Goal: Task Accomplishment & Management: Manage account settings

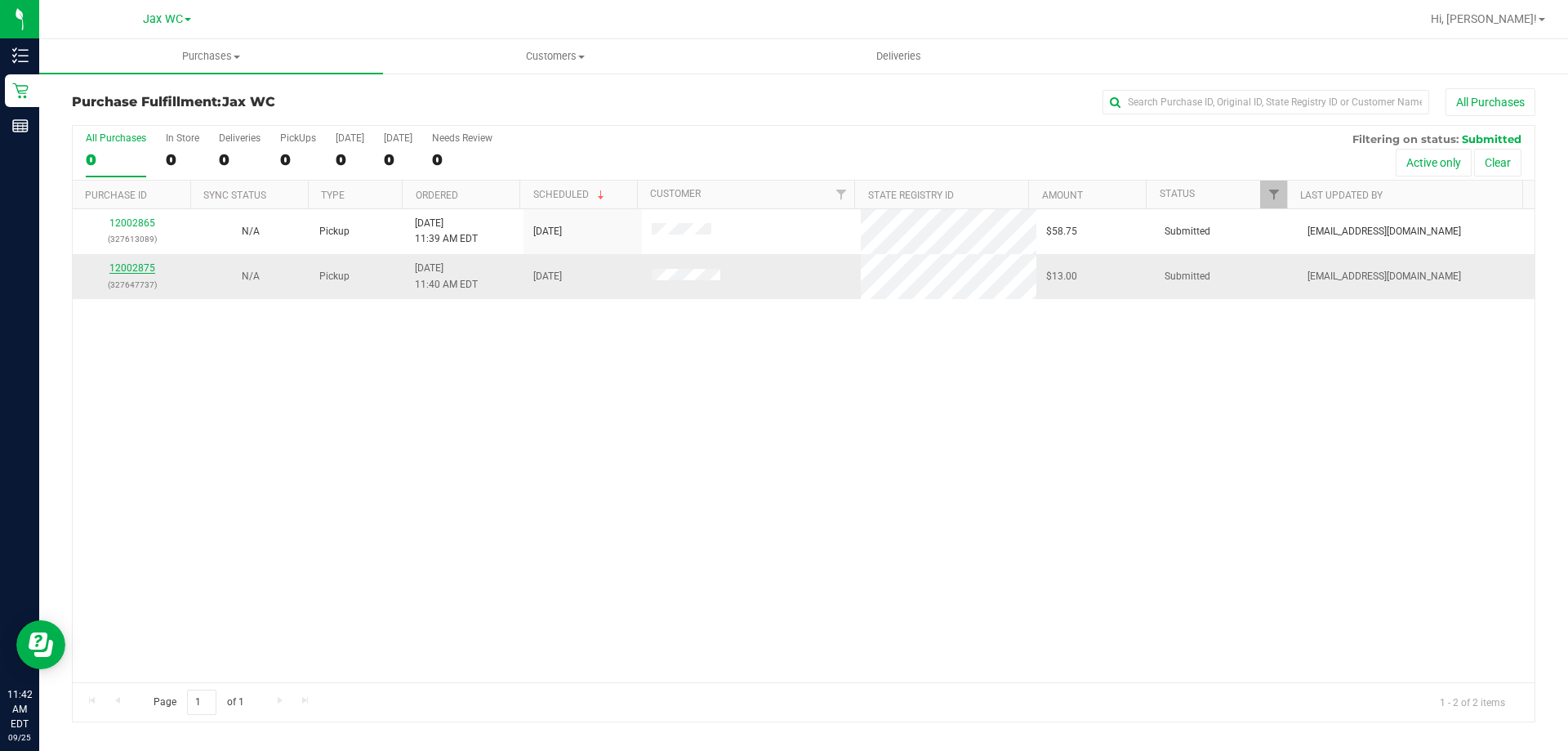
click at [131, 269] on link "12002875" at bounding box center [132, 268] width 46 height 11
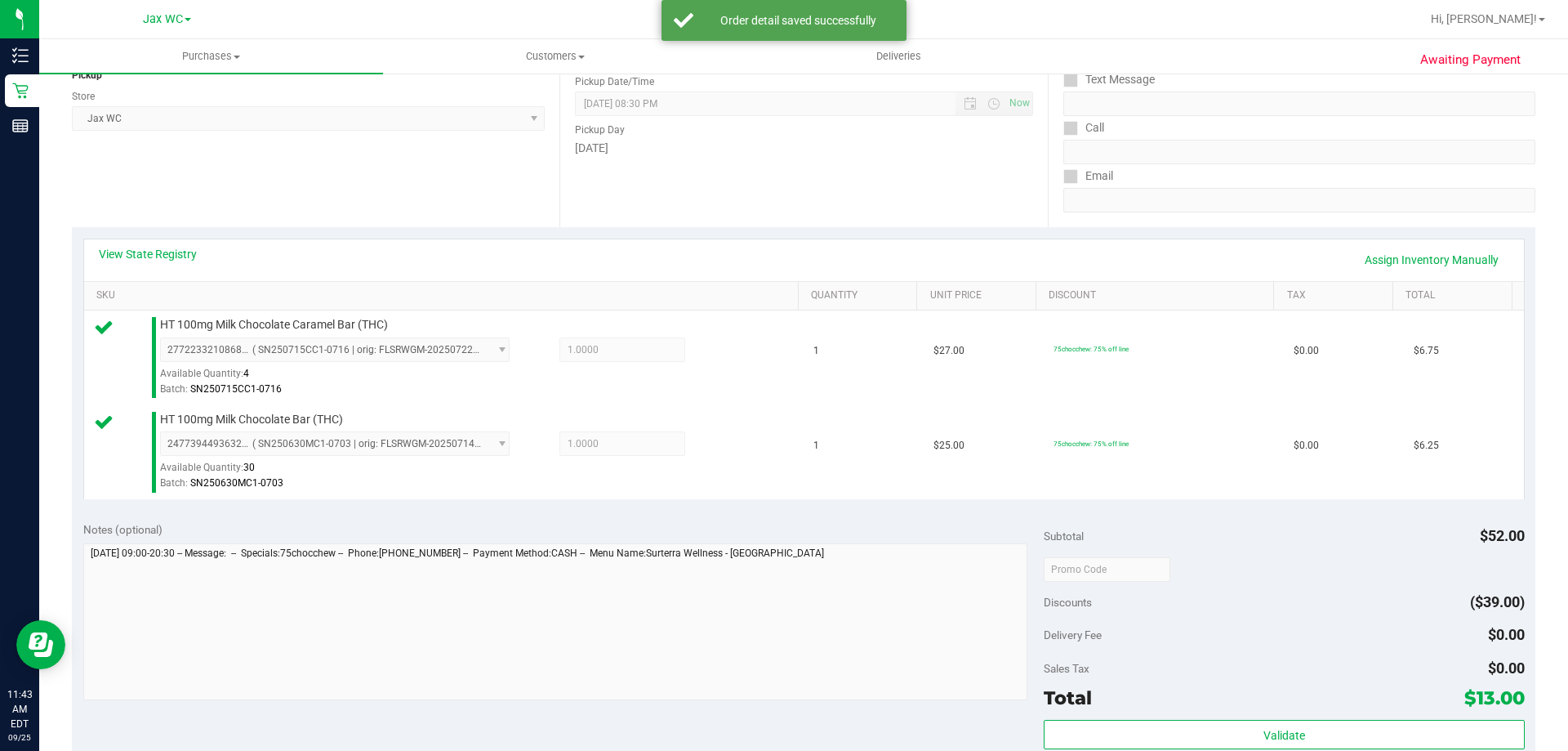
scroll to position [490, 0]
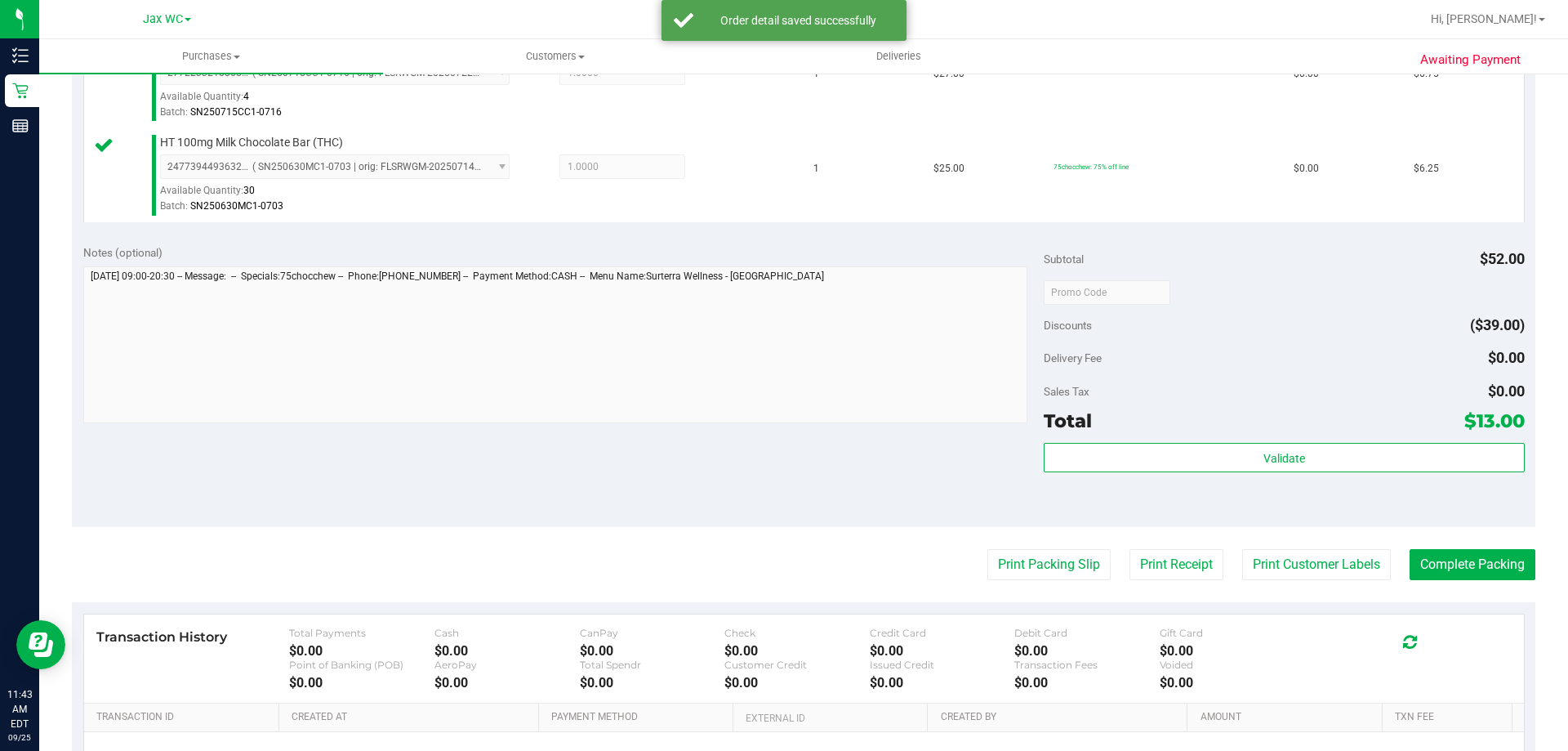
click at [1321, 474] on div "Validate" at bounding box center [1283, 479] width 480 height 74
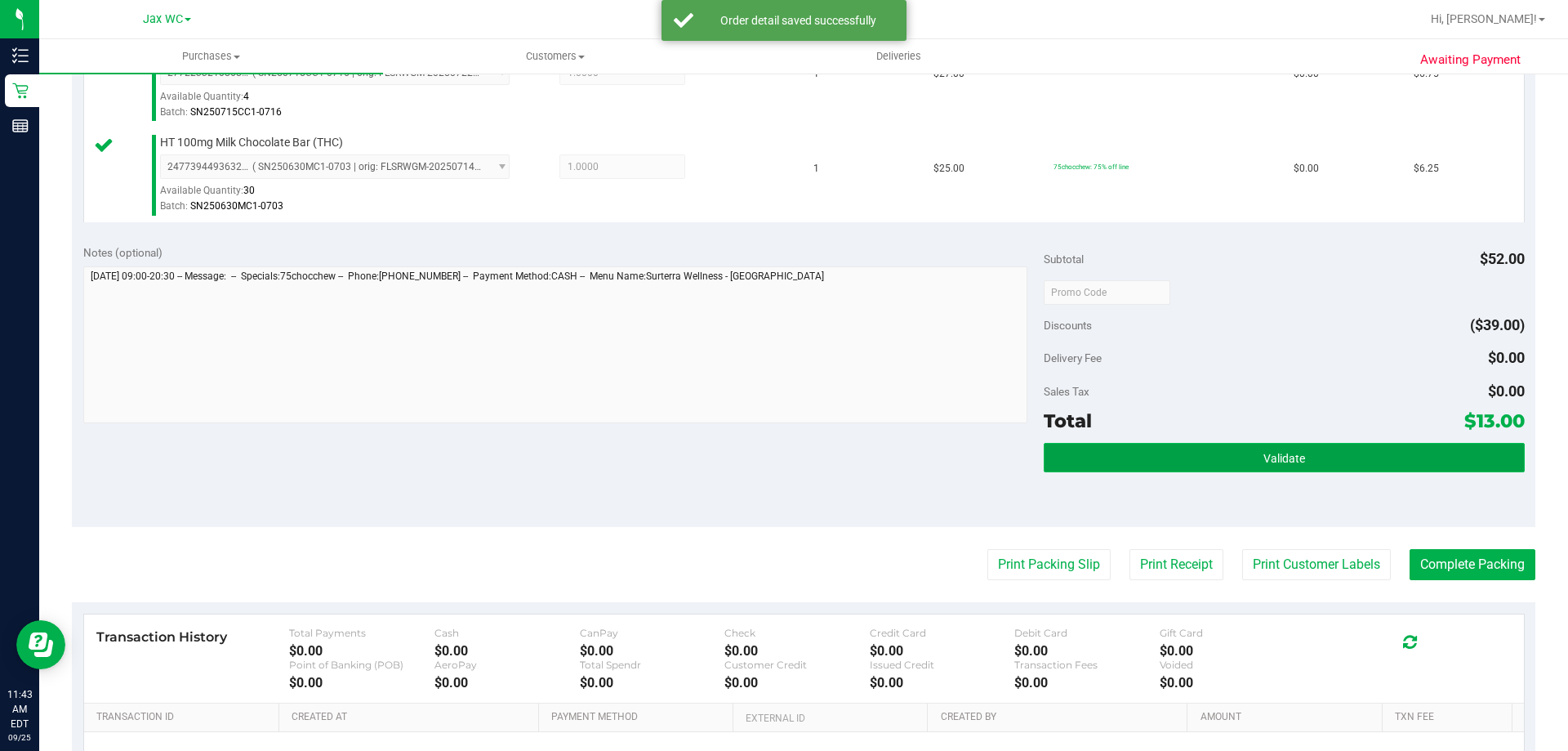
click at [1319, 464] on button "Validate" at bounding box center [1283, 457] width 480 height 29
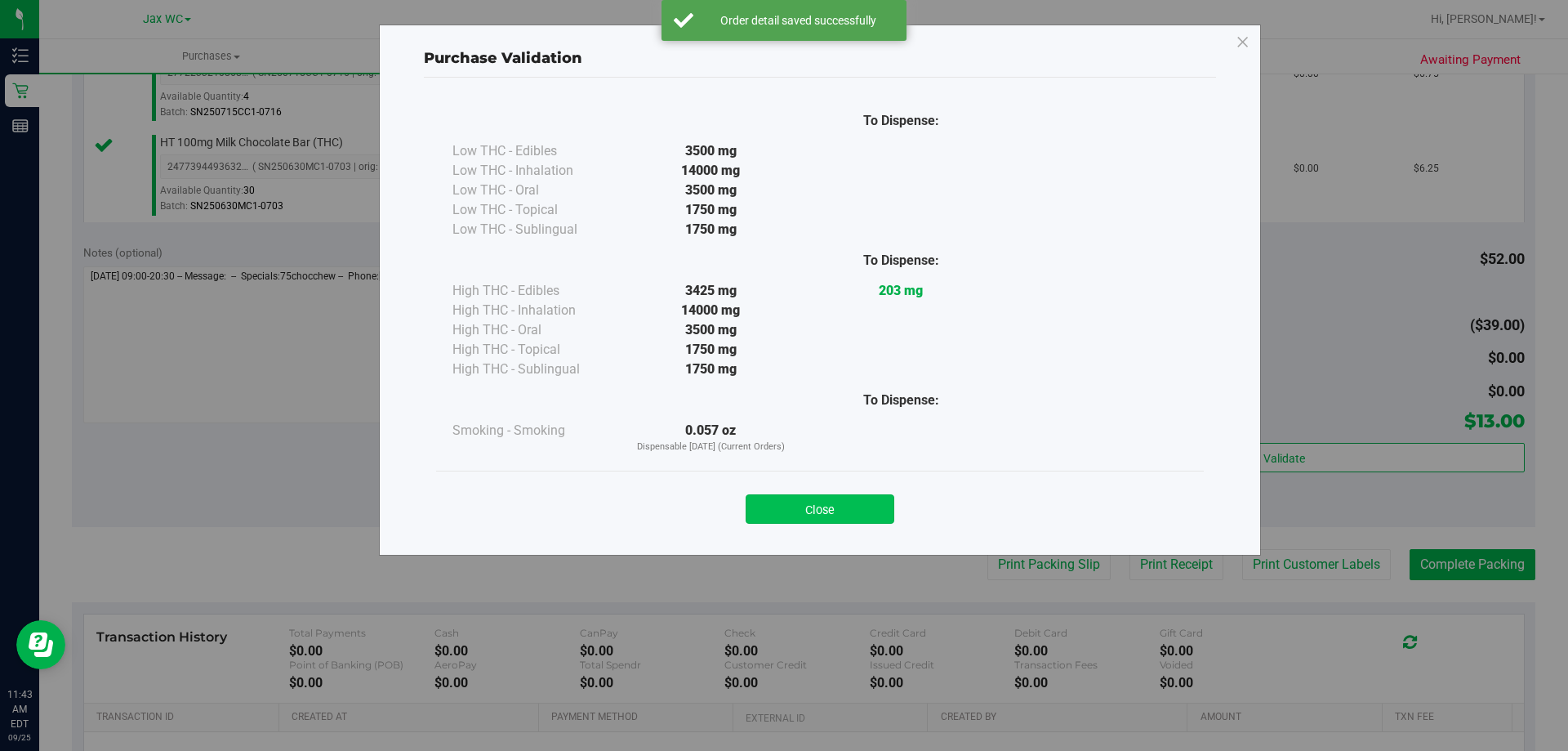
click at [881, 500] on button "Close" at bounding box center [819, 508] width 148 height 29
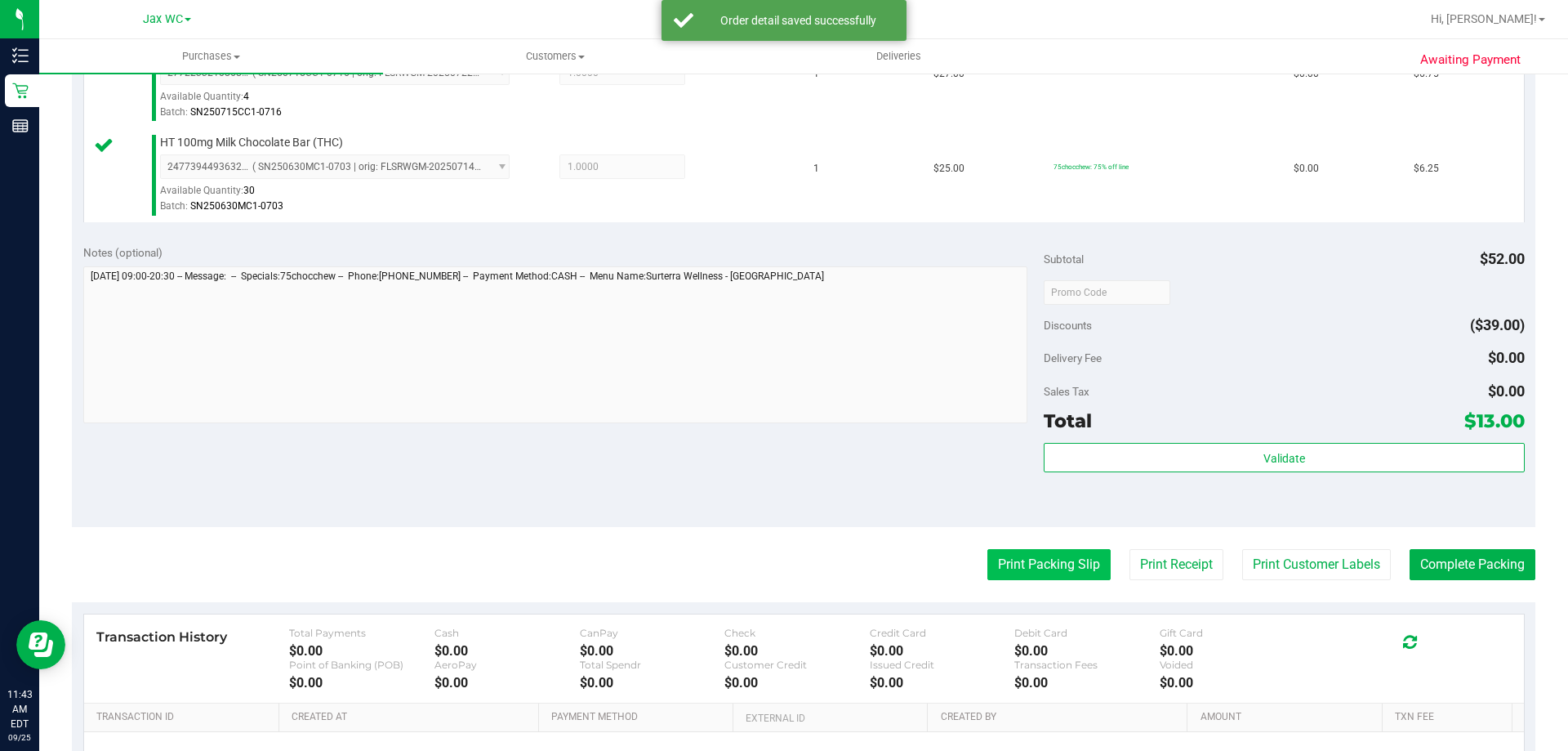
click at [1026, 555] on button "Print Packing Slip" at bounding box center [1049, 564] width 123 height 31
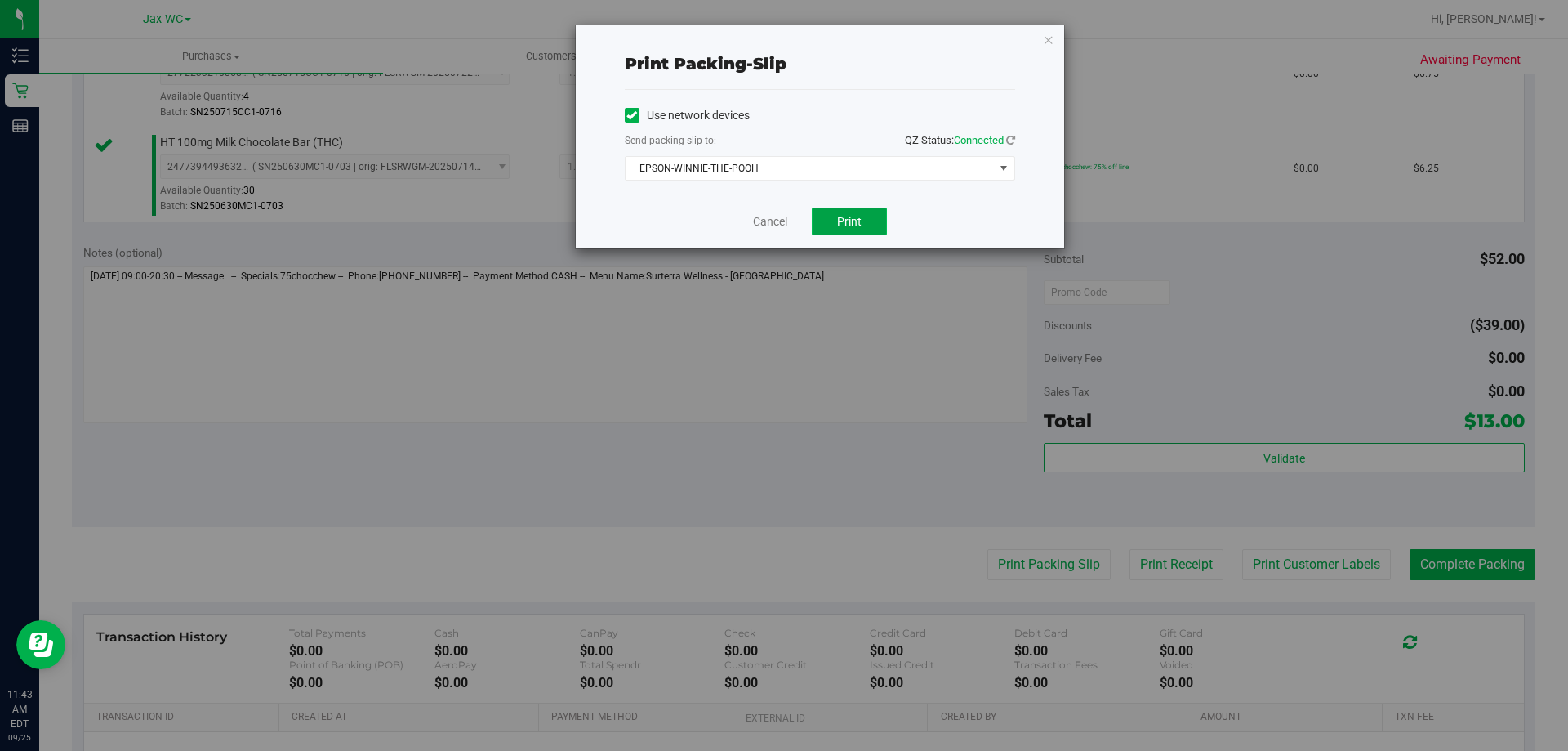
click at [854, 218] on span "Print" at bounding box center [849, 221] width 24 height 13
click at [1050, 39] on icon "button" at bounding box center [1049, 38] width 11 height 20
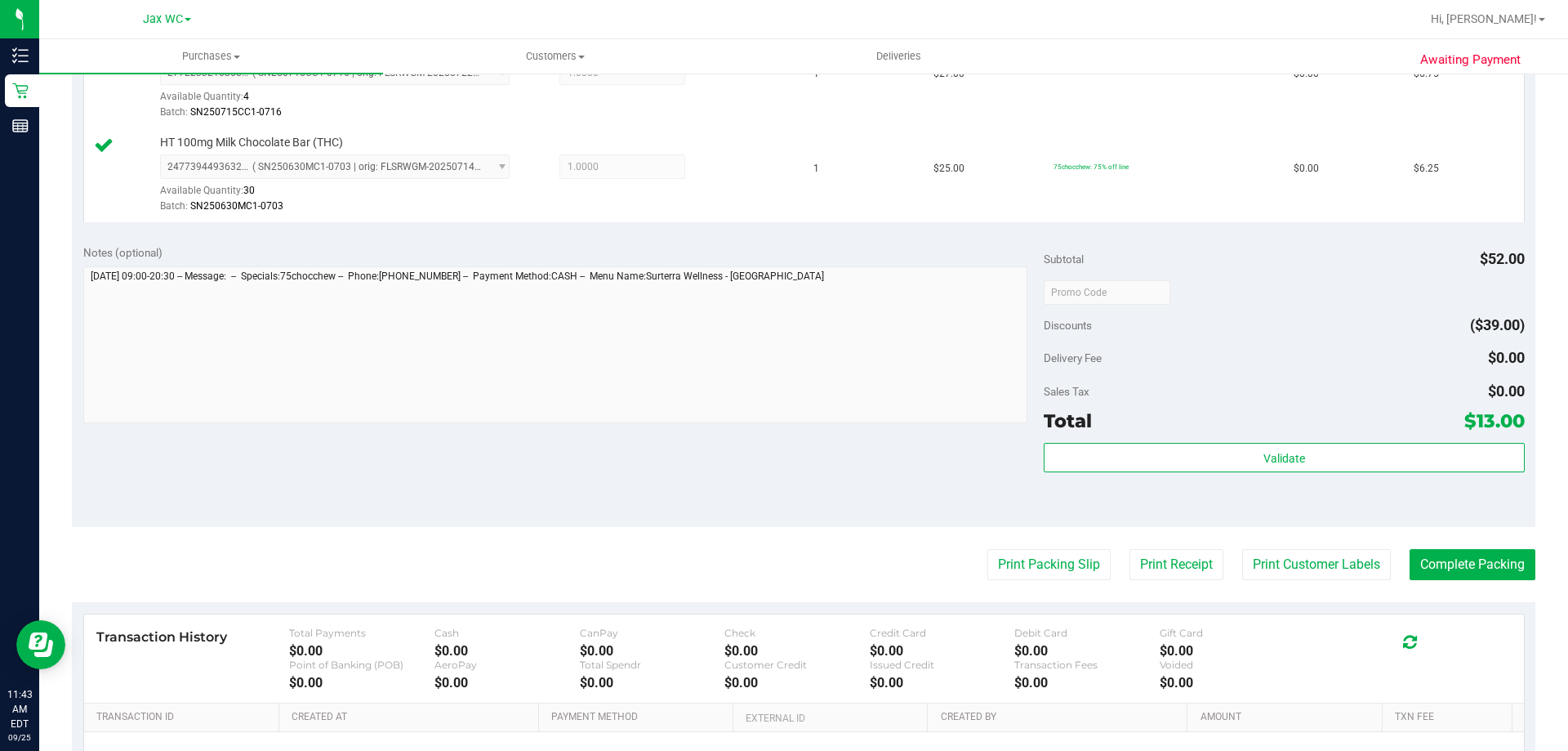
click at [1130, 479] on div "Validate" at bounding box center [1283, 479] width 480 height 74
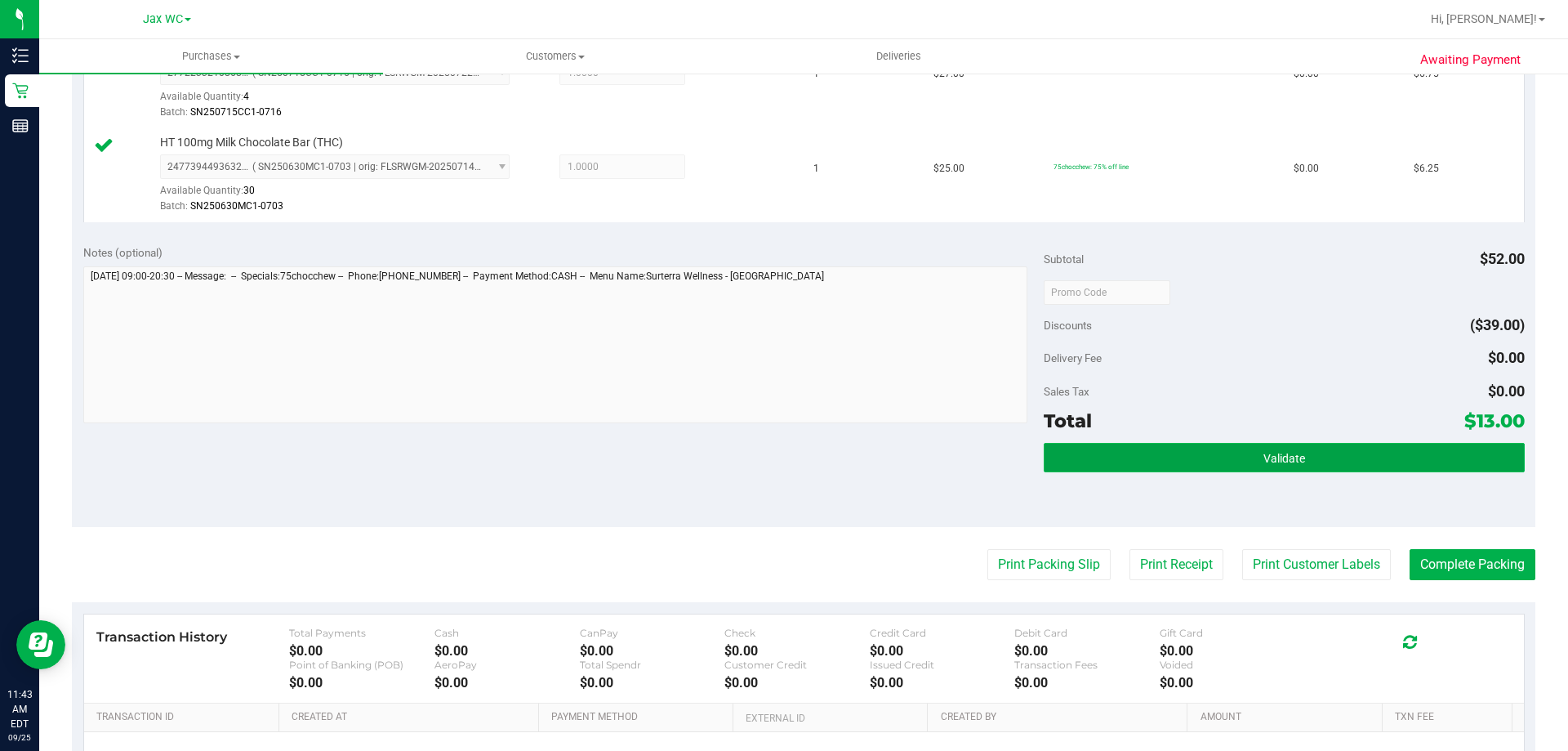
click at [1132, 449] on button "Validate" at bounding box center [1283, 457] width 480 height 29
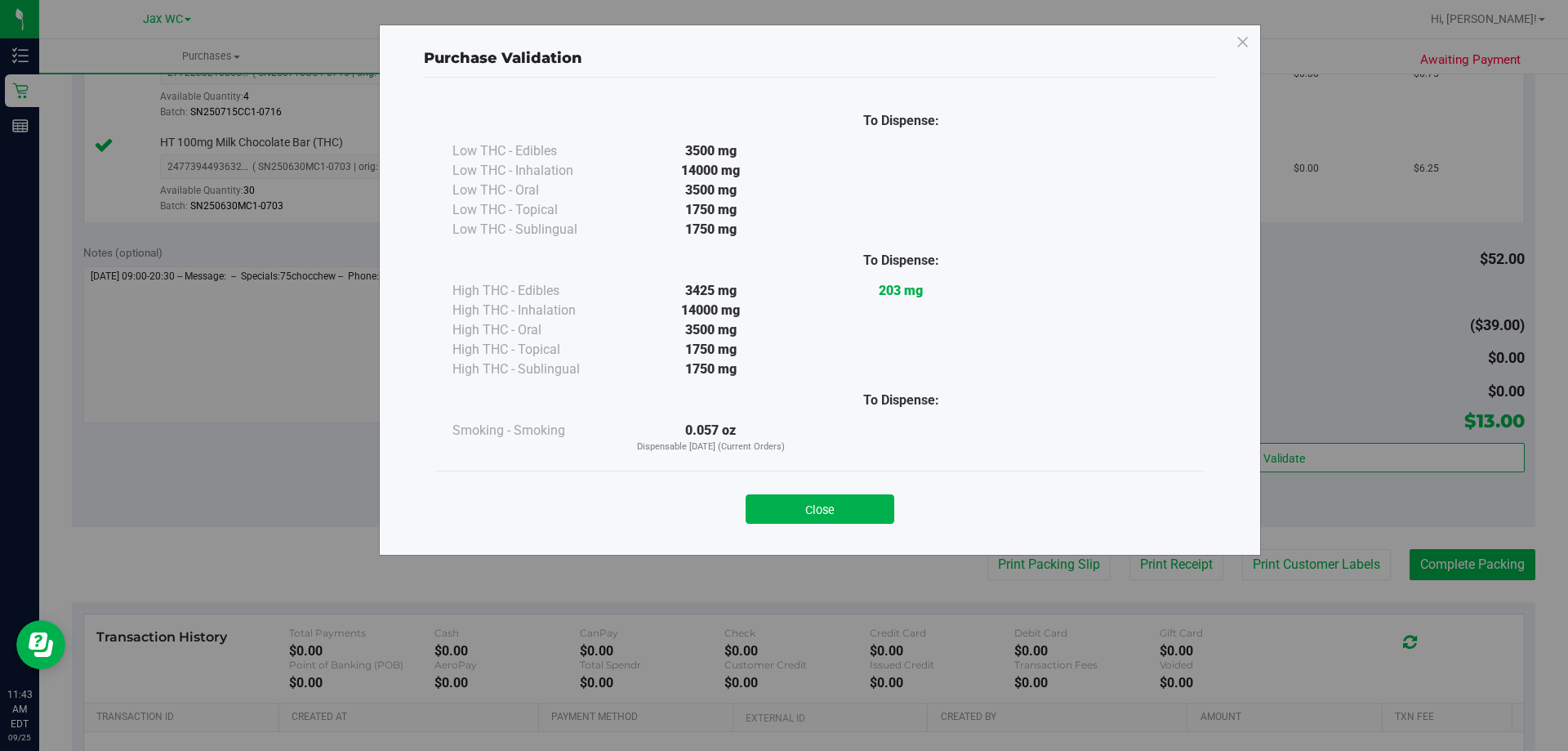
click at [825, 491] on div "Close" at bounding box center [820, 504] width 743 height 41
click at [826, 500] on button "Close" at bounding box center [819, 508] width 148 height 29
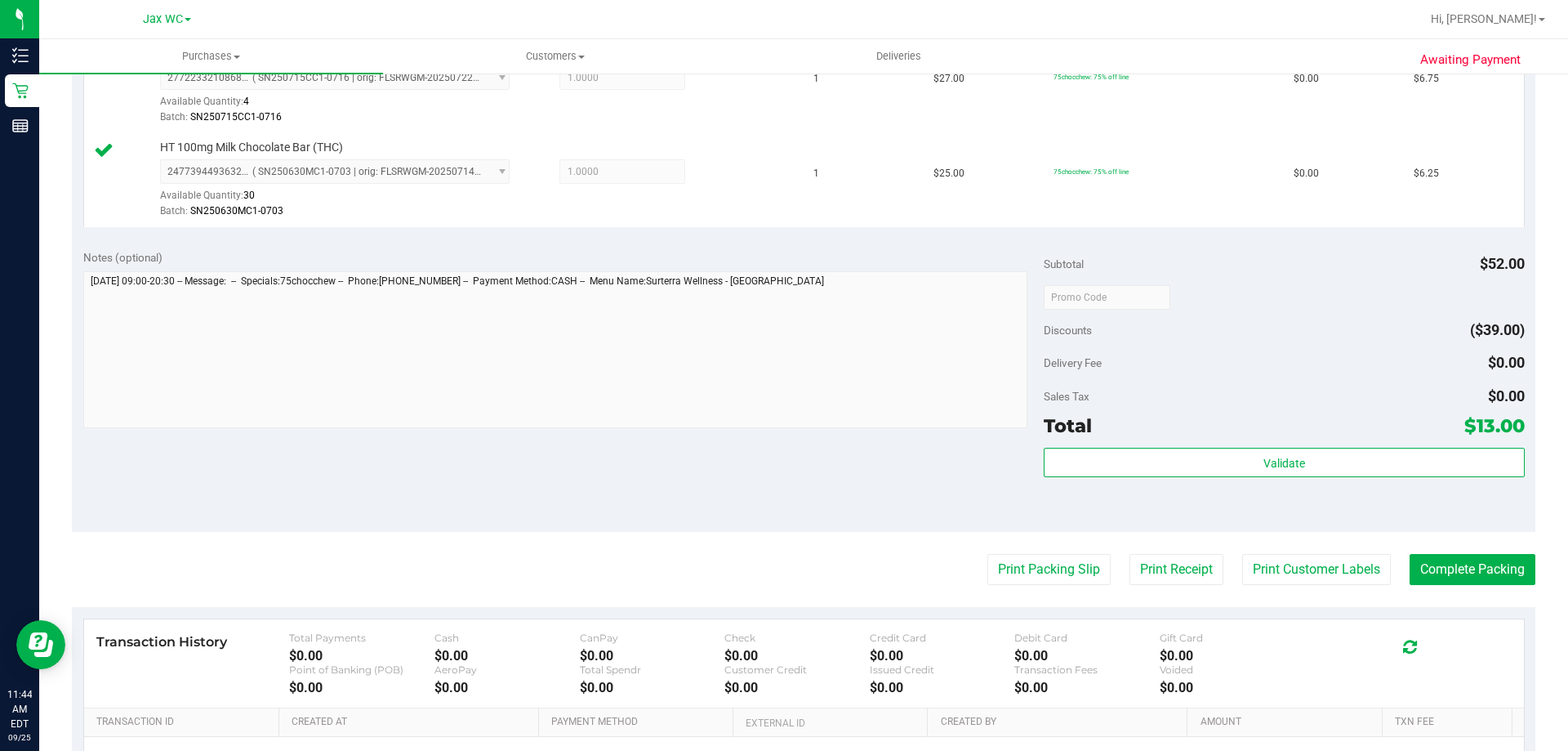
scroll to position [679, 0]
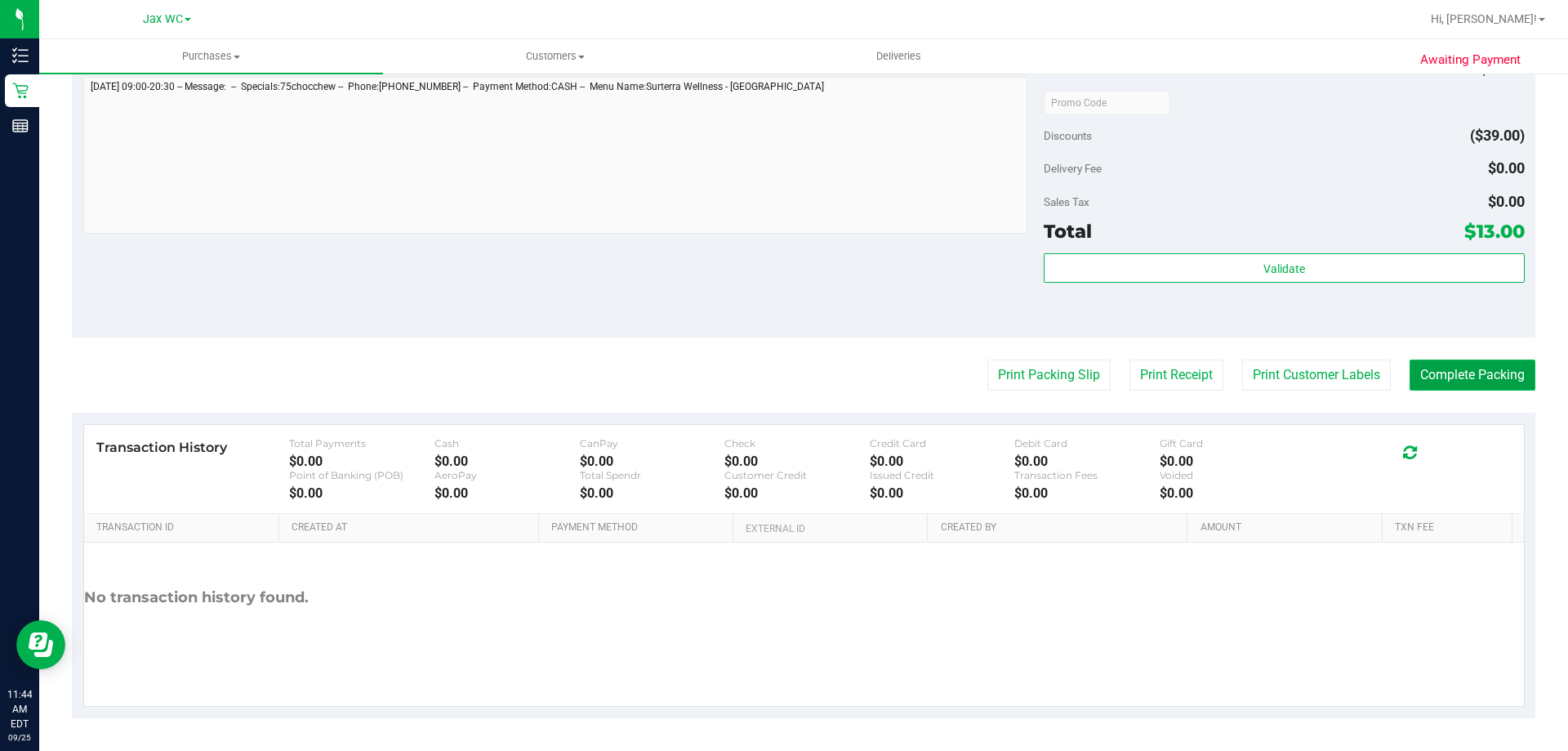
click at [1463, 368] on button "Complete Packing" at bounding box center [1472, 375] width 126 height 31
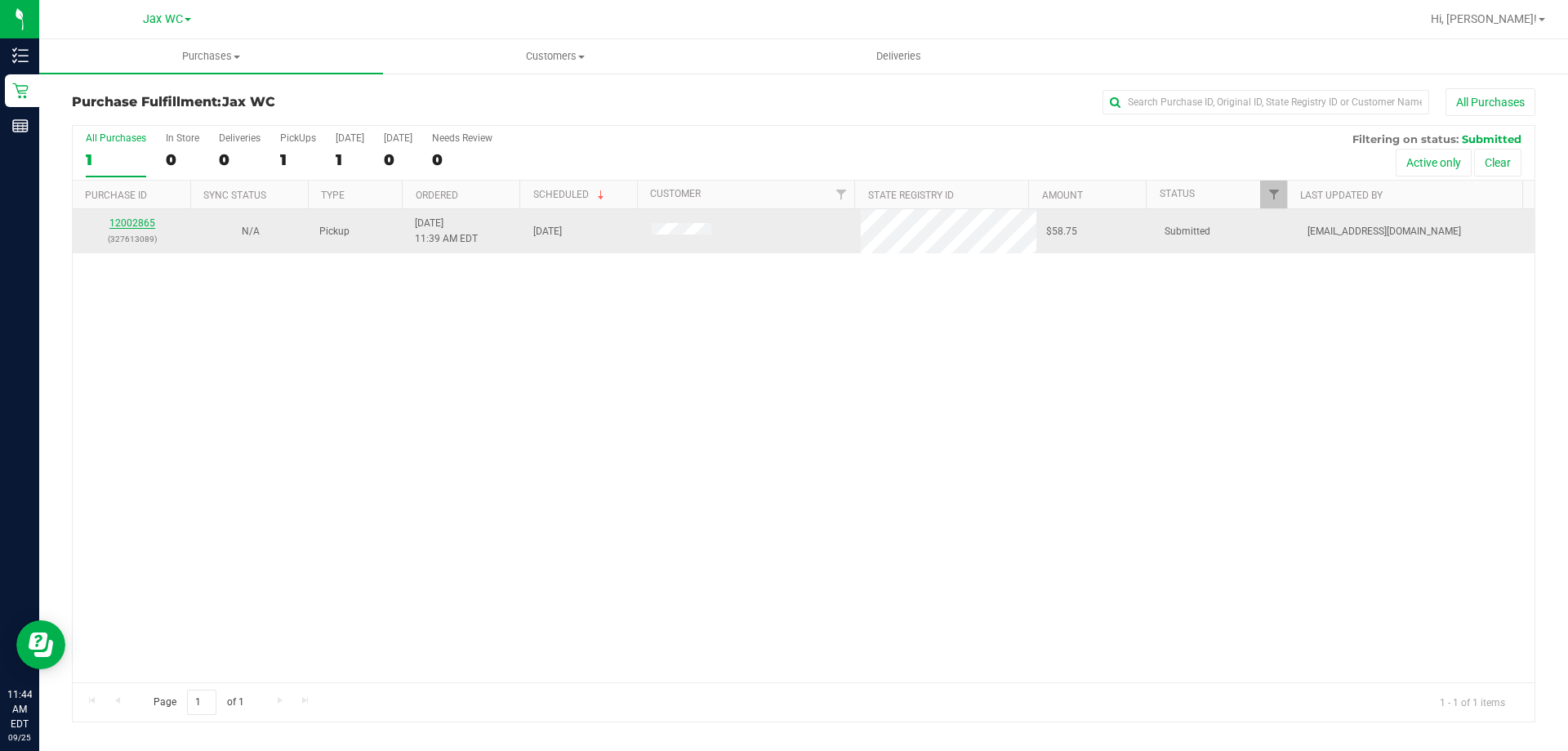
click at [138, 226] on link "12002865" at bounding box center [132, 223] width 46 height 11
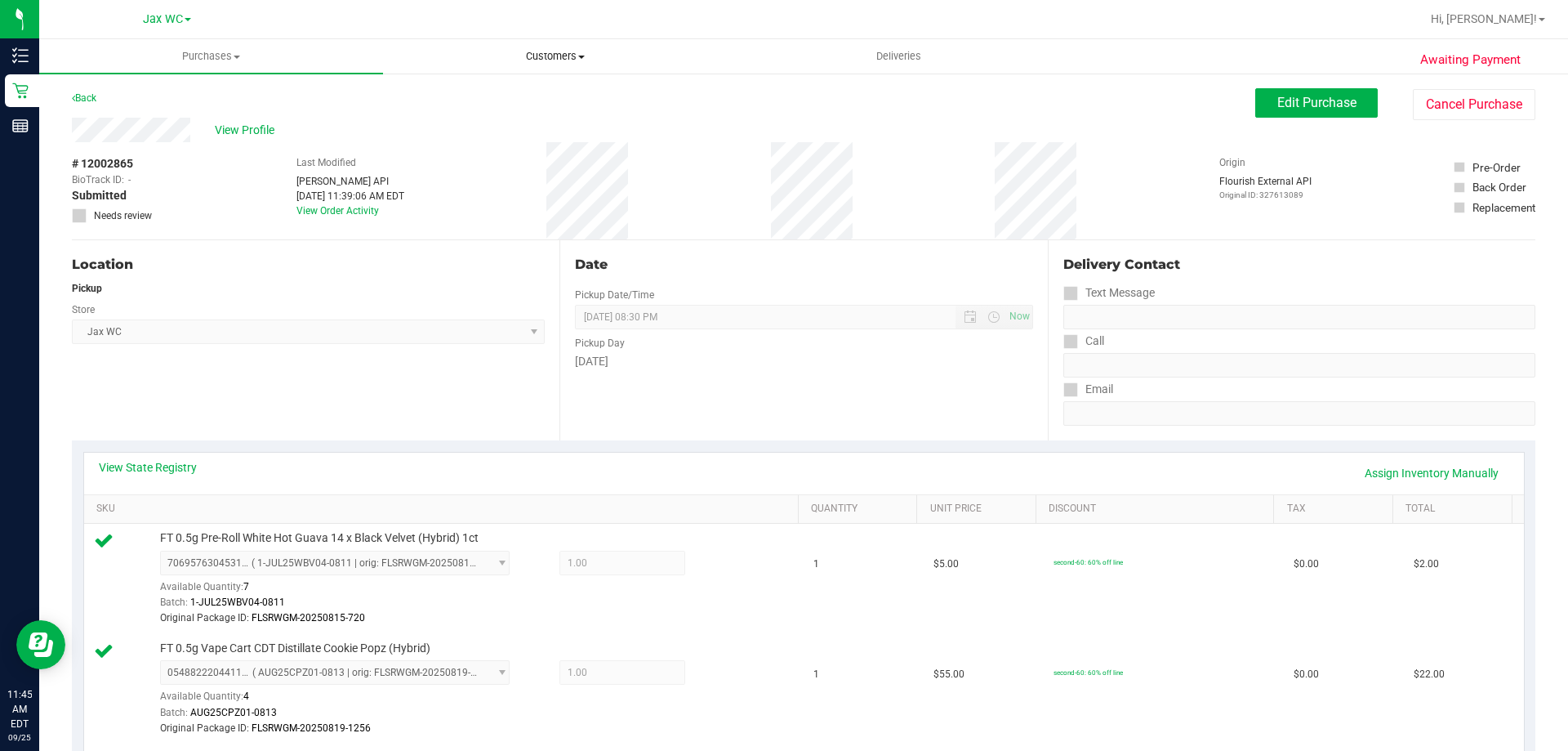
click at [570, 62] on span "Customers" at bounding box center [555, 56] width 342 height 15
click at [466, 94] on span "All customers" at bounding box center [442, 98] width 118 height 14
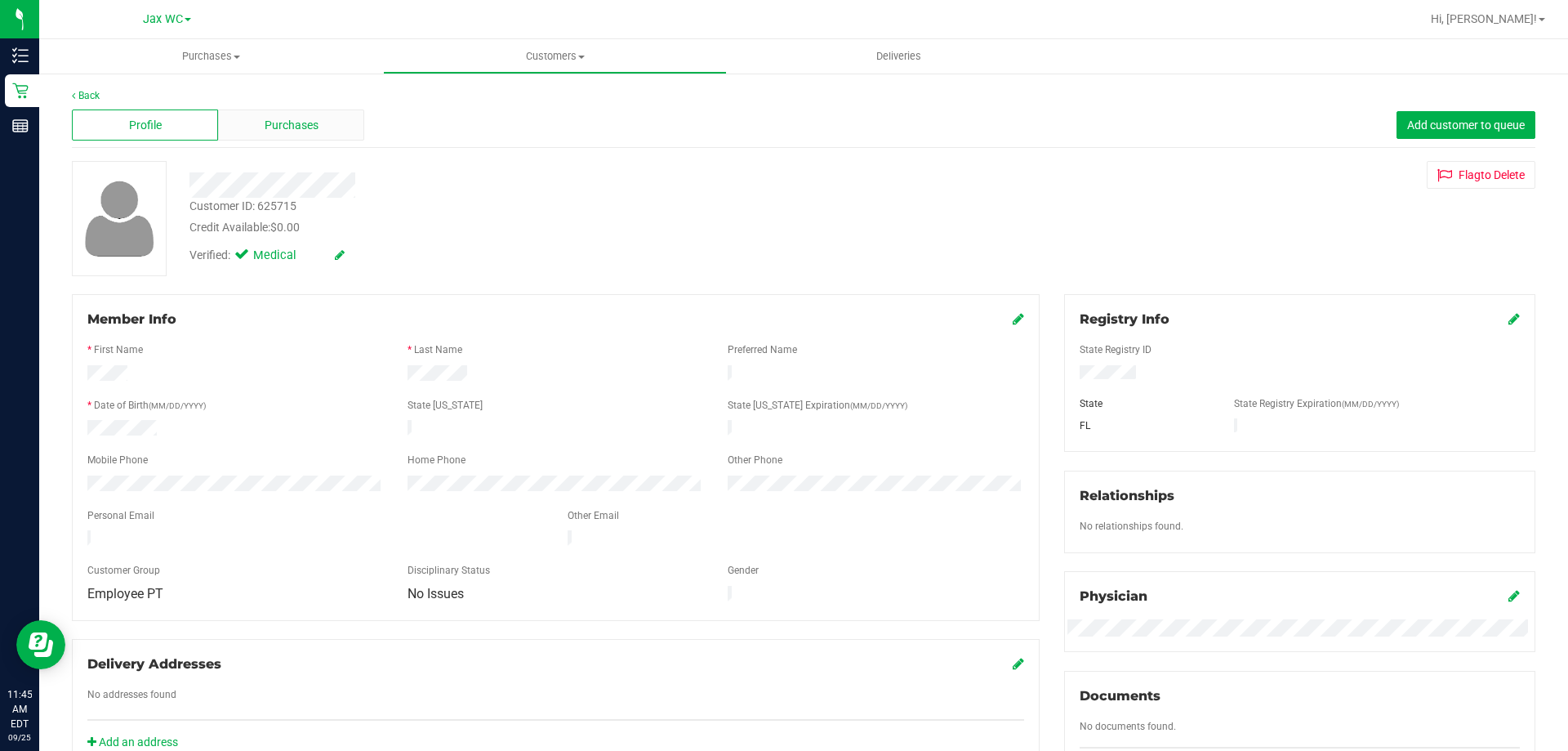
click at [321, 125] on div "Purchases" at bounding box center [290, 124] width 147 height 31
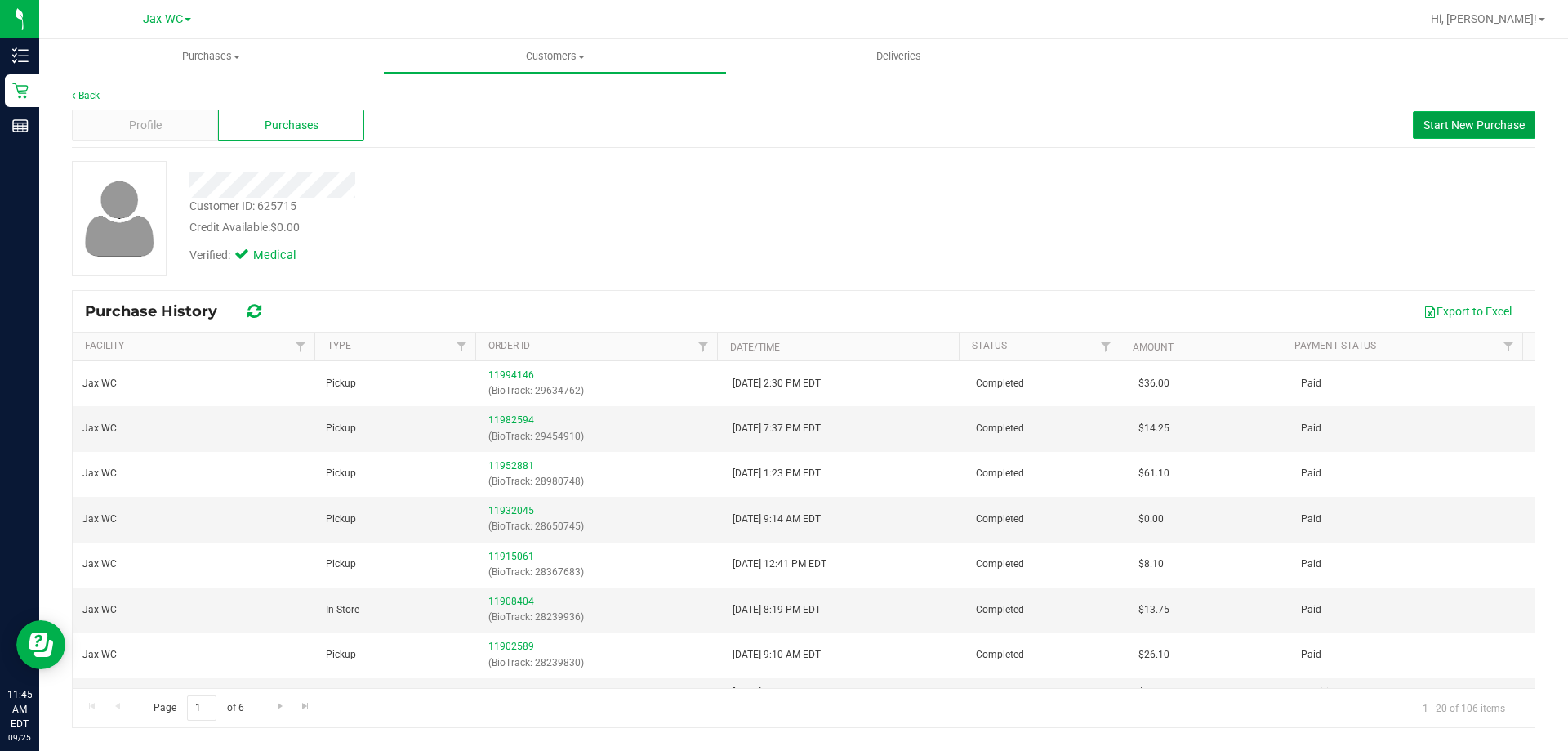
click at [1433, 134] on button "Start New Purchase" at bounding box center [1474, 125] width 122 height 28
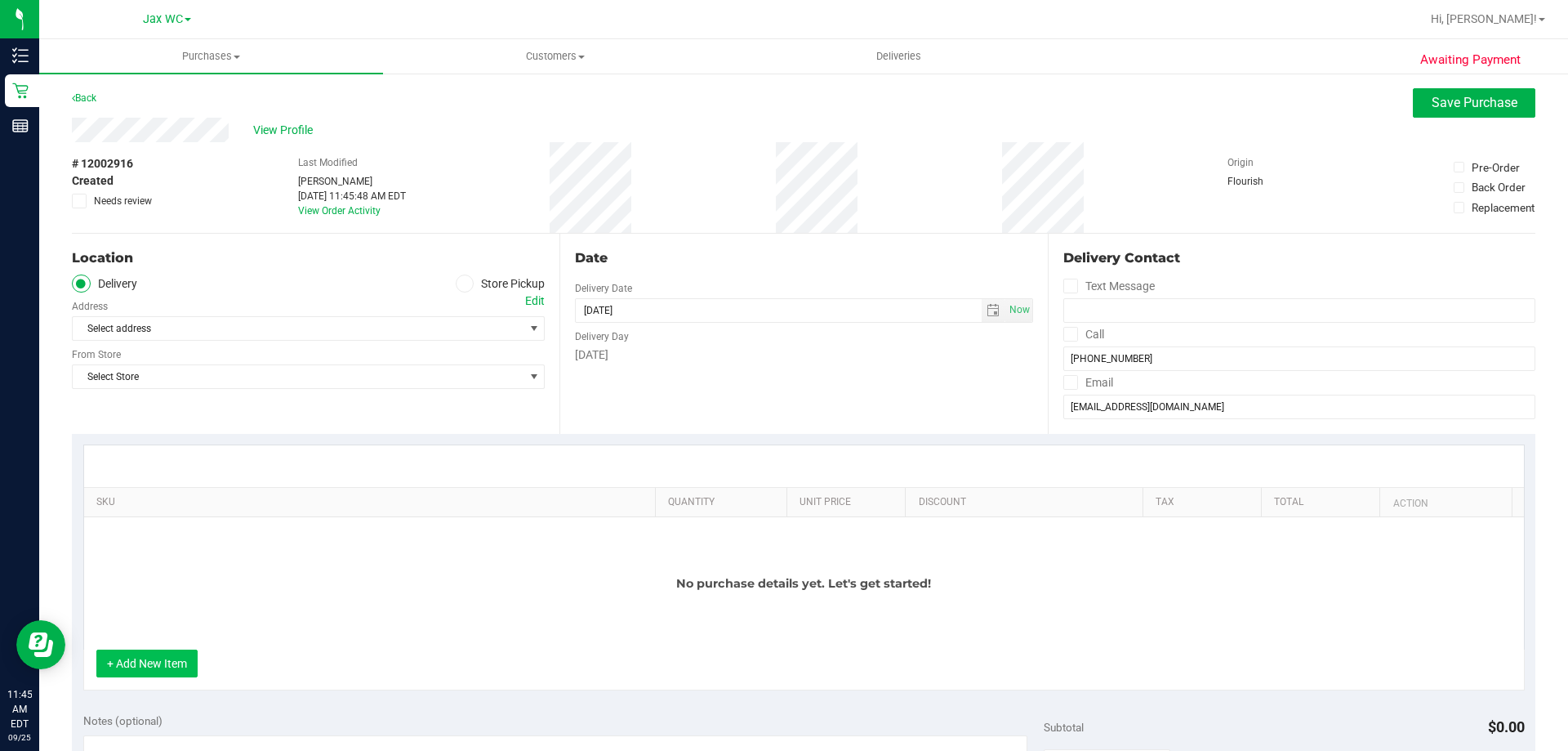
click at [152, 668] on button "+ Add New Item" at bounding box center [147, 663] width 101 height 28
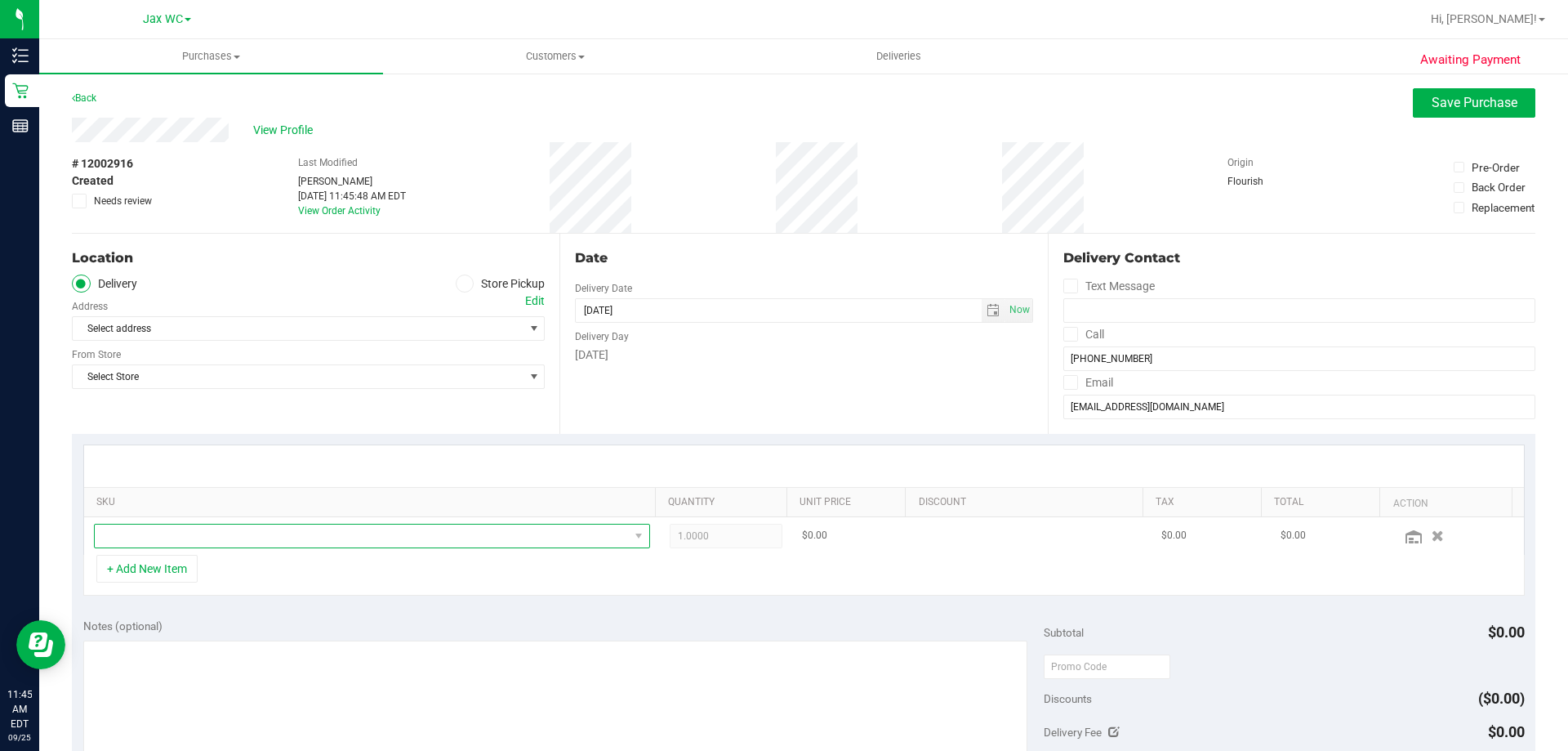
click at [285, 540] on span "NO DATA FOUND" at bounding box center [361, 535] width 534 height 22
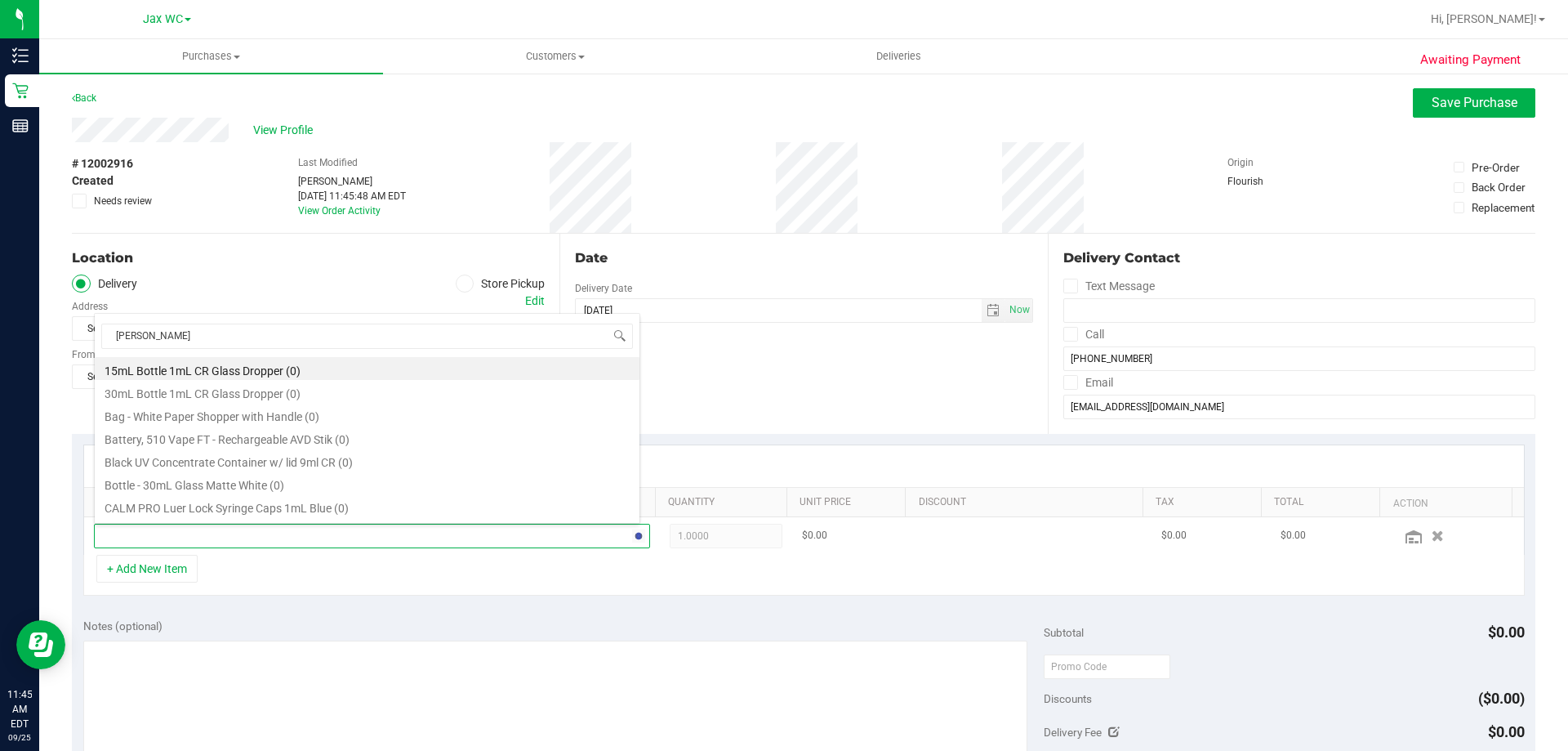
type input "carame"
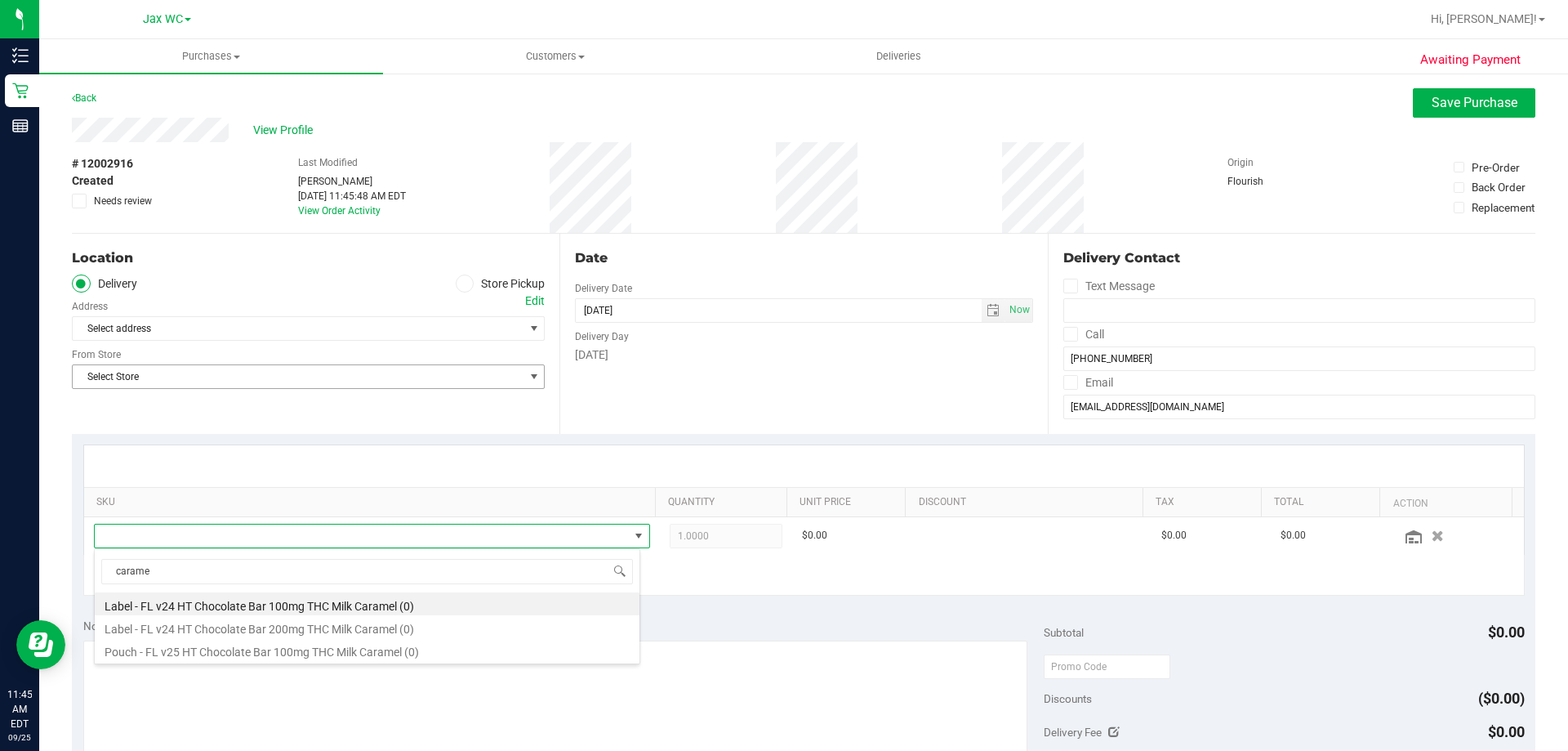
click at [317, 364] on span "Select Store" at bounding box center [308, 376] width 473 height 24
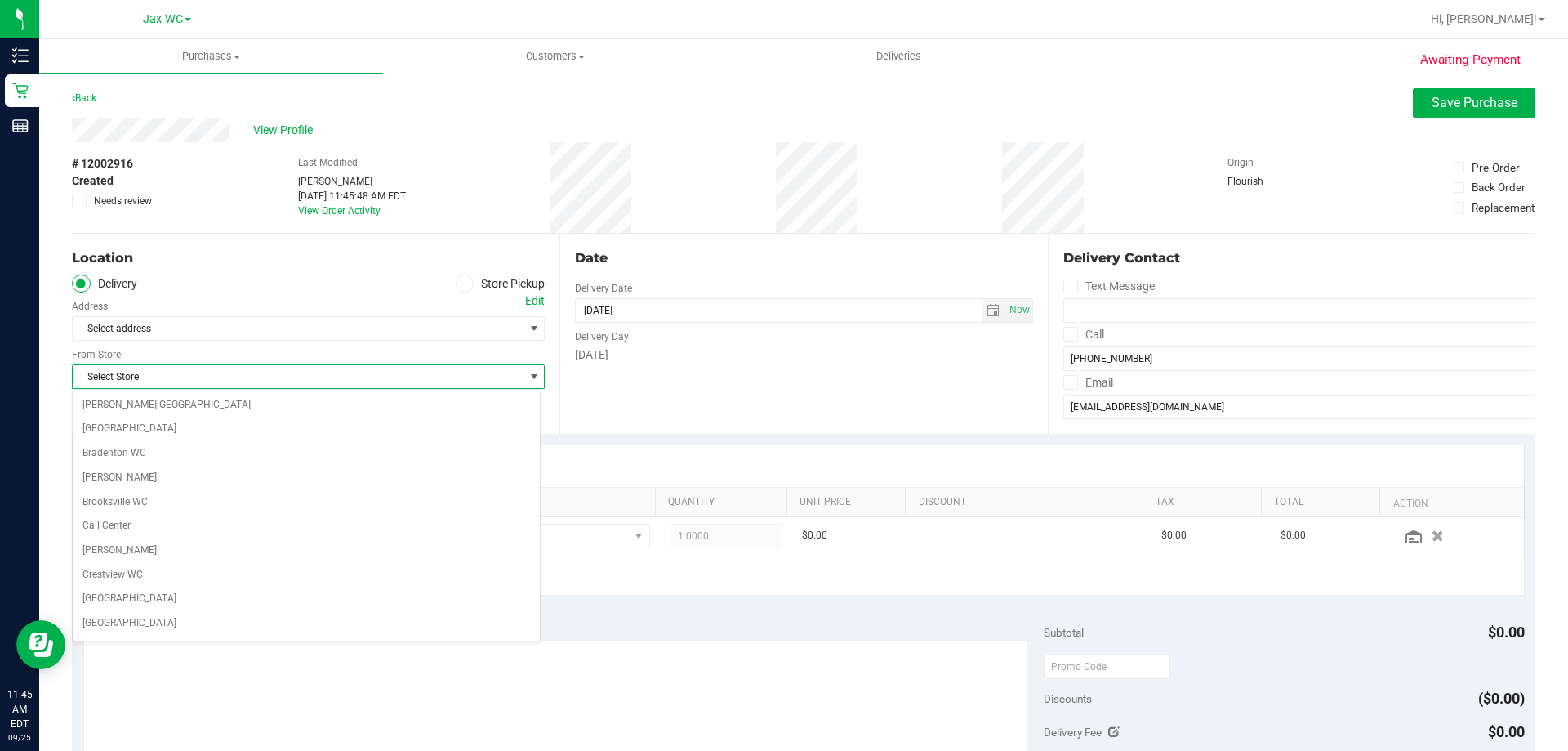
click at [456, 291] on label "Store Pickup" at bounding box center [501, 284] width 90 height 19
click at [0, 0] on input "Store Pickup" at bounding box center [0, 0] width 0 height 0
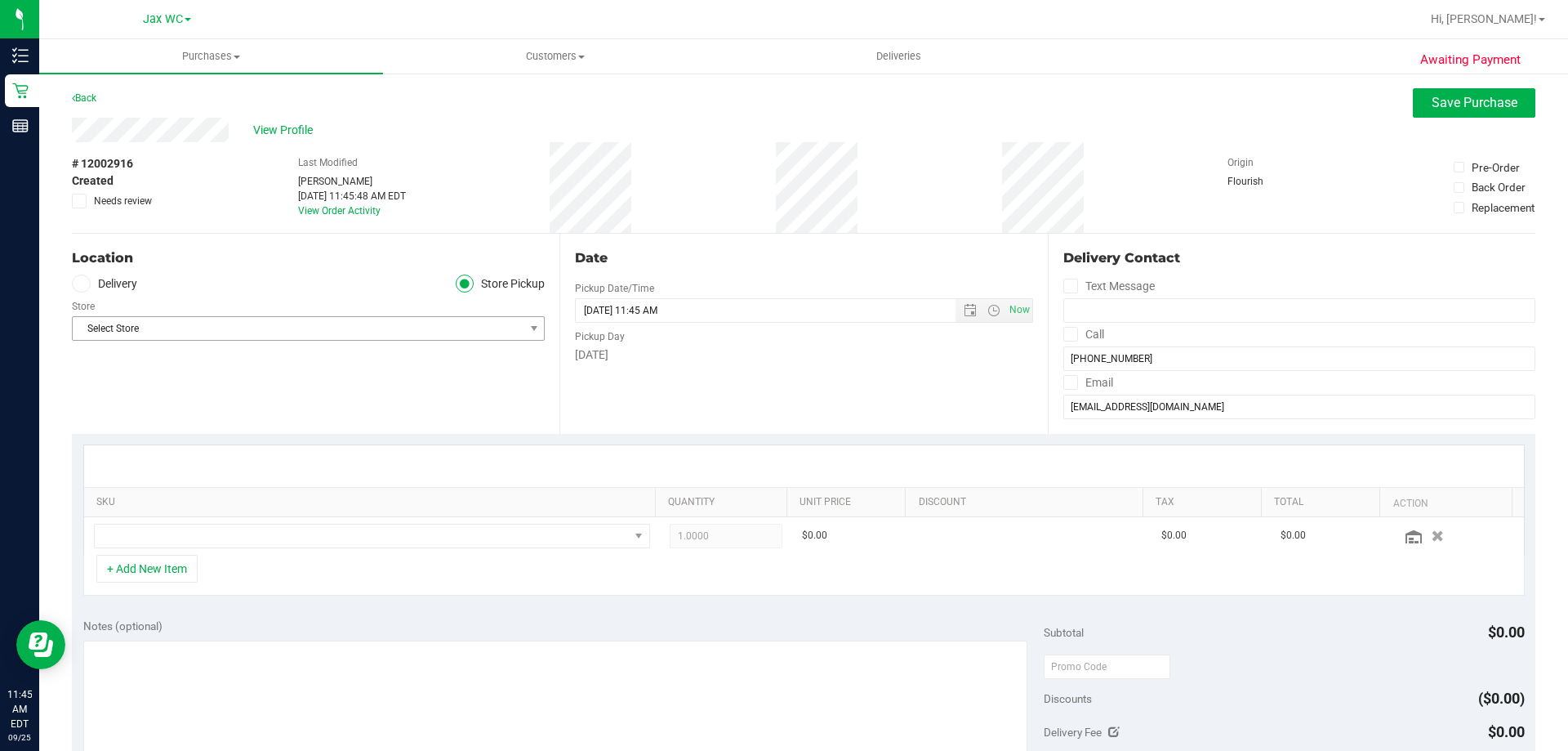
click at [228, 333] on span "Select Store" at bounding box center [298, 328] width 451 height 22
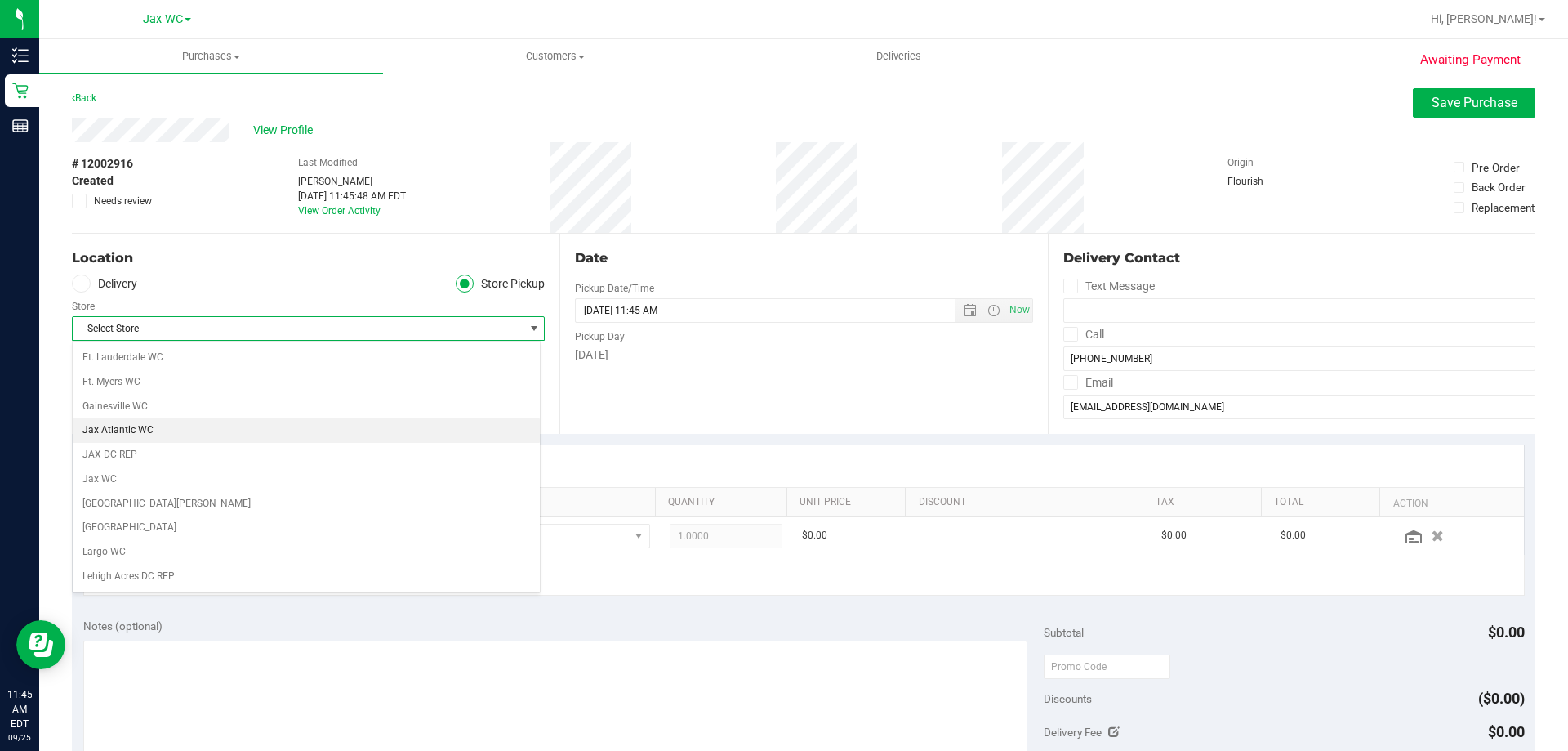
scroll to position [327, 0]
click at [166, 442] on li "Jax WC" at bounding box center [306, 443] width 467 height 24
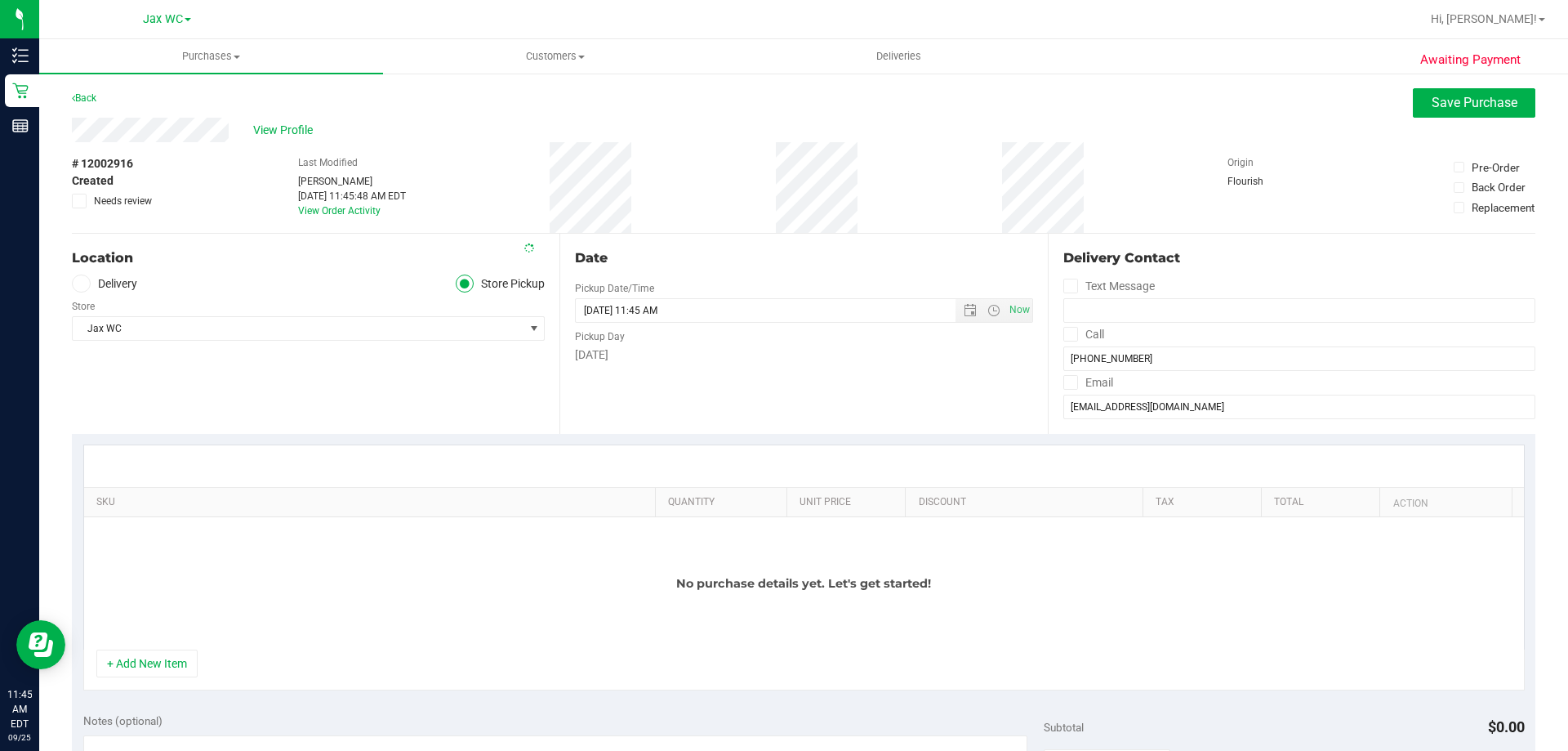
click at [244, 400] on div "Location Delivery Store Pickup Store Jax WC Select Store Bonita Springs WC Boyn…" at bounding box center [316, 333] width 487 height 200
click at [177, 646] on div "No purchase details yet. Let's get started!" at bounding box center [803, 583] width 1439 height 133
click at [177, 666] on button "+ Add New Item" at bounding box center [147, 663] width 101 height 28
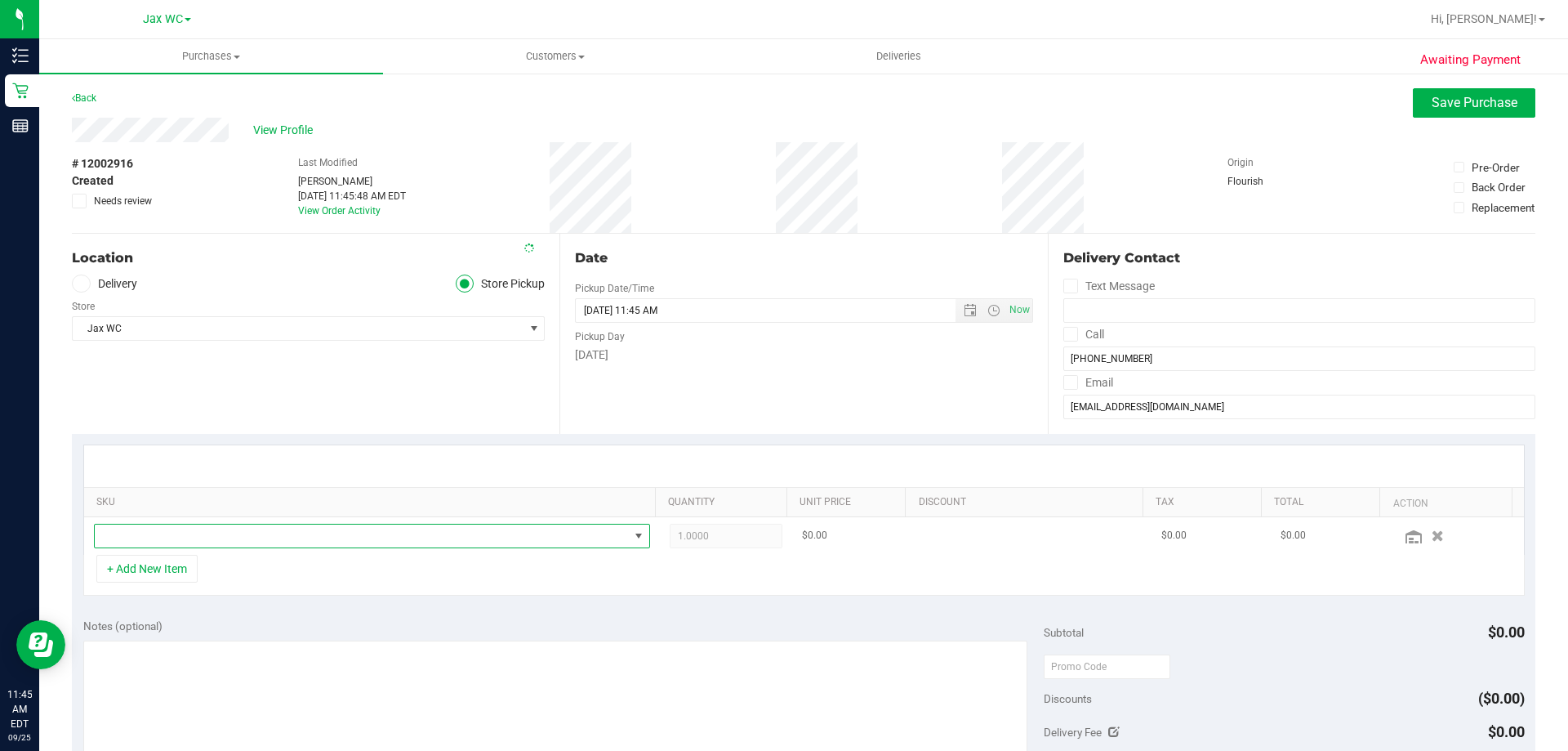
click at [250, 530] on span "NO DATA FOUND" at bounding box center [361, 535] width 534 height 22
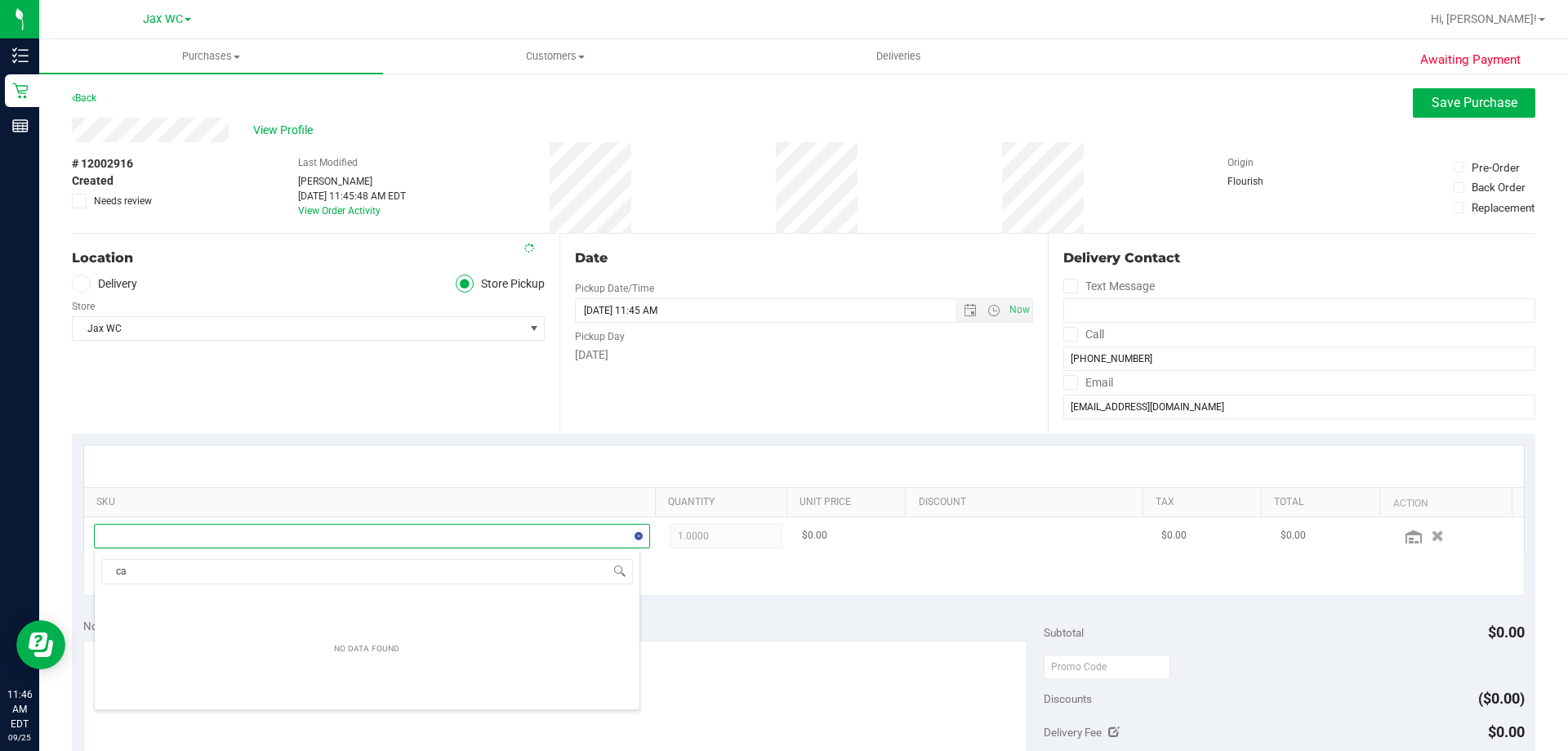
scroll to position [81645, 81106]
type input "cara"
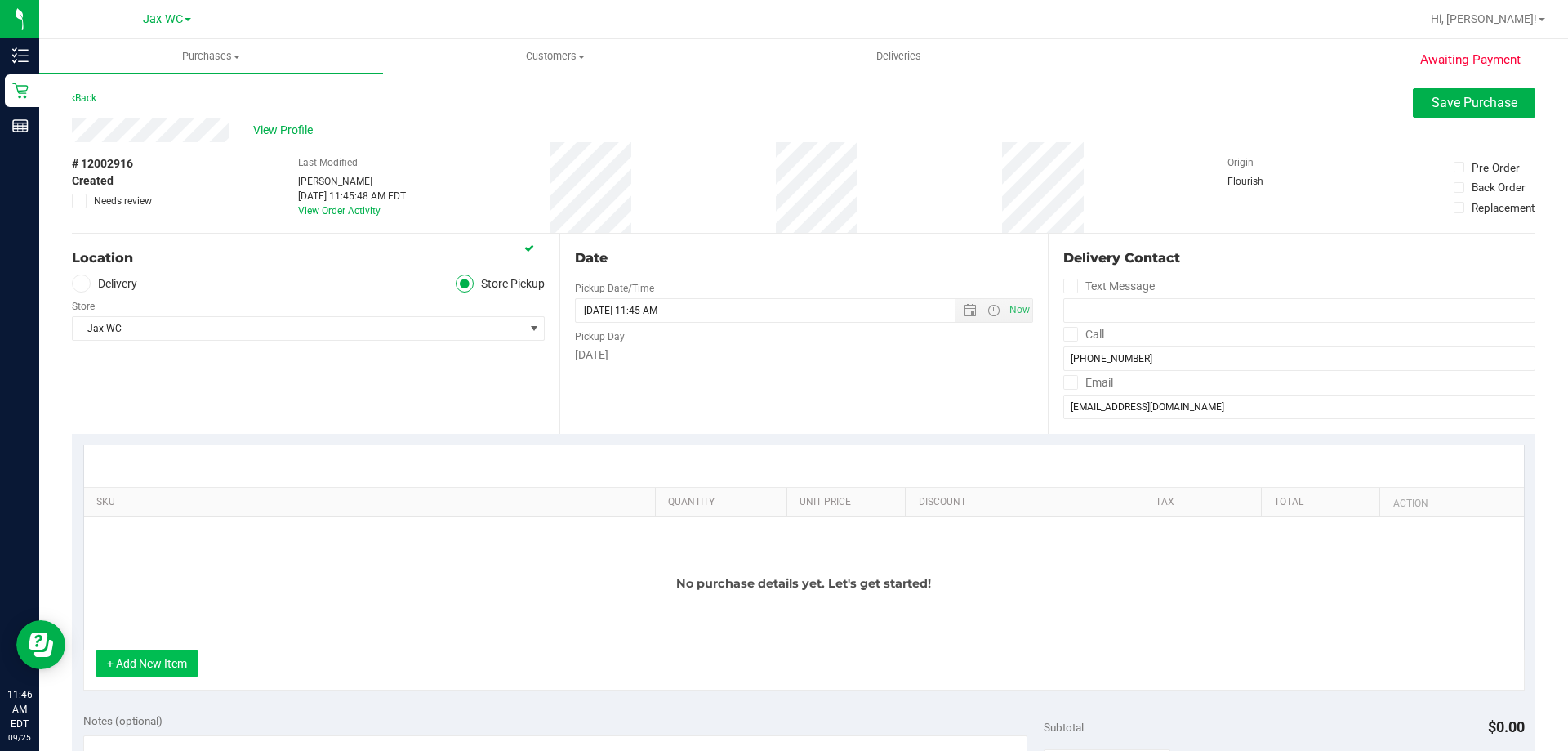
click at [162, 667] on button "+ Add New Item" at bounding box center [147, 663] width 101 height 28
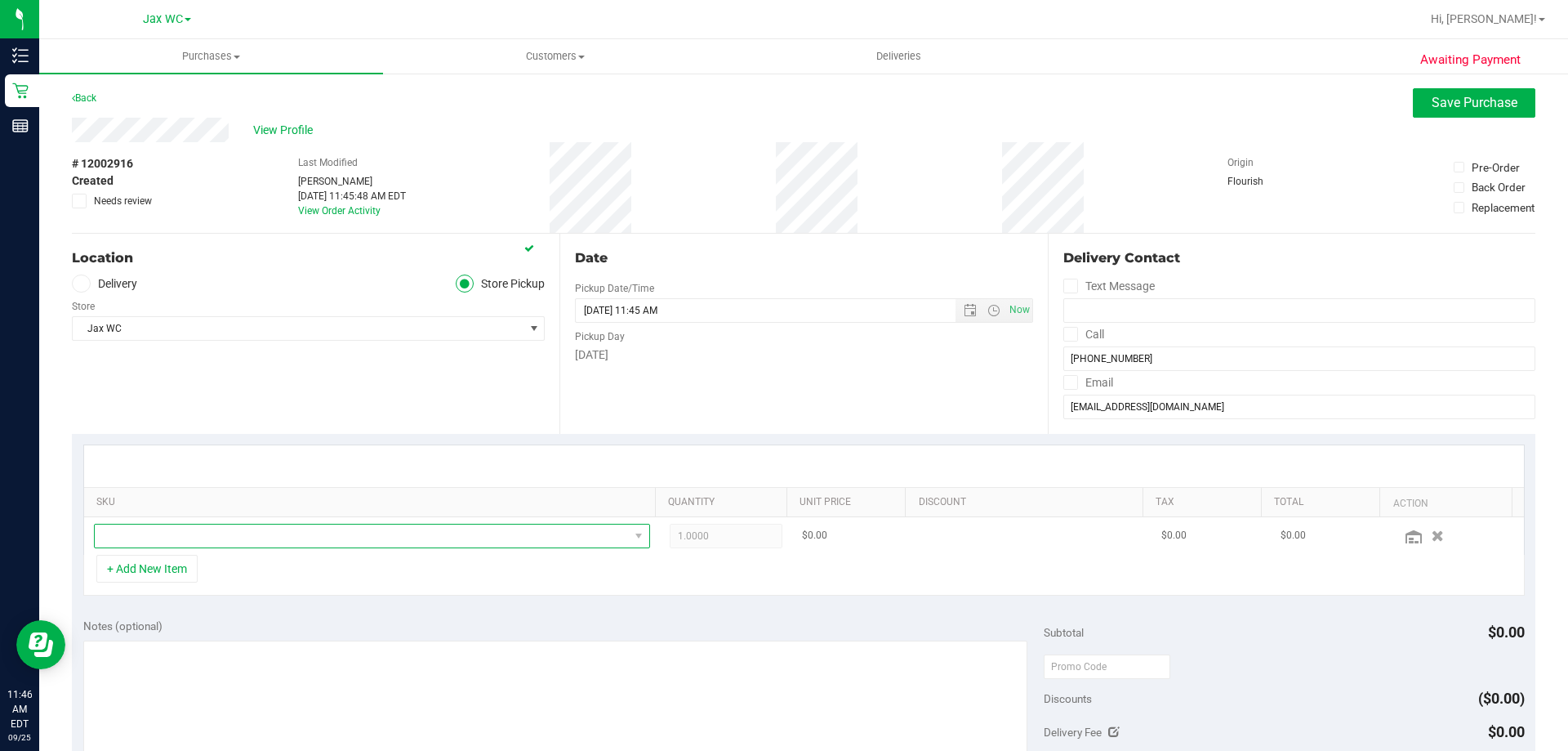
click at [250, 541] on span "NO DATA FOUND" at bounding box center [361, 535] width 534 height 22
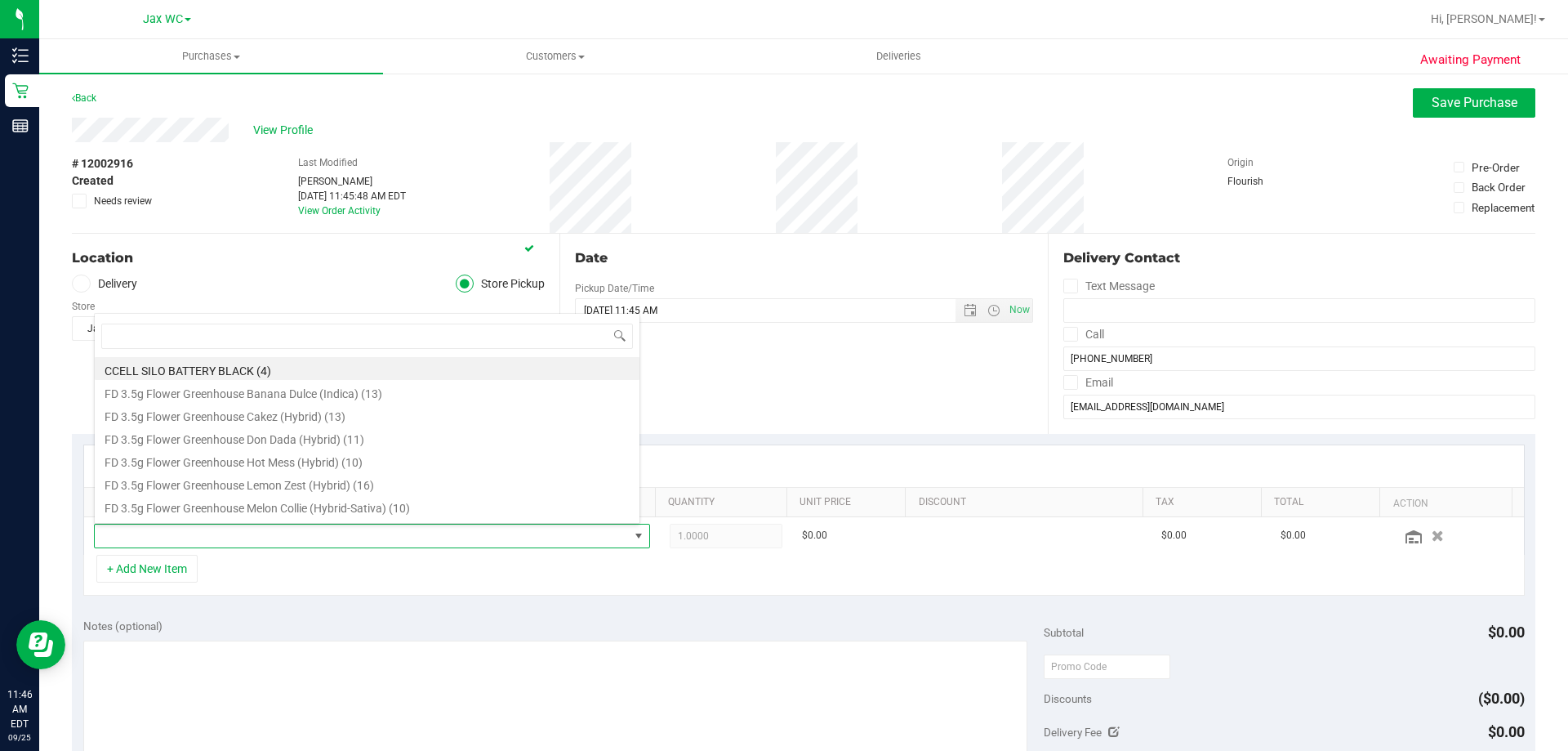
scroll to position [24, 542]
type input "cara"
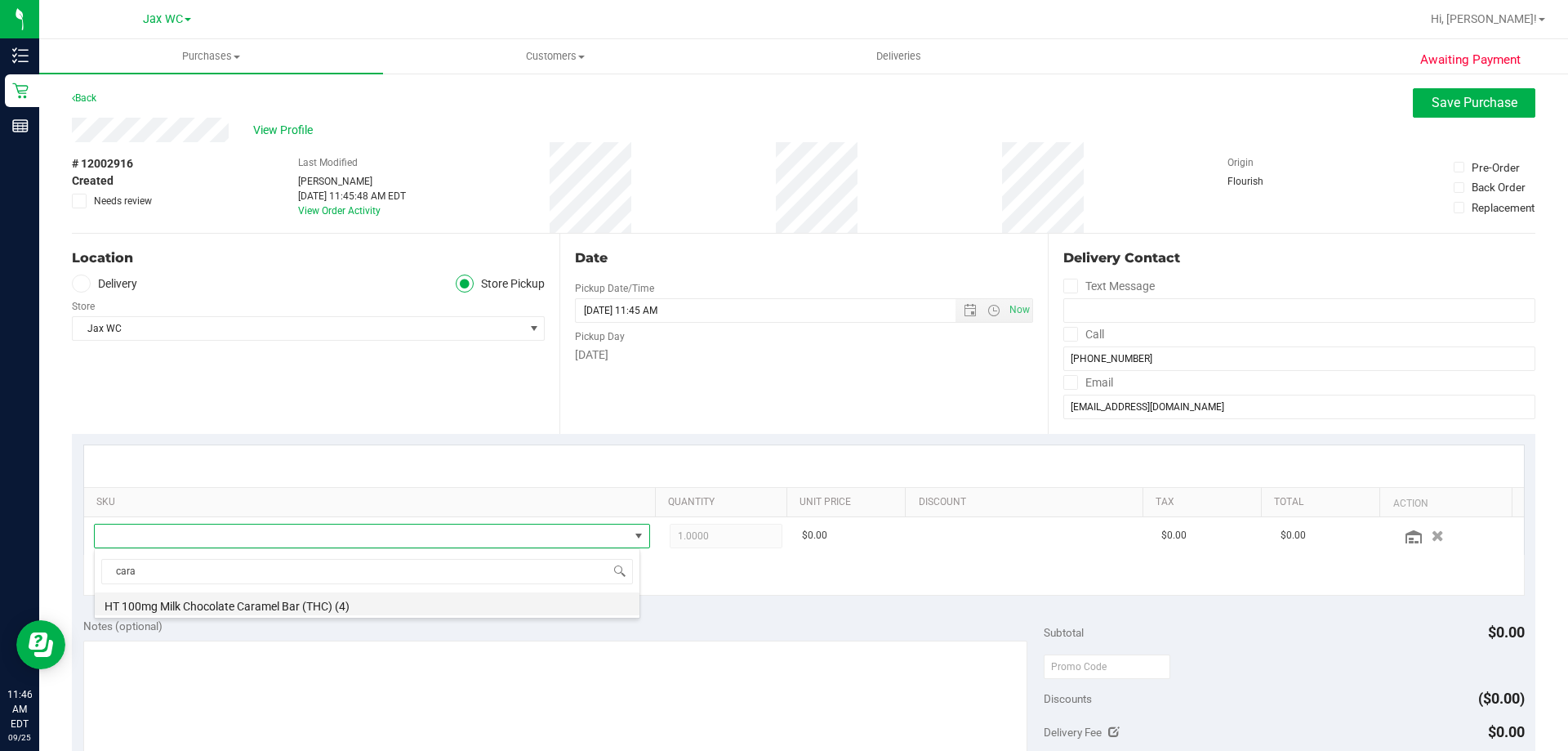
click at [289, 608] on li "HT 100mg Milk Chocolate Caramel Bar (THC) (4)" at bounding box center [366, 603] width 544 height 22
click at [391, 620] on div "Notes (optional)" at bounding box center [563, 625] width 961 height 16
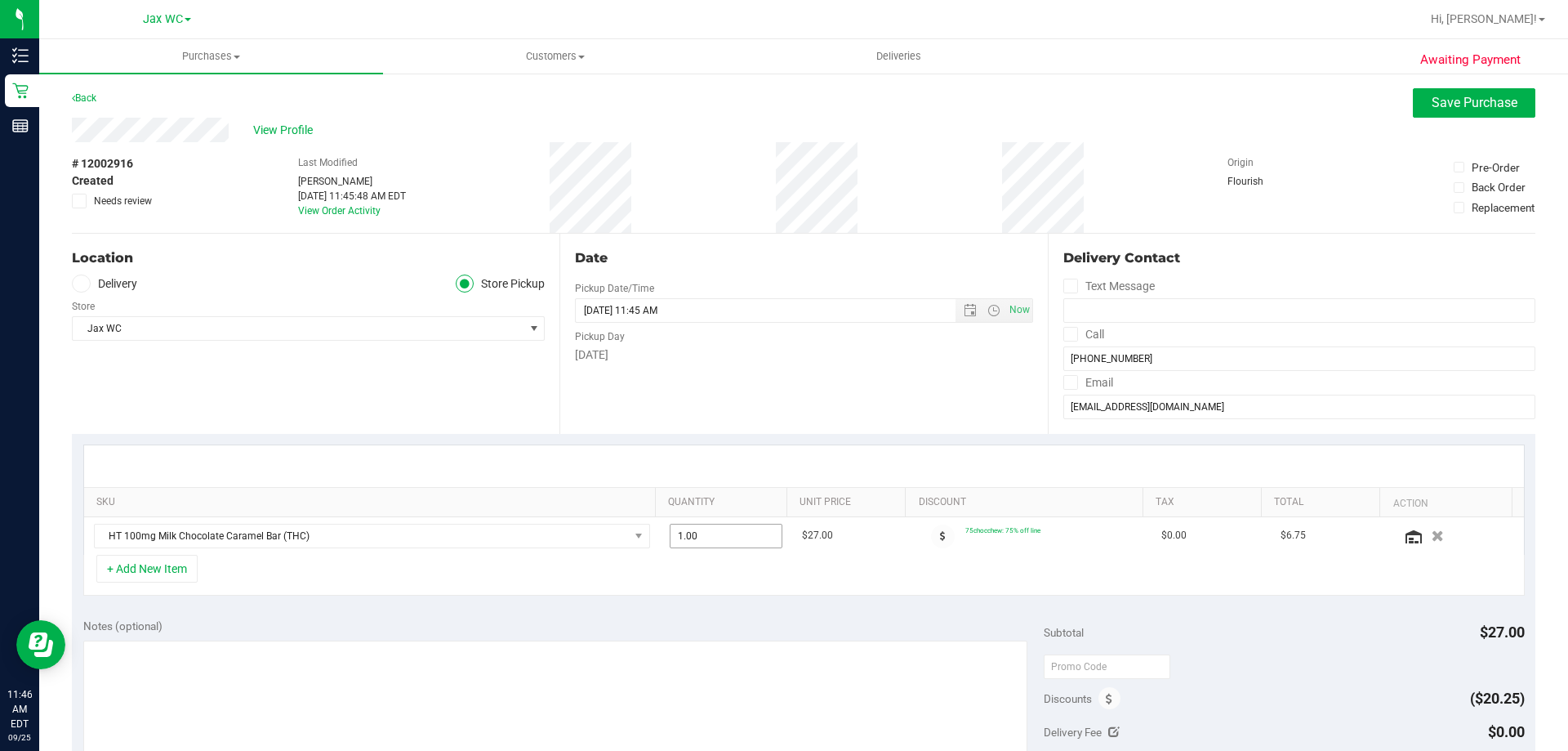
click at [705, 537] on span "1.00 1" at bounding box center [727, 535] width 114 height 24
click at [705, 537] on input "1" at bounding box center [727, 535] width 112 height 22
type input "3"
type input "3.00"
click at [674, 611] on div "Notes (optional) Subtotal $27.00 Discounts ($20.25) Delivery Fee $0.00 Sales Ta…" at bounding box center [803, 754] width 1463 height 294
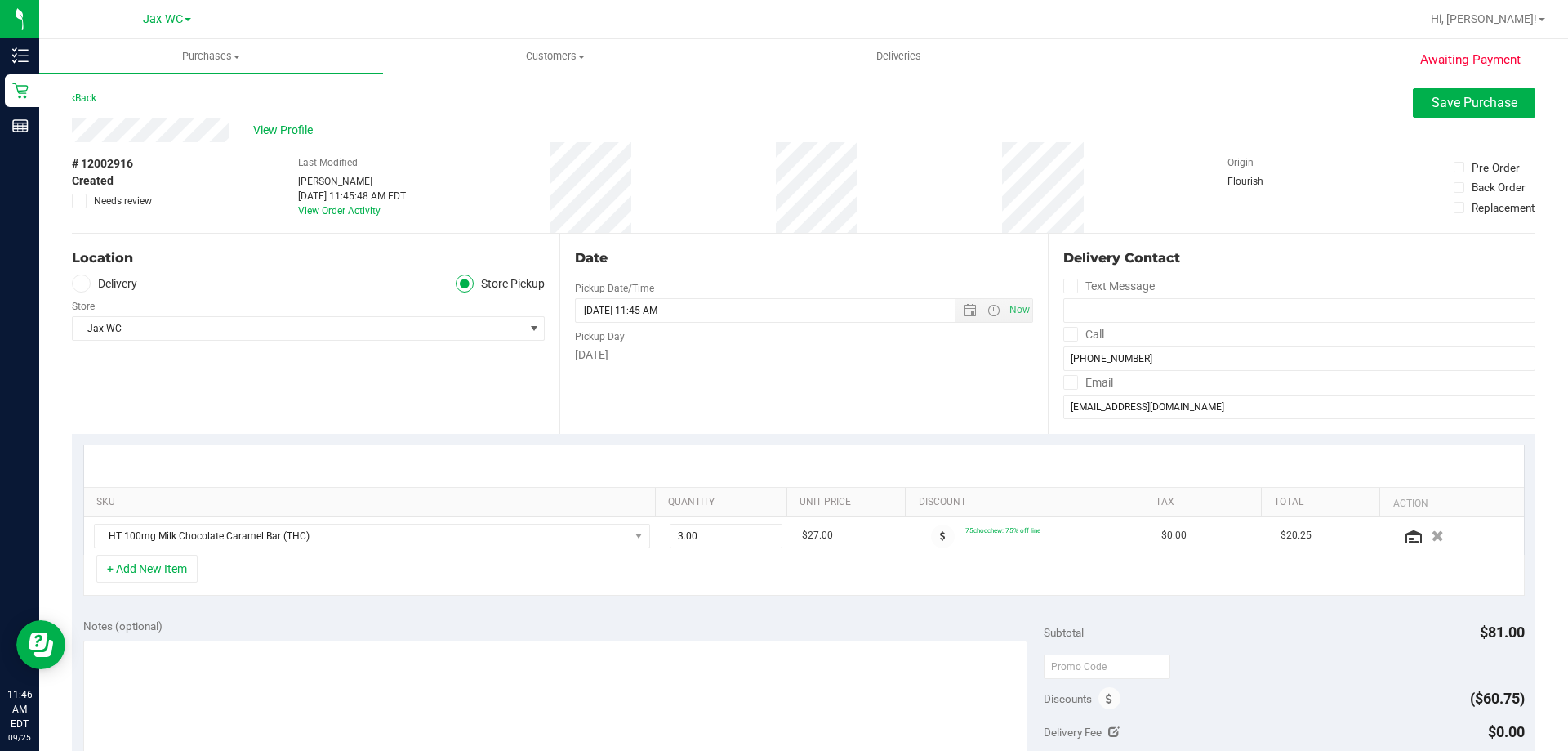
click at [1439, 88] on div "Awaiting Payment Back Save Purchase View Profile # 12002916 Created Needs revie…" at bounding box center [803, 692] width 1529 height 1241
click at [1435, 94] on span "Save Purchase" at bounding box center [1475, 102] width 86 height 16
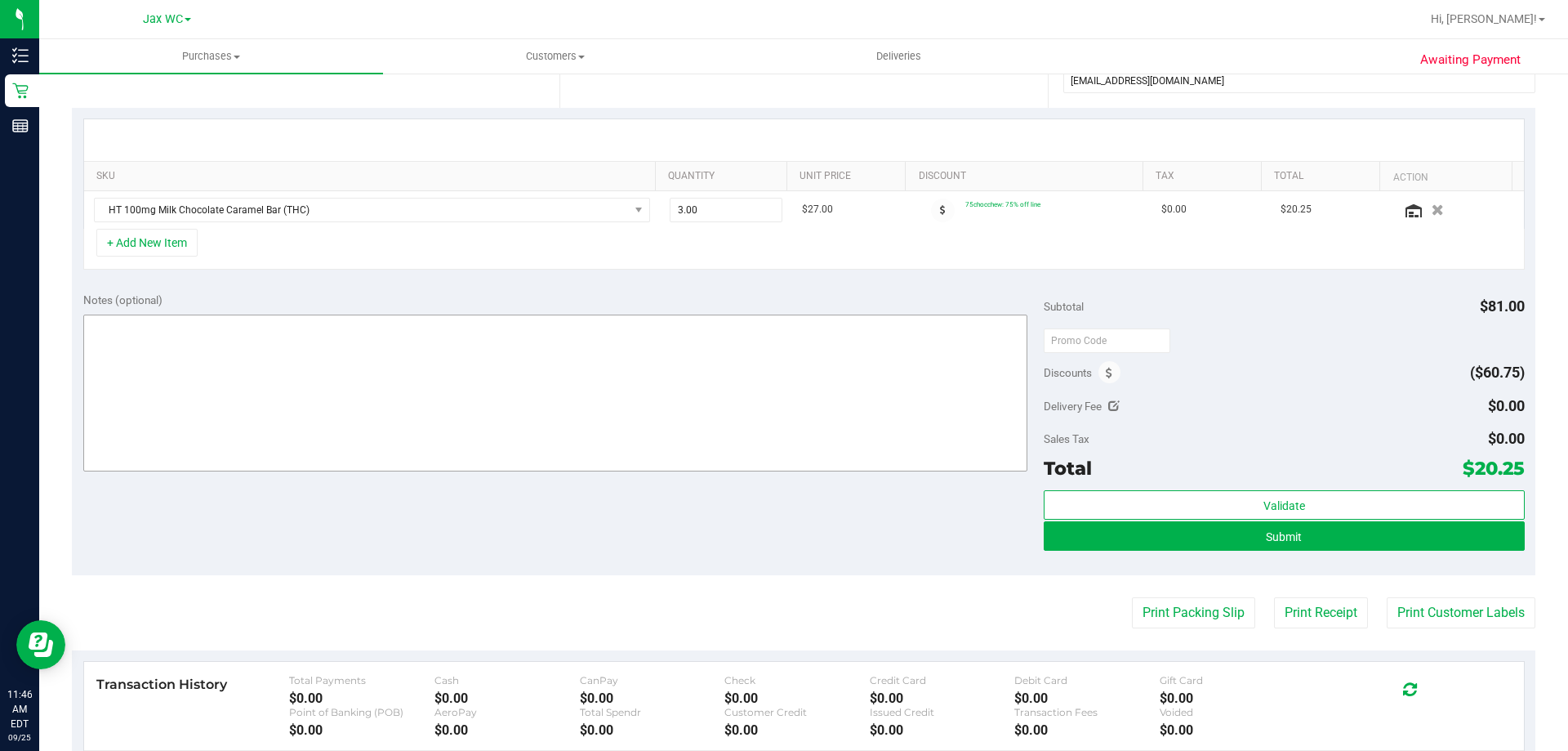
scroll to position [327, 0]
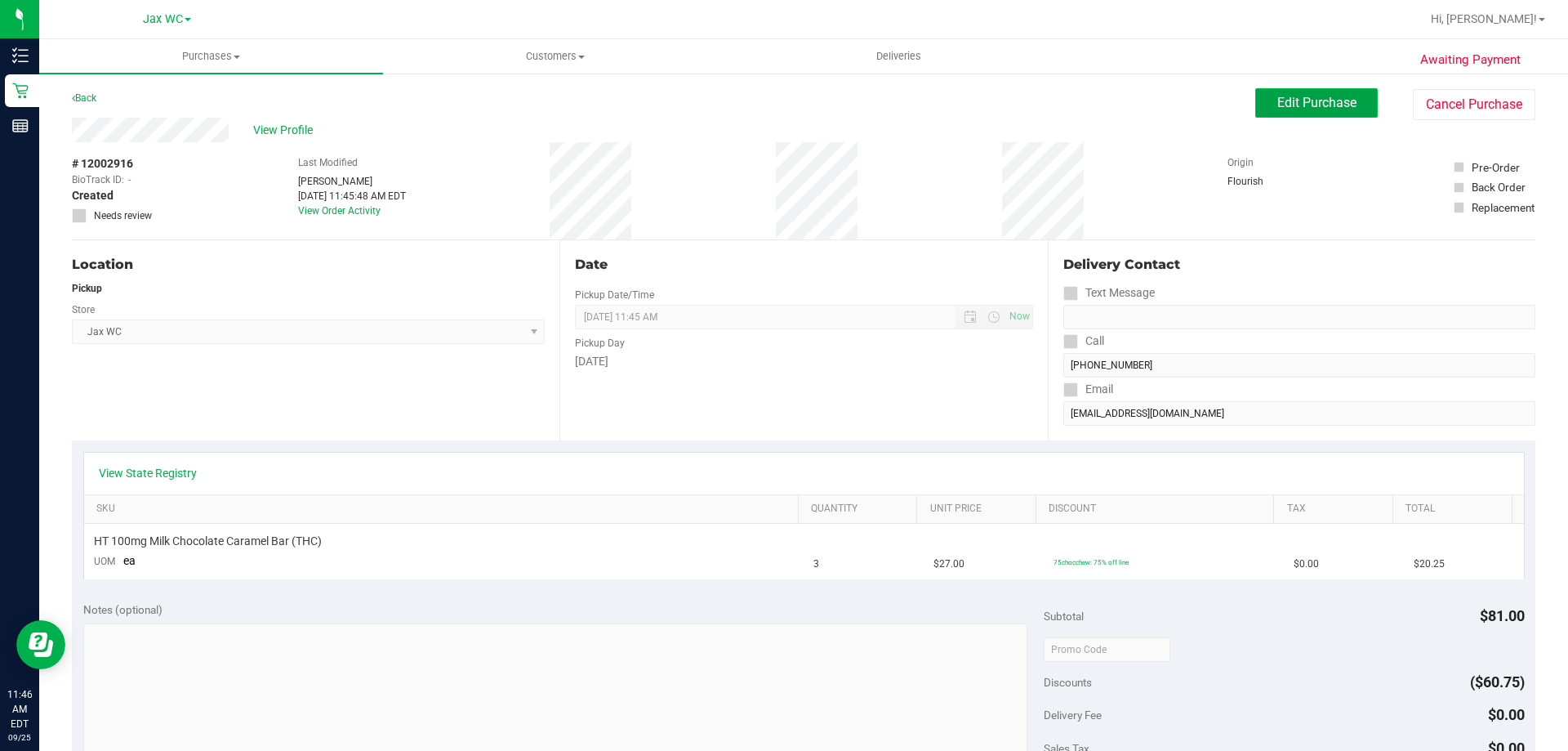
click at [1293, 106] on span "Edit Purchase" at bounding box center [1316, 102] width 79 height 16
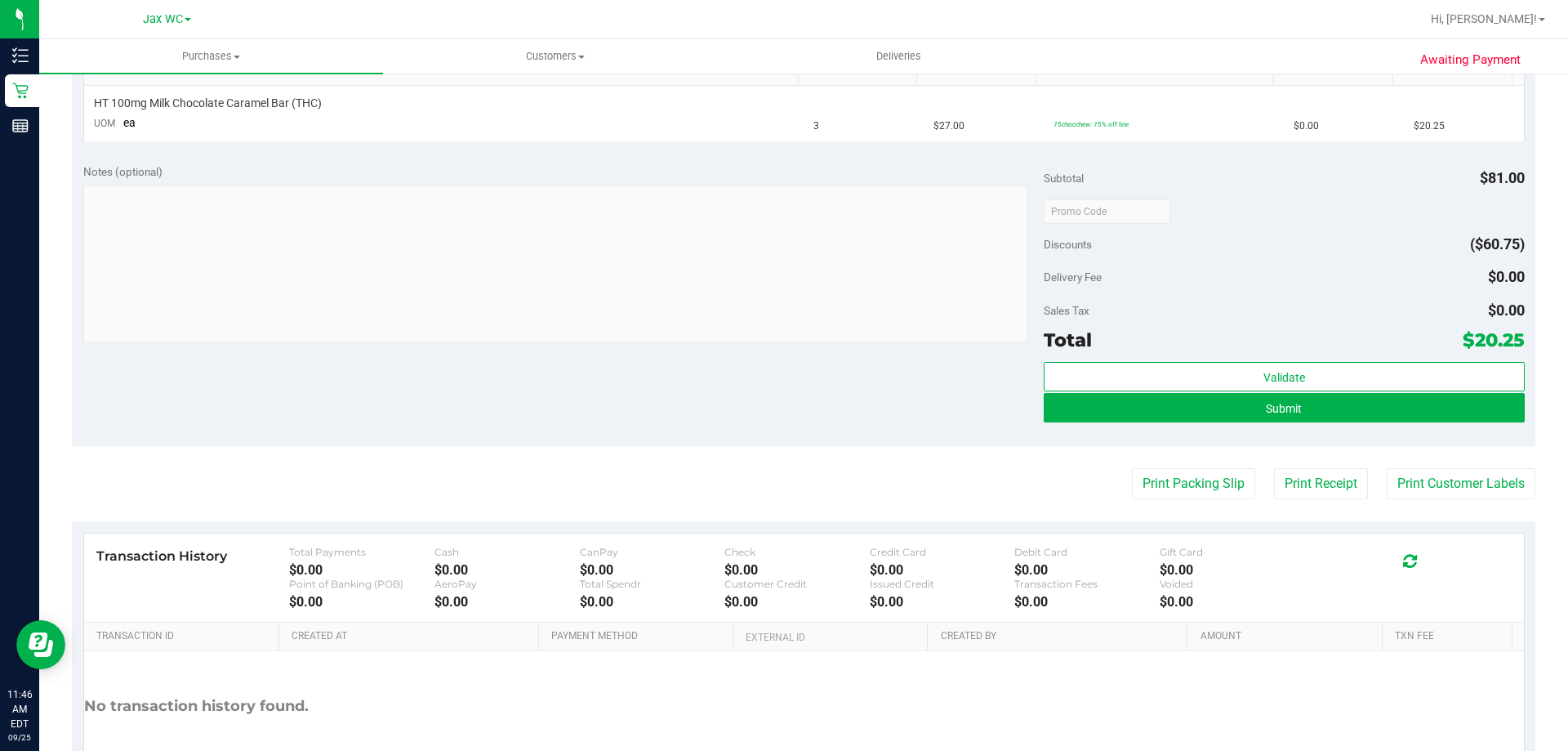
scroll to position [546, 0]
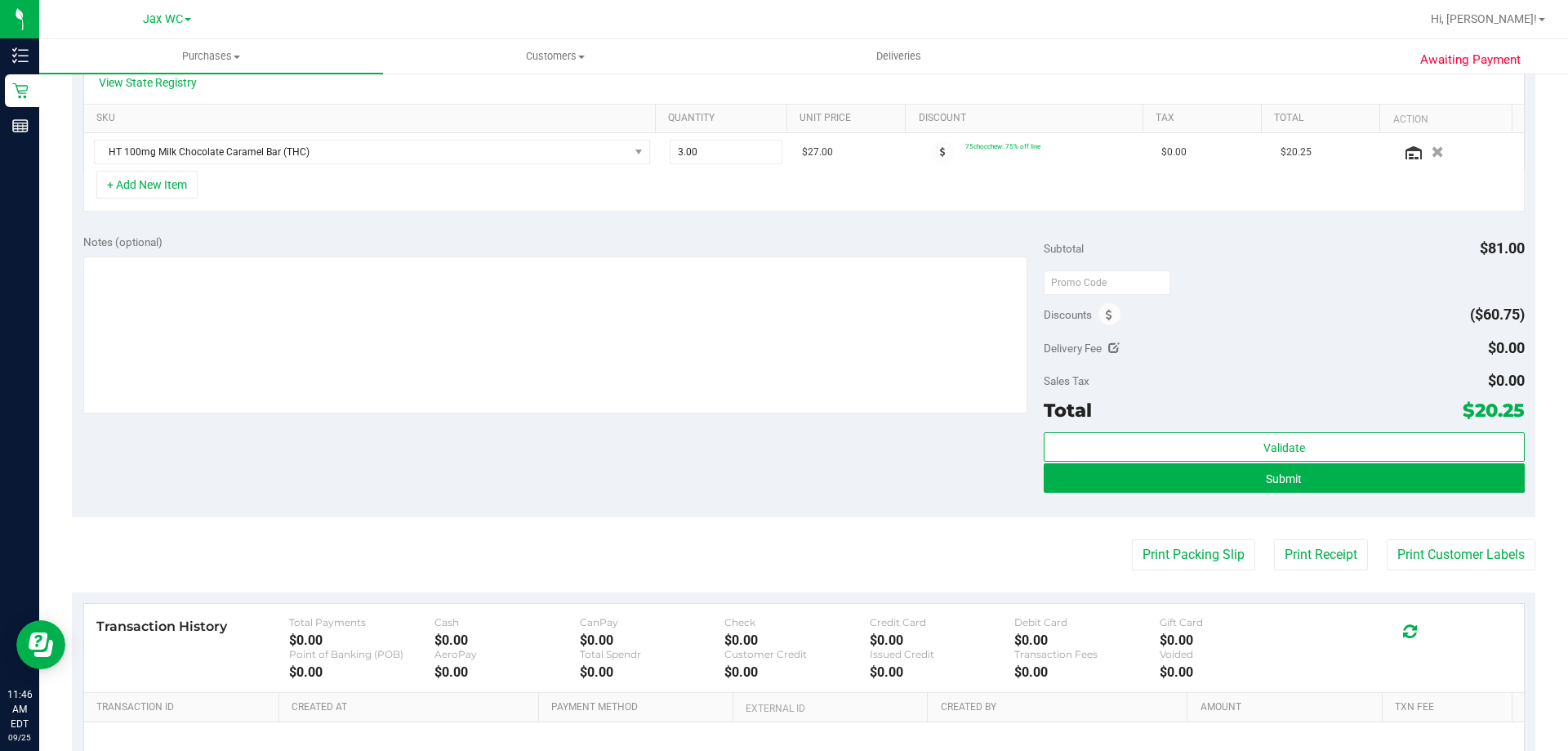
scroll to position [220, 0]
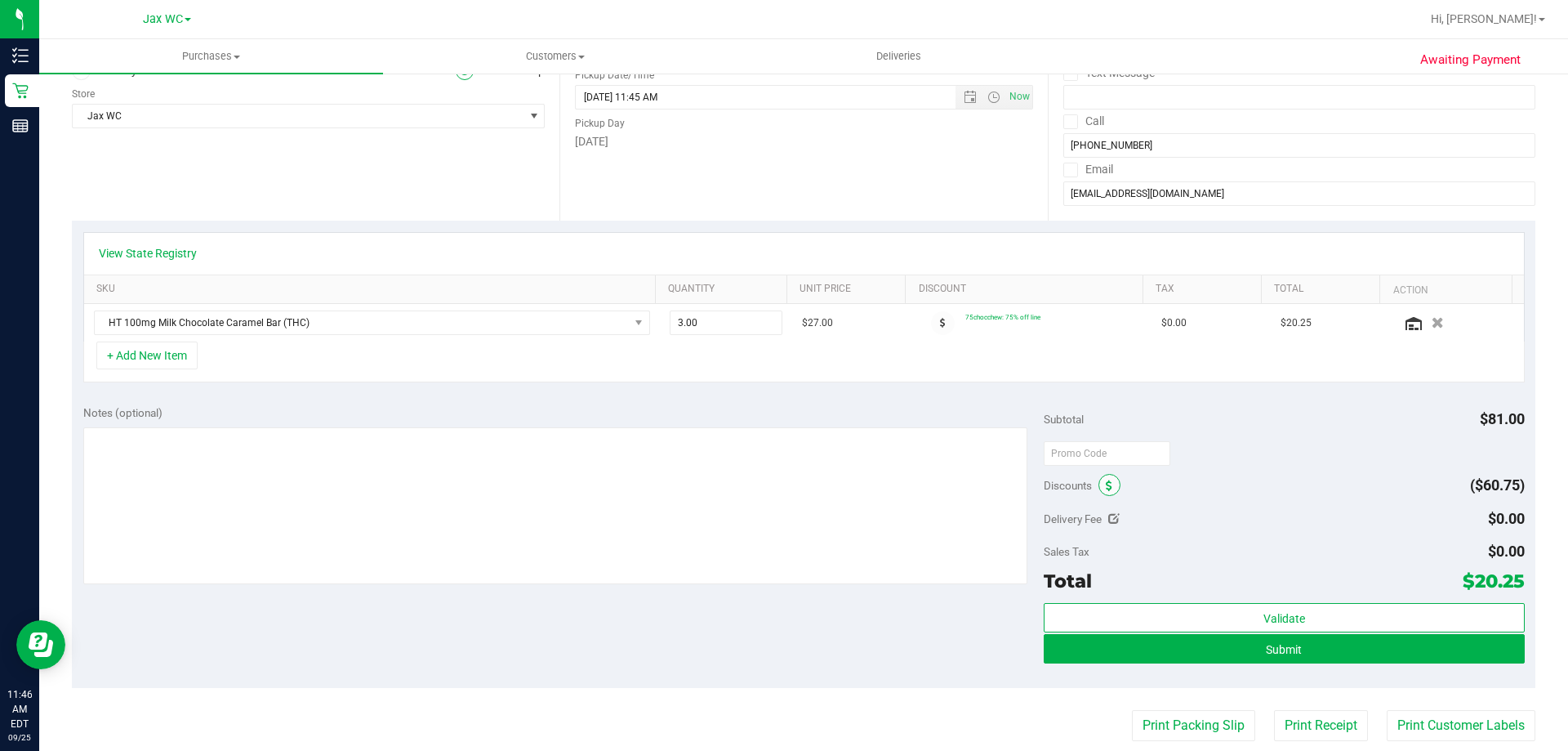
click at [1100, 477] on span at bounding box center [1109, 485] width 22 height 22
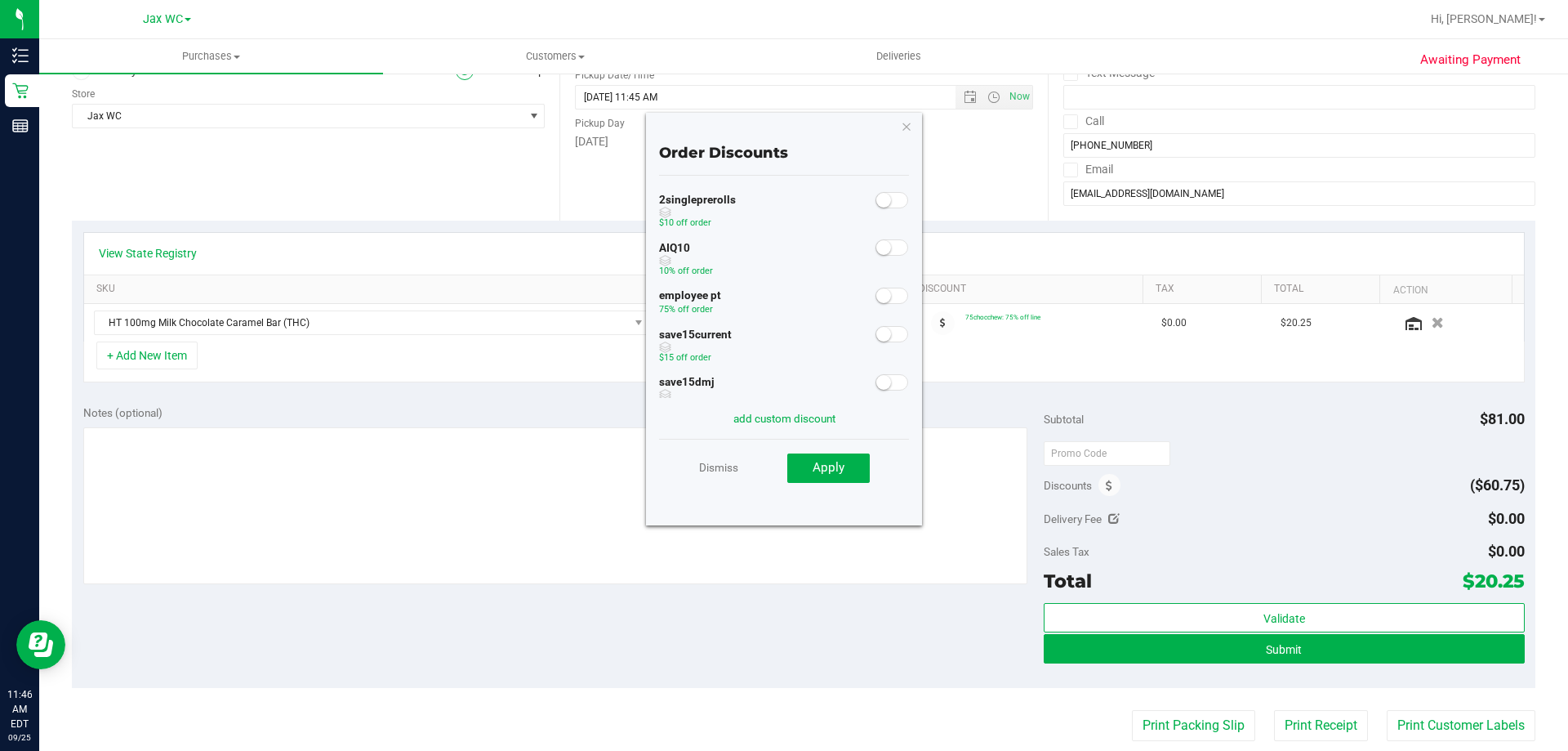
click at [888, 251] on span at bounding box center [891, 247] width 33 height 16
click at [832, 459] on button "Apply" at bounding box center [828, 467] width 82 height 29
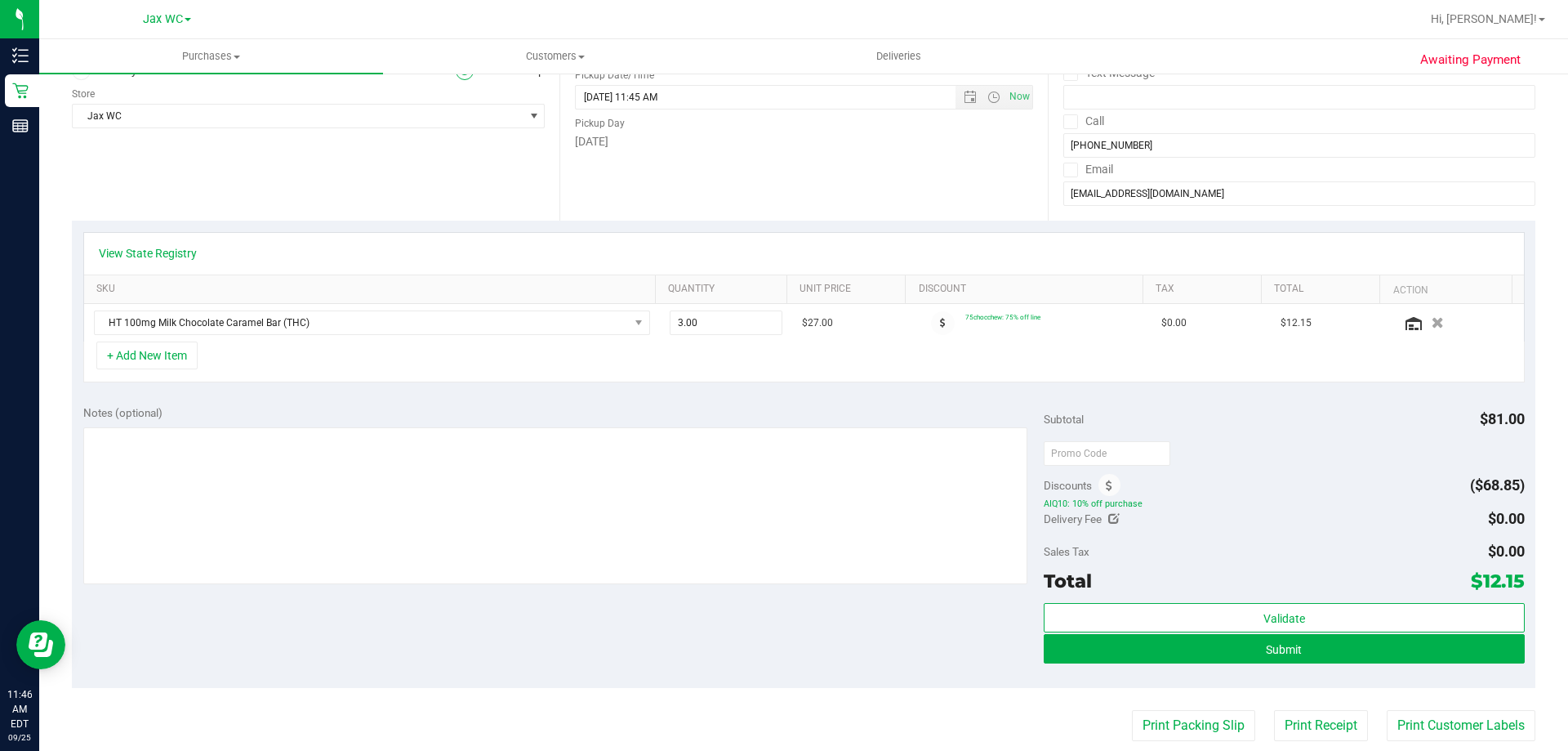
scroll to position [0, 0]
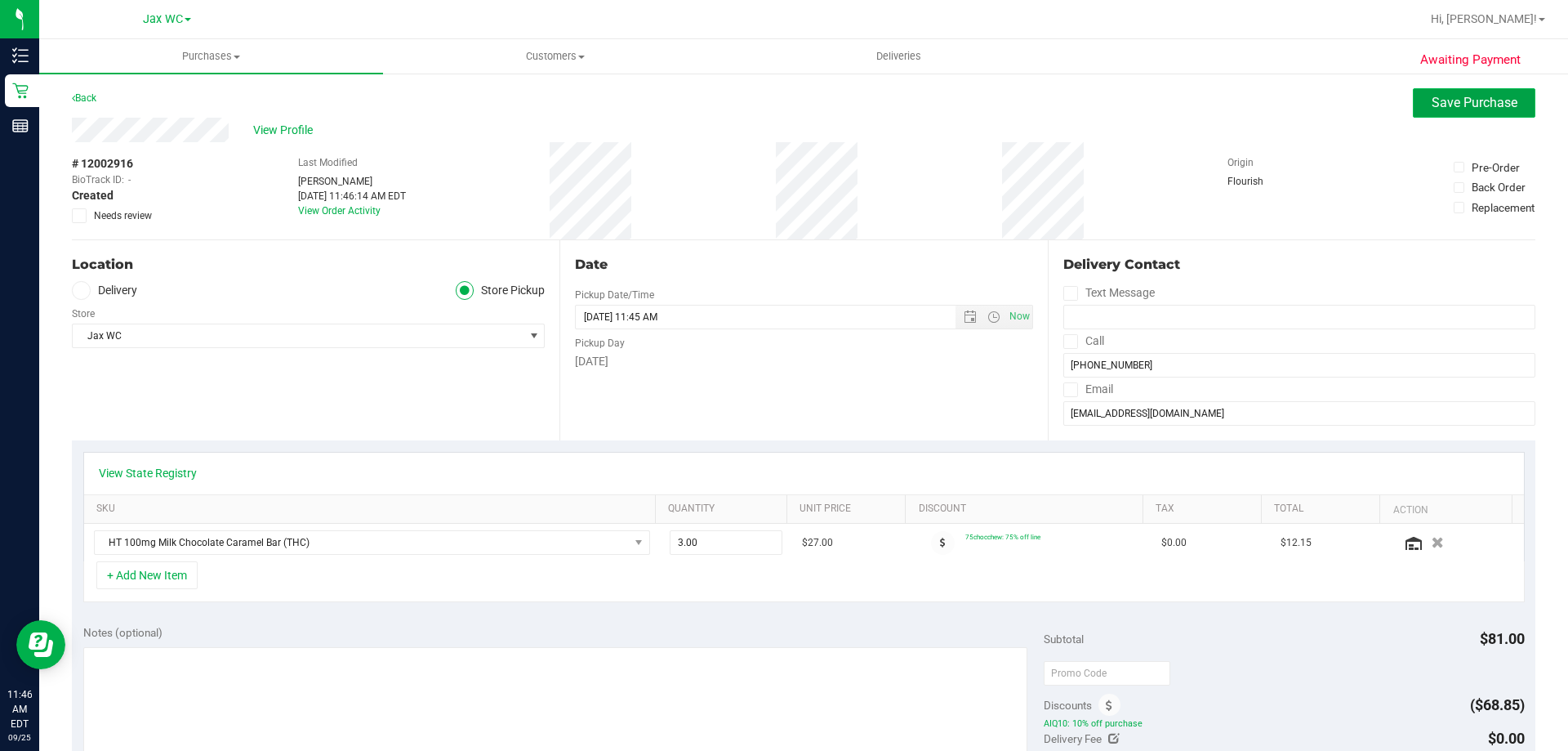
click at [1462, 106] on span "Save Purchase" at bounding box center [1475, 102] width 86 height 16
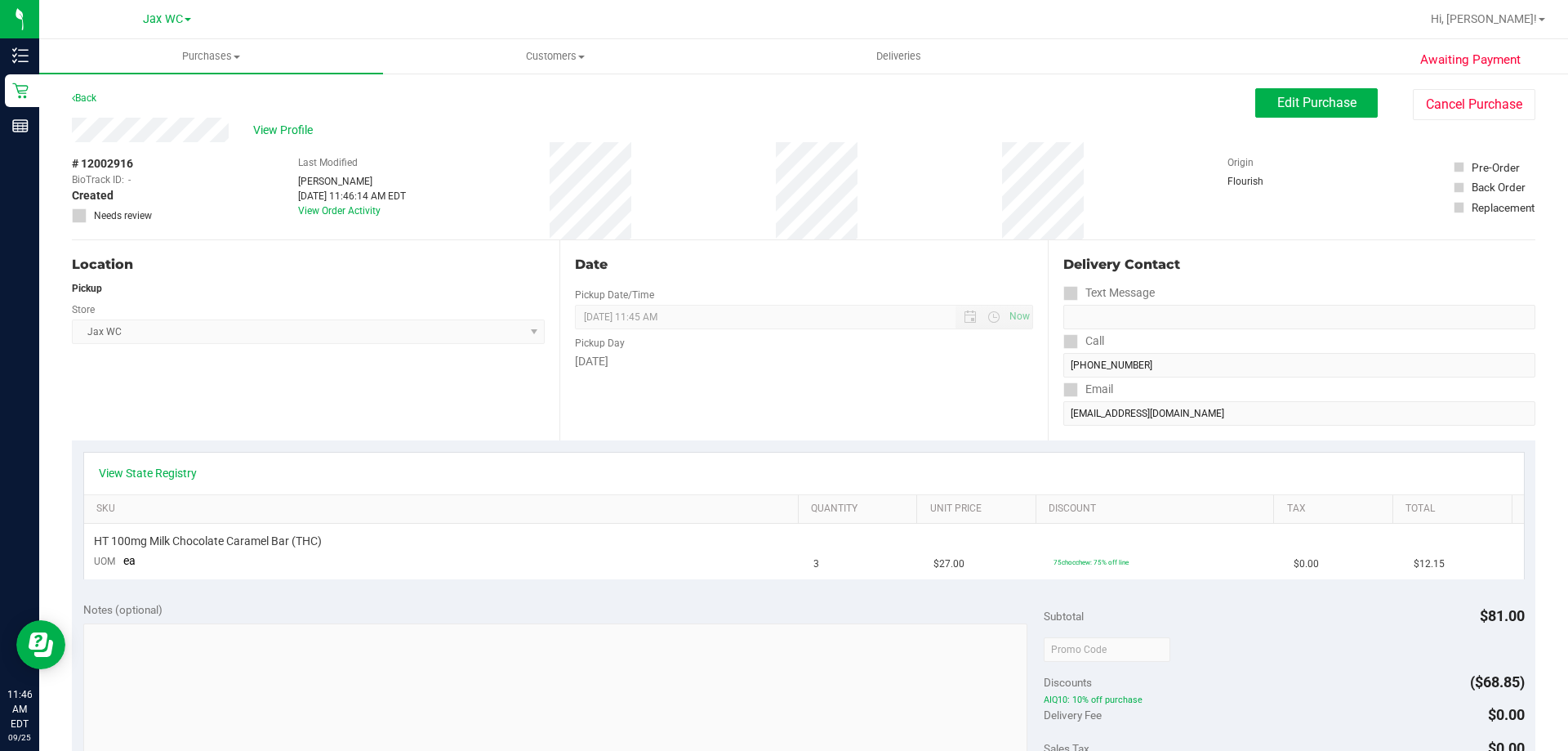
scroll to position [546, 0]
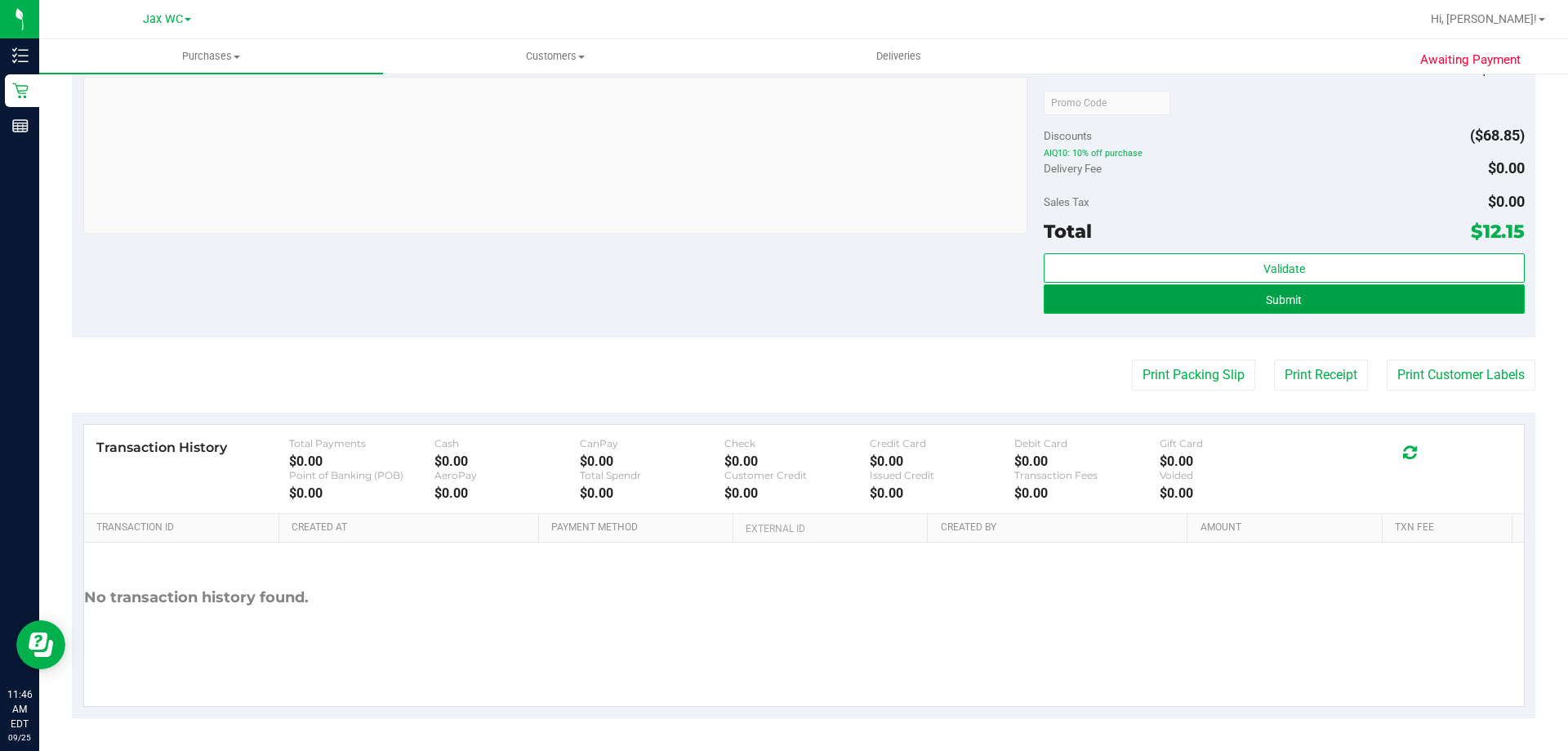
click at [1191, 296] on button "Submit" at bounding box center [1283, 298] width 480 height 29
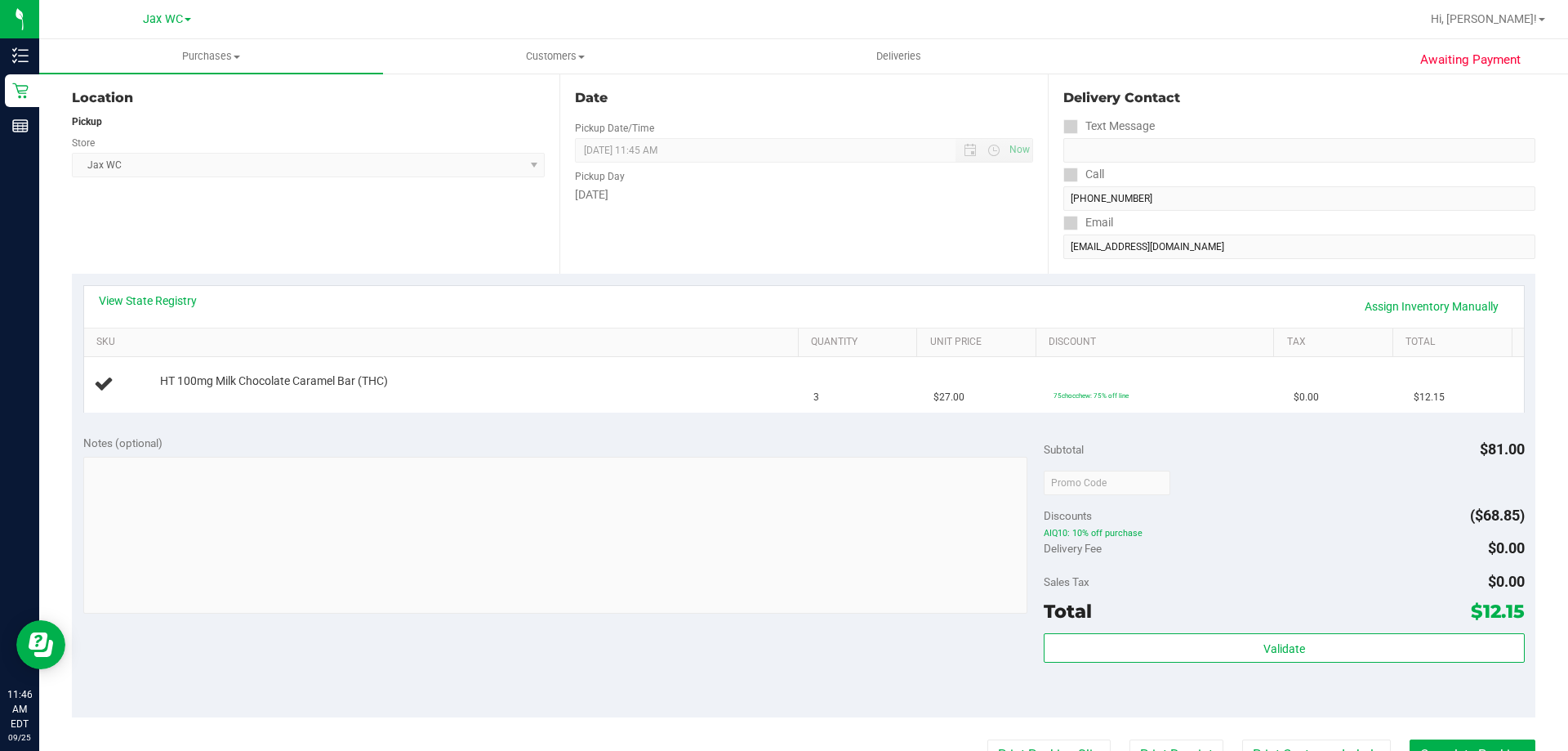
scroll to position [0, 0]
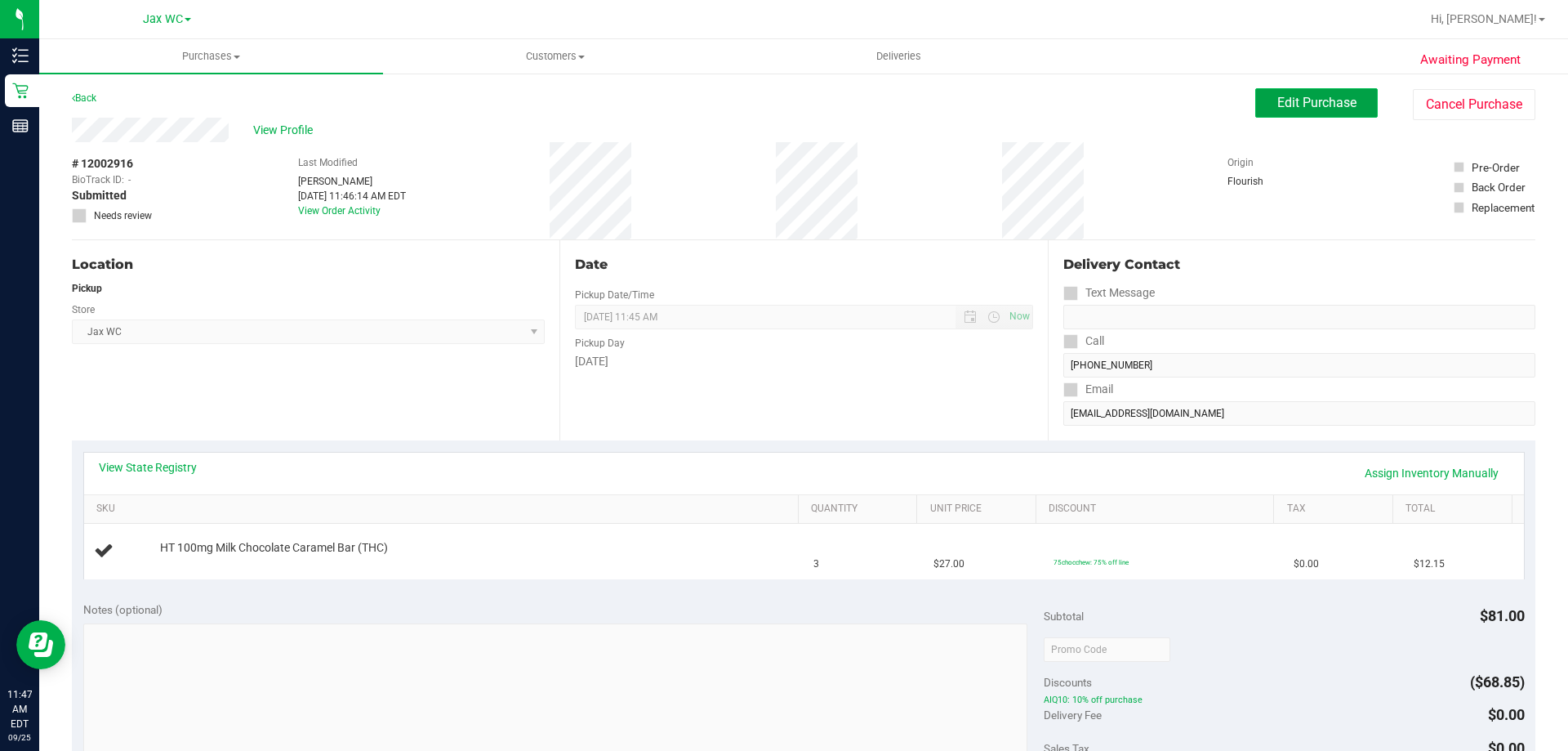
click at [1257, 93] on button "Edit Purchase" at bounding box center [1316, 102] width 122 height 29
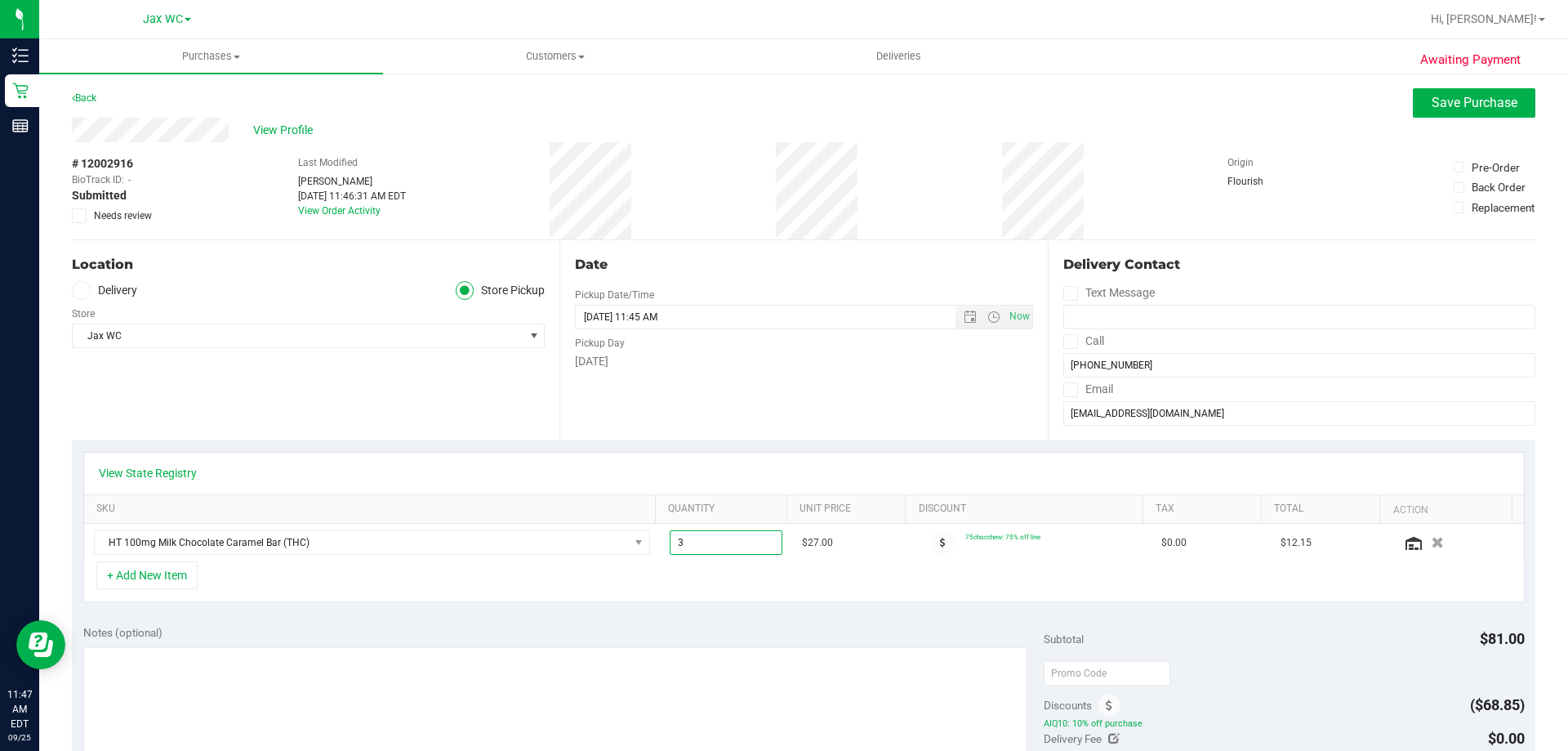
drag, startPoint x: 713, startPoint y: 547, endPoint x: 623, endPoint y: 564, distance: 91.6
click at [623, 564] on div "View State Registry SKU Quantity Unit Price Discount Tax Total Action HT 100mg …" at bounding box center [803, 528] width 1441 height 151
type input "4"
type input "4.00"
click at [623, 564] on div "+ Add New Item" at bounding box center [803, 582] width 1441 height 41
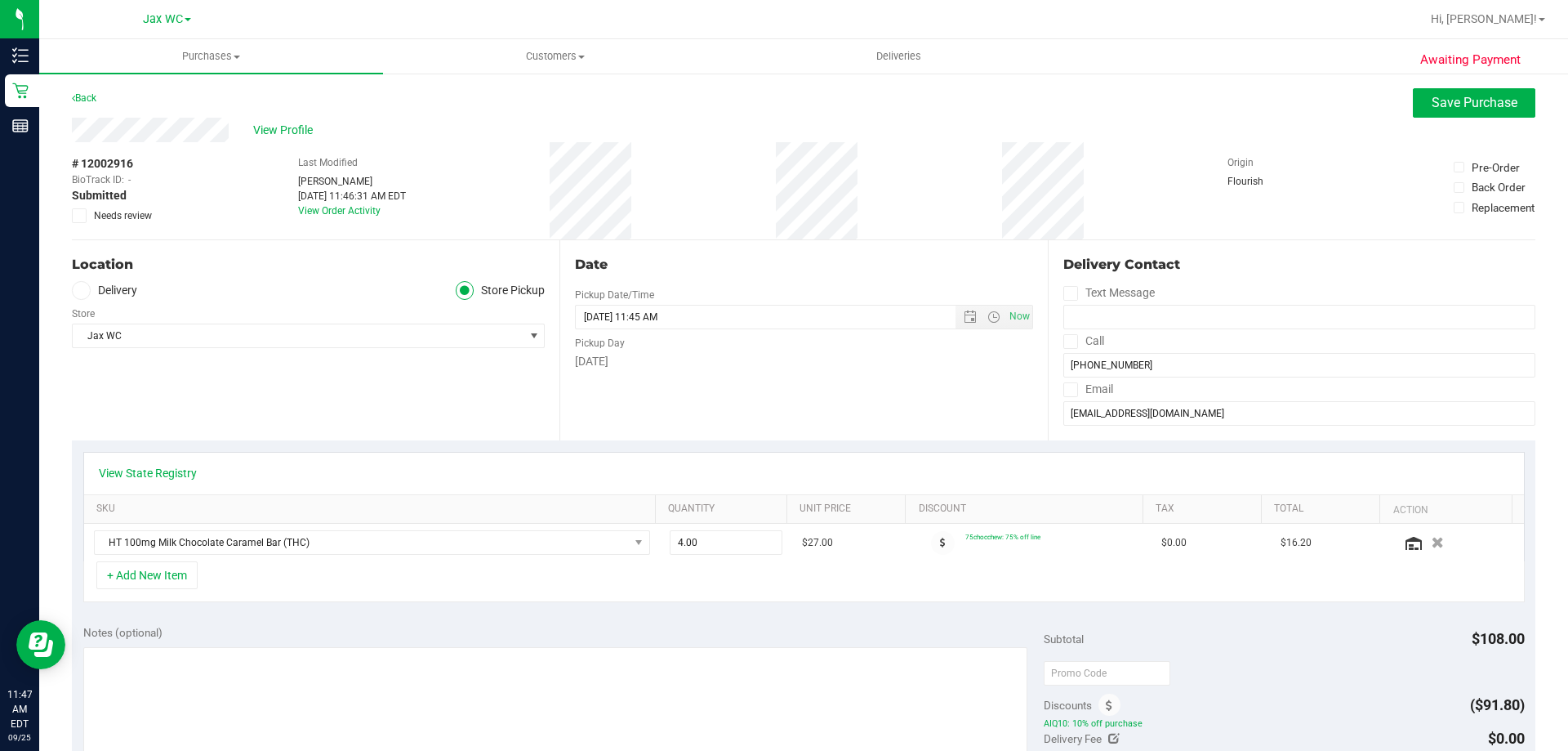
click at [1447, 87] on div "Awaiting Payment Back Save Purchase View Profile # 12002916 BioTrack ID: - Subm…" at bounding box center [803, 696] width 1529 height 1249
click at [1432, 109] on span "Save Purchase" at bounding box center [1475, 102] width 86 height 16
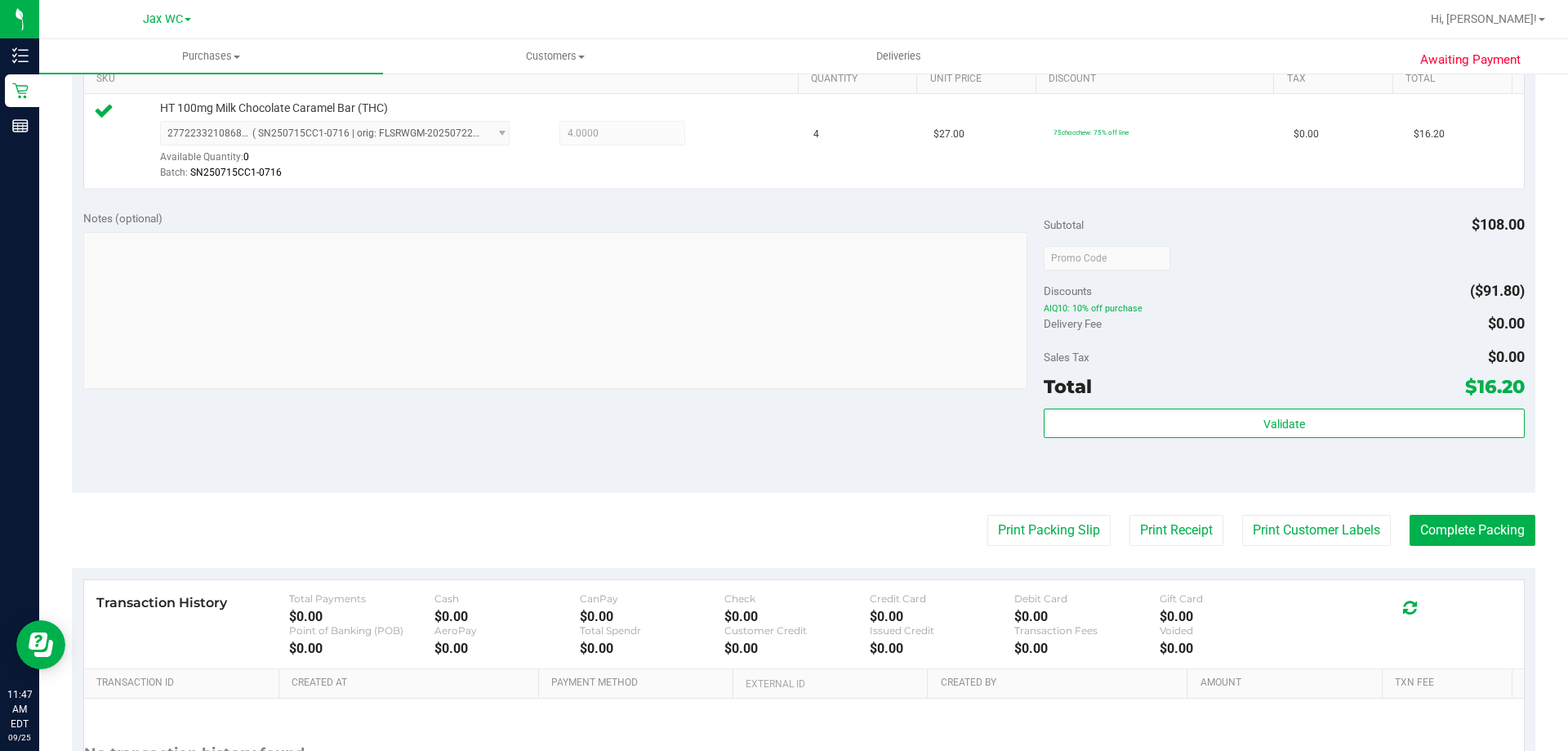
scroll to position [490, 0]
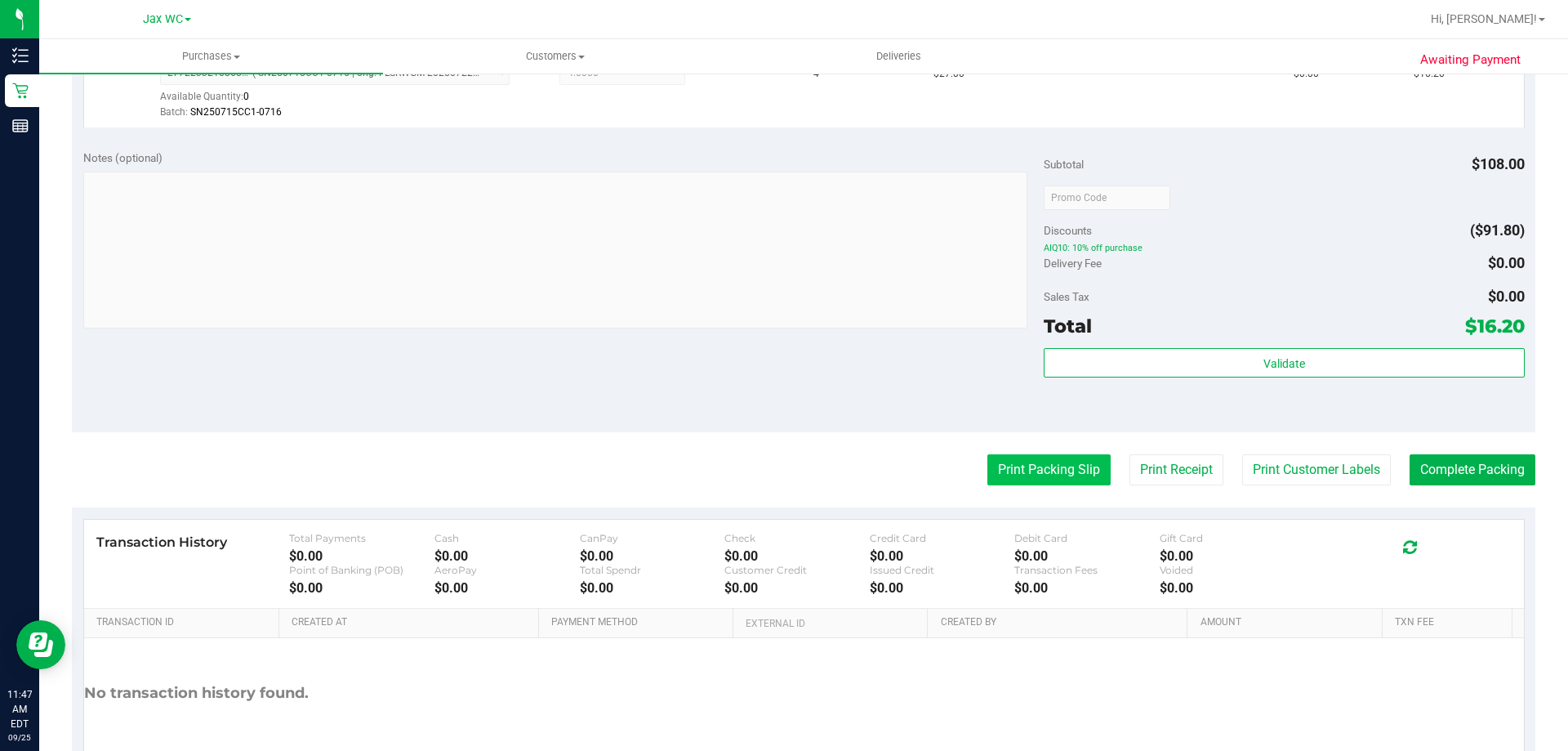
click at [1057, 462] on button "Print Packing Slip" at bounding box center [1049, 469] width 123 height 31
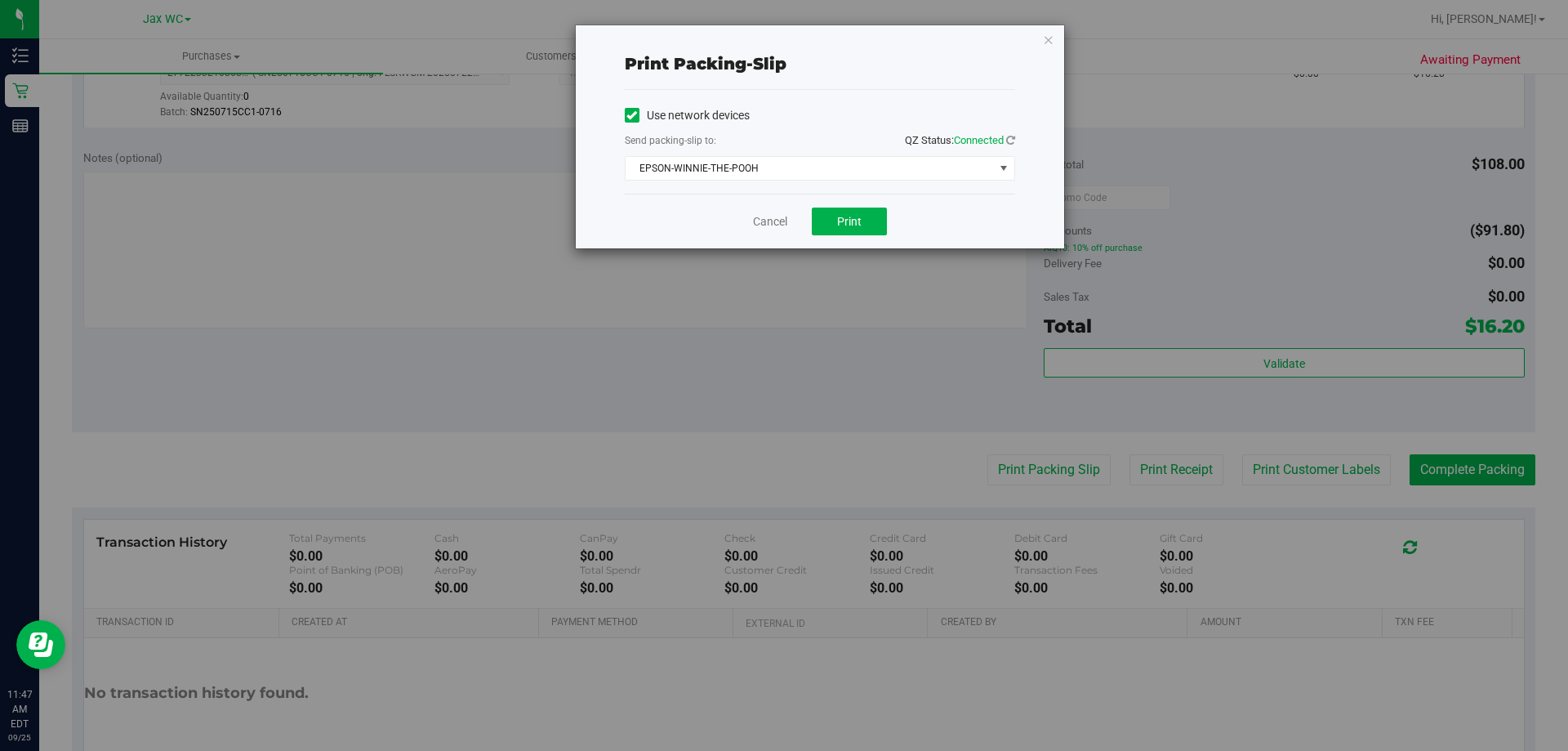
click at [894, 221] on div "Cancel Print" at bounding box center [820, 220] width 390 height 55
click at [869, 219] on button "Print" at bounding box center [849, 221] width 75 height 28
click at [1046, 33] on icon "button" at bounding box center [1049, 38] width 11 height 20
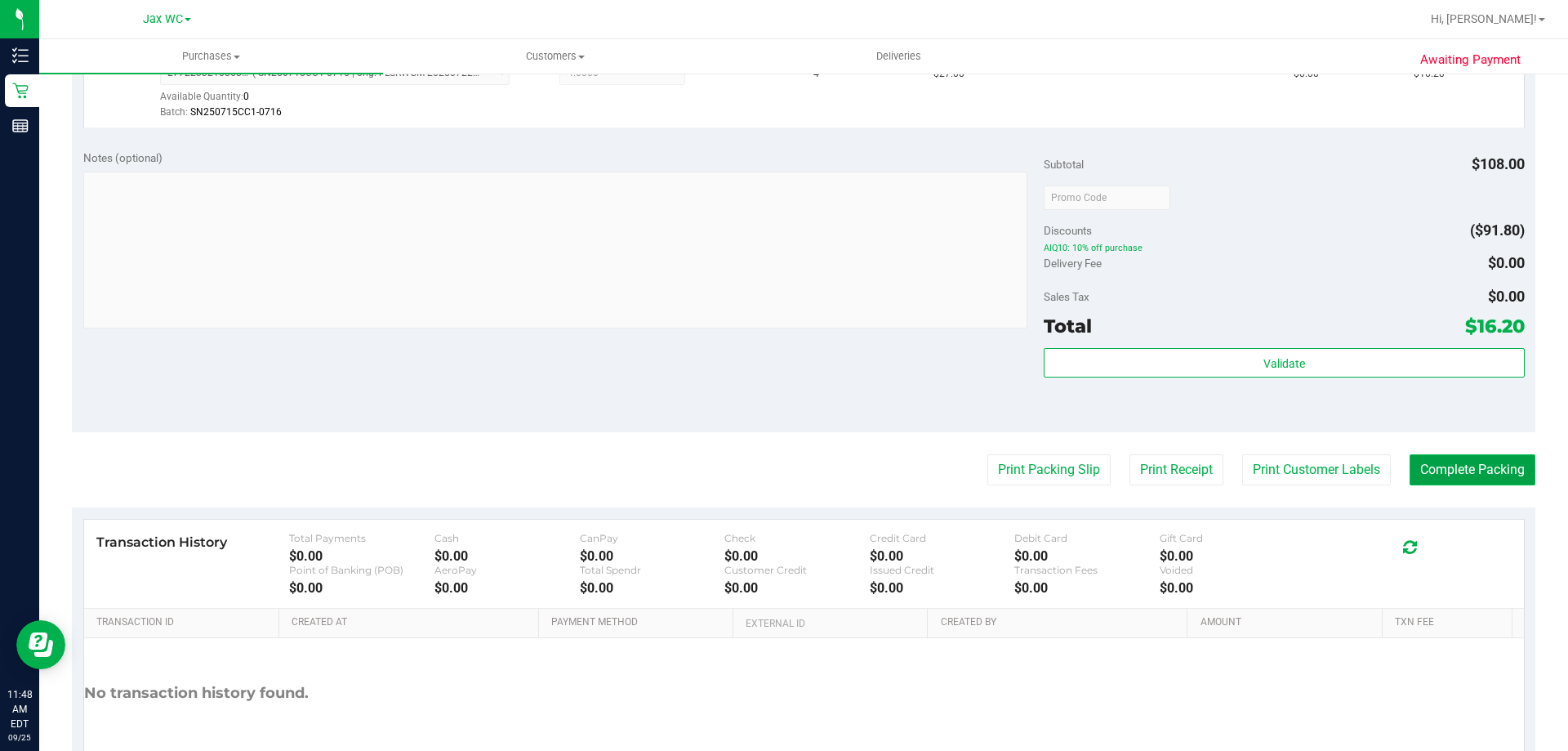
click at [1455, 467] on button "Complete Packing" at bounding box center [1472, 469] width 126 height 31
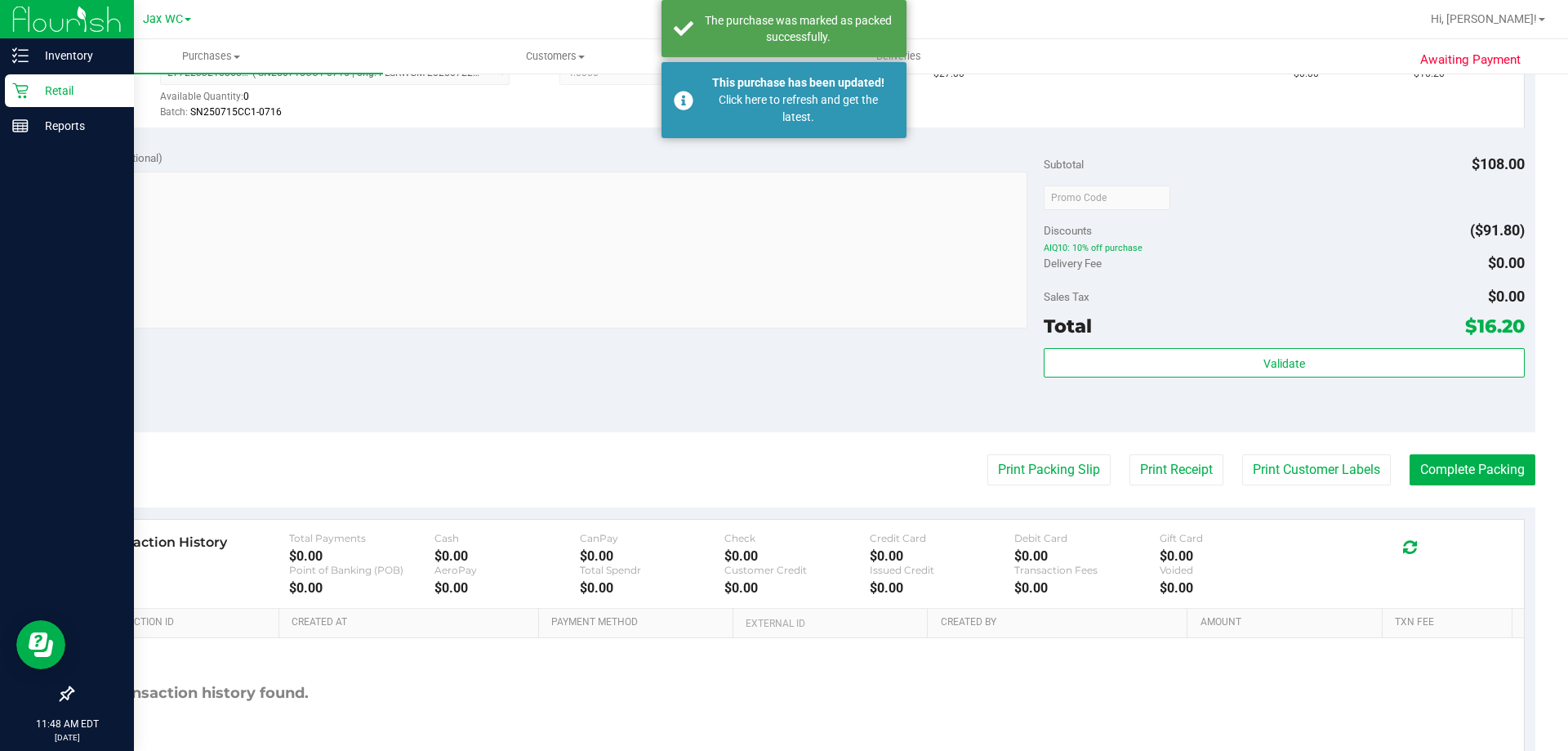
click at [74, 94] on p "Retail" at bounding box center [78, 91] width 98 height 20
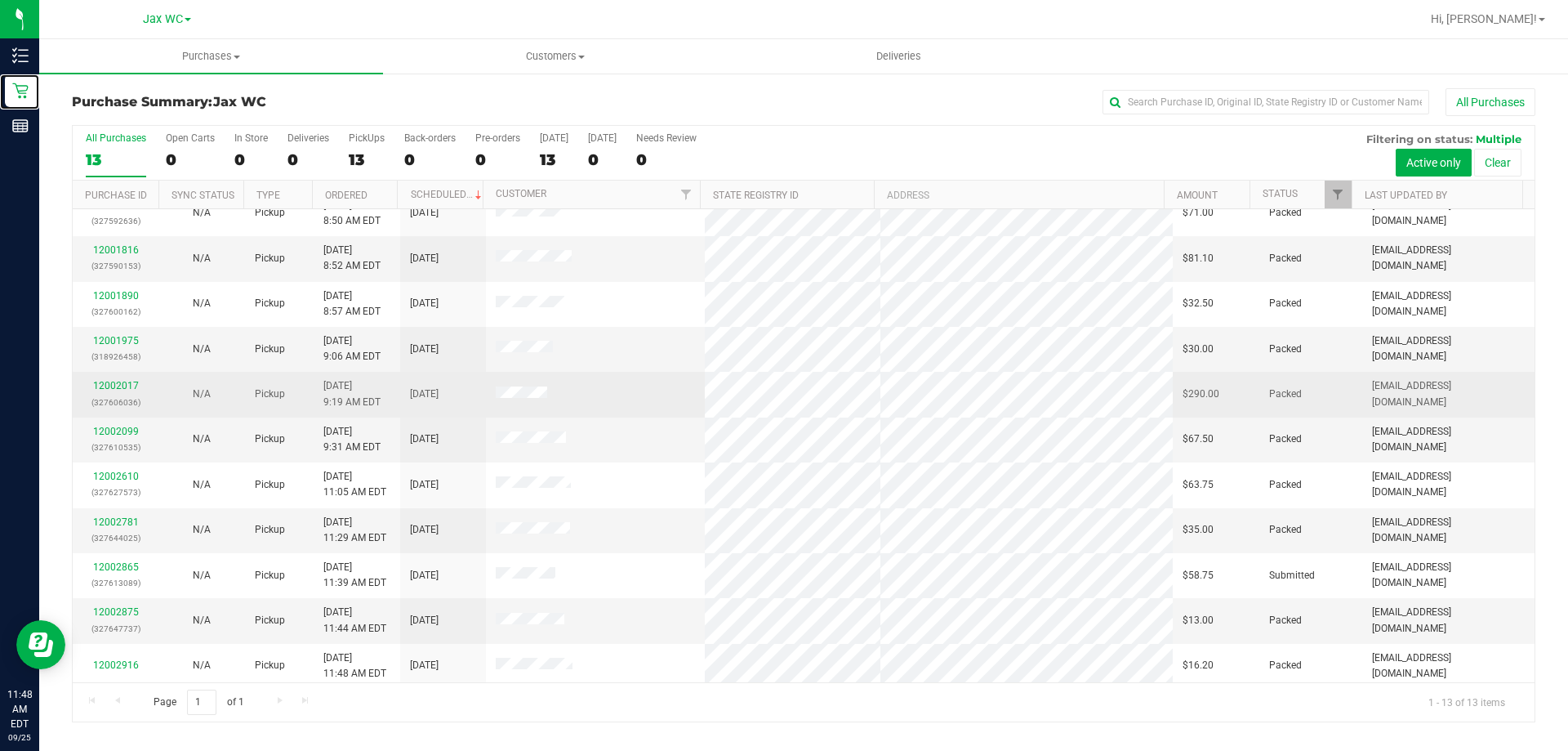
scroll to position [114, 0]
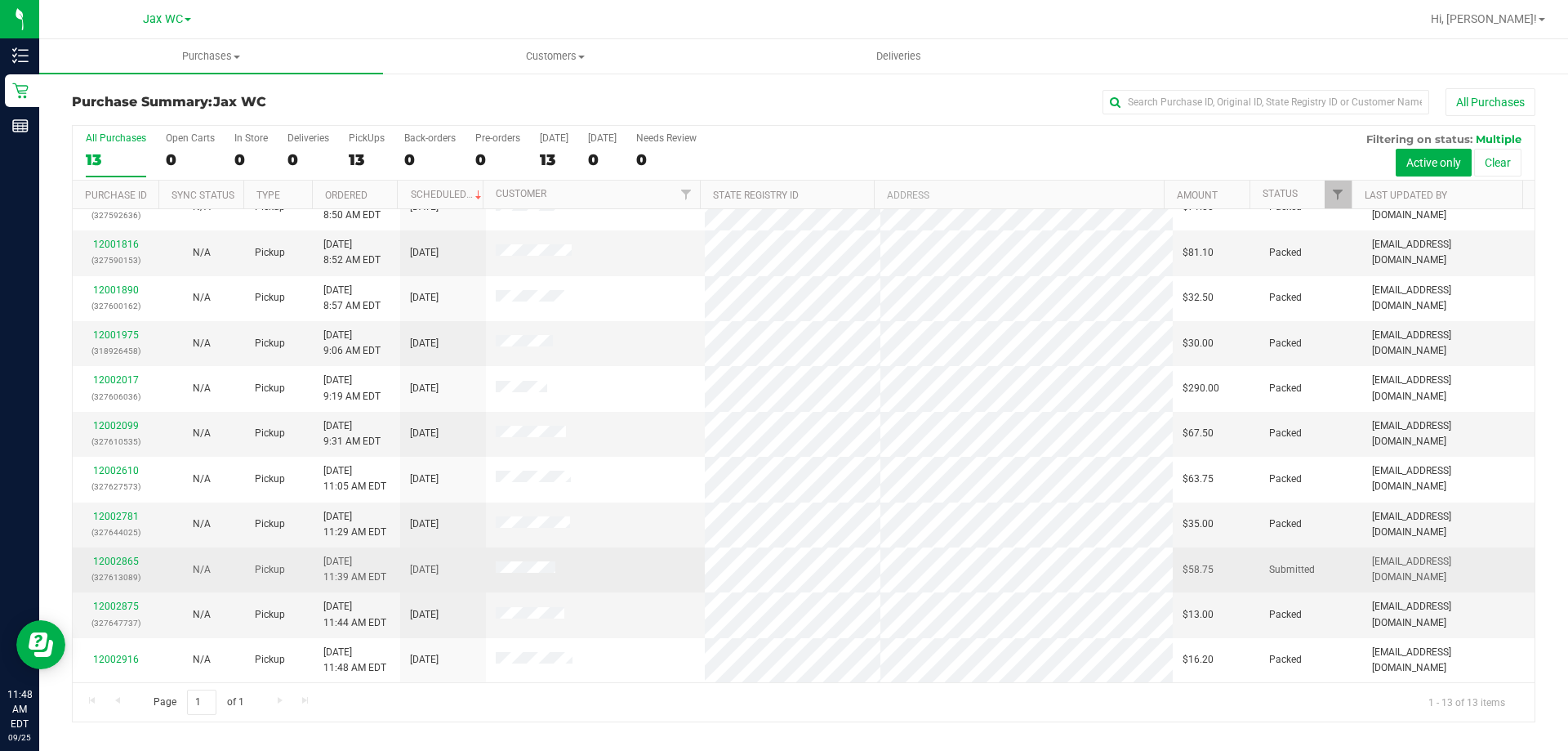
click at [128, 551] on td "12002865 (327613089)" at bounding box center [116, 570] width 86 height 45
click at [129, 559] on link "12002865" at bounding box center [116, 561] width 46 height 11
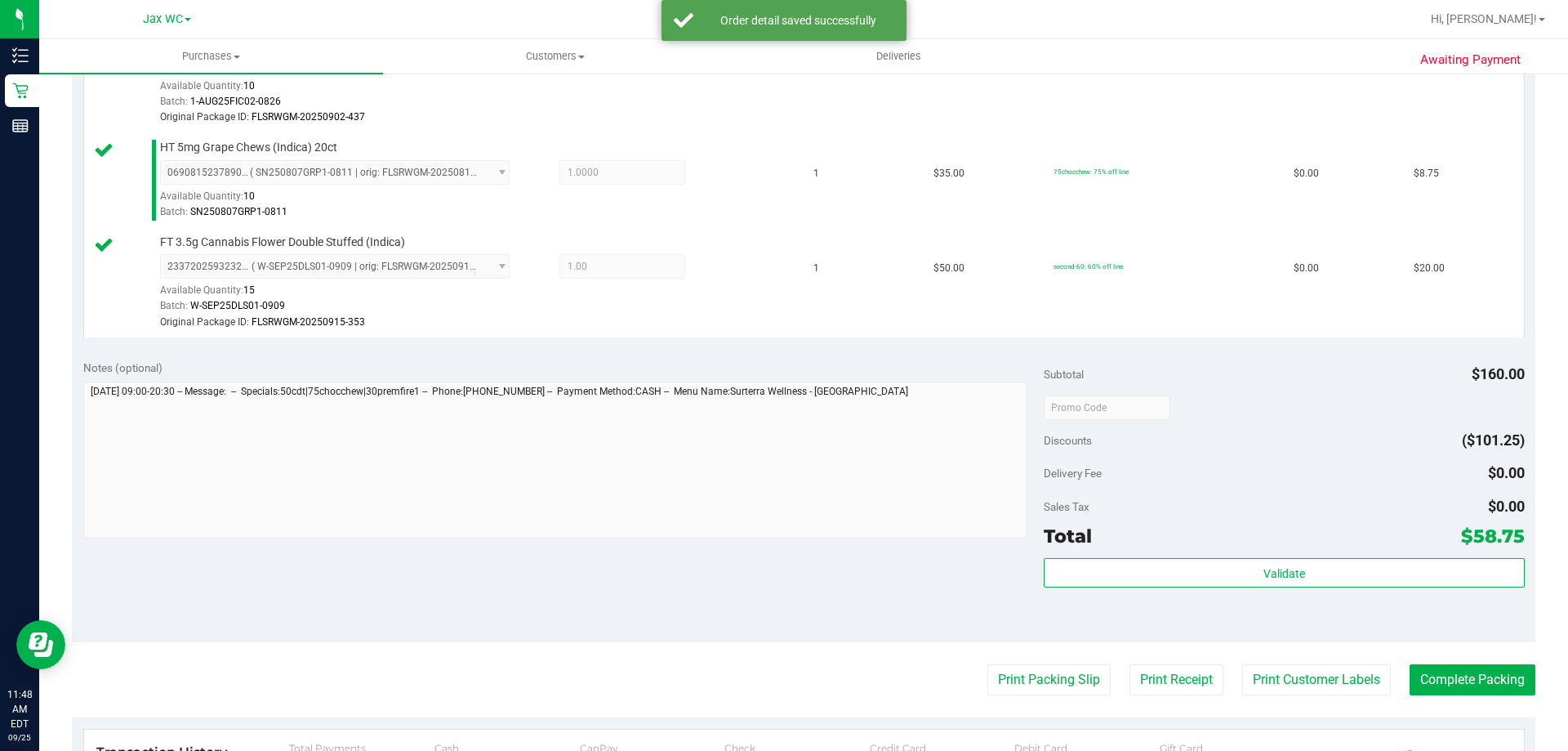
scroll to position [980, 0]
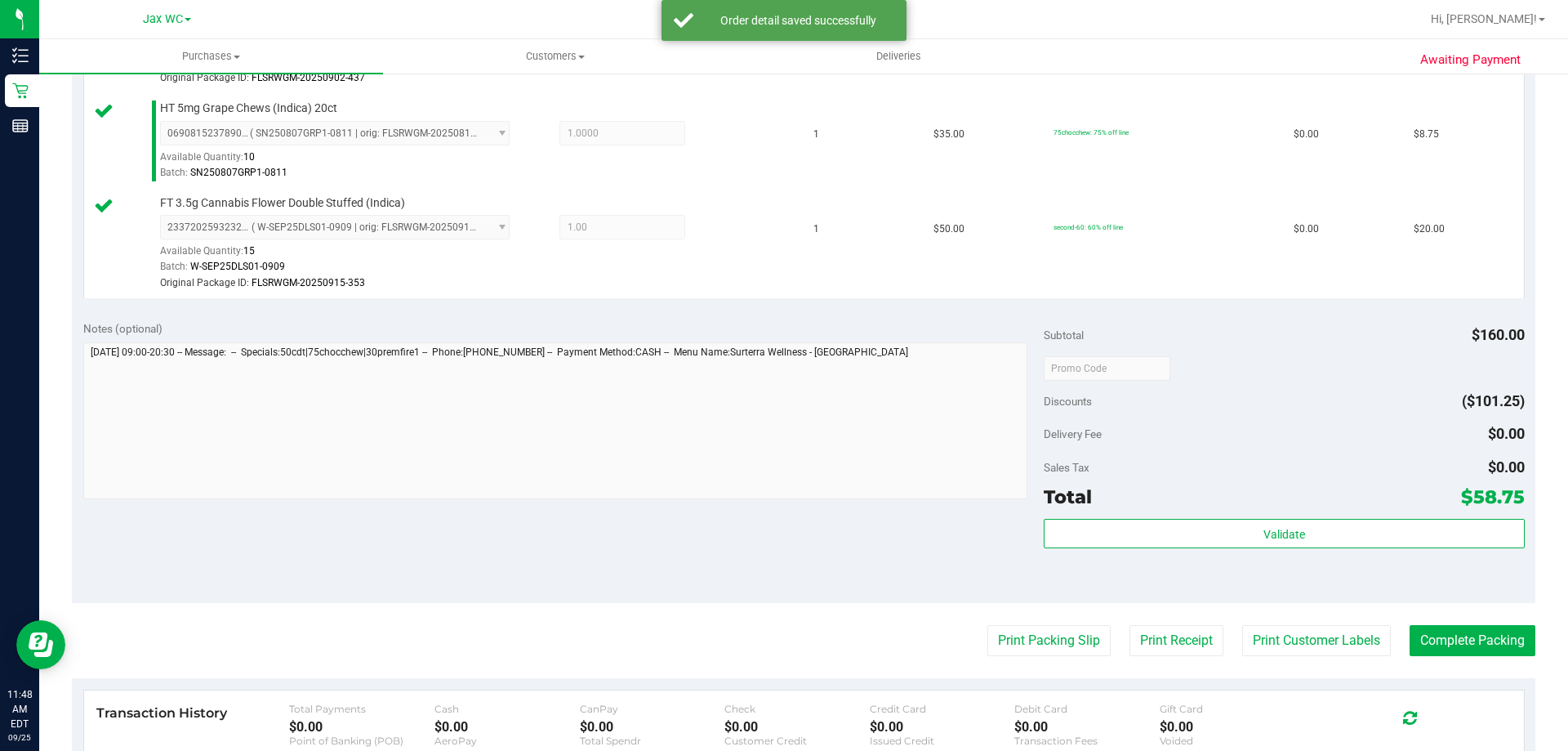
click at [1221, 504] on div "Total $58.75" at bounding box center [1283, 496] width 480 height 29
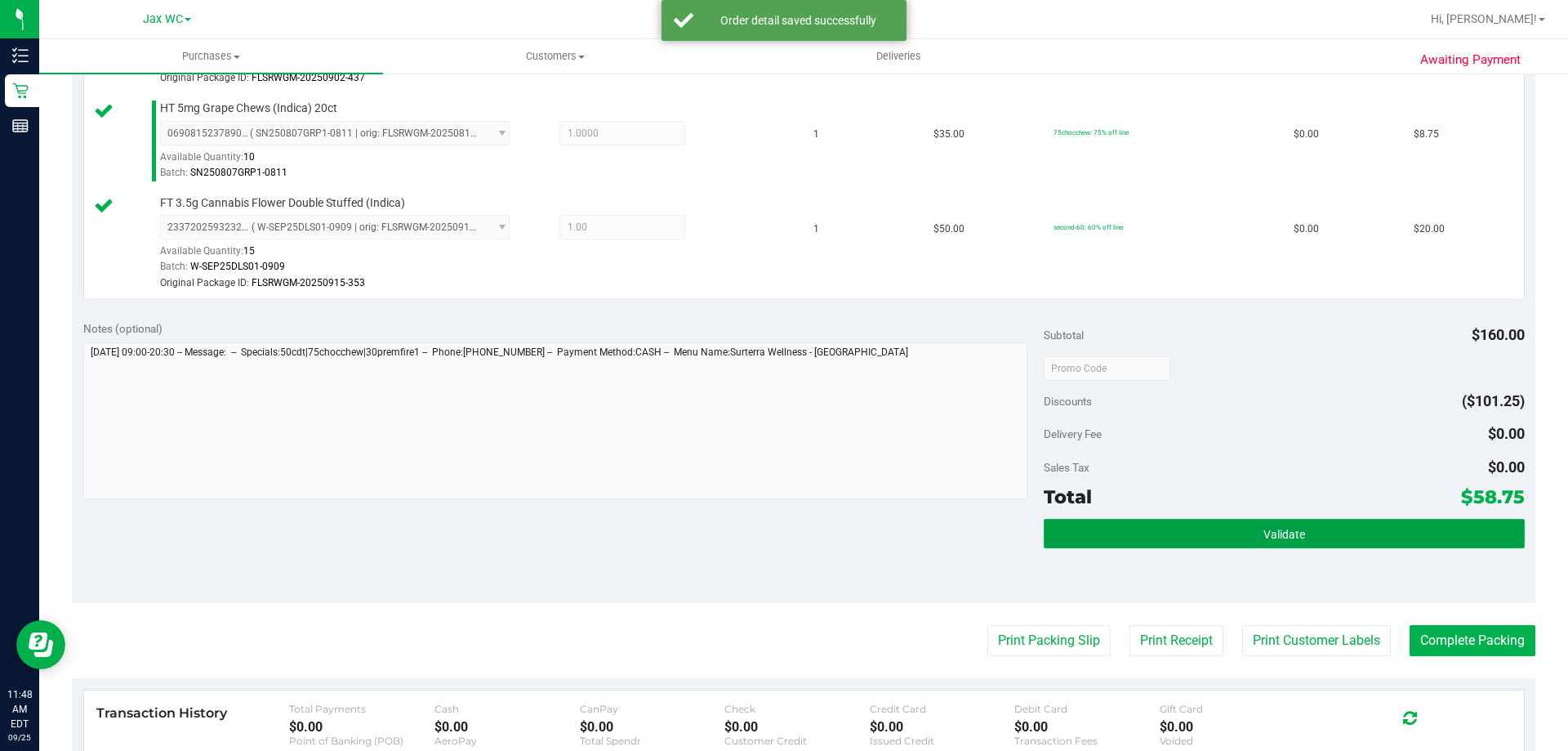
click at [1224, 531] on button "Validate" at bounding box center [1283, 532] width 480 height 29
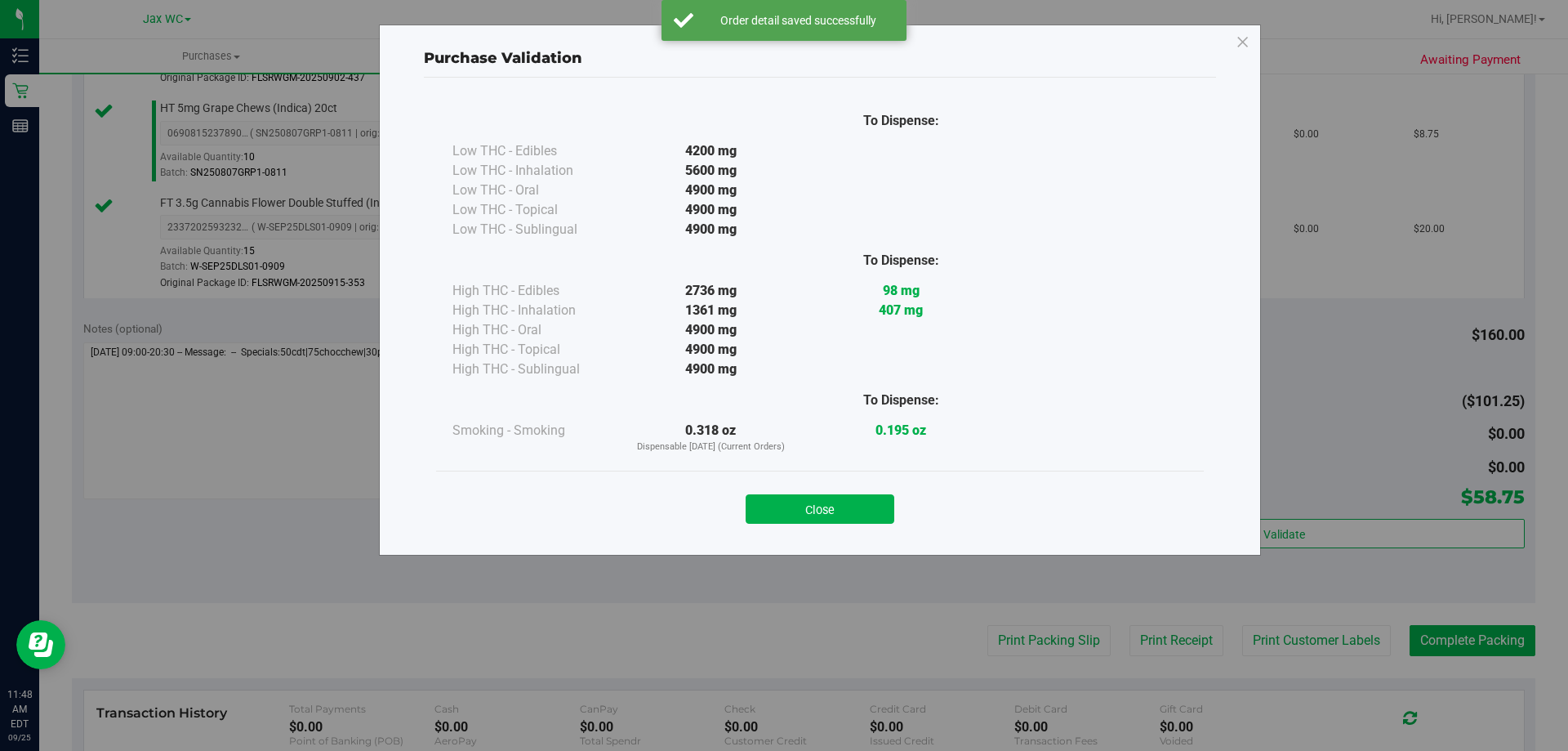
click at [829, 490] on div "Close" at bounding box center [820, 504] width 743 height 41
click at [822, 513] on button "Close" at bounding box center [819, 508] width 148 height 29
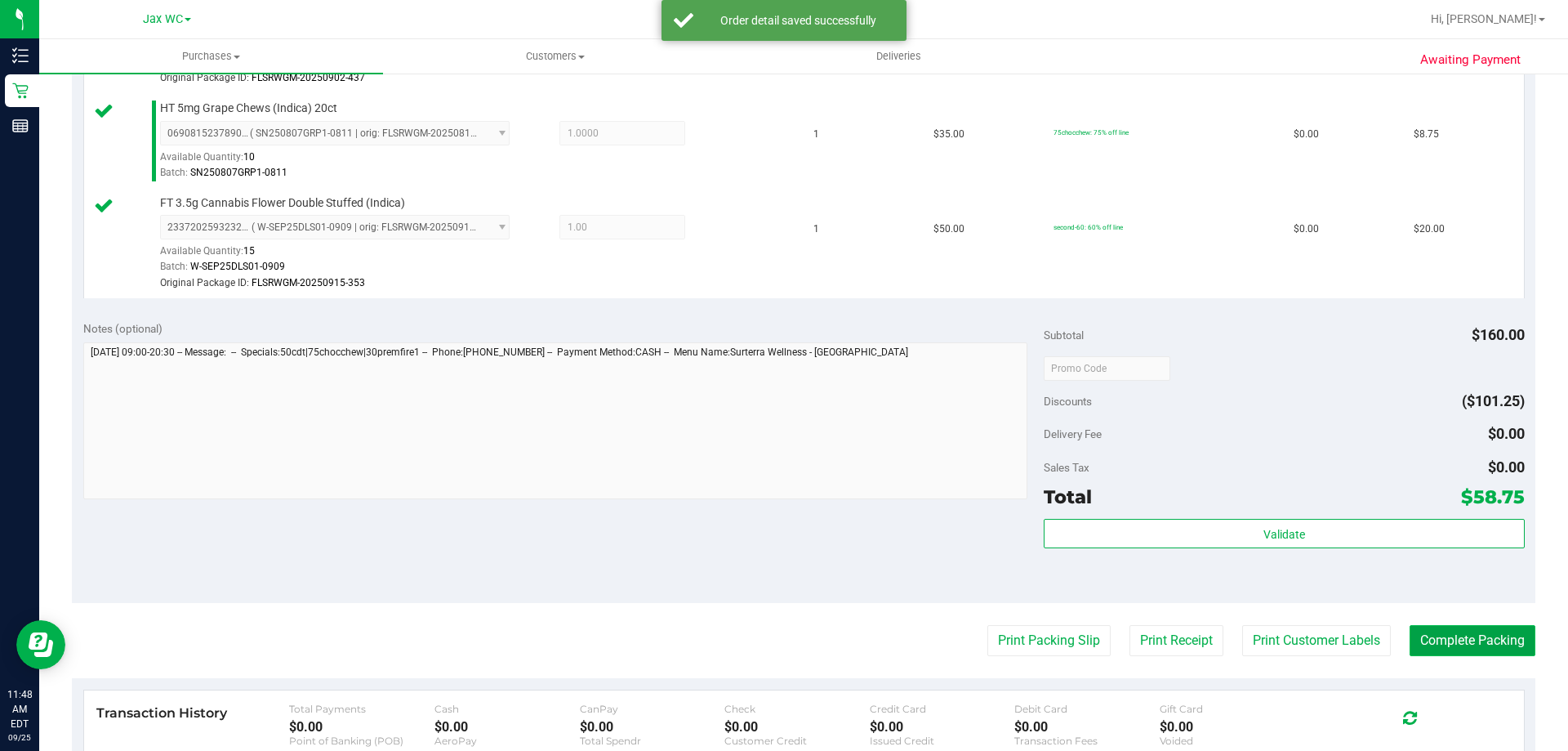
click at [1482, 641] on button "Complete Packing" at bounding box center [1472, 640] width 126 height 31
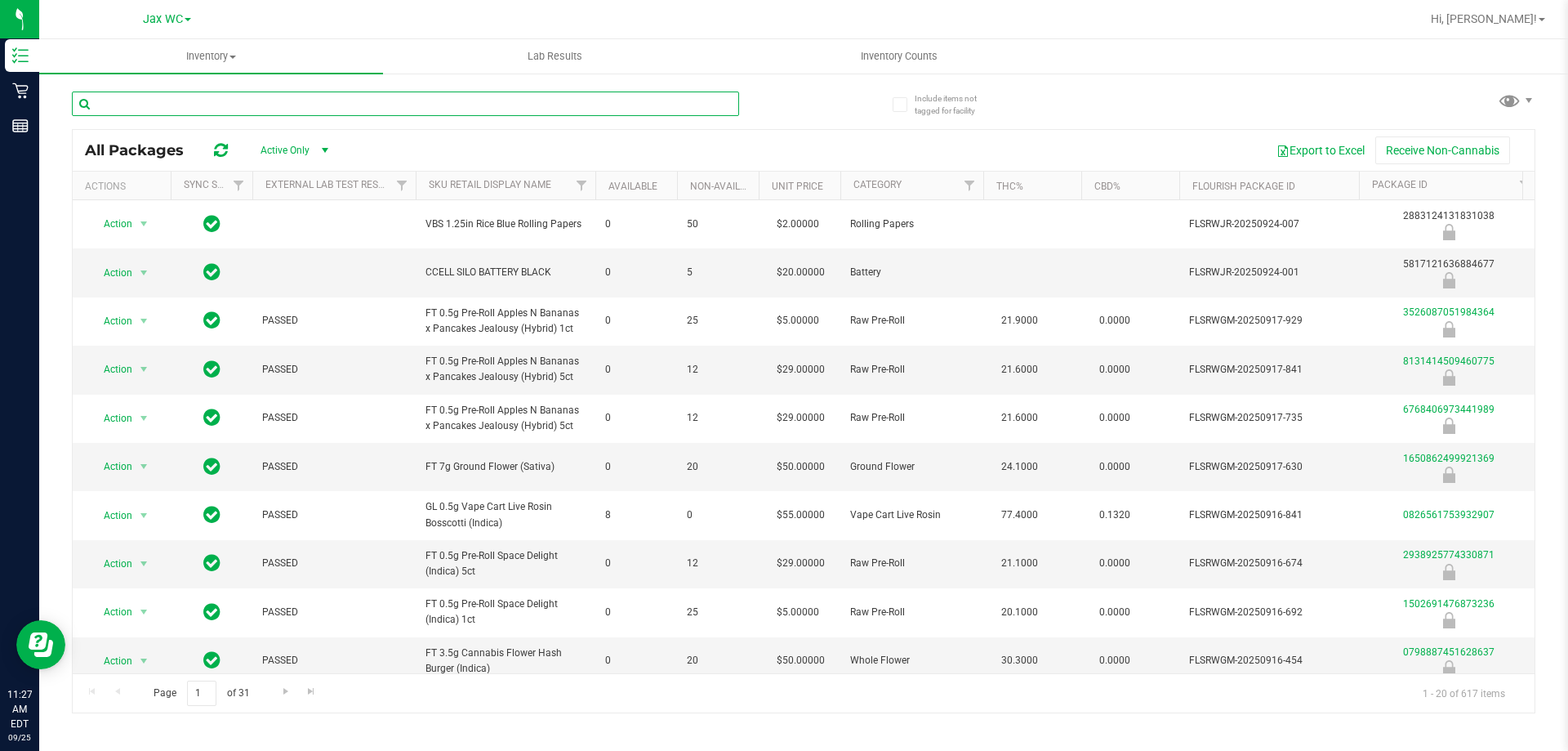
click at [289, 106] on input "text" at bounding box center [405, 104] width 667 height 24
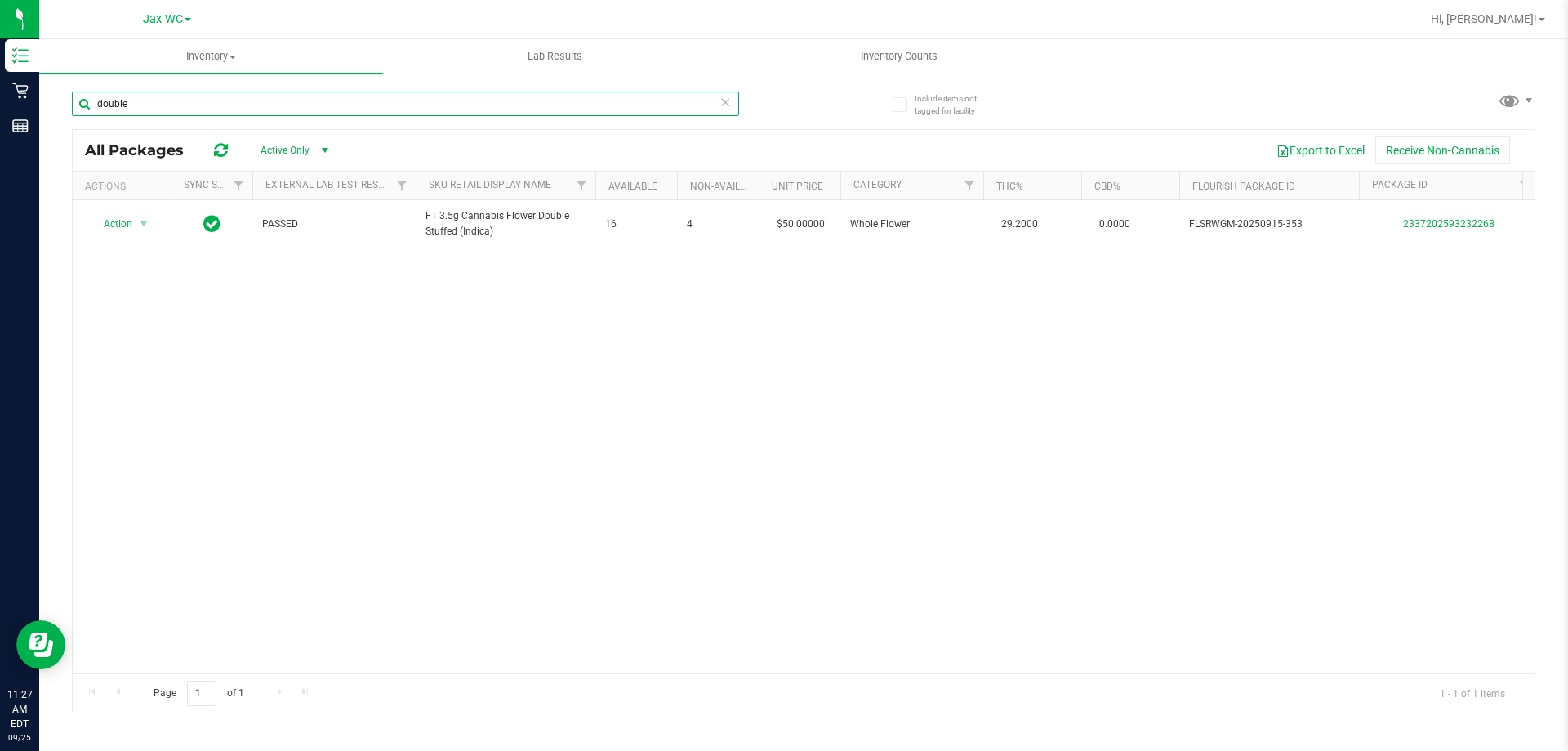
click at [220, 100] on input "double" at bounding box center [405, 104] width 667 height 24
click at [224, 99] on input "double" at bounding box center [405, 104] width 667 height 24
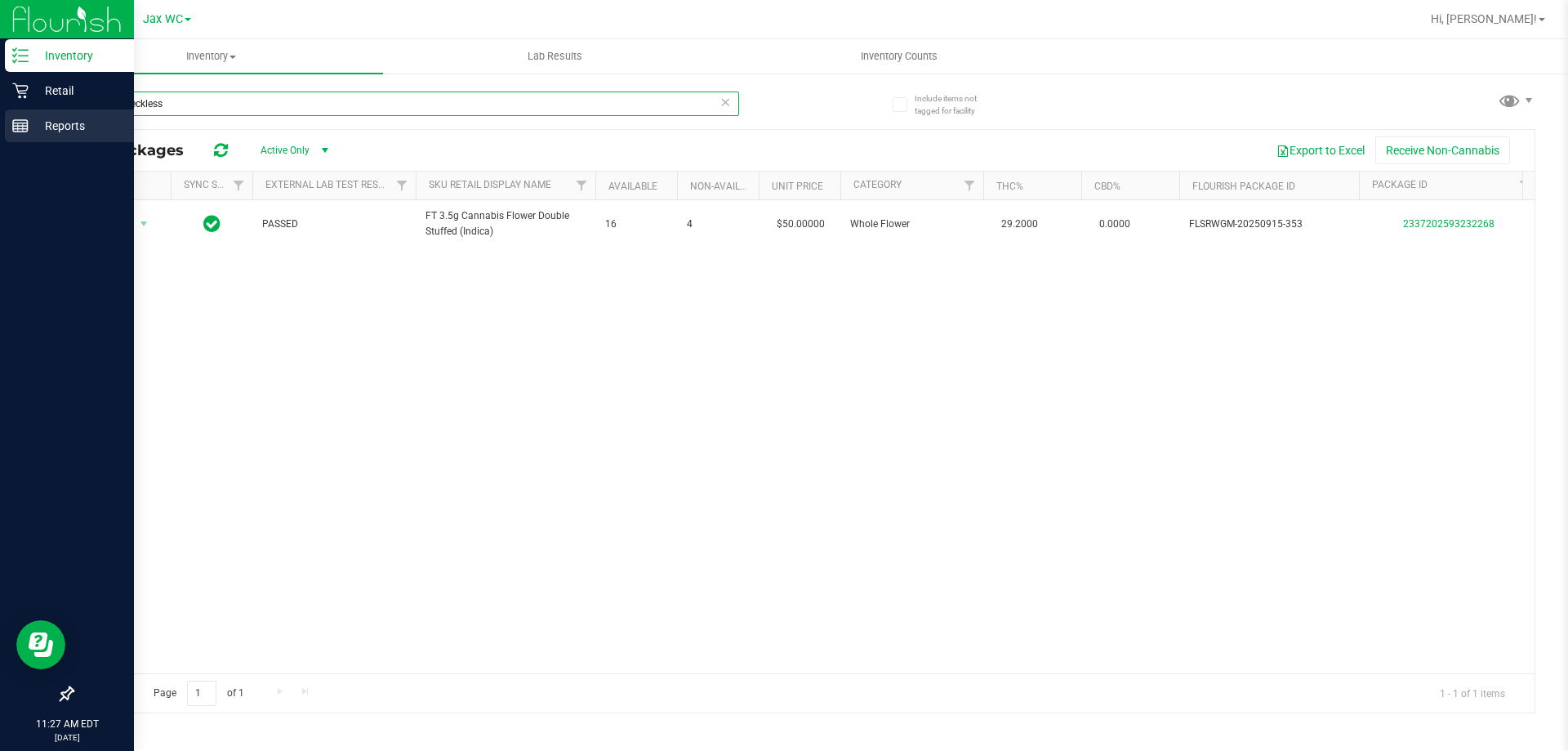
drag, startPoint x: 127, startPoint y: 101, endPoint x: 0, endPoint y: 120, distance: 128.4
click at [0, 120] on div "Inventory Retail Reports 11:27 AM EDT 09/25/2025 09/25 Jax WC Hi, Angela! Inven…" at bounding box center [784, 376] width 1568 height 751
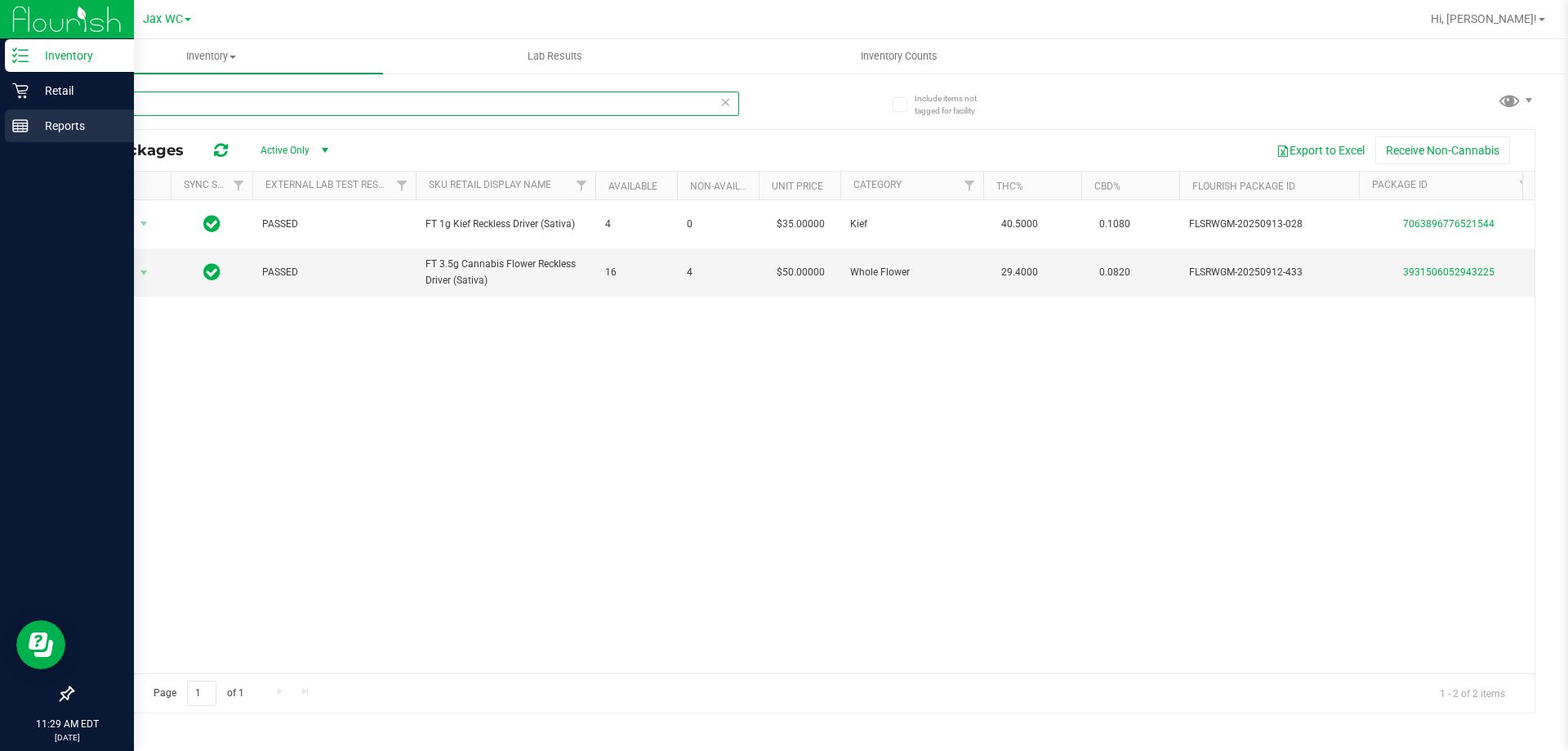
drag, startPoint x: 214, startPoint y: 102, endPoint x: 0, endPoint y: 121, distance: 214.8
click at [0, 121] on div "Inventory Retail Reports 11:29 AM EDT 09/25/2025 09/25 Jax WC Hi, Angela! Inven…" at bounding box center [784, 376] width 1568 height 751
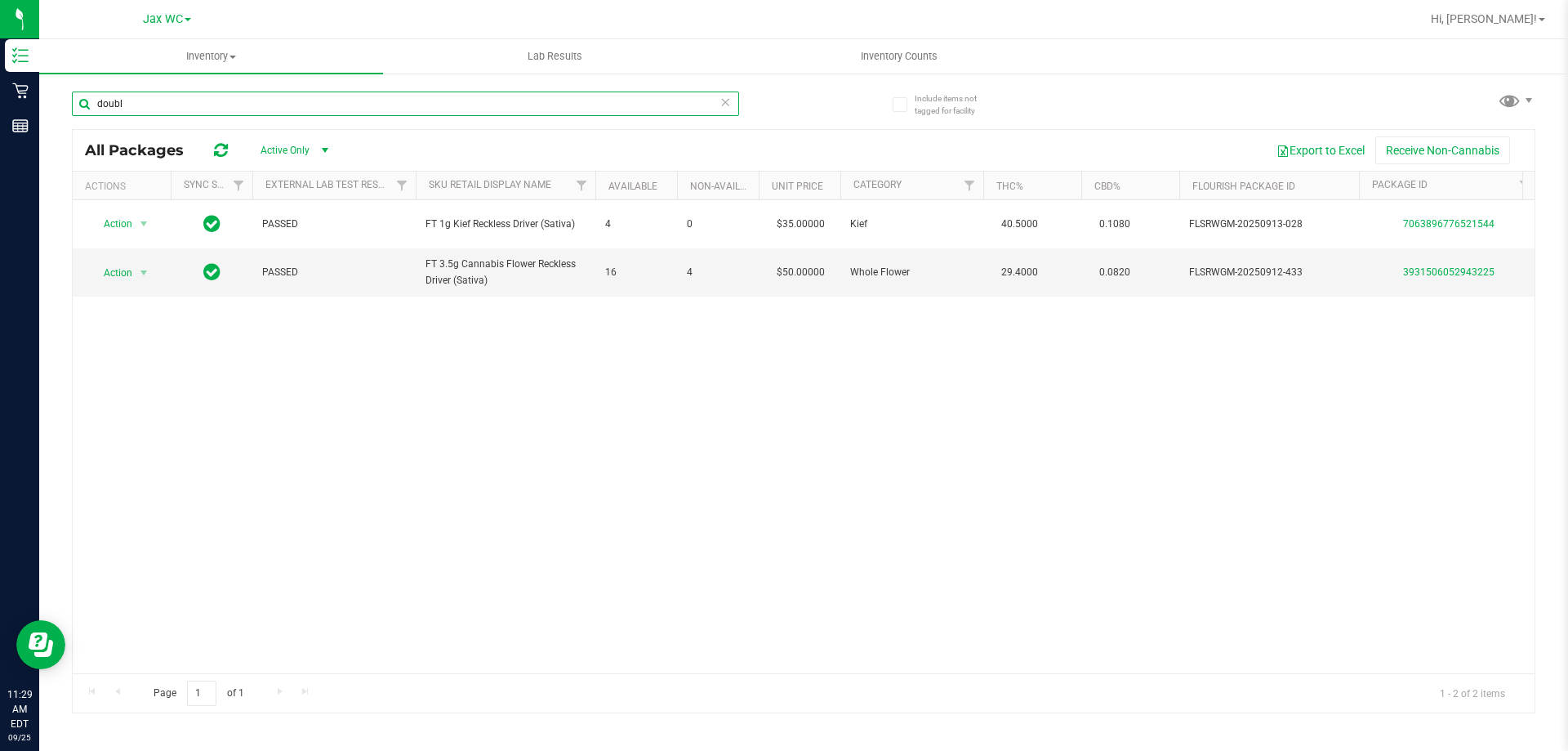
type input "double"
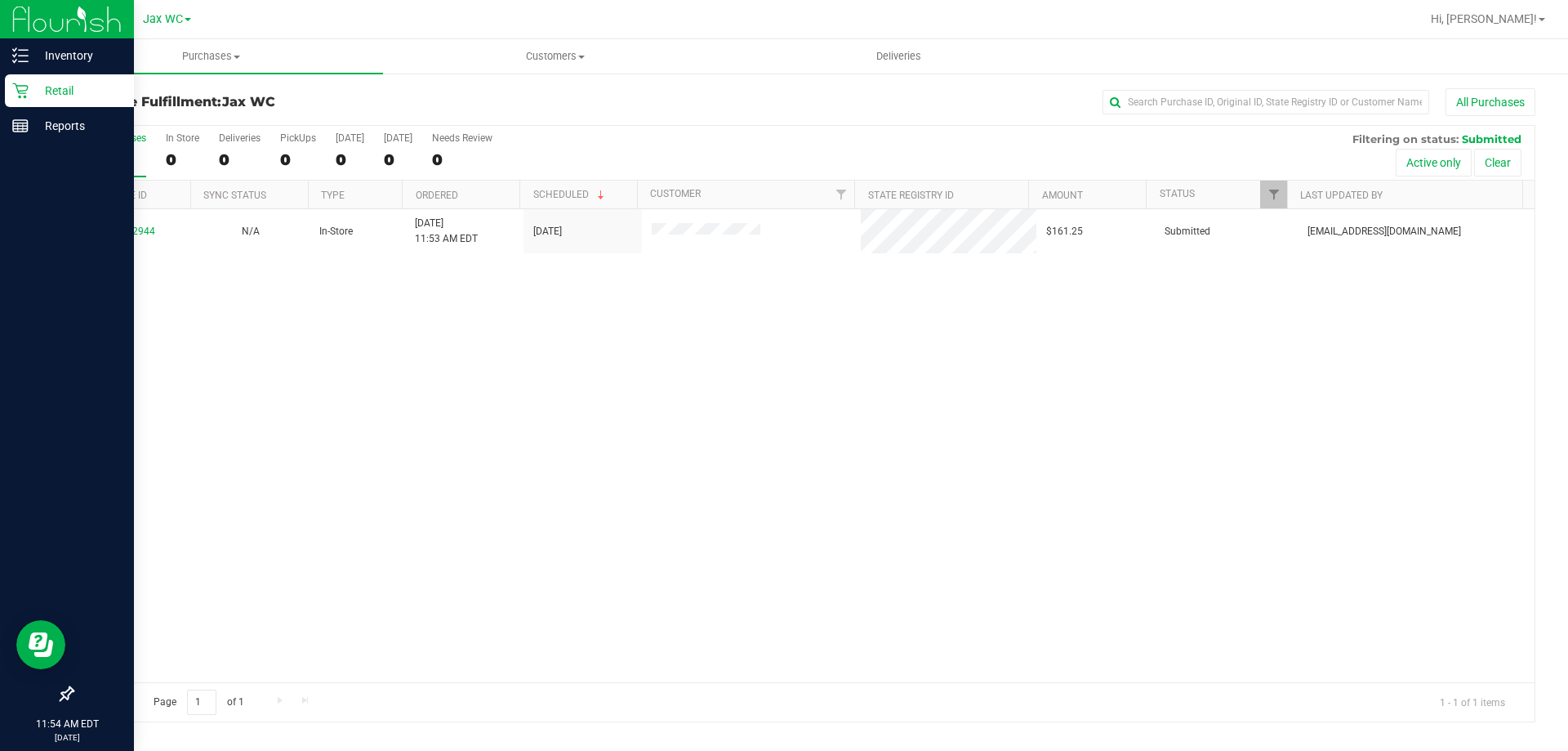
click at [38, 90] on p "Retail" at bounding box center [78, 91] width 98 height 20
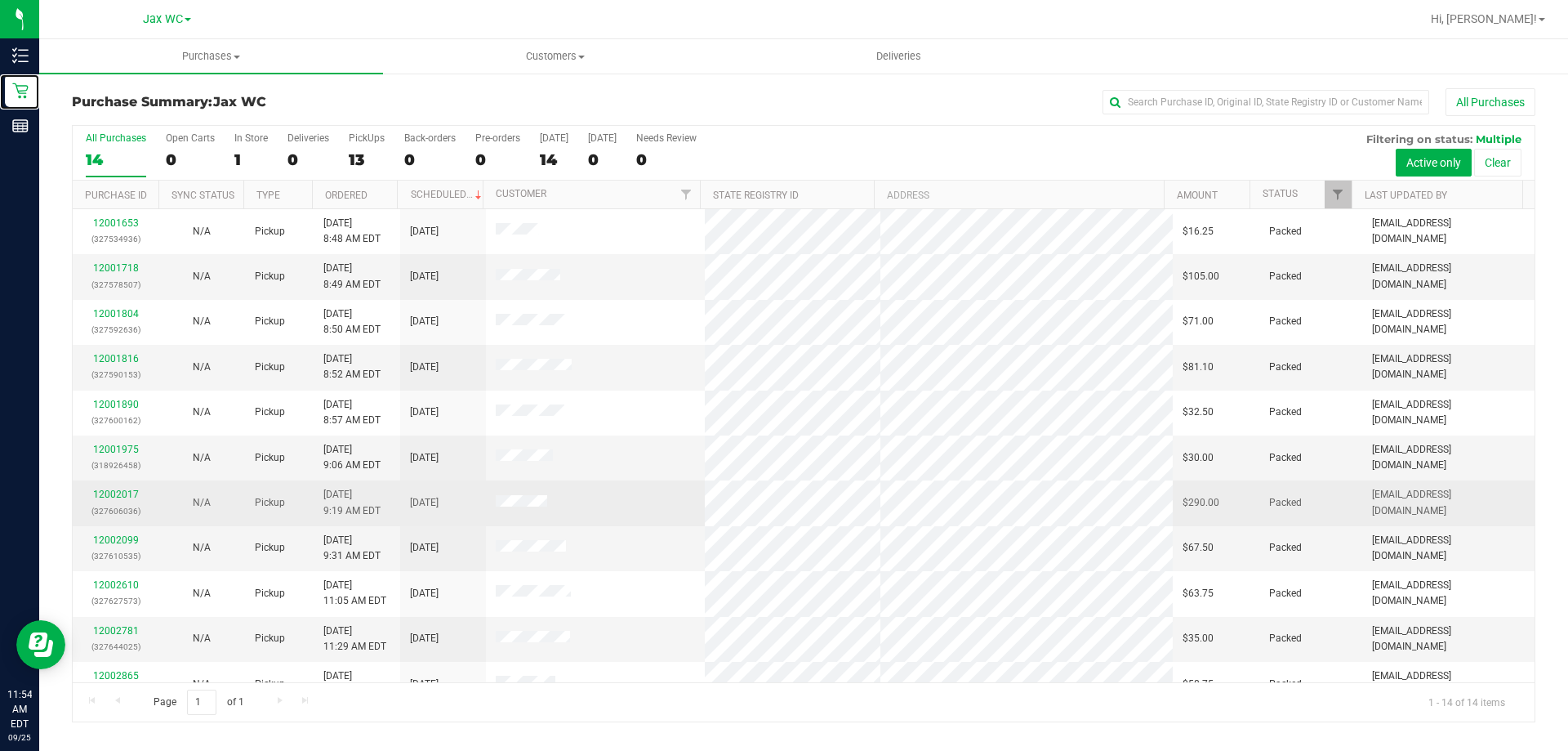
scroll to position [160, 0]
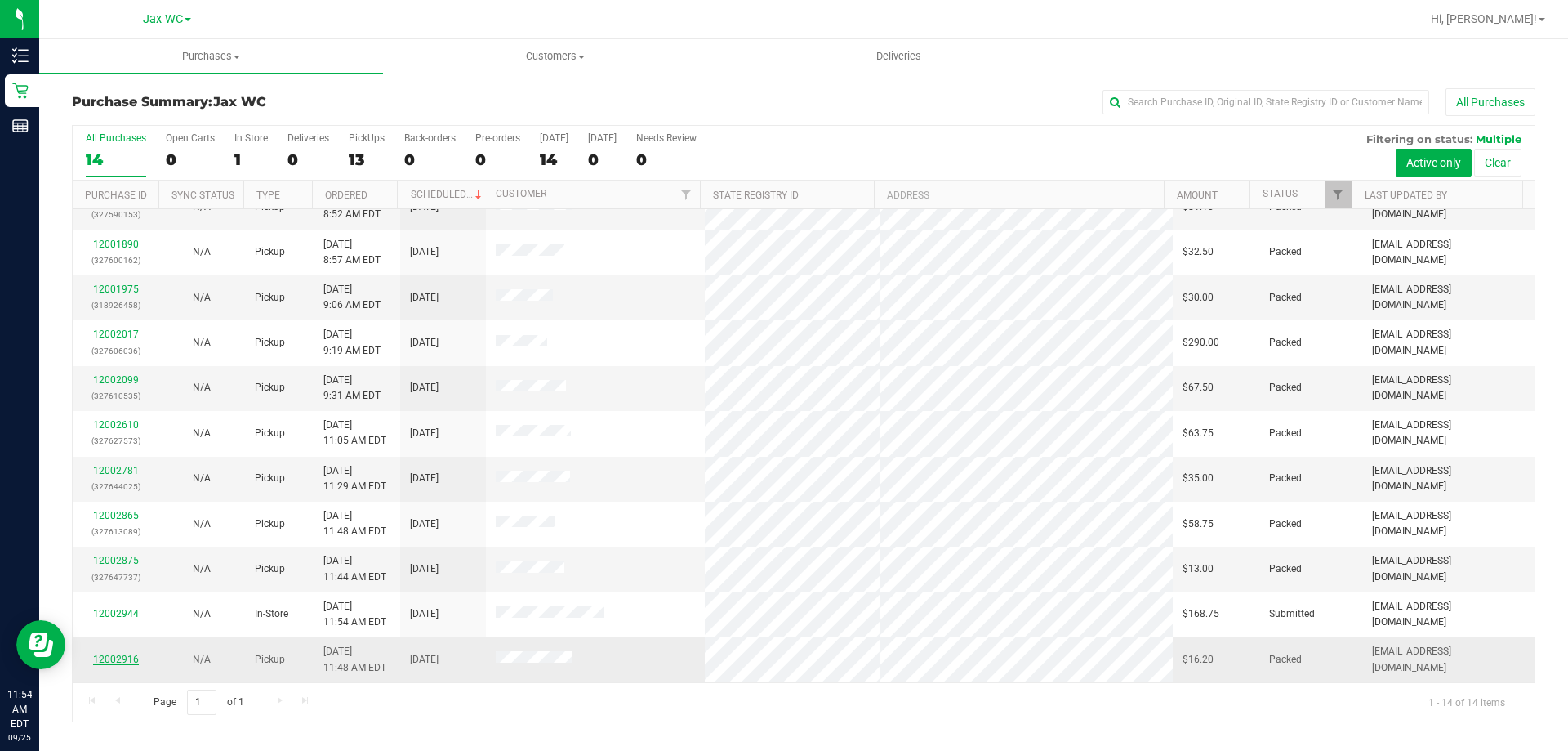
click at [101, 658] on link "12002916" at bounding box center [116, 659] width 46 height 11
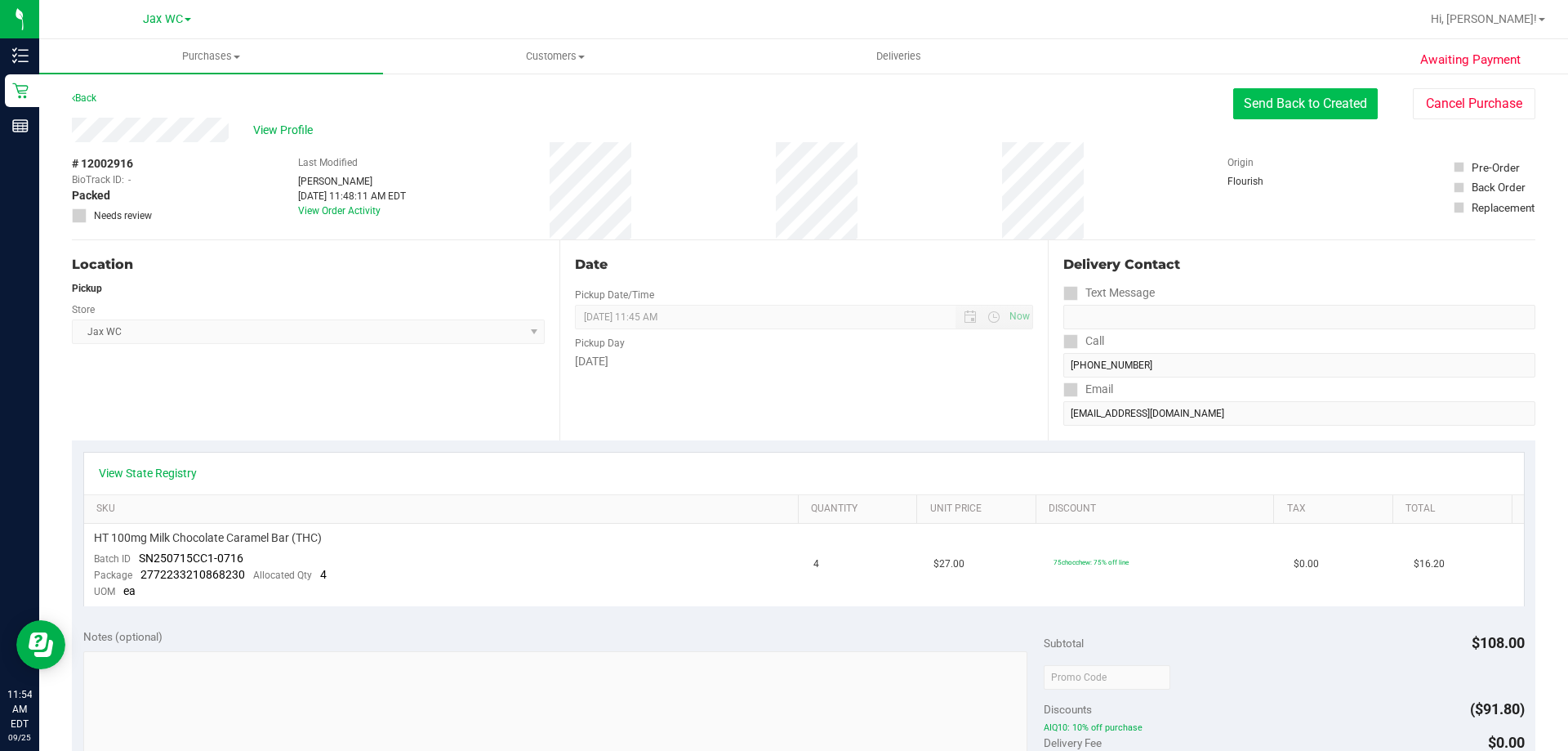
click at [1284, 97] on button "Send Back to Created" at bounding box center [1305, 103] width 145 height 31
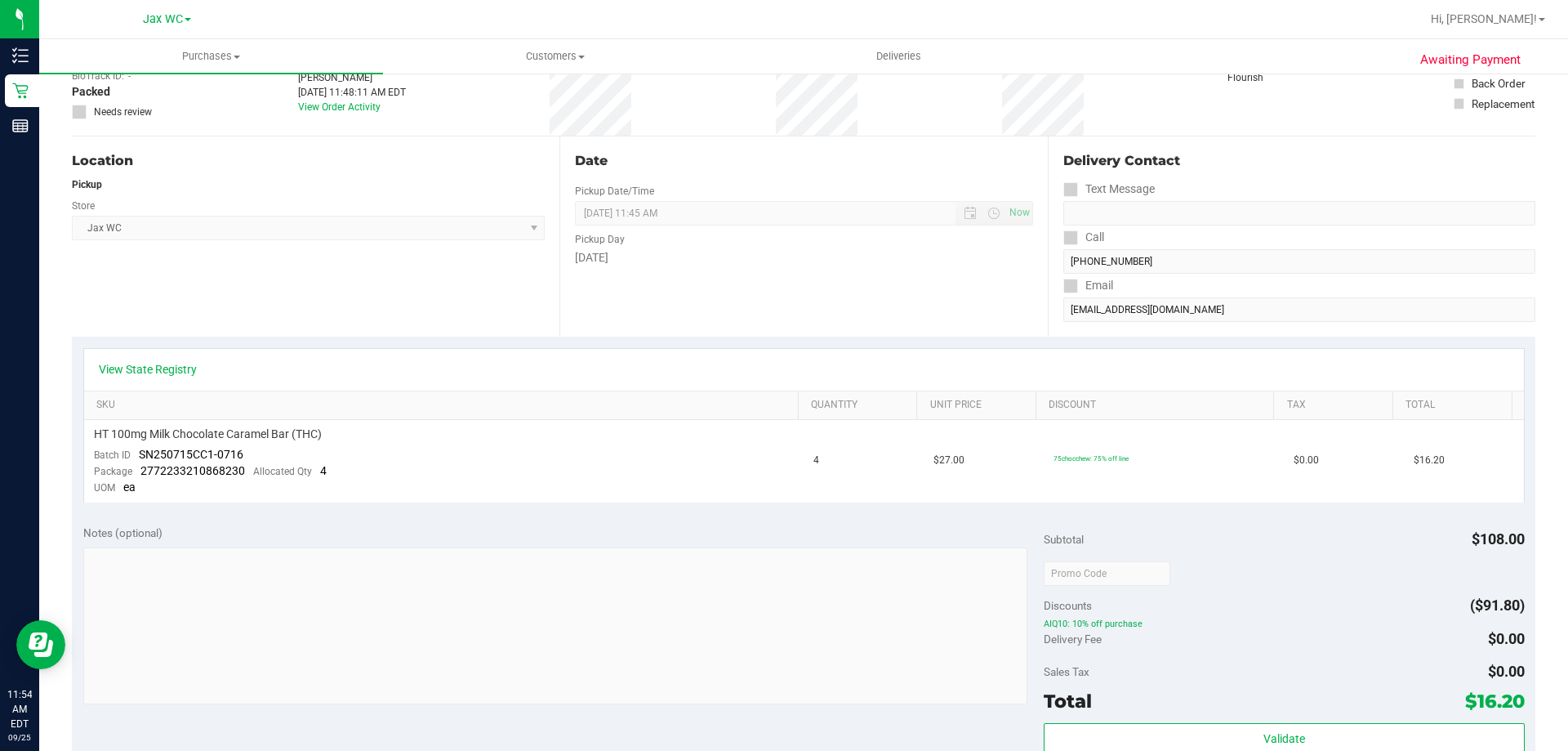
scroll to position [163, 0]
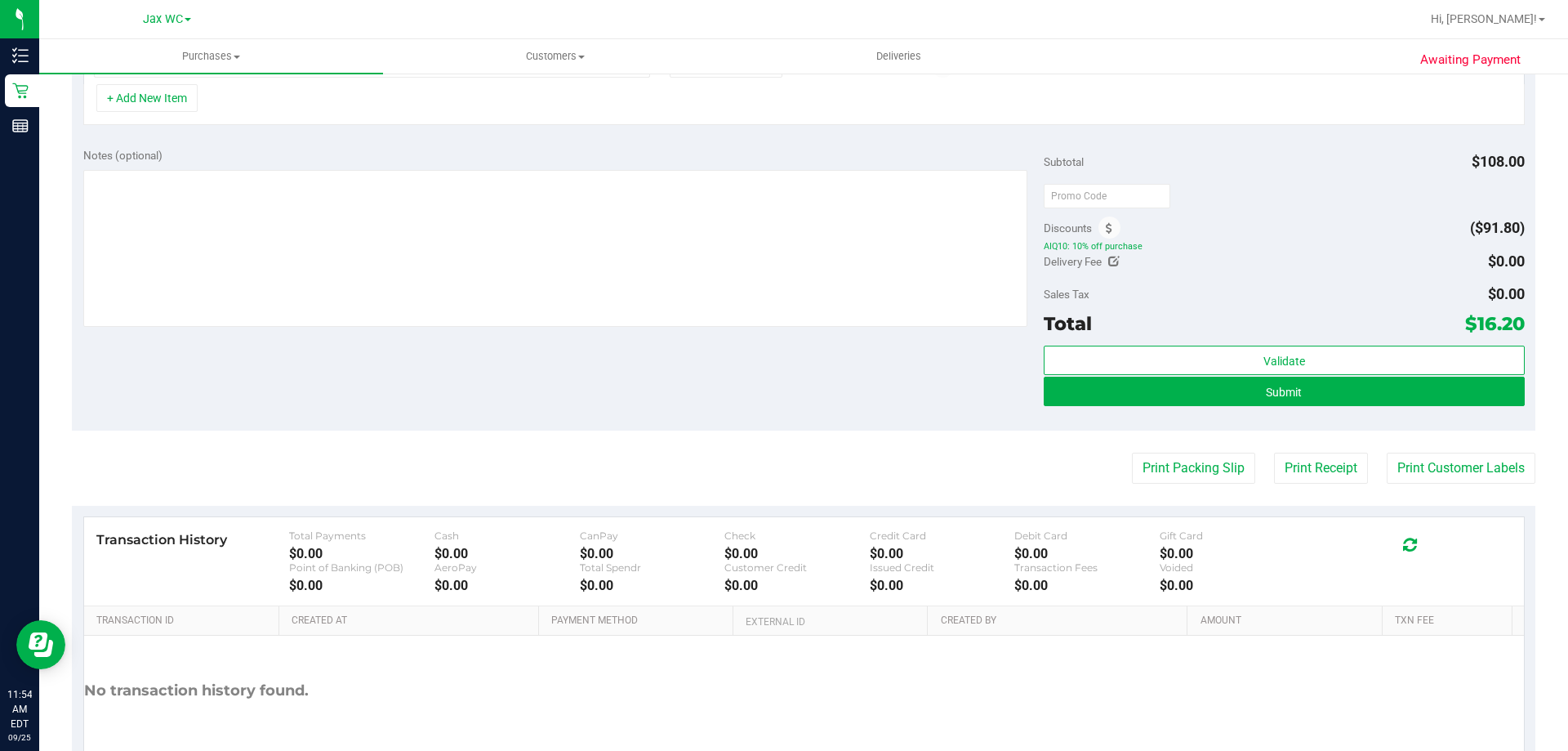
scroll to position [570, 0]
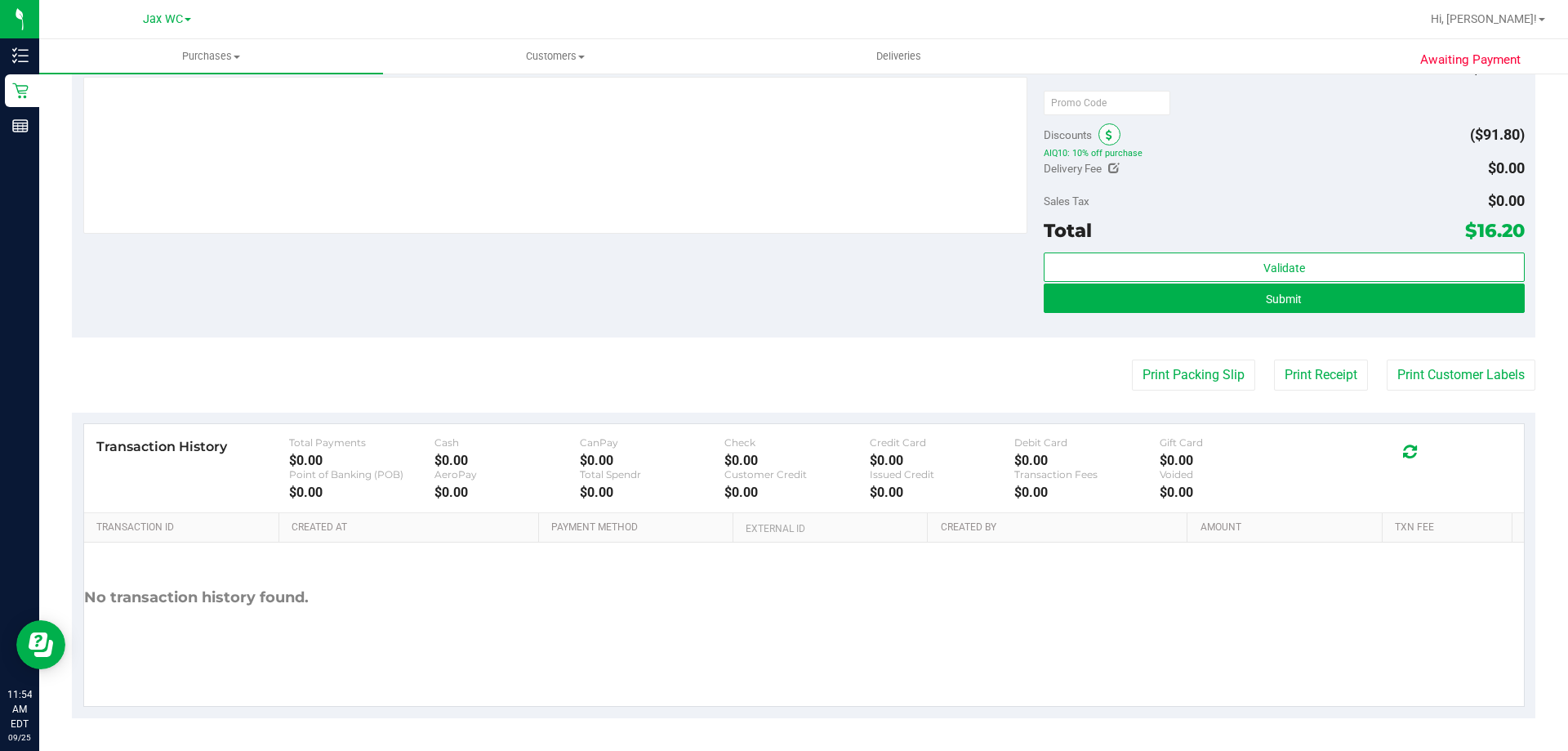
click at [1106, 126] on span at bounding box center [1109, 135] width 22 height 22
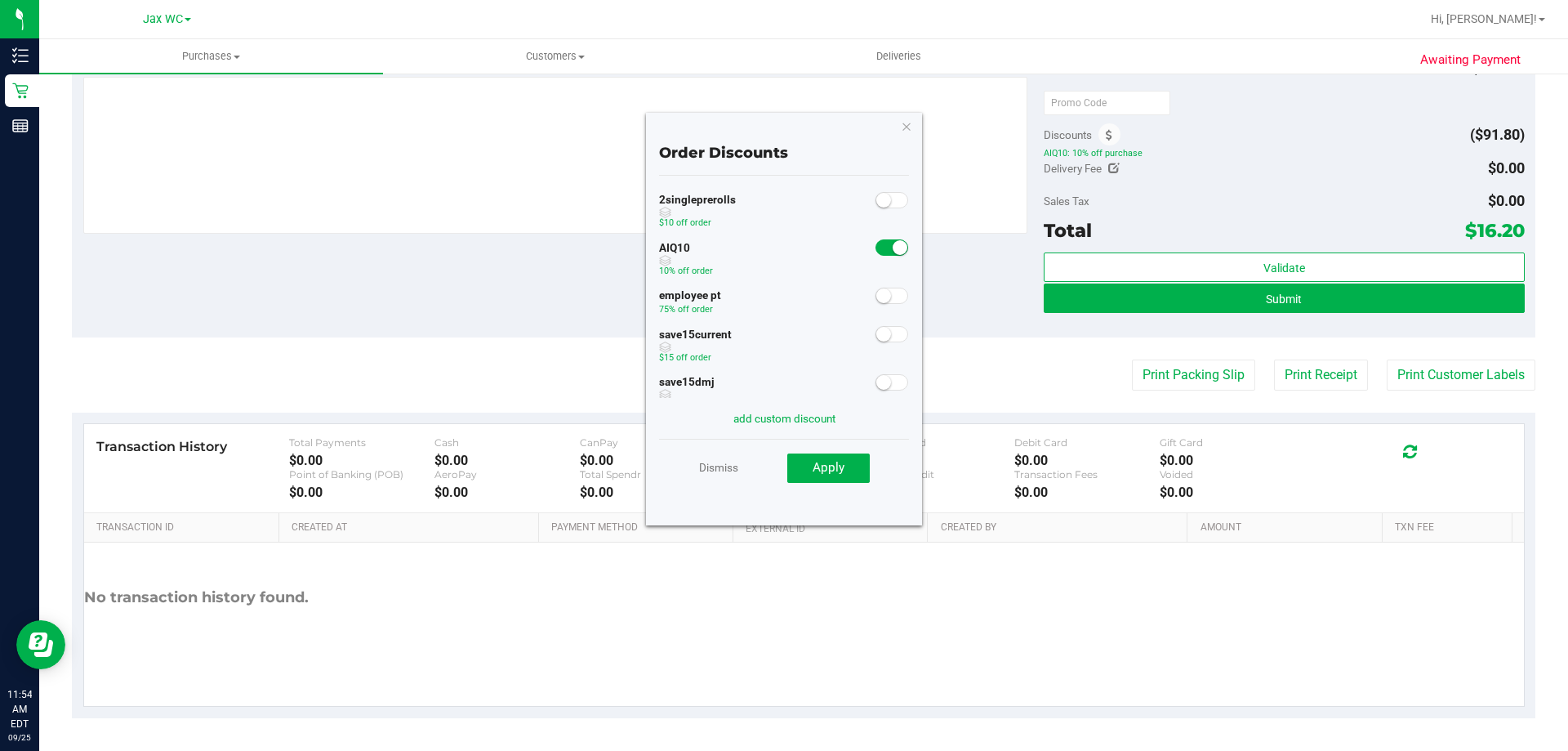
scroll to position [81, 0]
click at [909, 126] on icon "button" at bounding box center [906, 125] width 11 height 20
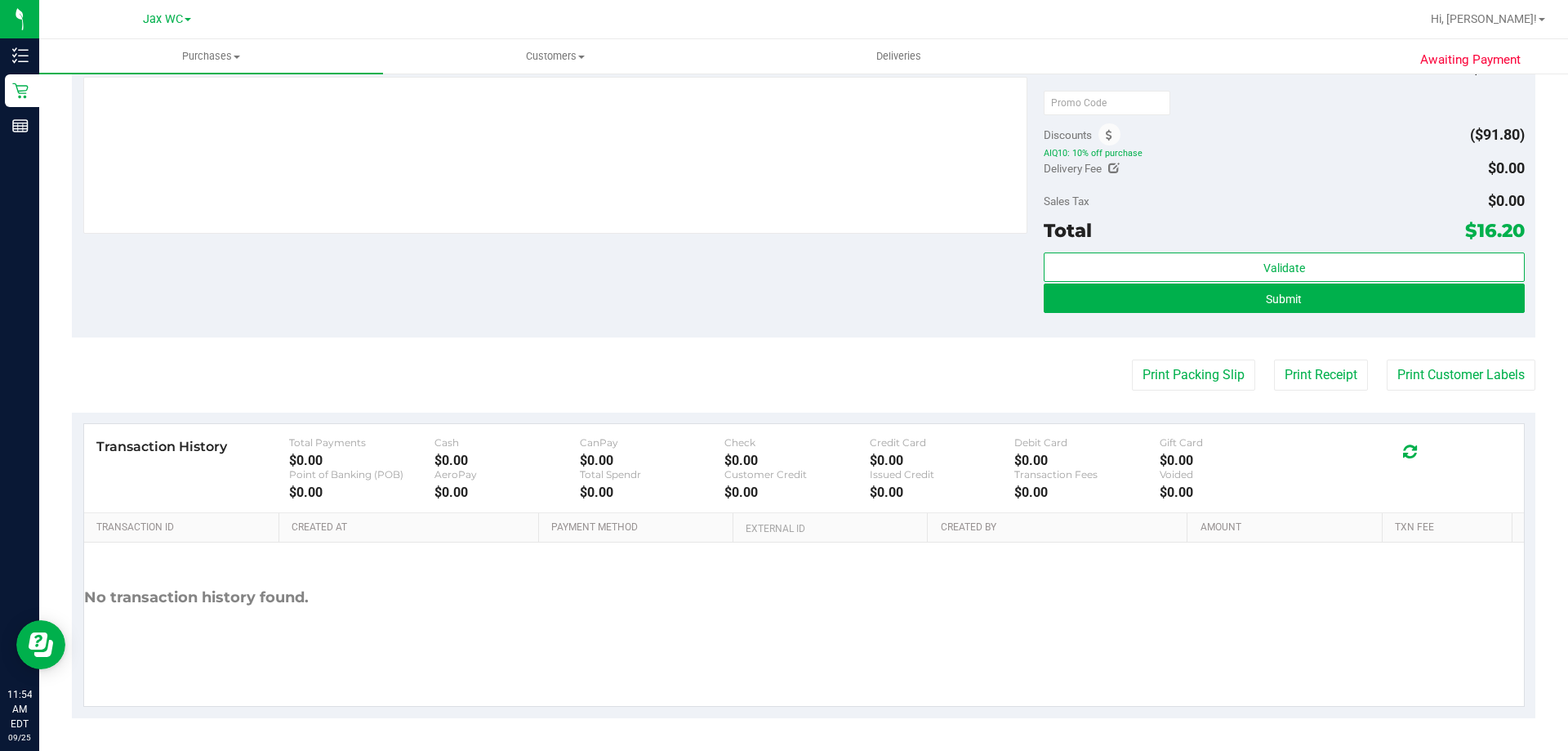
scroll to position [0, 0]
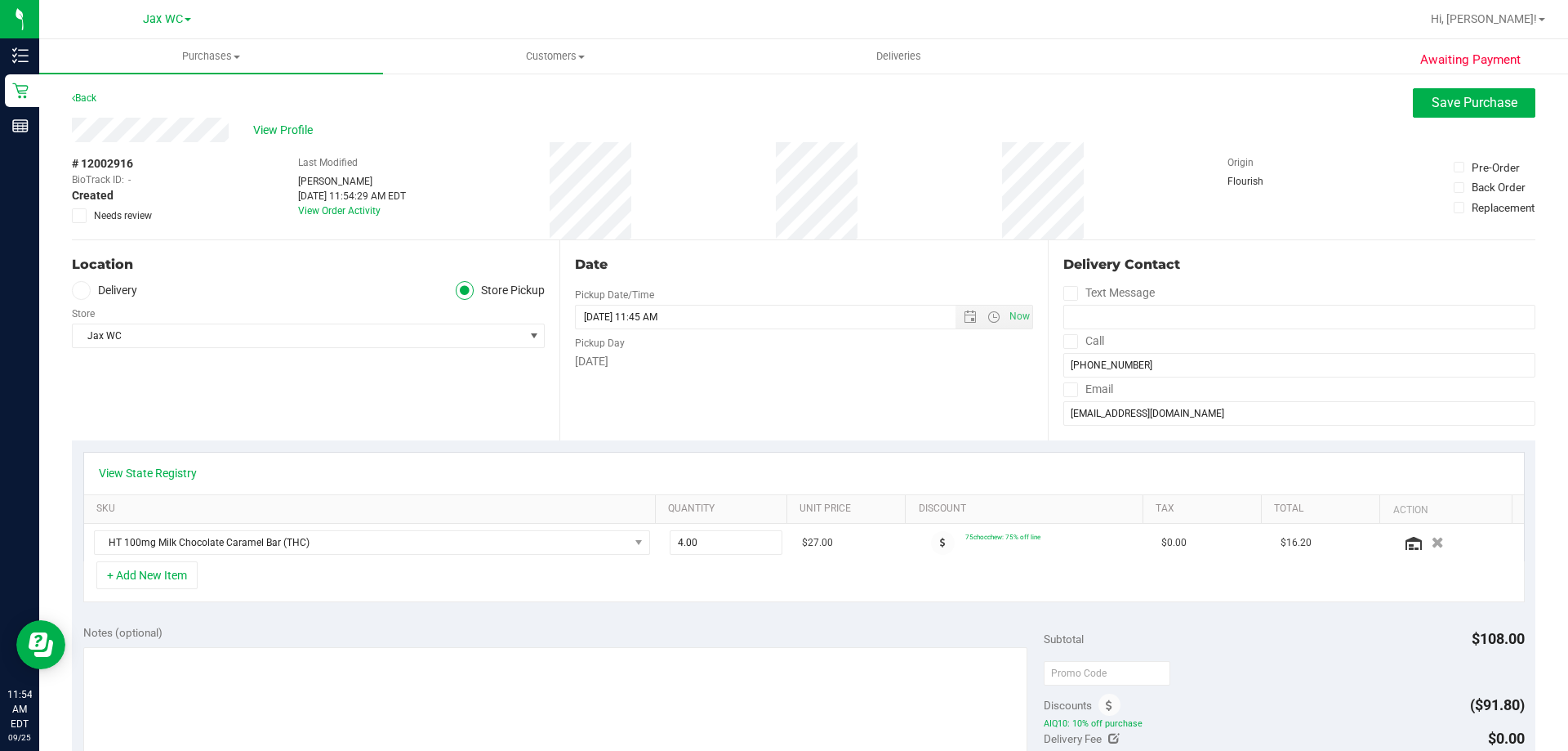
click at [1431, 122] on div "View Profile" at bounding box center [803, 130] width 1463 height 24
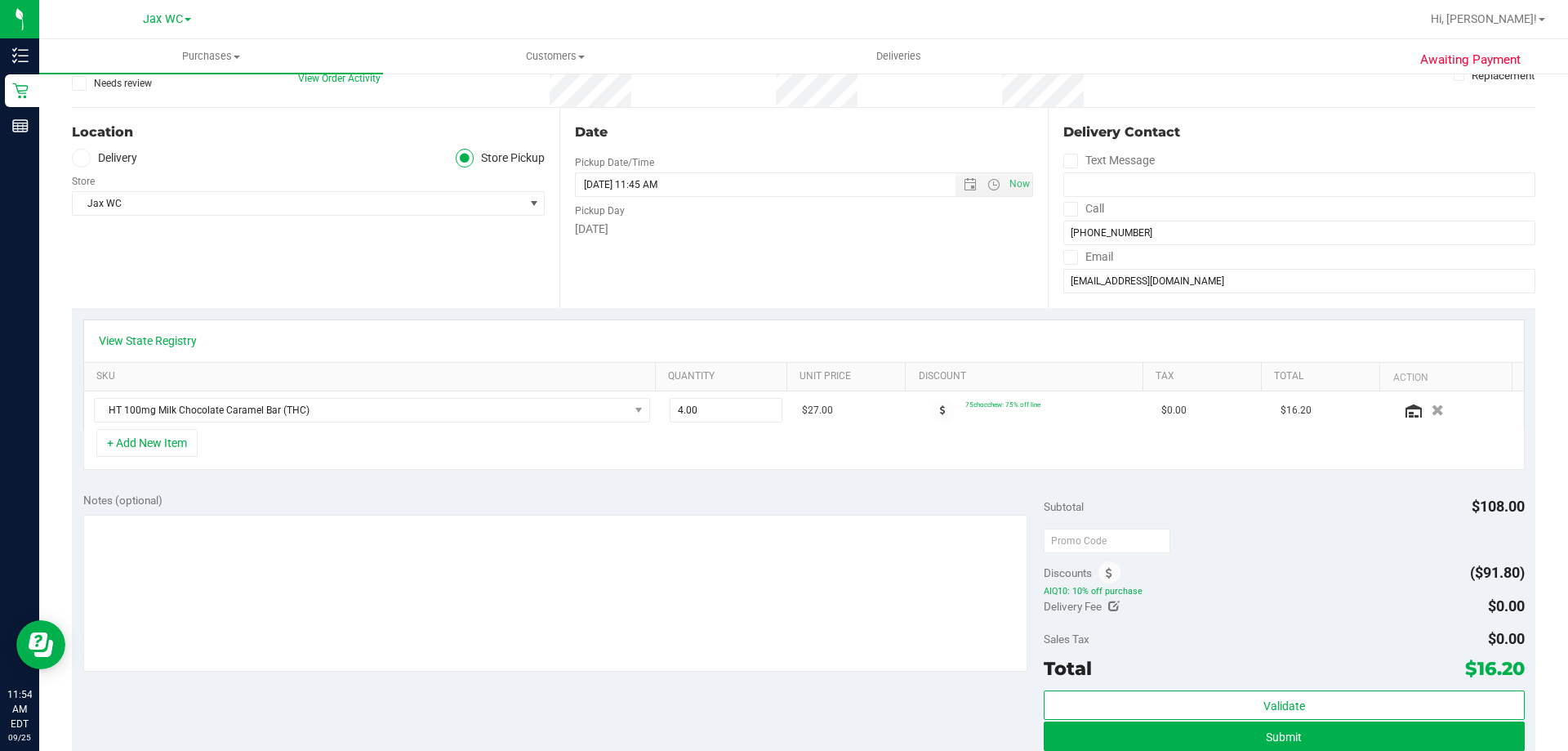
scroll to position [163, 0]
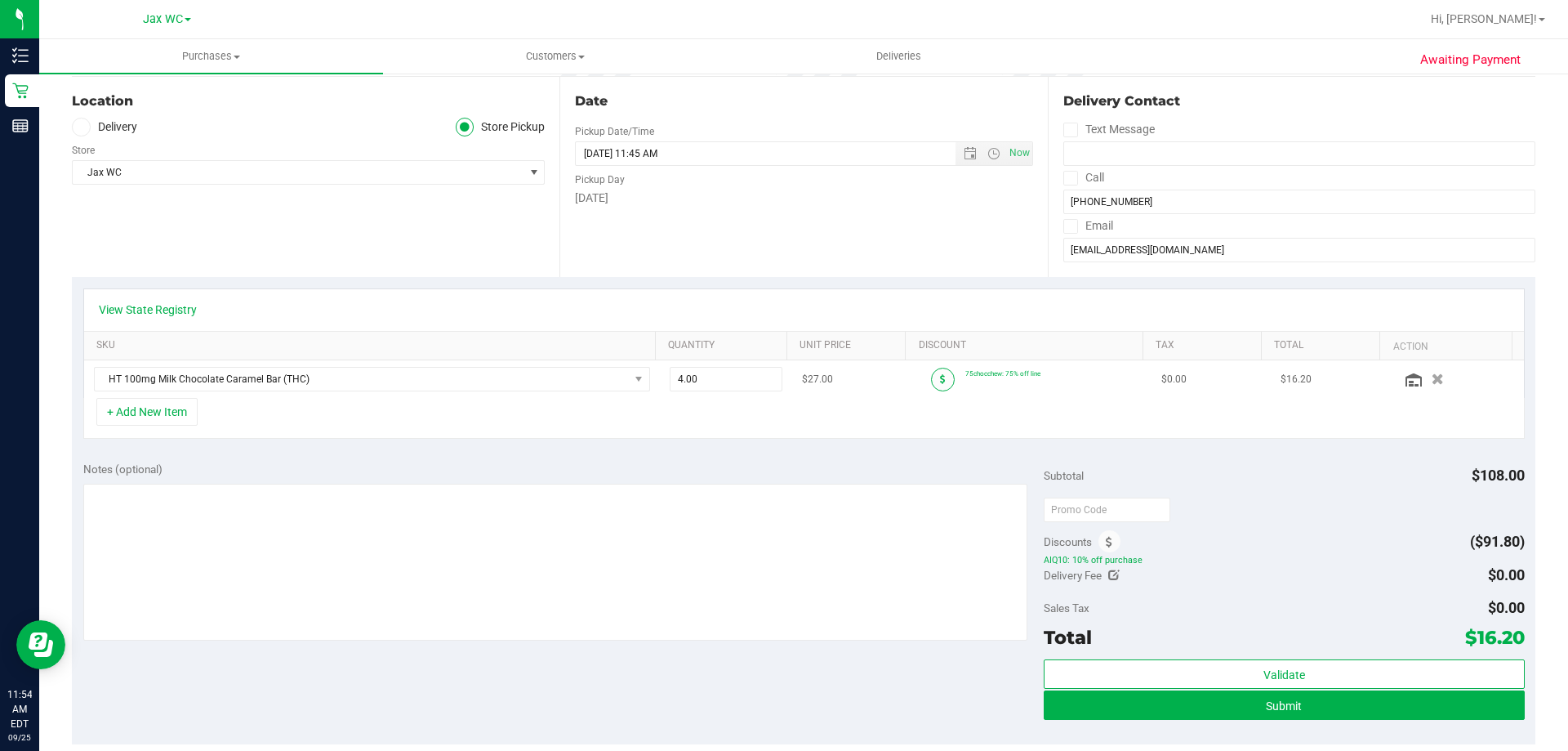
click at [939, 383] on icon at bounding box center [942, 378] width 6 height 9
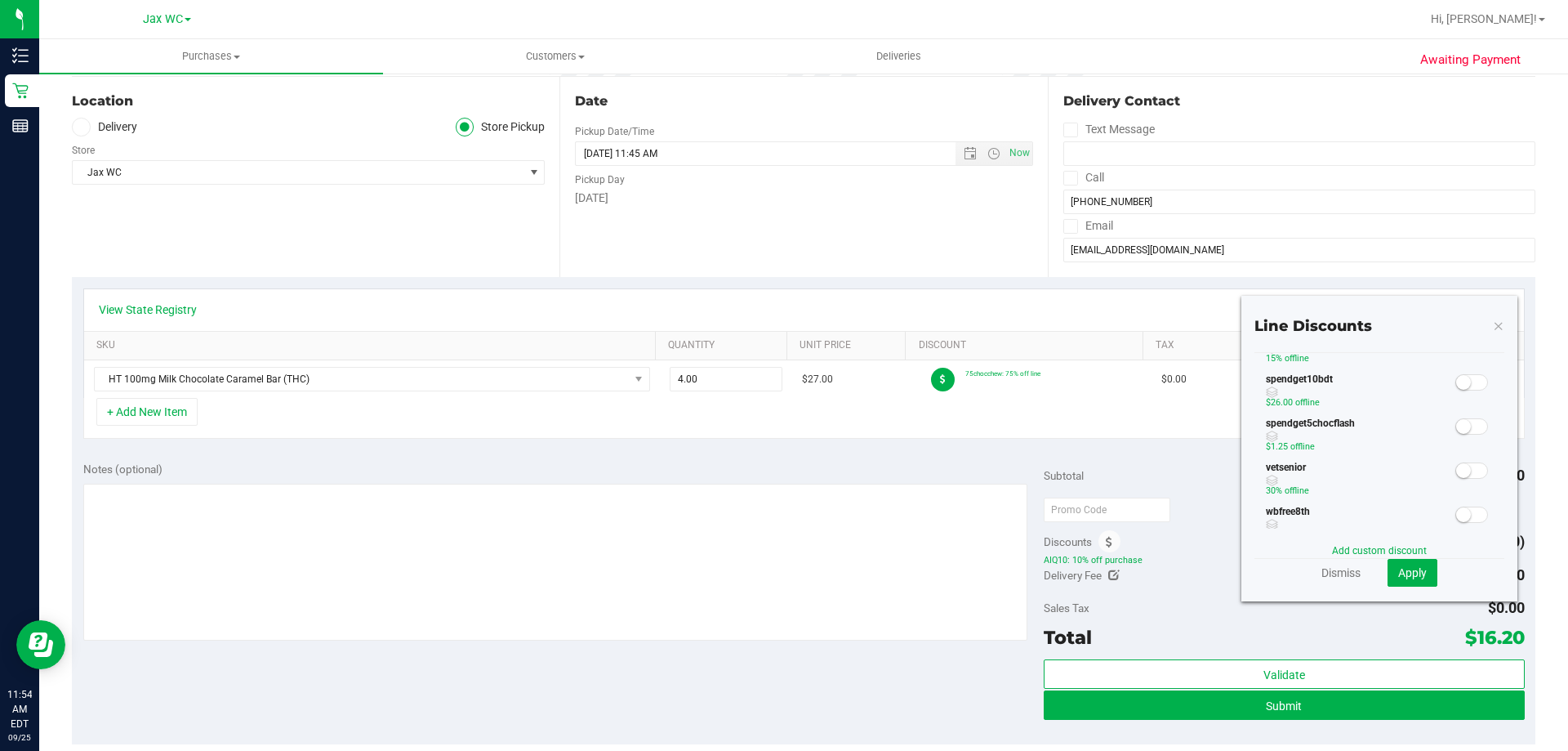
scroll to position [409, 0]
click at [1492, 326] on icon at bounding box center [1498, 324] width 11 height 20
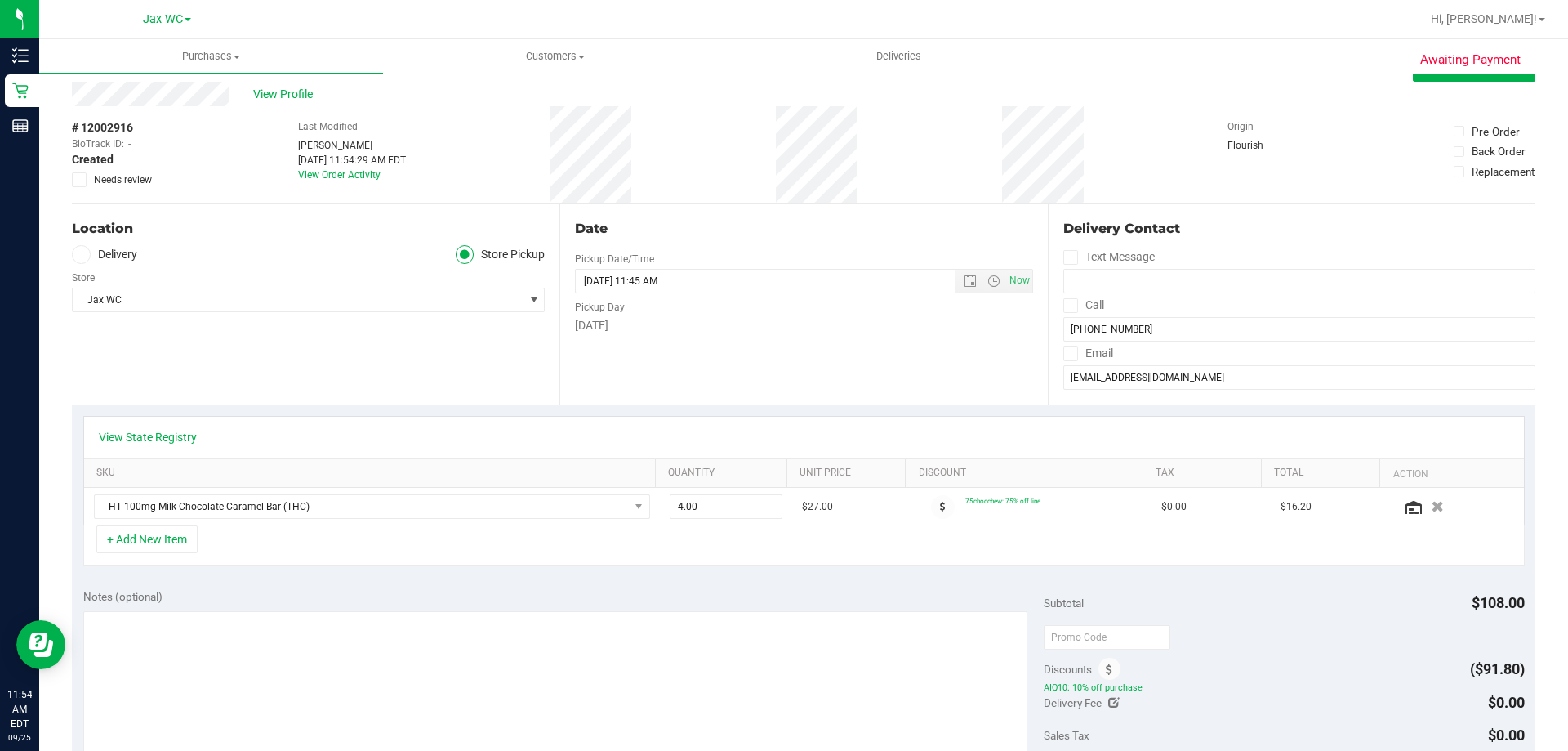
scroll to position [0, 0]
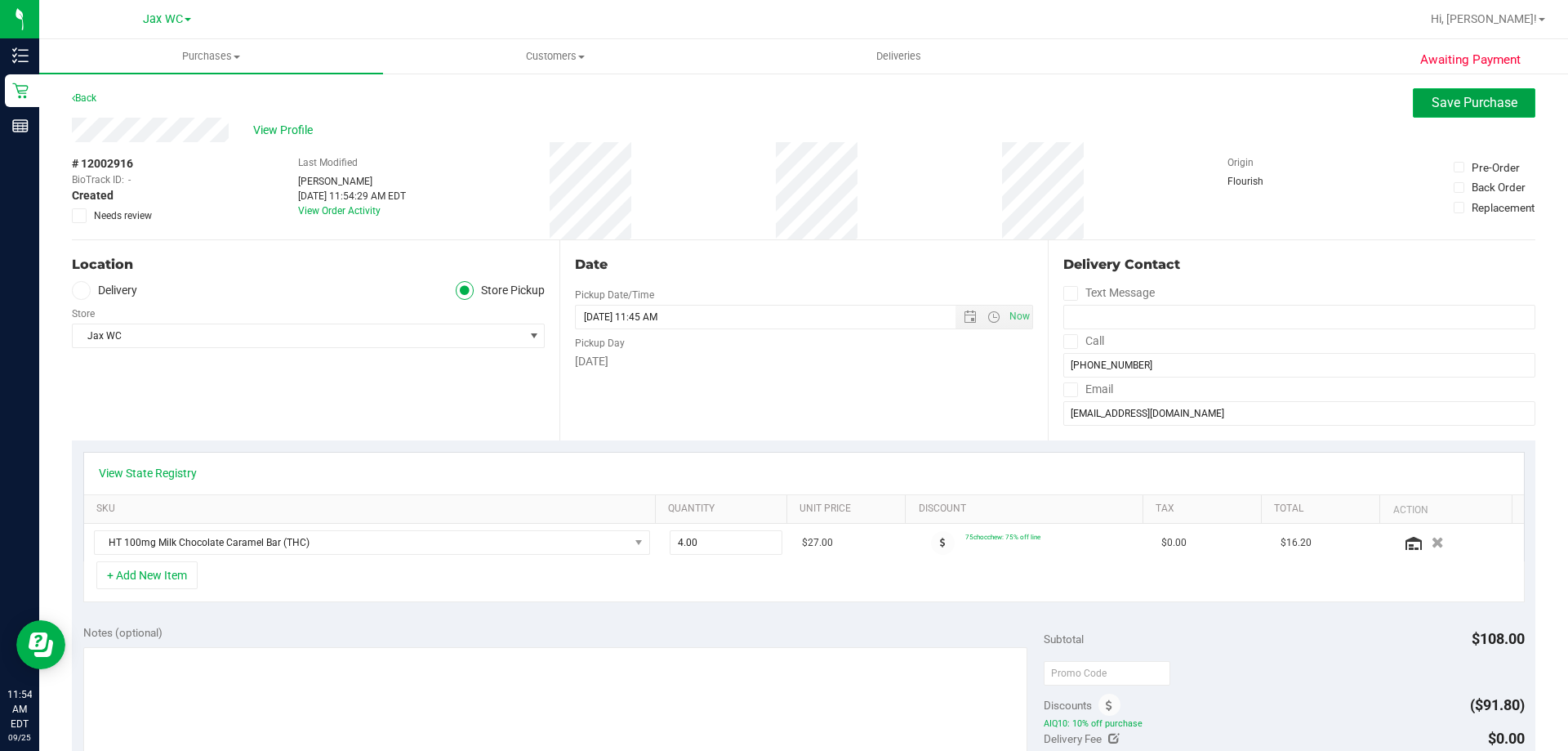
click at [1490, 113] on button "Save Purchase" at bounding box center [1474, 102] width 122 height 29
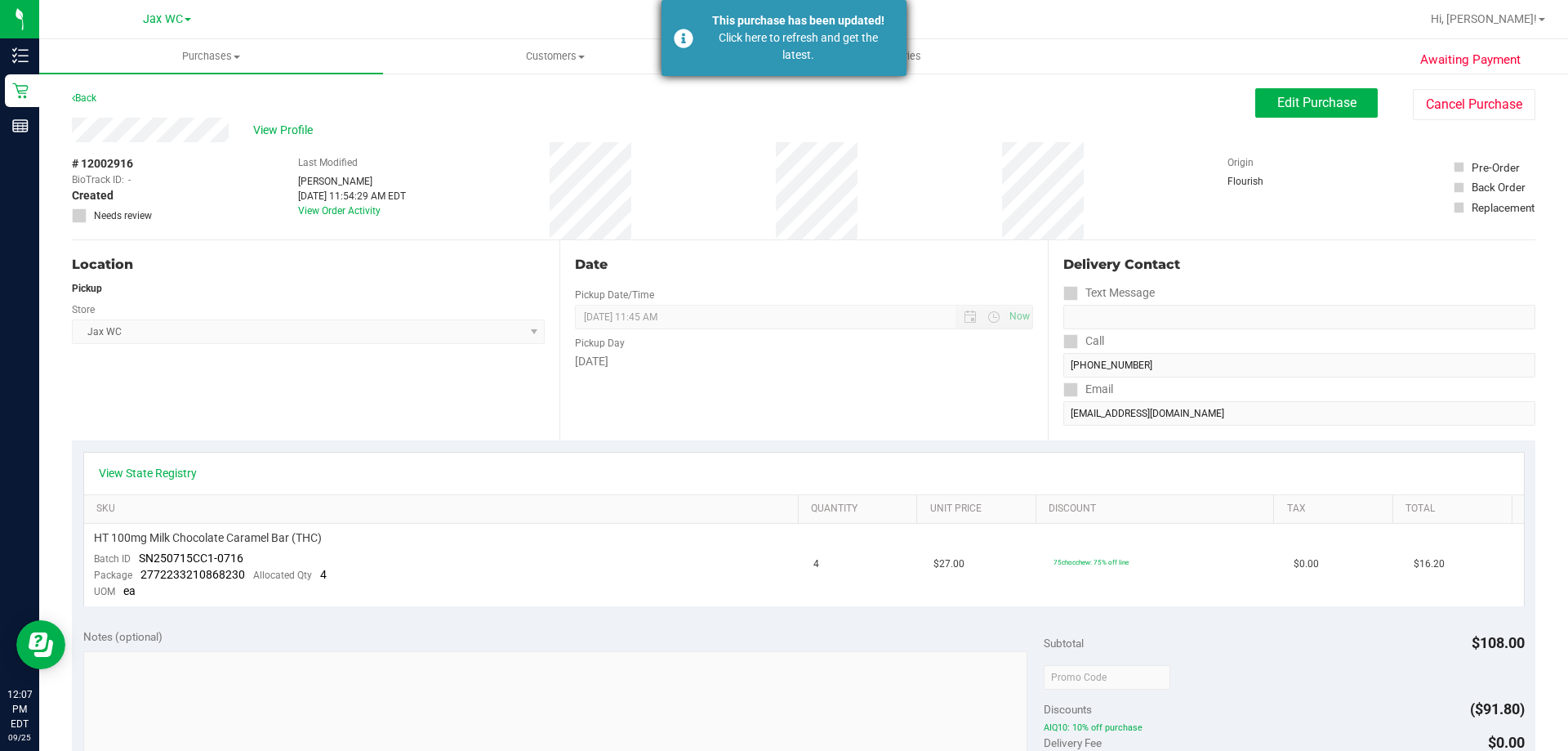
click at [757, 53] on div "Click here to refresh and get the latest." at bounding box center [798, 46] width 191 height 35
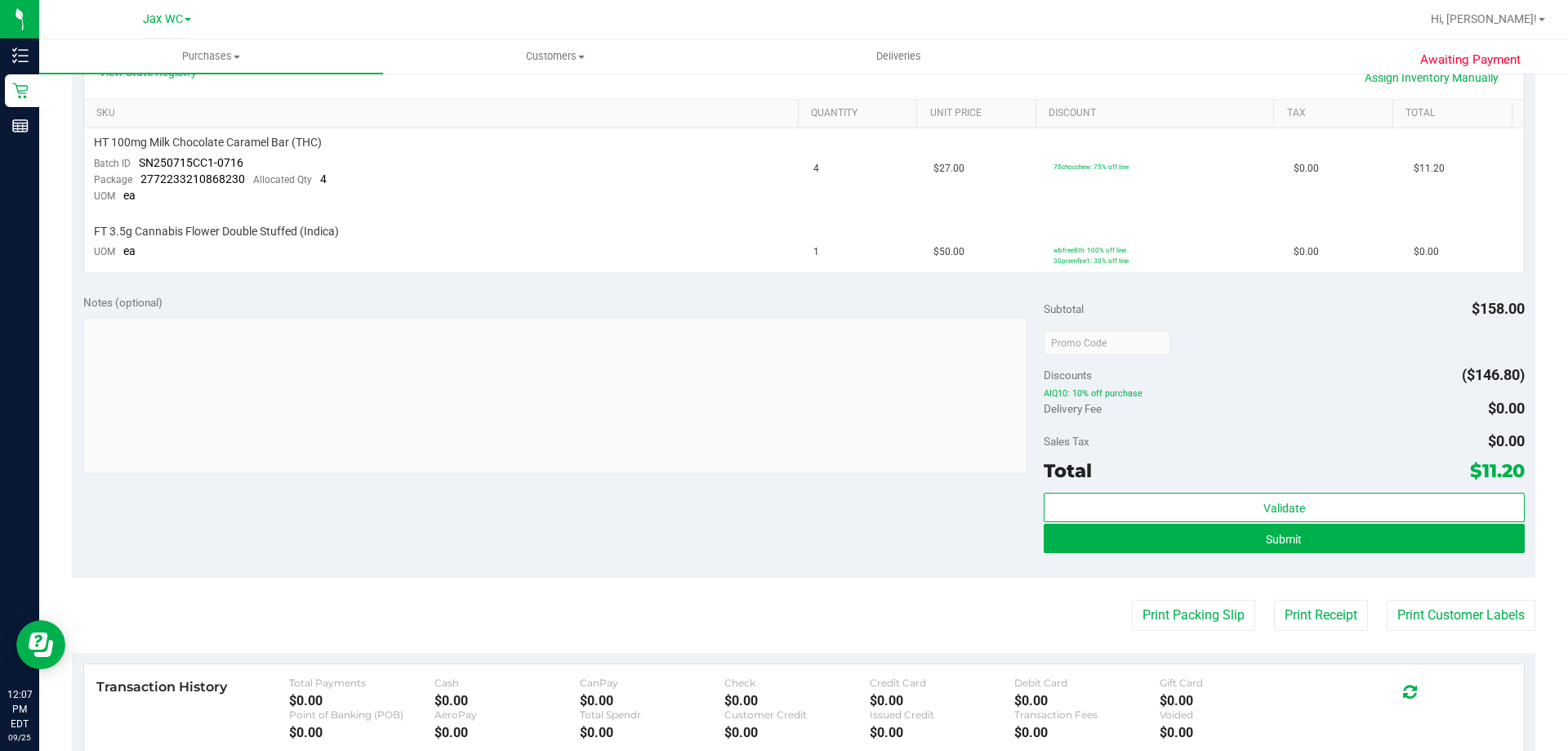
scroll to position [635, 0]
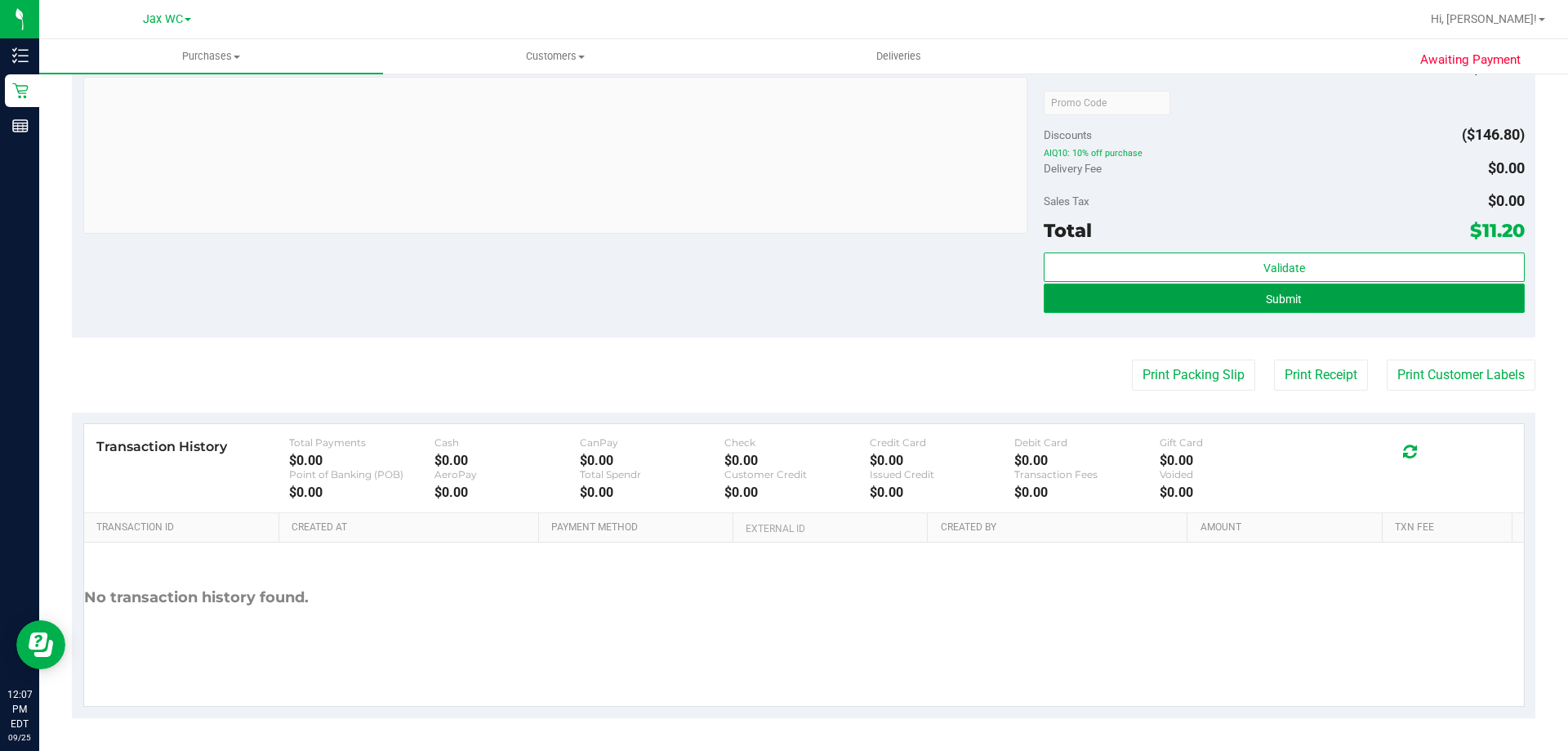
click at [1254, 300] on button "Submit" at bounding box center [1283, 297] width 480 height 29
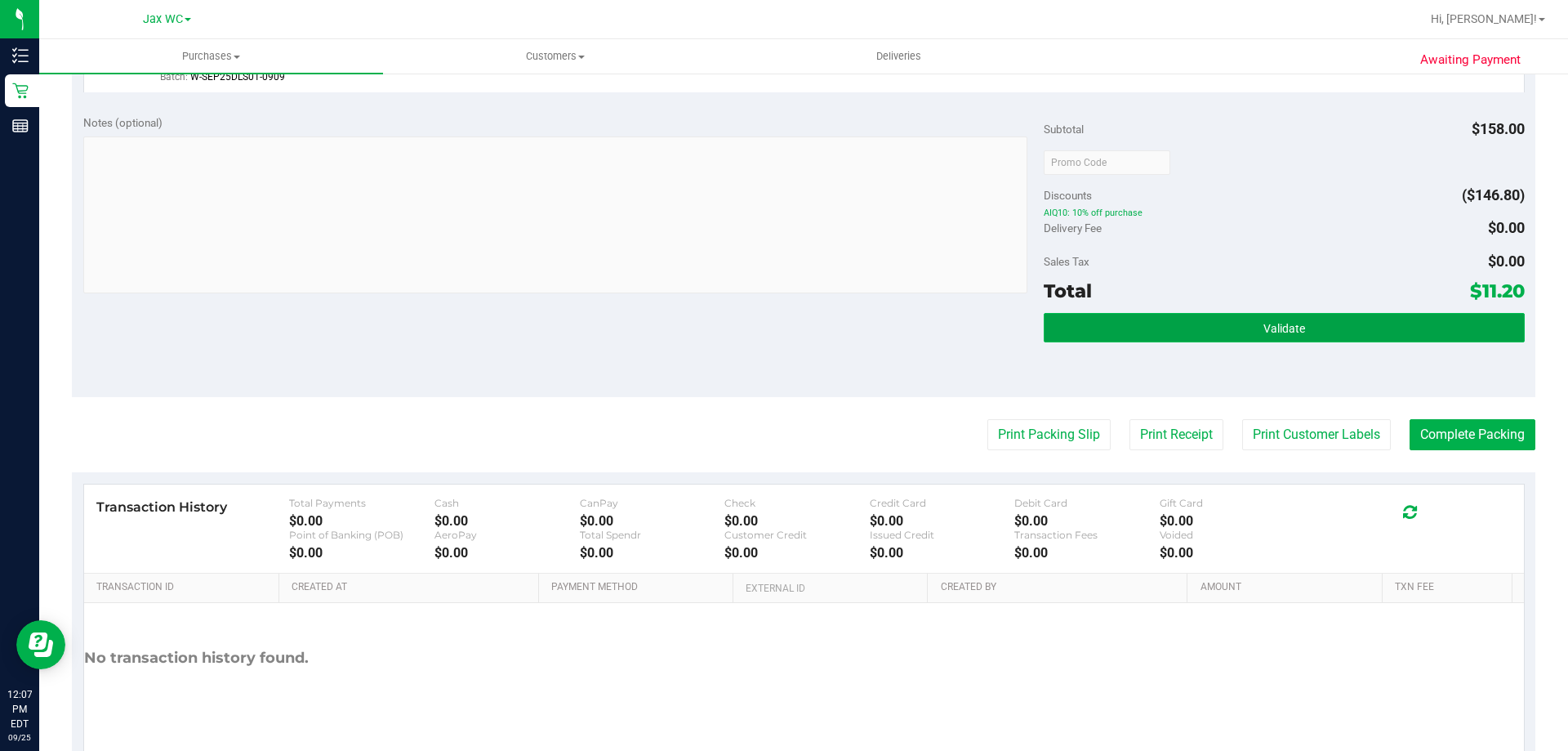
click at [1157, 334] on button "Validate" at bounding box center [1283, 327] width 480 height 29
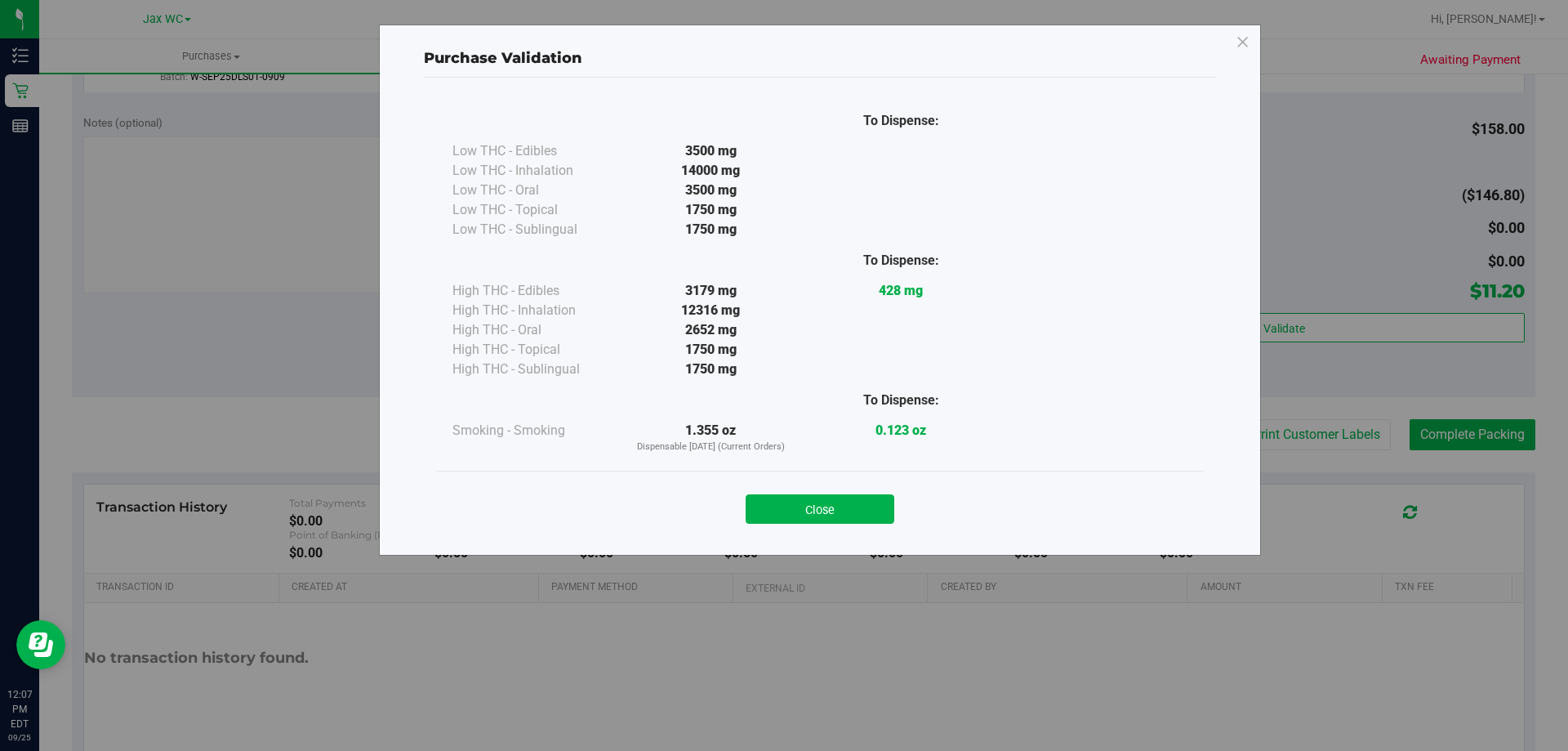
click at [860, 484] on div "Close" at bounding box center [820, 504] width 743 height 41
click at [848, 518] on button "Close" at bounding box center [819, 508] width 148 height 29
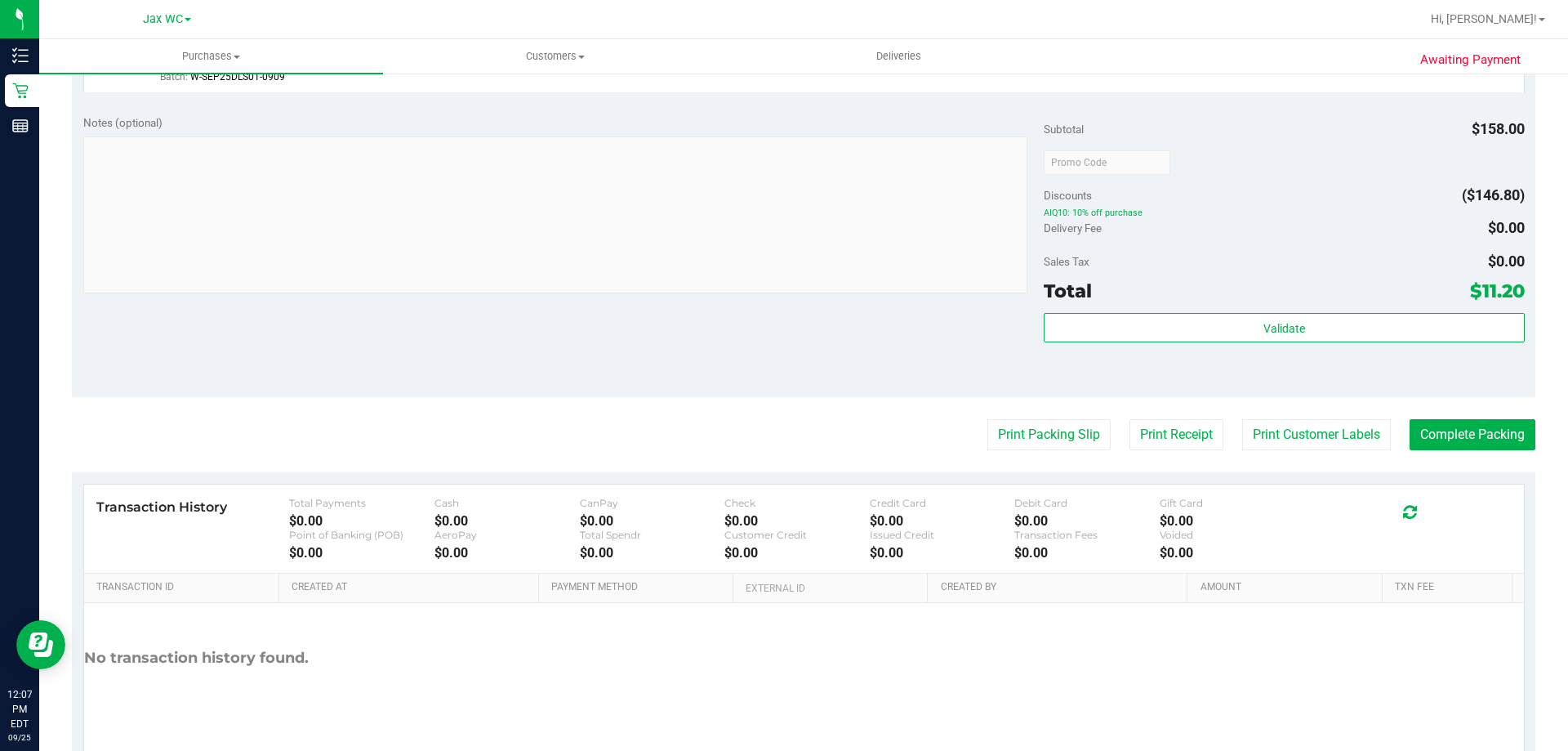
click at [1309, 458] on purchase-details "Back Edit Purchase Cancel Purchase View Profile # 12002916 BioTrack ID: - Submi…" at bounding box center [803, 115] width 1463 height 1325
click at [1307, 442] on button "Print Customer Labels" at bounding box center [1316, 434] width 148 height 31
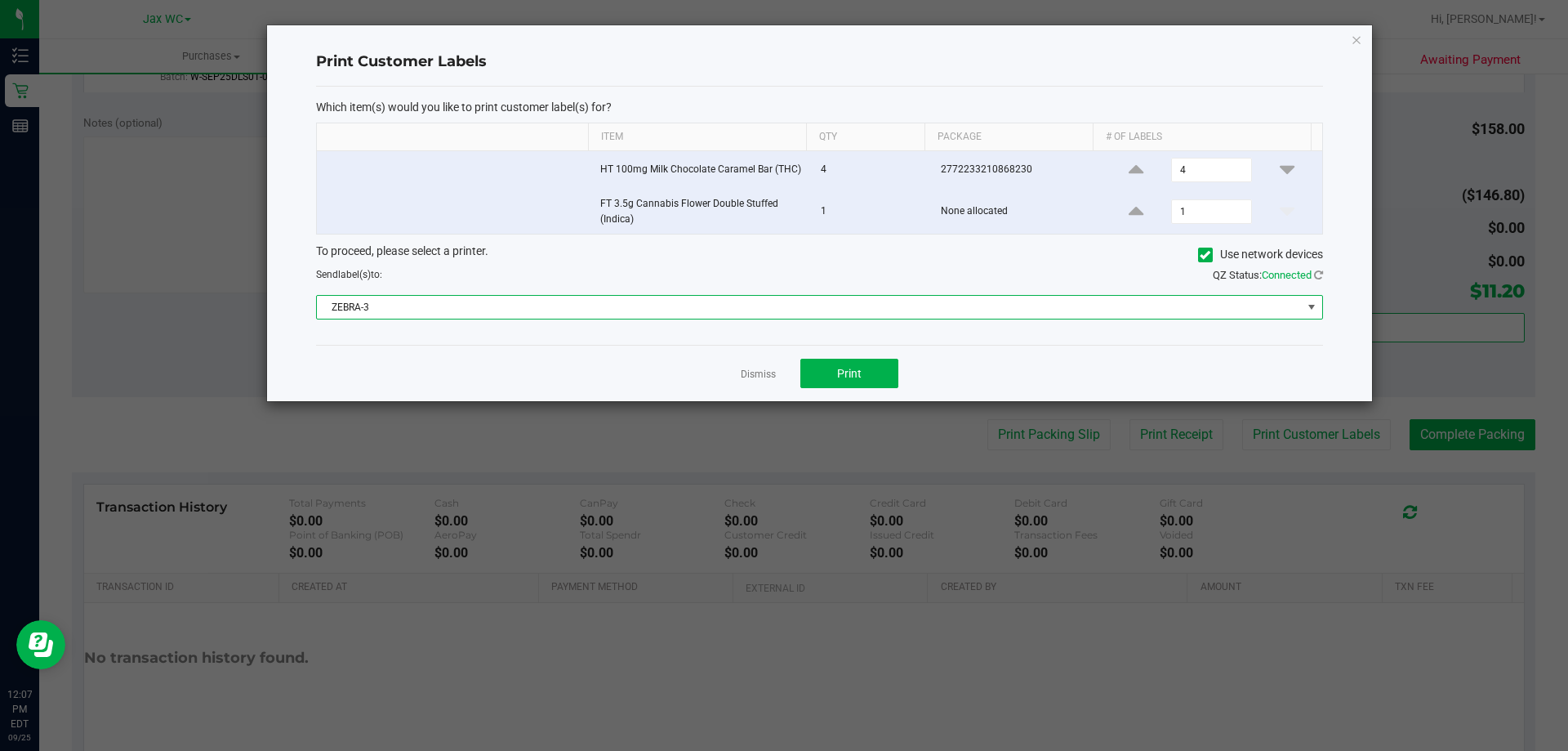
click at [775, 311] on span "ZEBRA-3" at bounding box center [809, 307] width 984 height 22
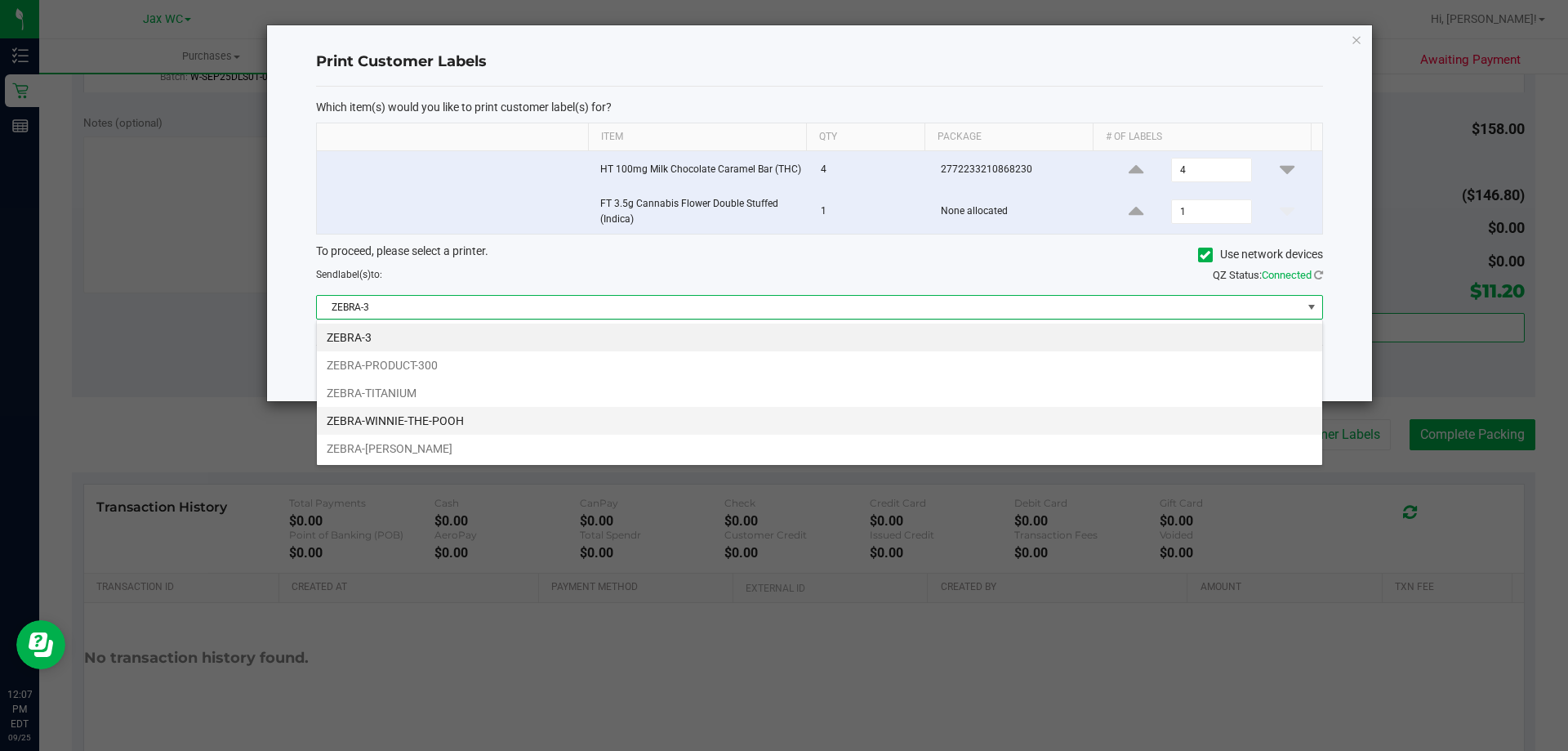
scroll to position [24, 1006]
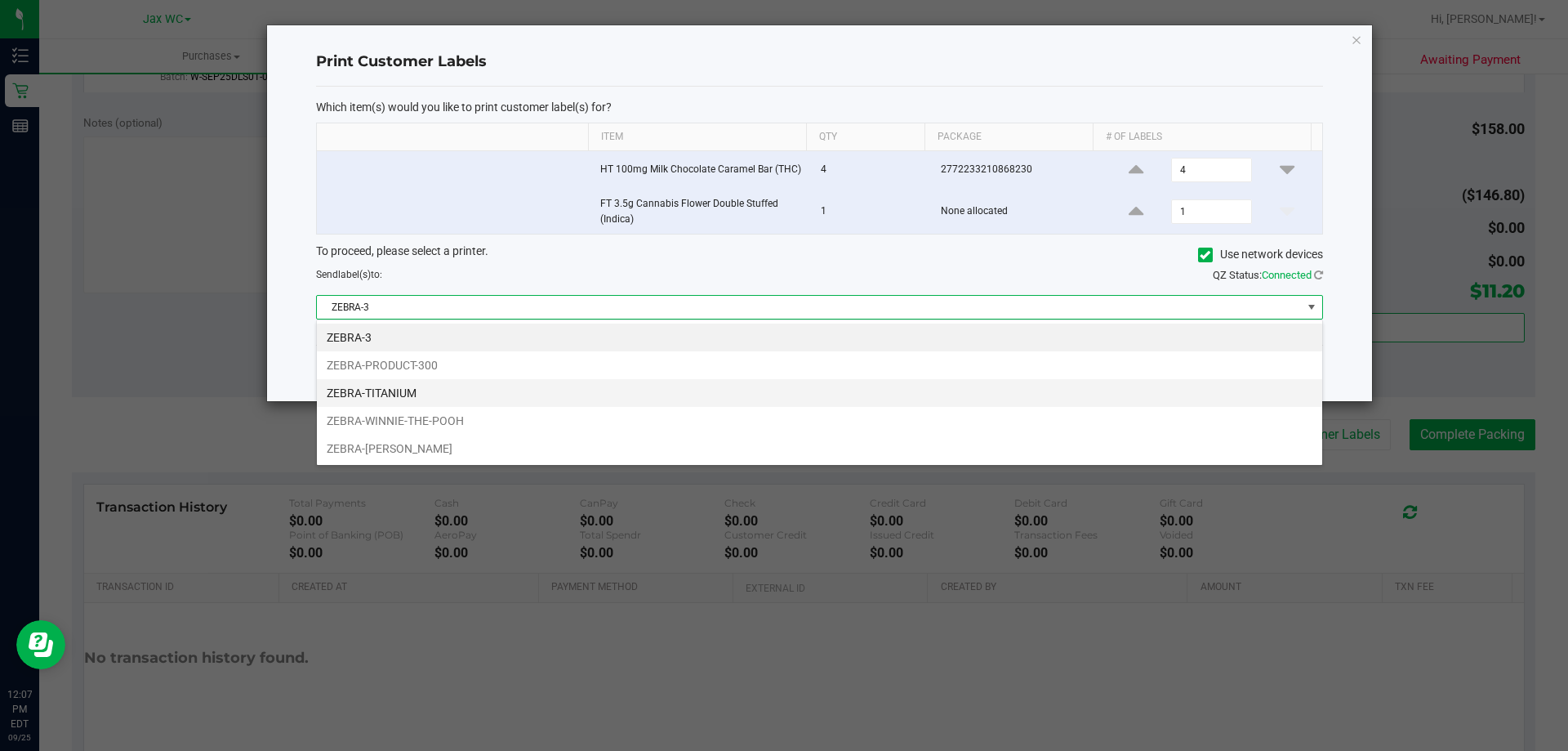
click at [424, 382] on li "ZEBRA-TITANIUM" at bounding box center [819, 393] width 1005 height 28
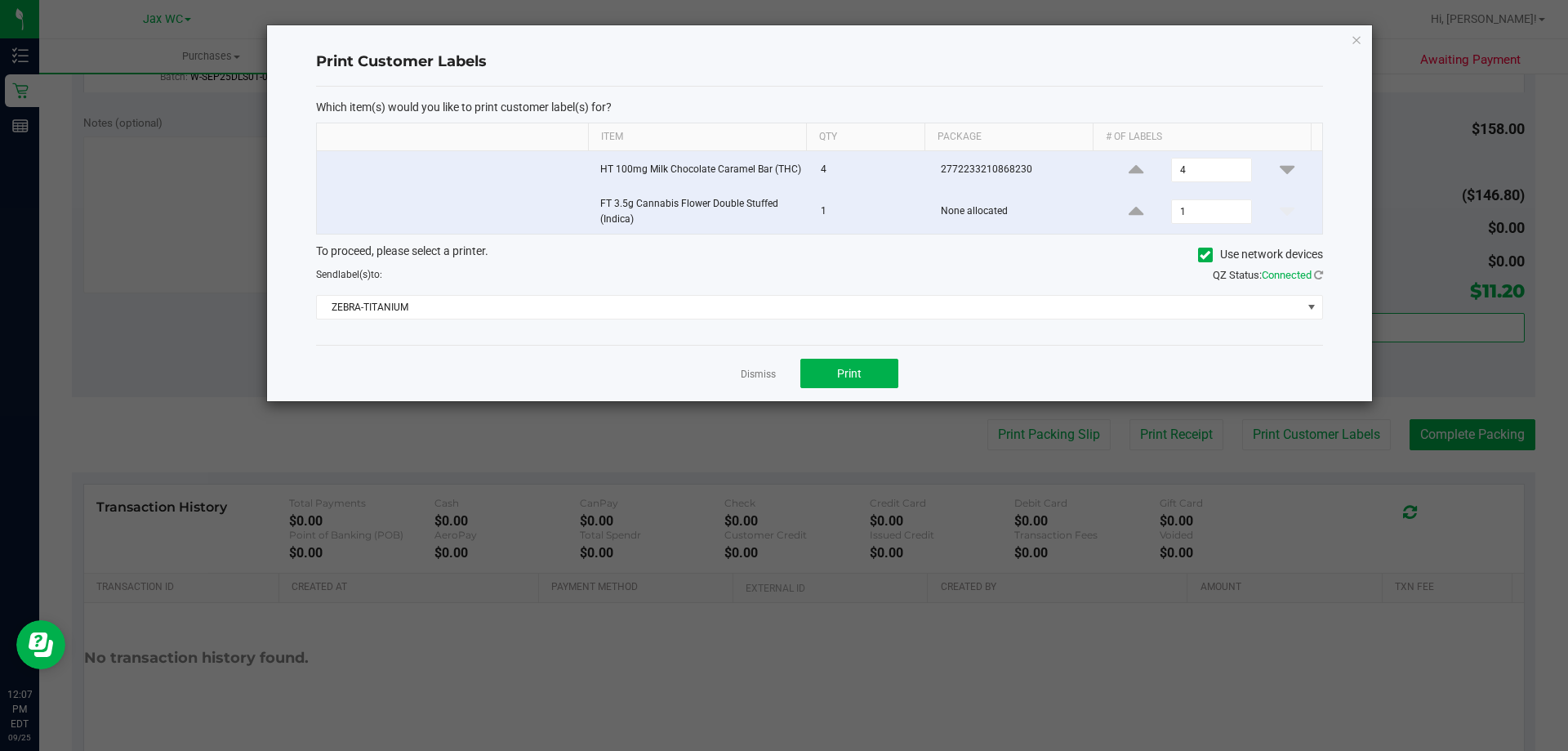
click at [424, 370] on div "Dismiss Print" at bounding box center [819, 373] width 1007 height 56
click at [817, 361] on button "Print" at bounding box center [849, 373] width 98 height 29
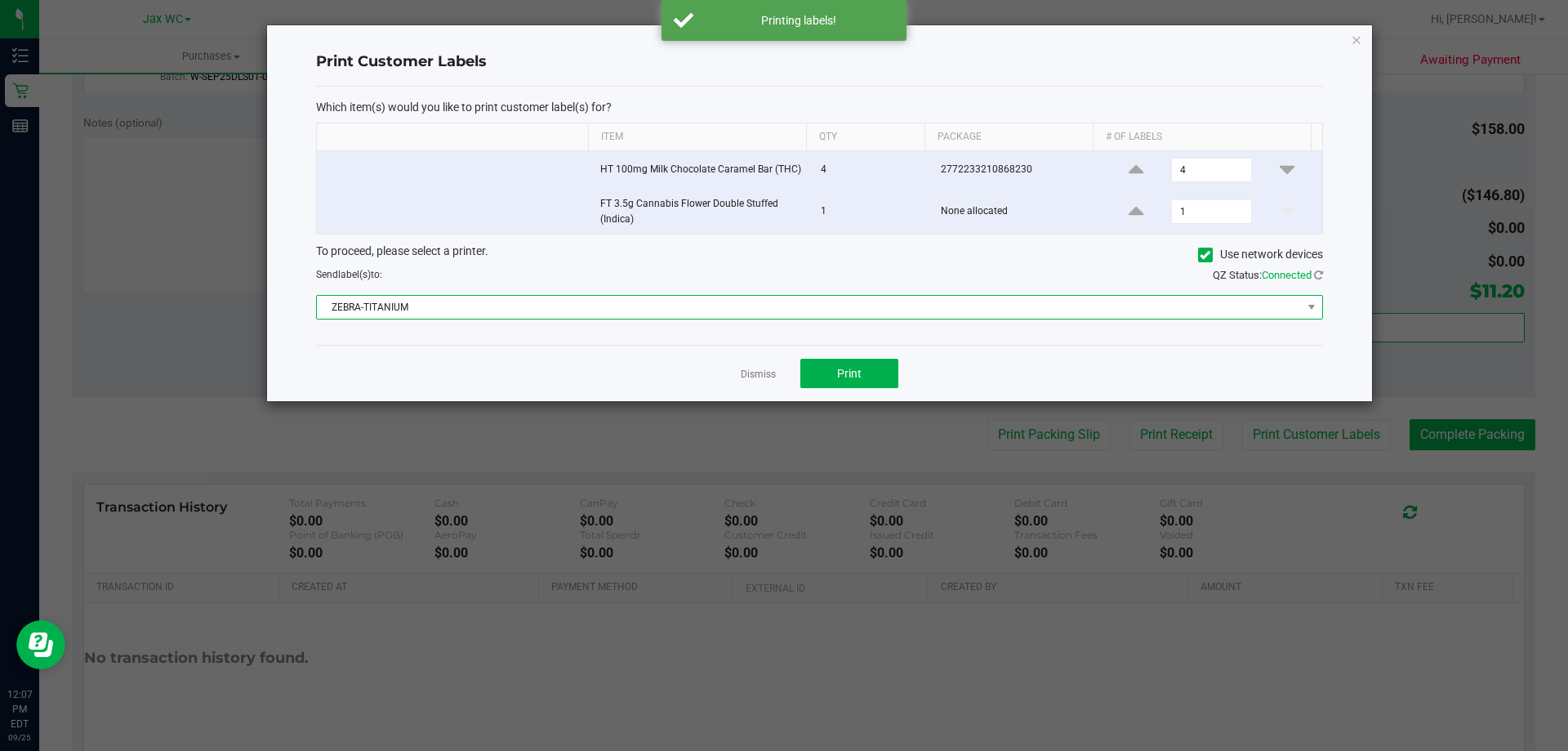
click at [592, 303] on span "ZEBRA-TITANIUM" at bounding box center [809, 307] width 984 height 22
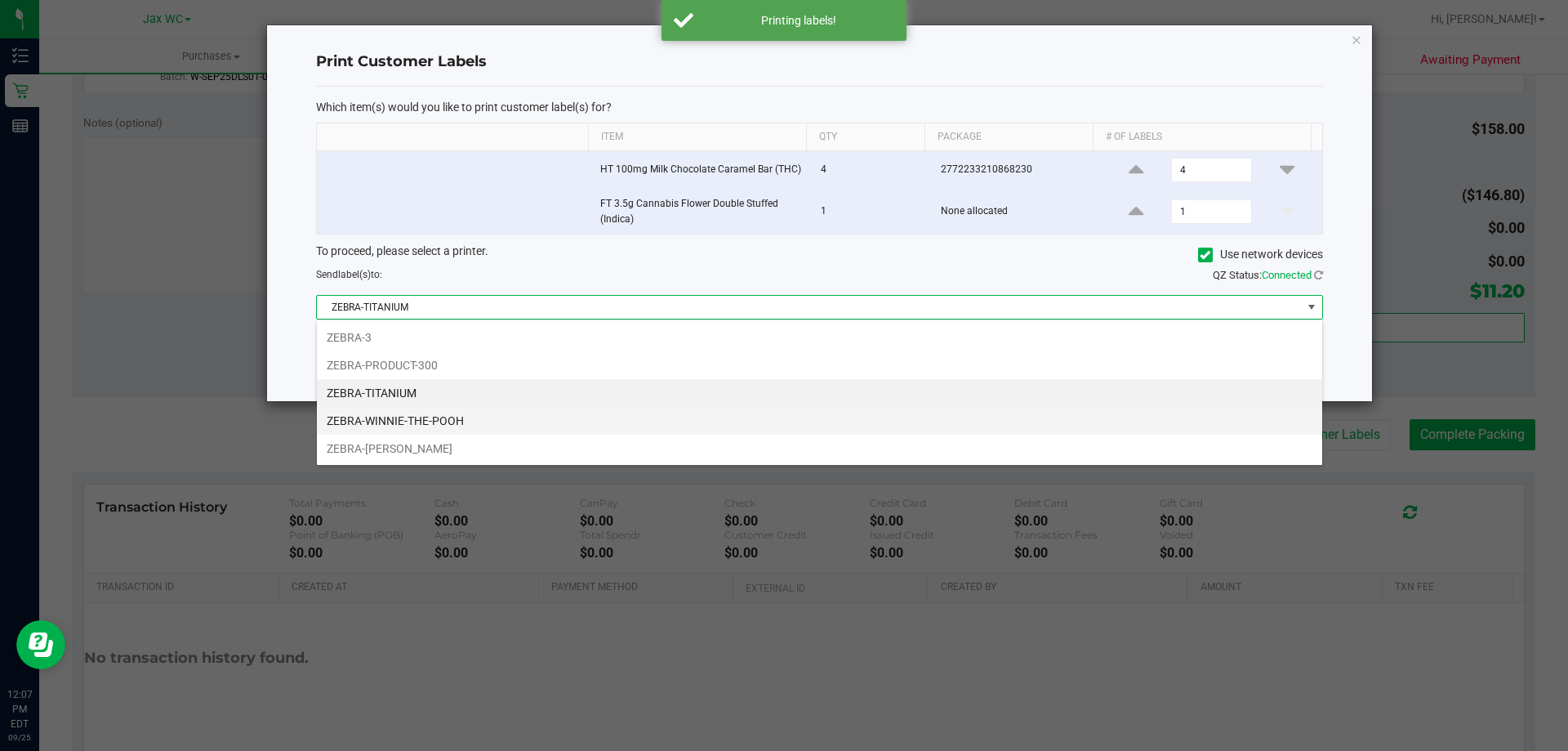
click at [438, 413] on li "ZEBRA-WINNIE-THE-POOH" at bounding box center [819, 420] width 1005 height 28
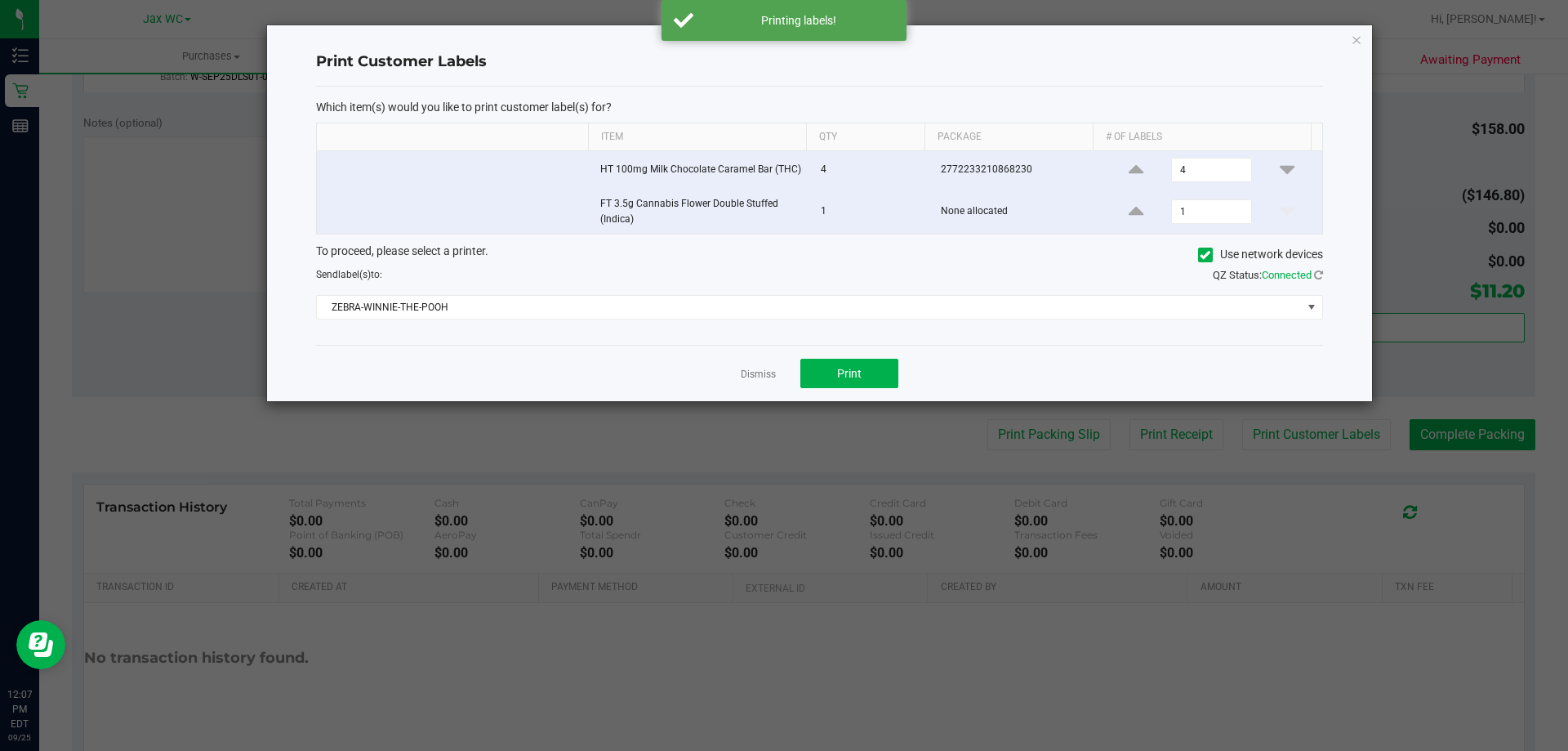
click at [543, 374] on div "Dismiss Print" at bounding box center [819, 373] width 1007 height 56
click at [762, 378] on link "Dismiss" at bounding box center [758, 374] width 35 height 14
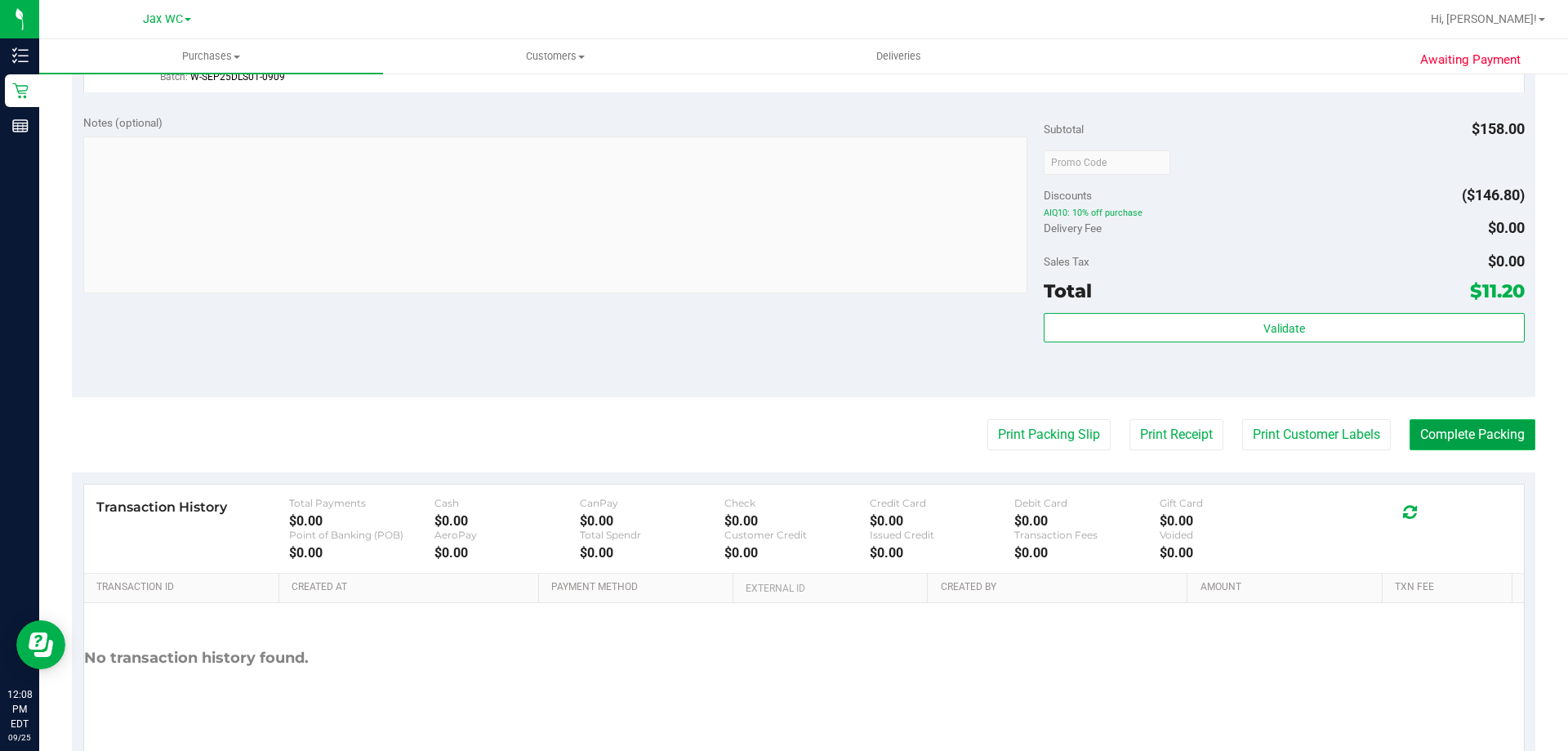
click at [1448, 448] on button "Complete Packing" at bounding box center [1472, 434] width 126 height 31
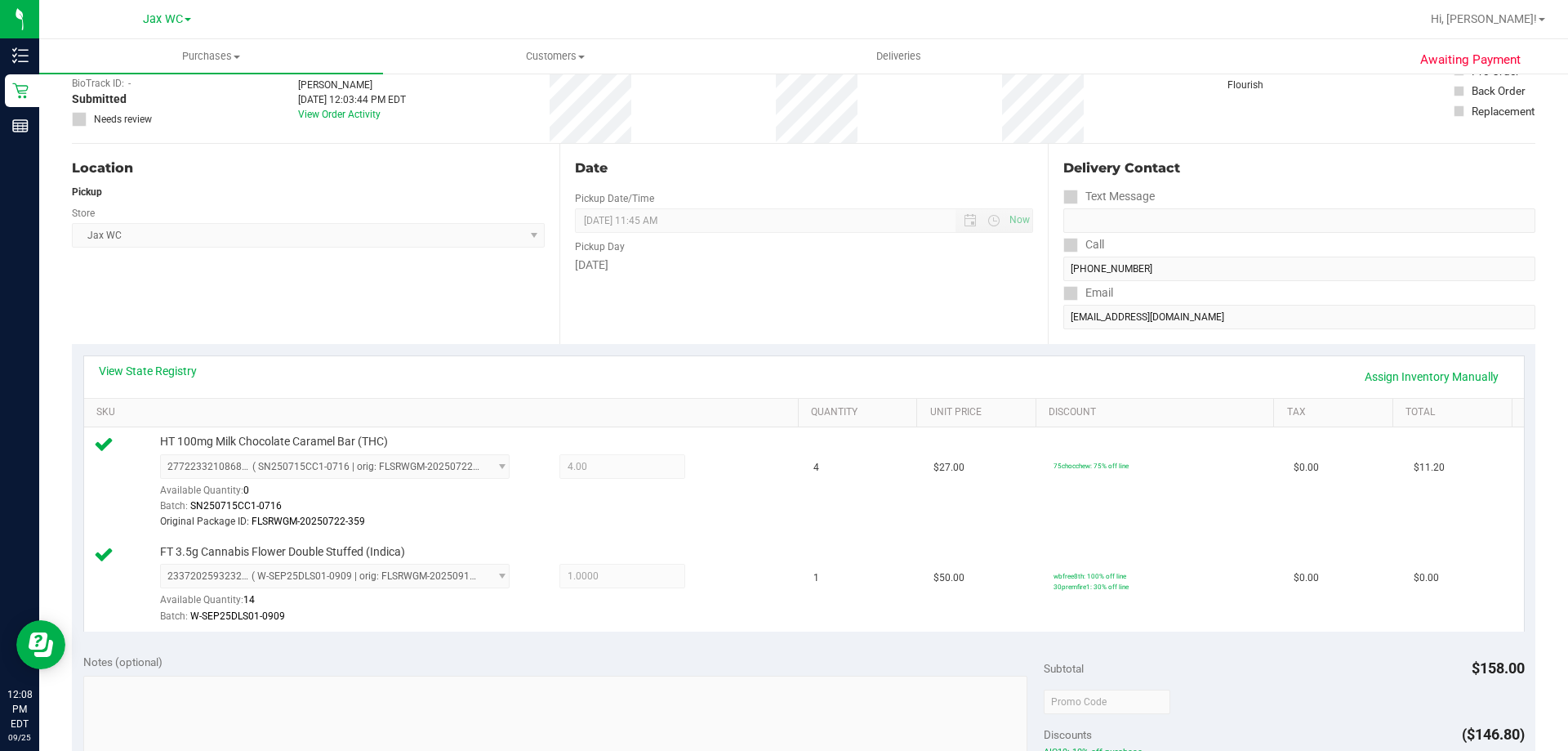
scroll to position [0, 0]
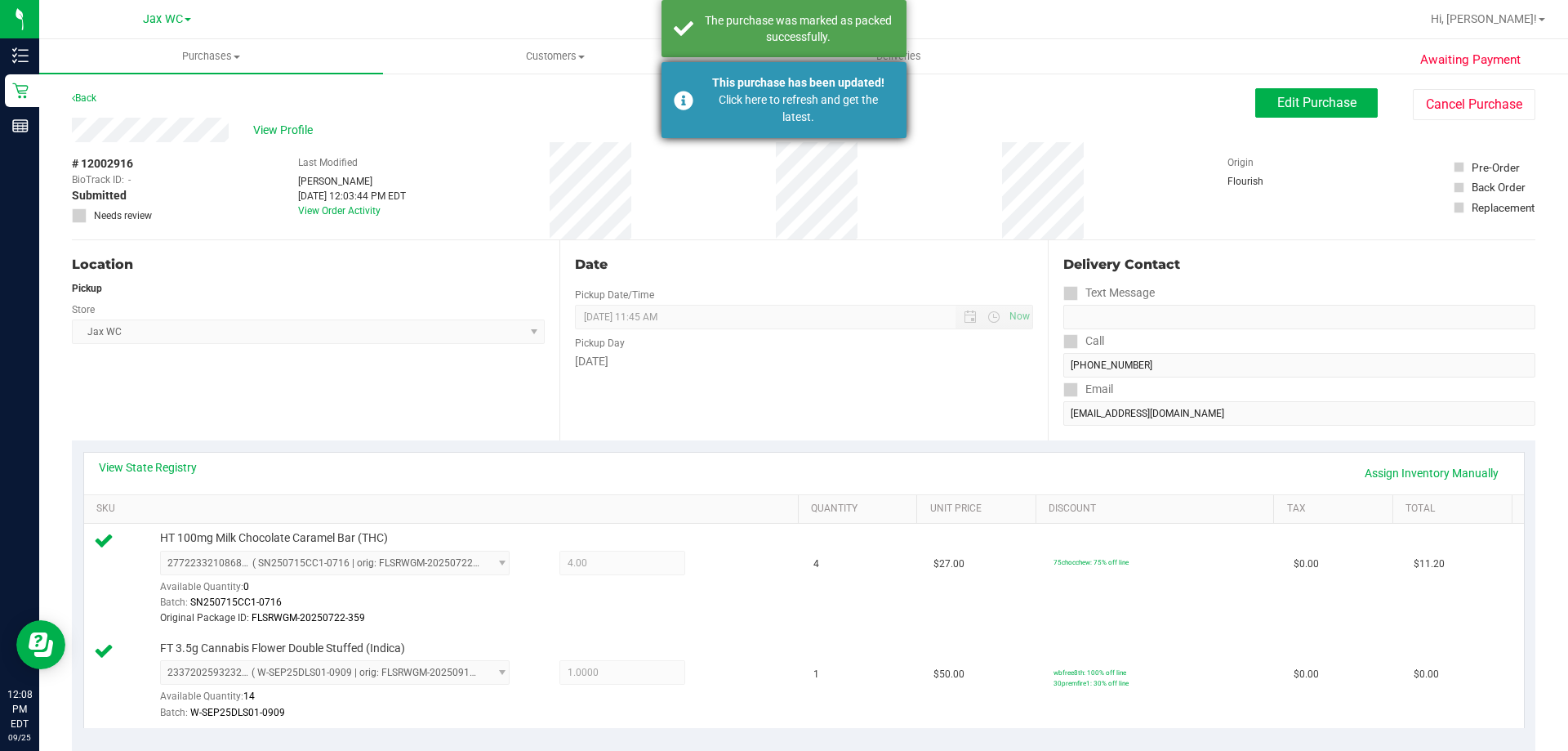
click at [770, 101] on div "Click here to refresh and get the latest." at bounding box center [798, 108] width 191 height 35
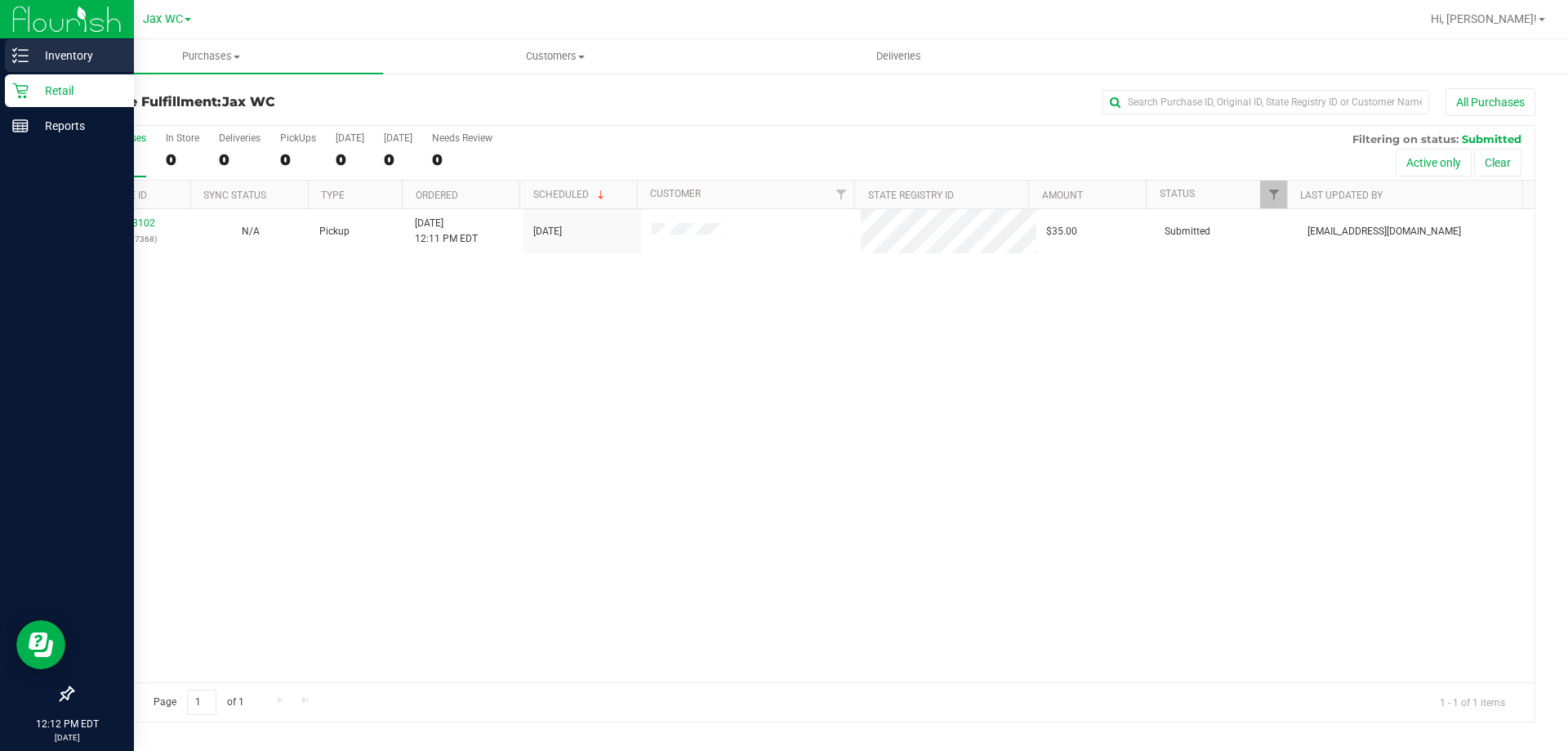
click at [28, 40] on div "Inventory" at bounding box center [69, 55] width 129 height 33
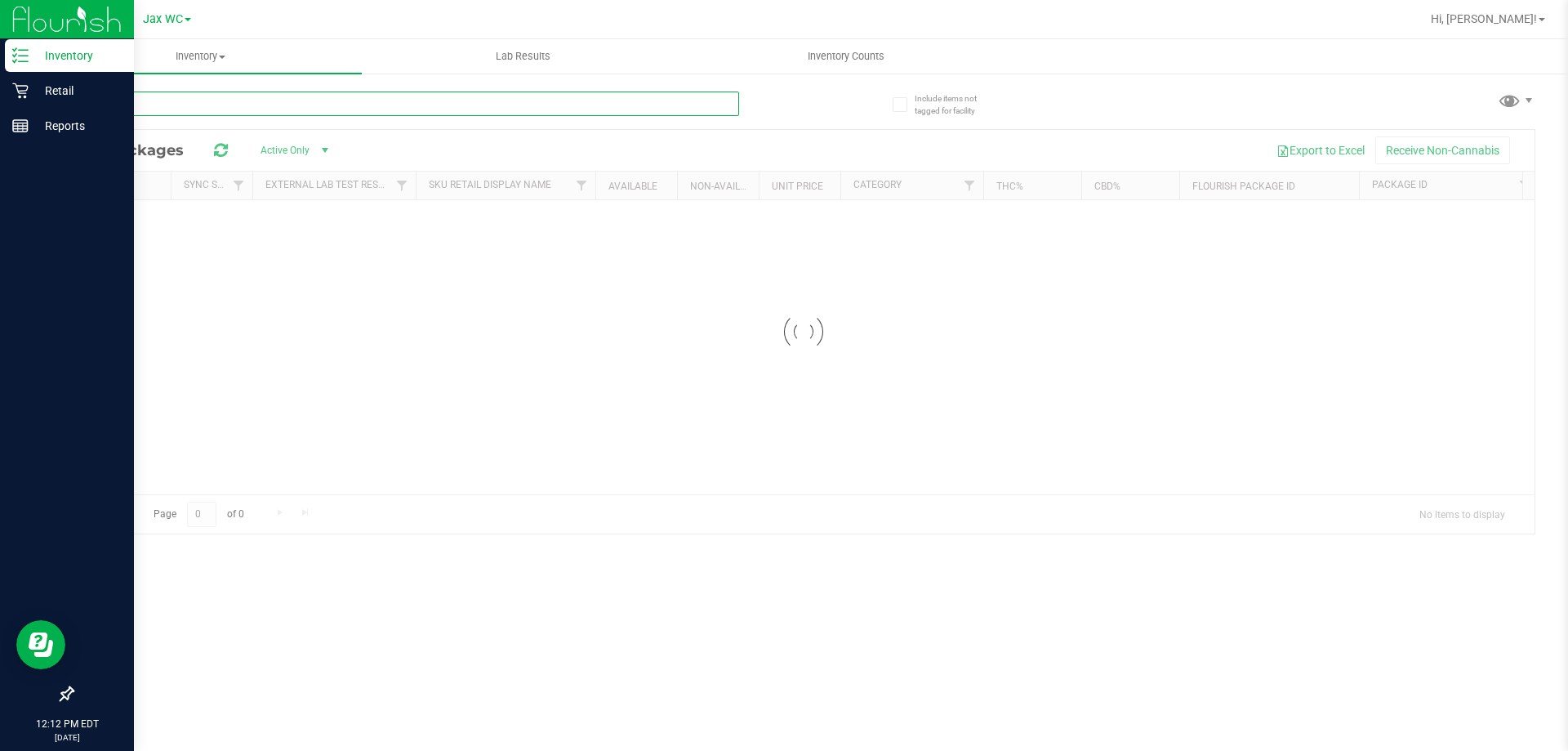
click at [185, 105] on input "text" at bounding box center [405, 104] width 667 height 24
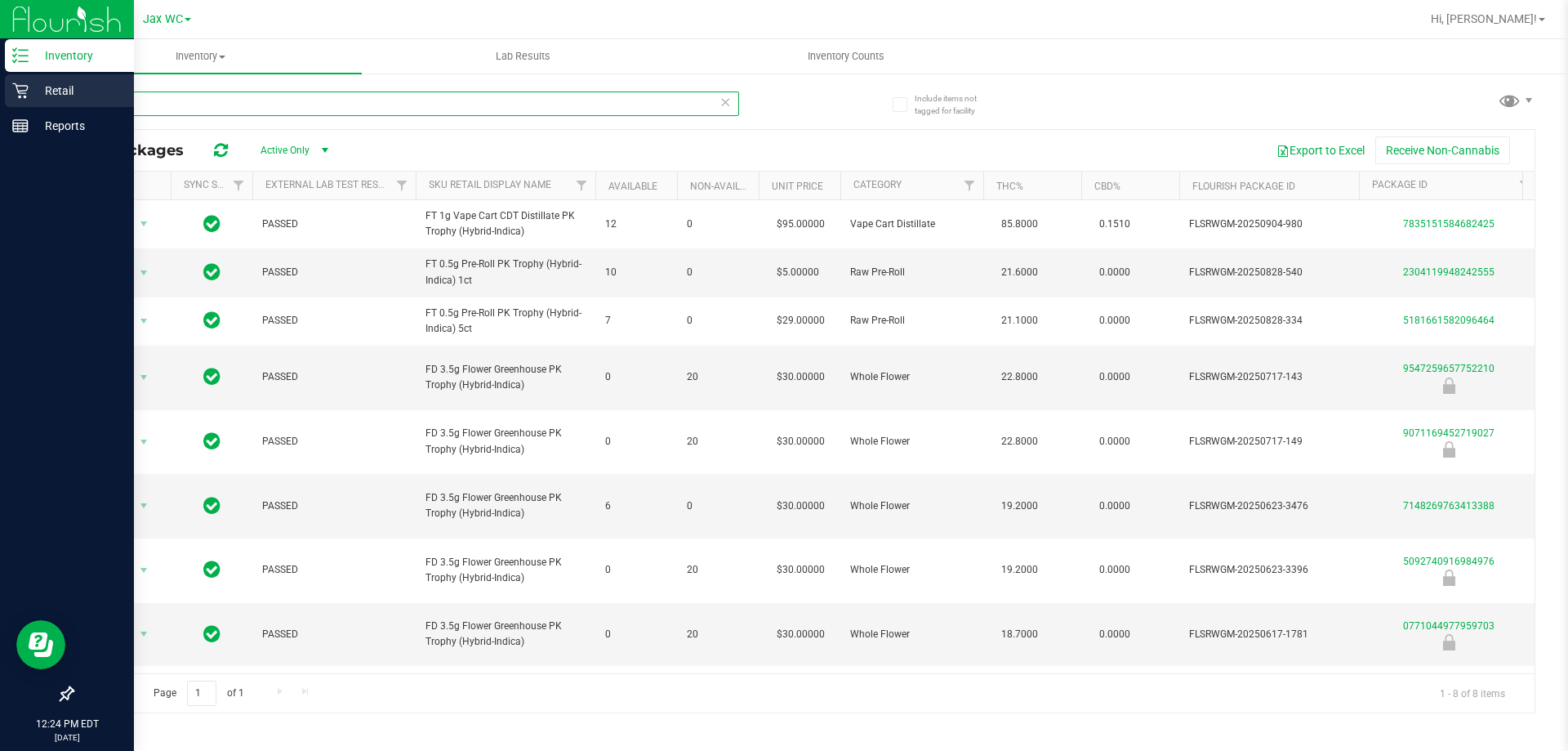
type input "pkt"
click at [40, 98] on p "Retail" at bounding box center [78, 91] width 98 height 20
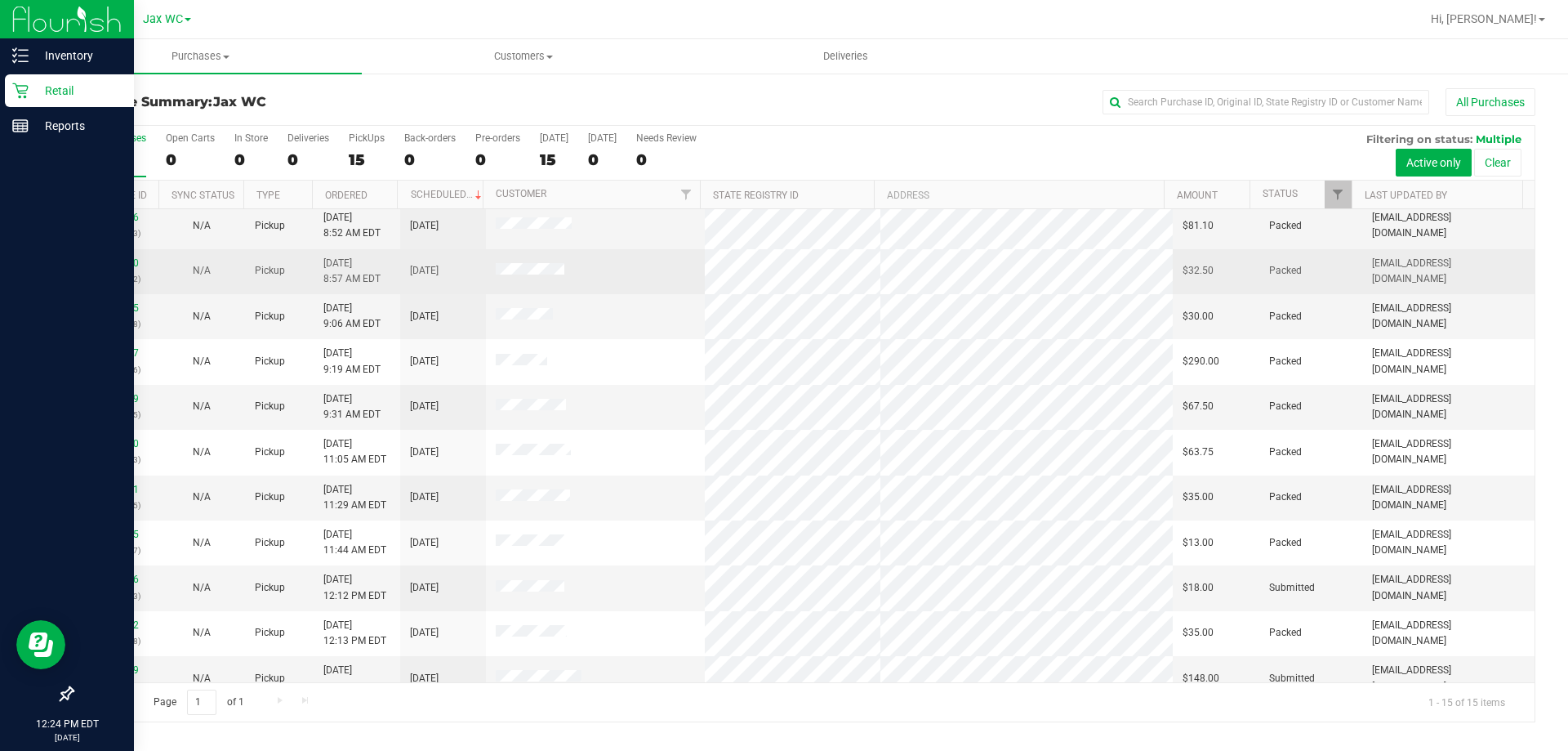
scroll to position [205, 0]
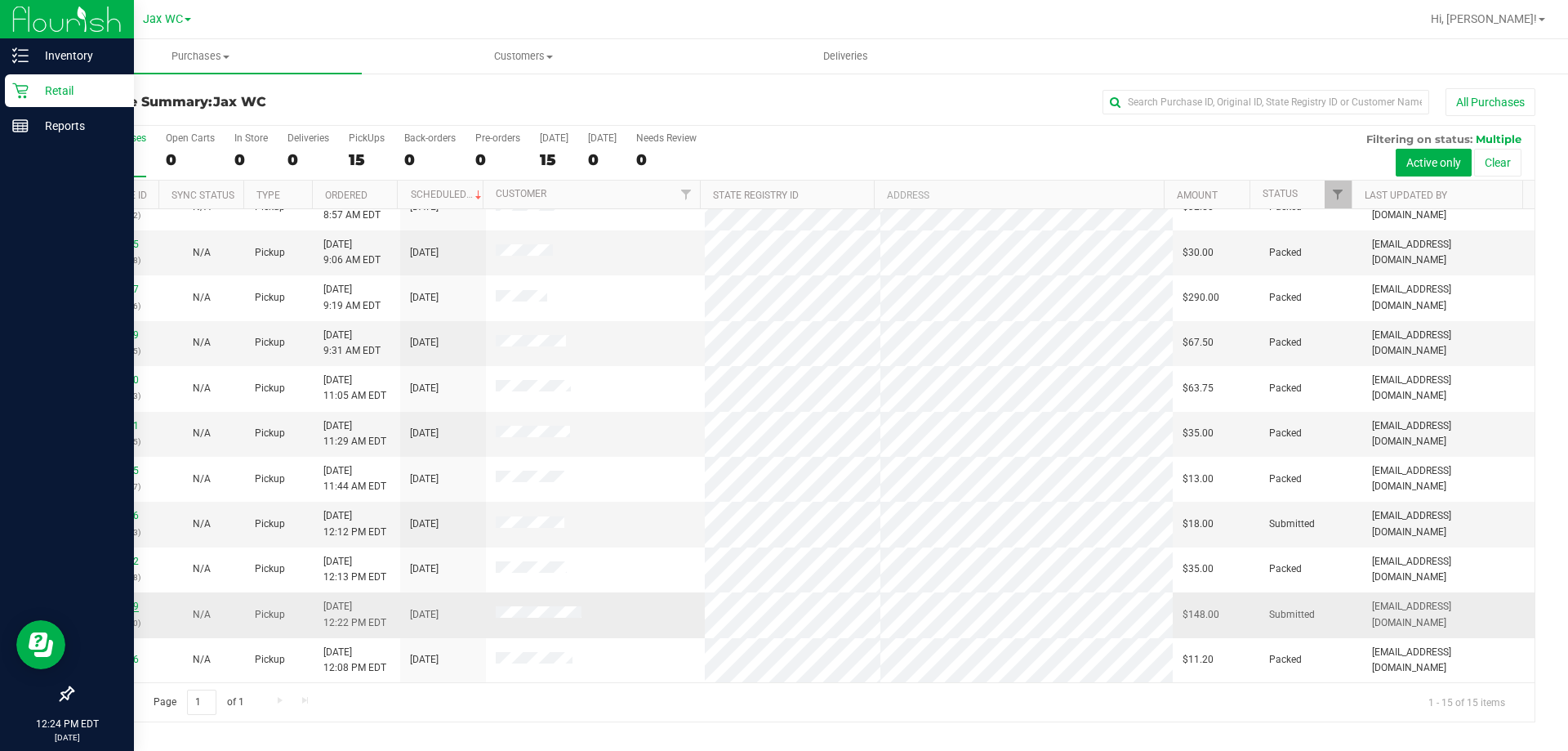
click at [125, 608] on link "12003169" at bounding box center [116, 606] width 46 height 11
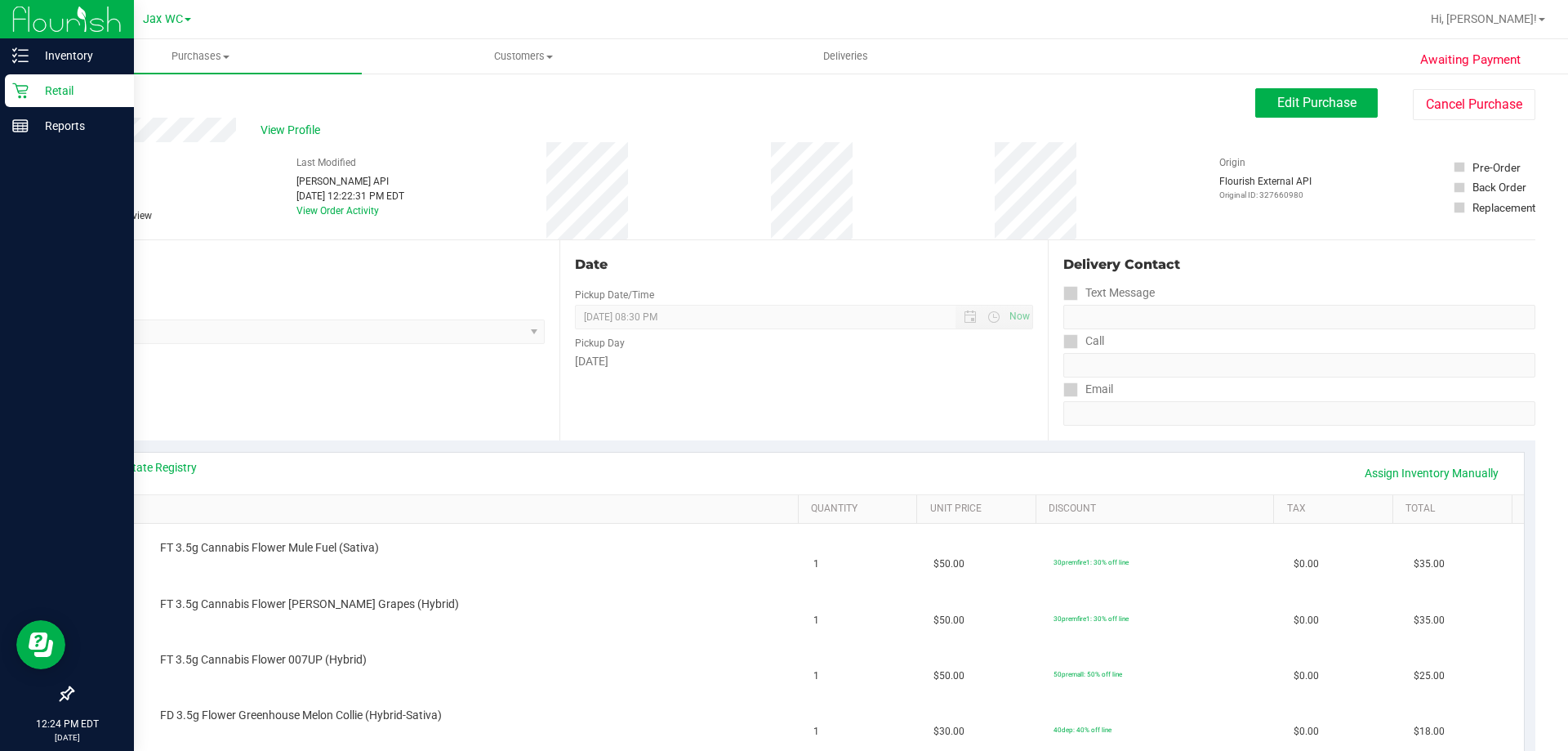
scroll to position [327, 0]
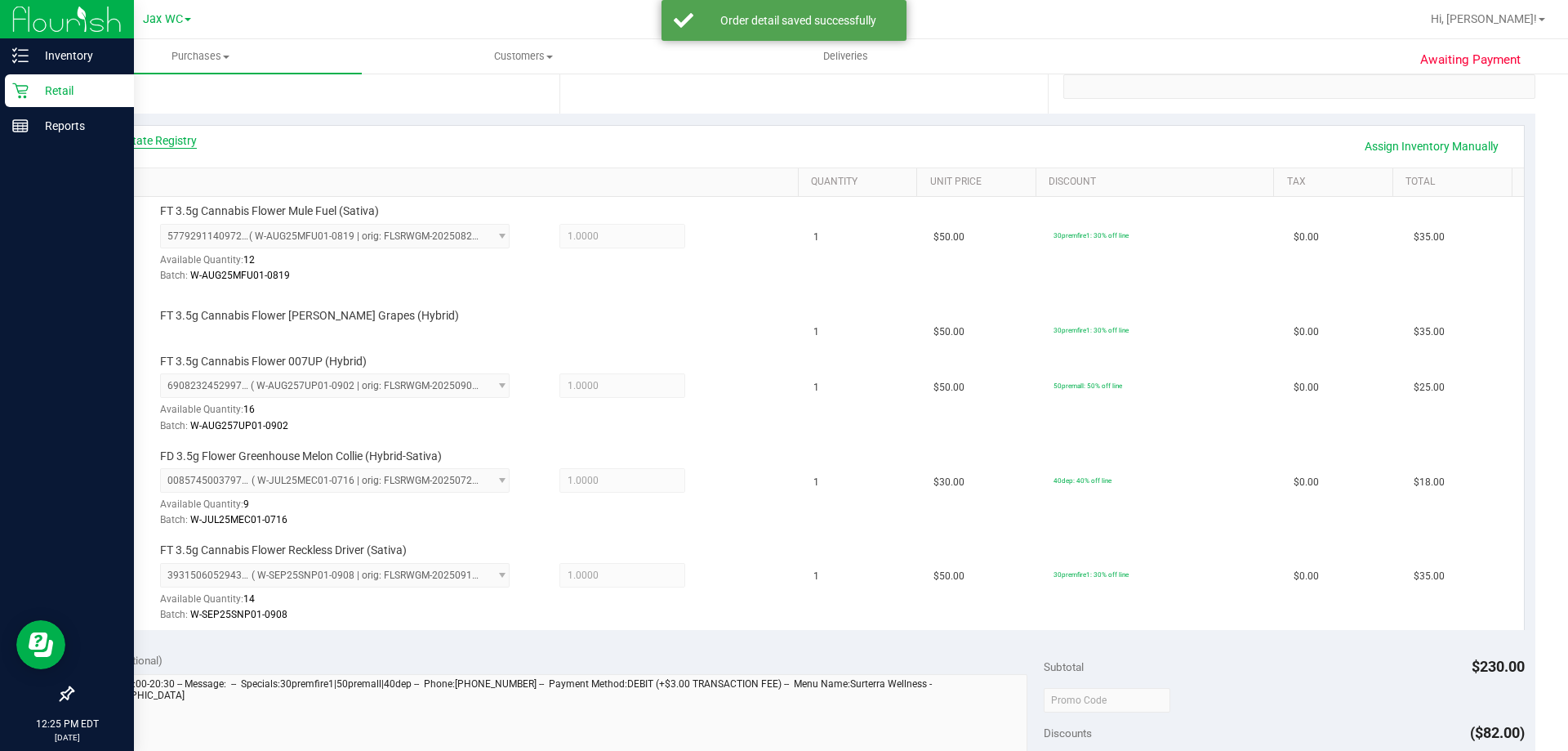
click at [165, 144] on link "View State Registry" at bounding box center [148, 140] width 98 height 16
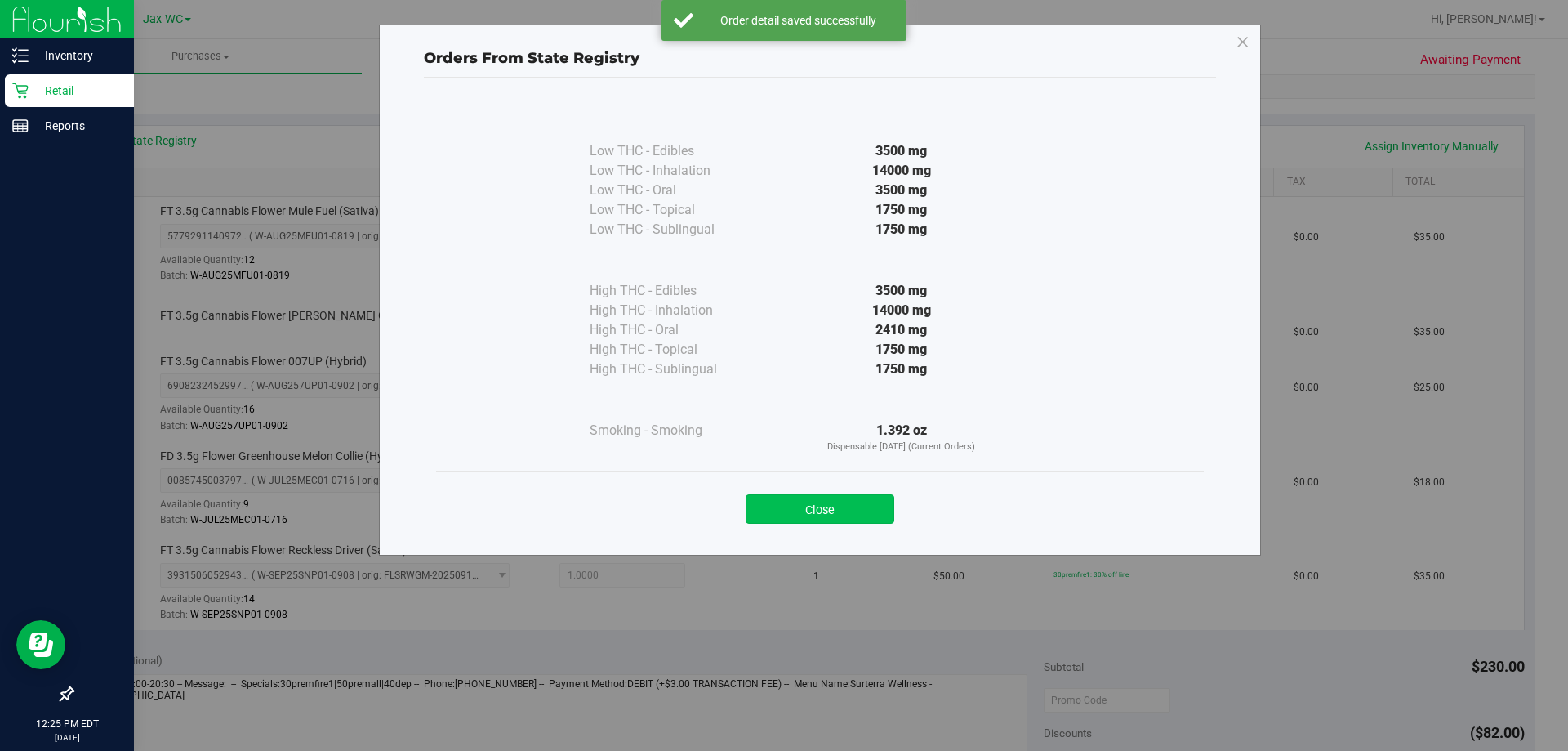
click at [862, 495] on button "Close" at bounding box center [819, 508] width 148 height 29
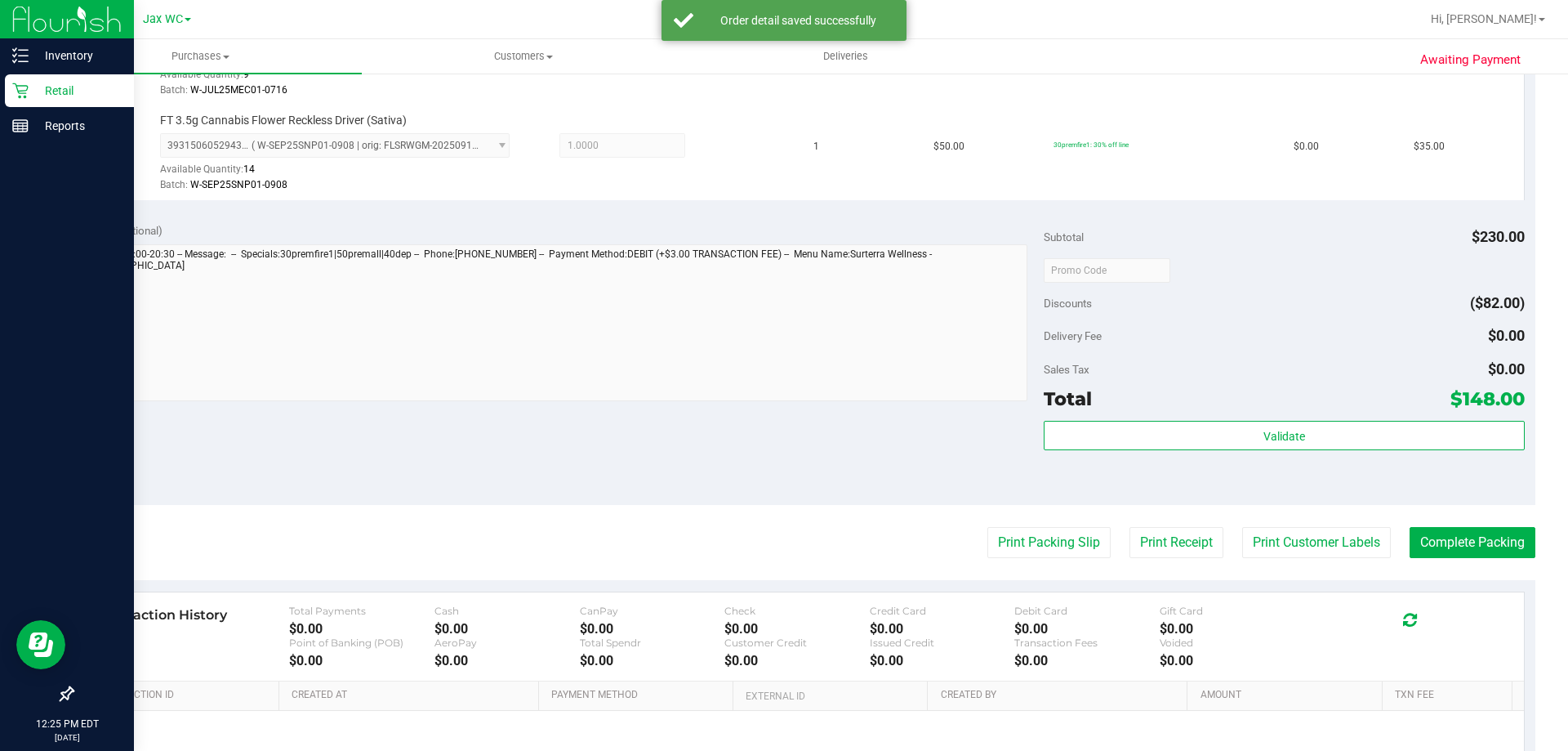
scroll to position [816, 0]
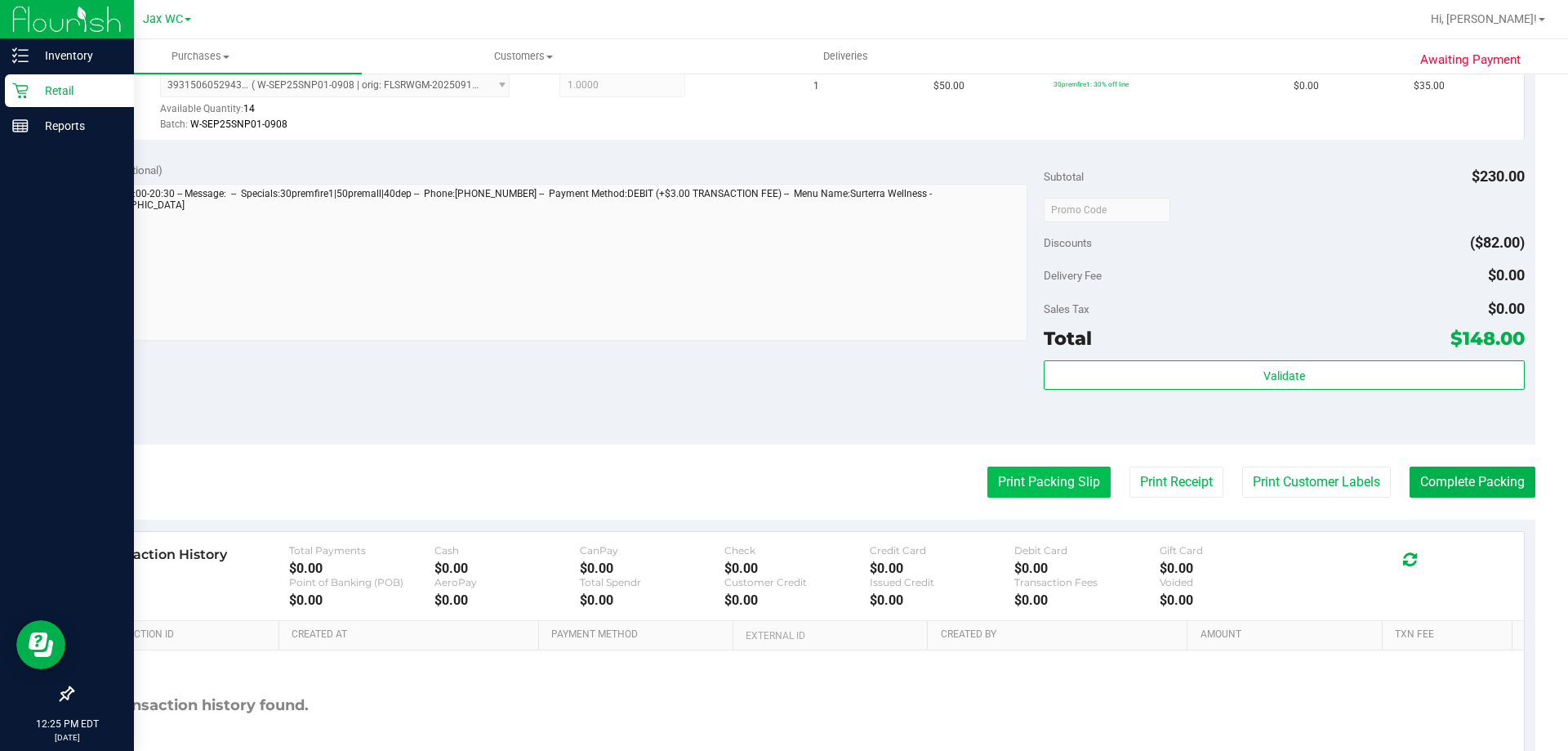
click at [1075, 487] on button "Print Packing Slip" at bounding box center [1049, 481] width 123 height 31
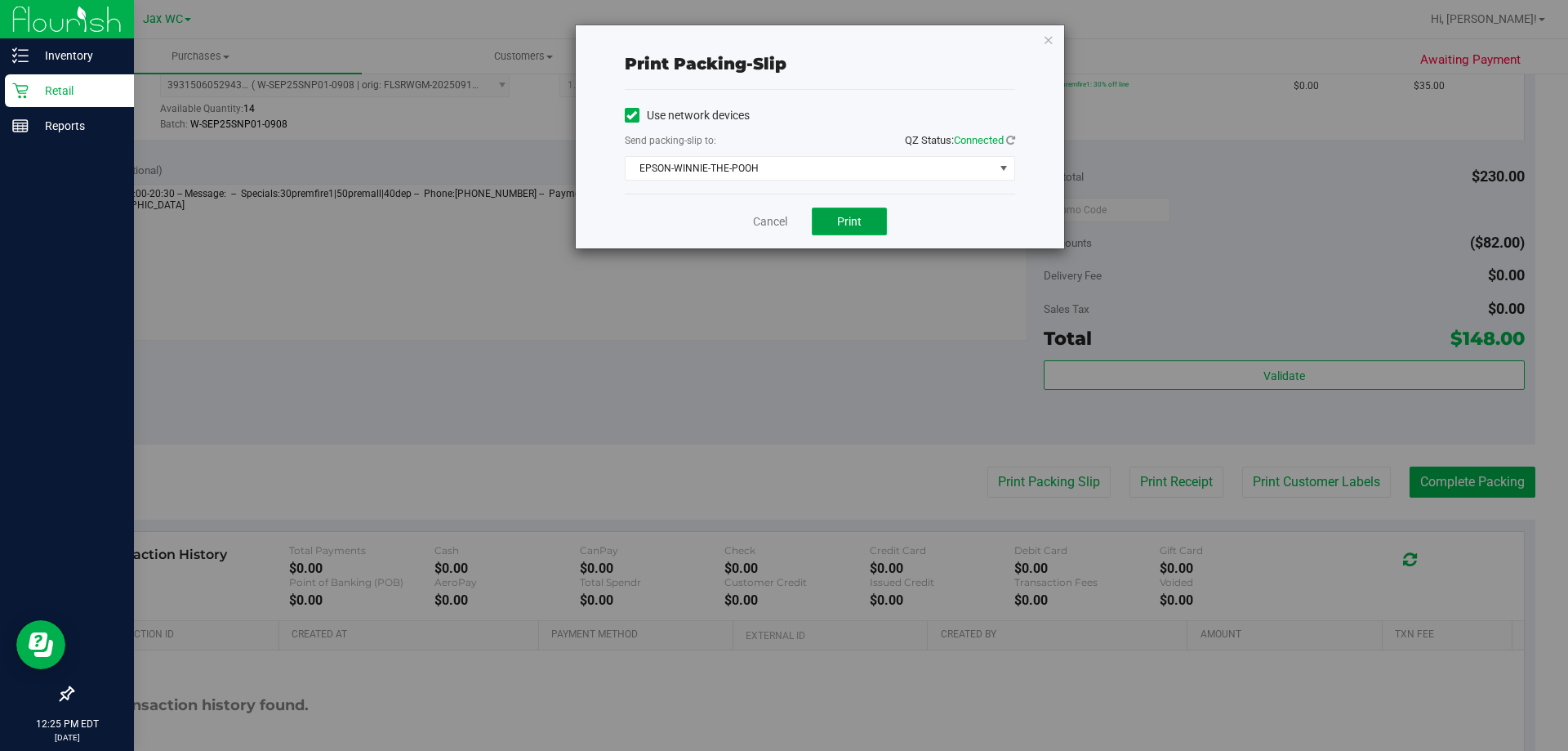
click at [872, 227] on button "Print" at bounding box center [849, 221] width 75 height 28
click at [1047, 47] on icon "button" at bounding box center [1049, 38] width 11 height 20
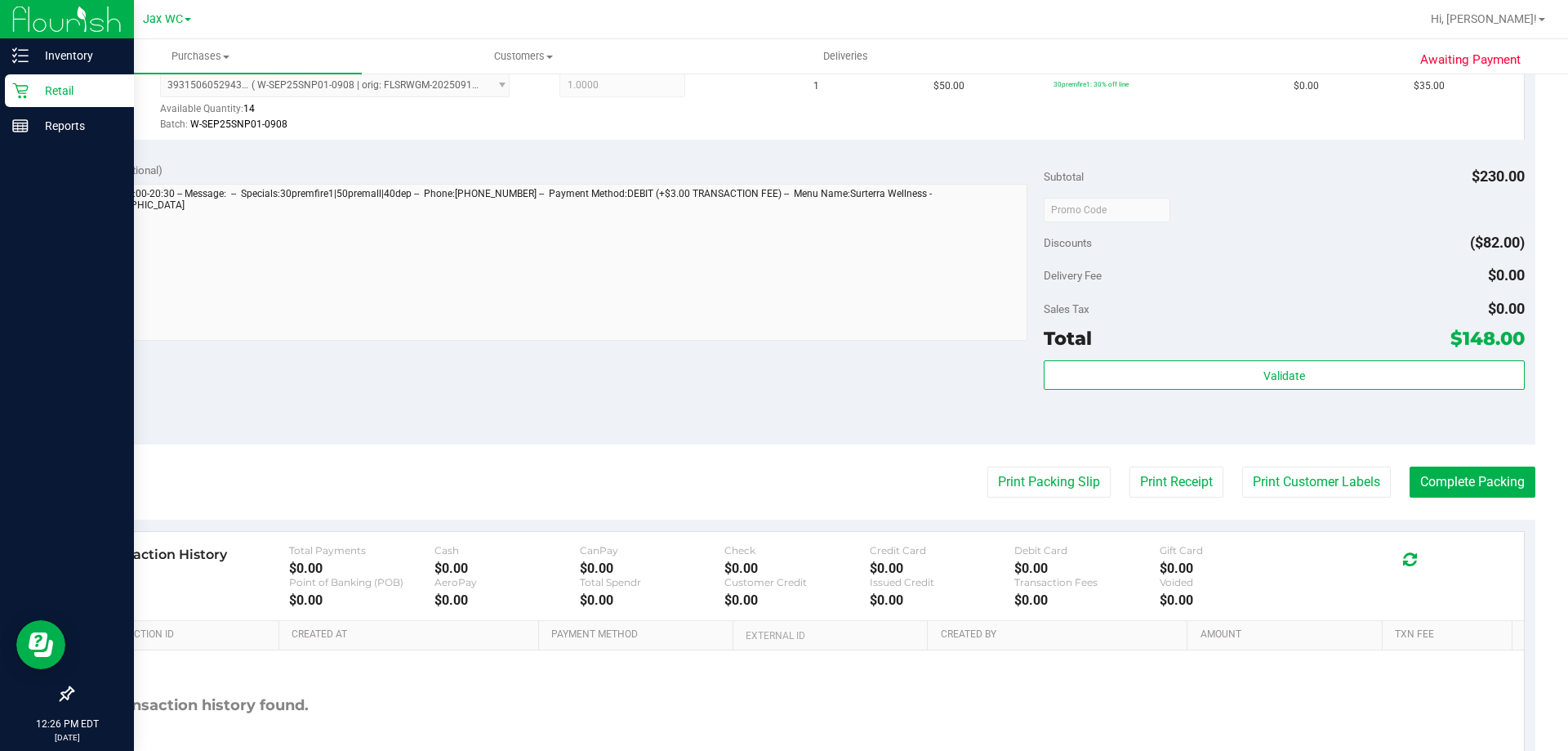
click at [987, 466] on button "Print Packing Slip" at bounding box center [1049, 481] width 123 height 31
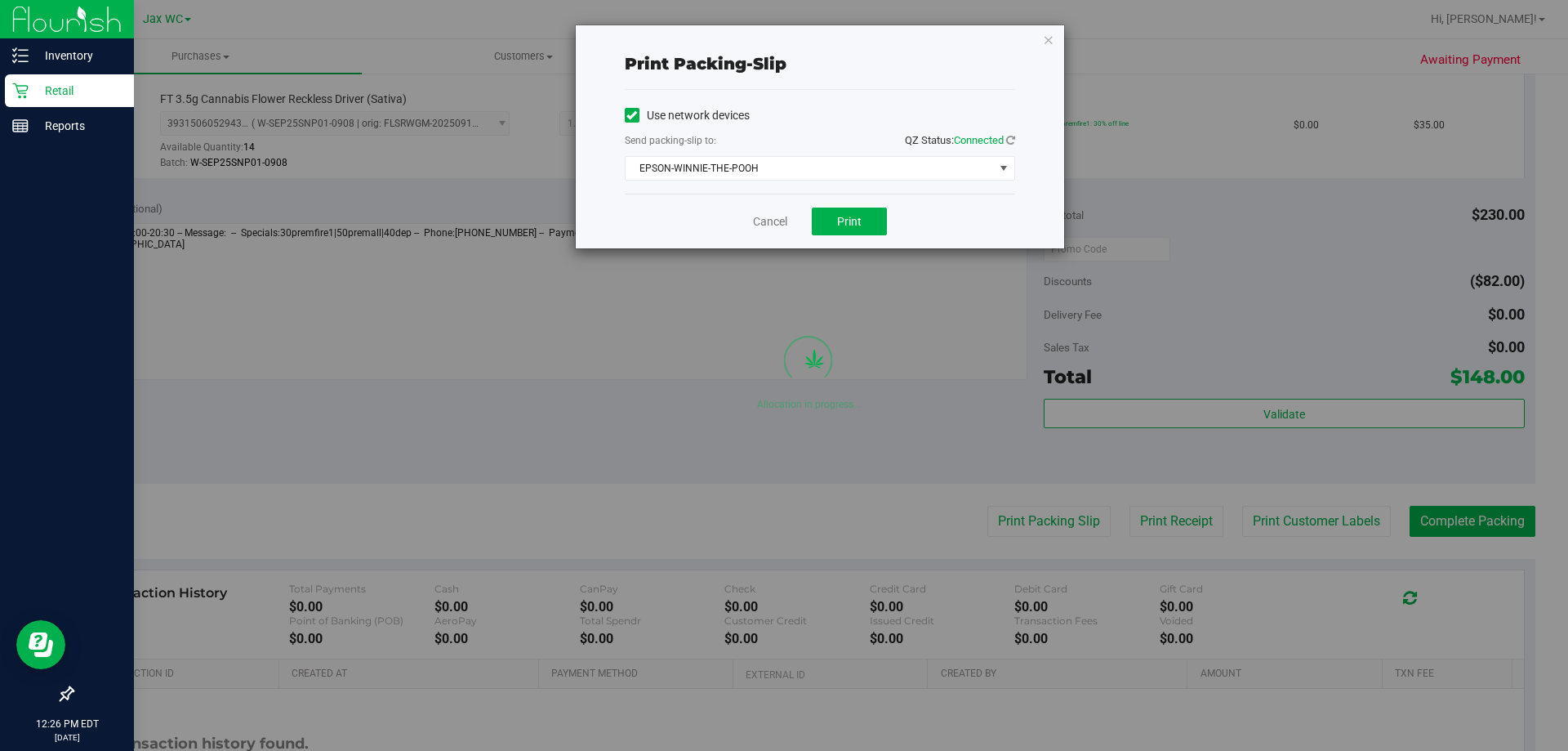
click at [1039, 39] on div "Print packing-slip Use network devices Send packing-slip to: QZ Status: Connect…" at bounding box center [819, 136] width 488 height 223
click at [1052, 42] on icon "button" at bounding box center [1049, 38] width 11 height 20
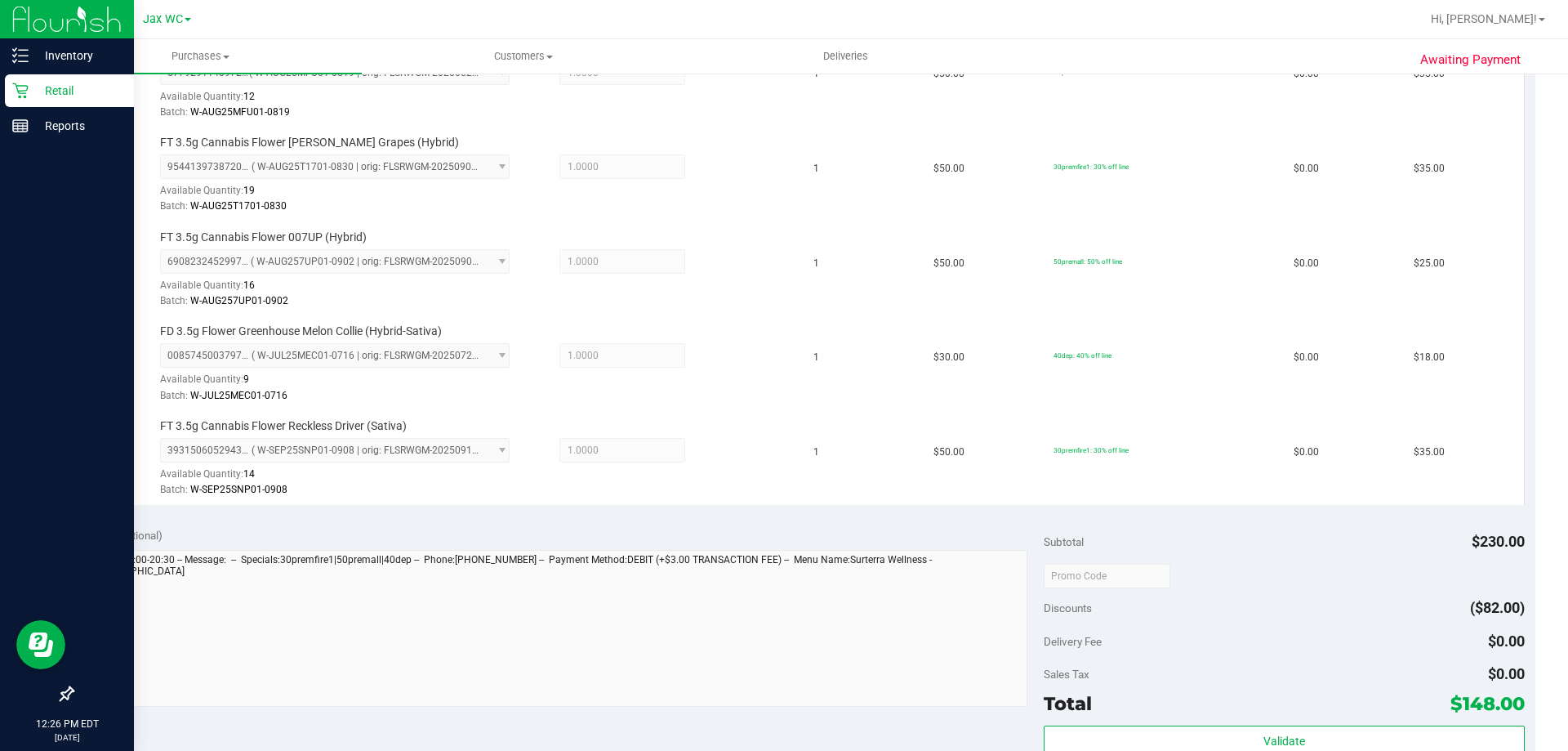
scroll to position [963, 0]
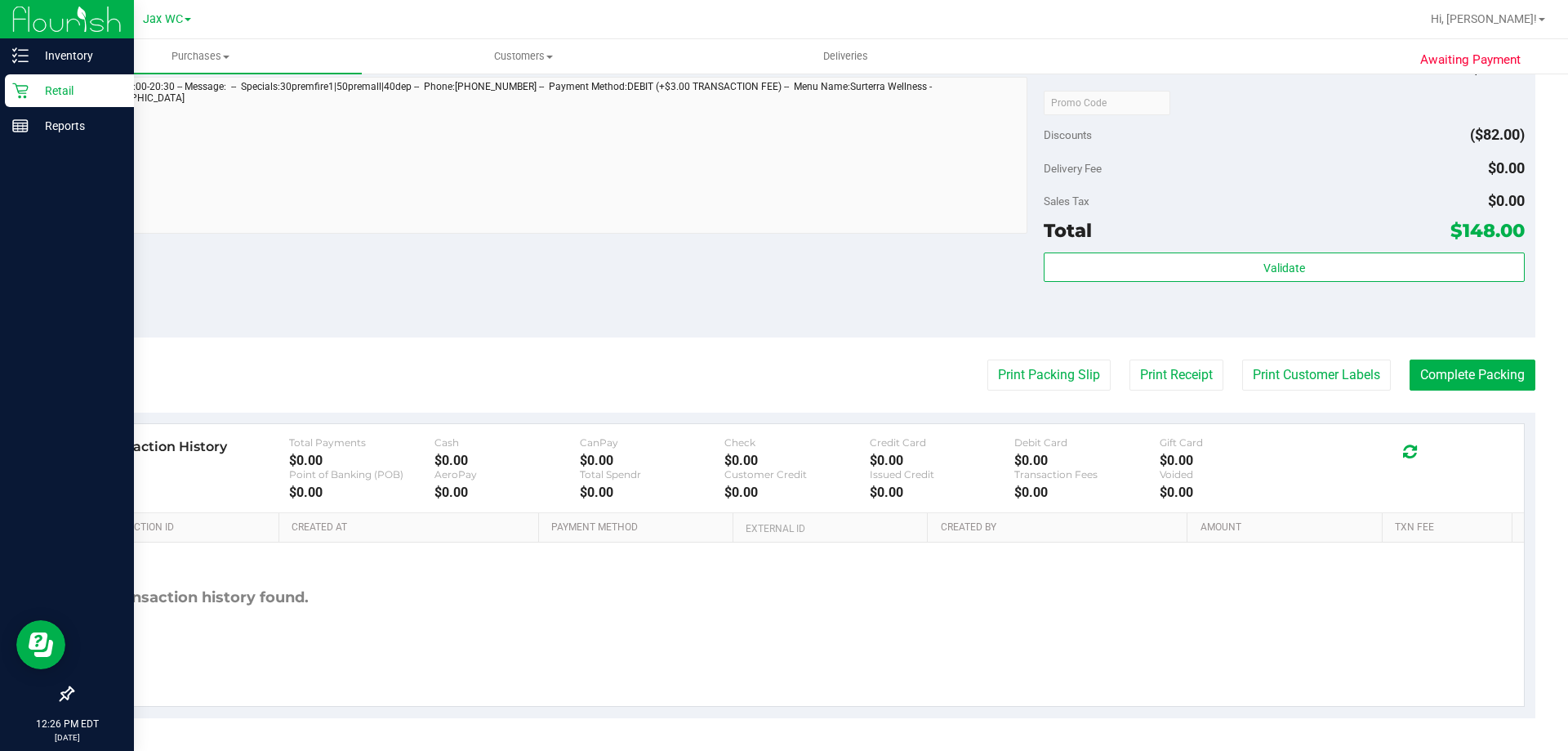
click at [1306, 297] on div "Validate" at bounding box center [1283, 289] width 480 height 74
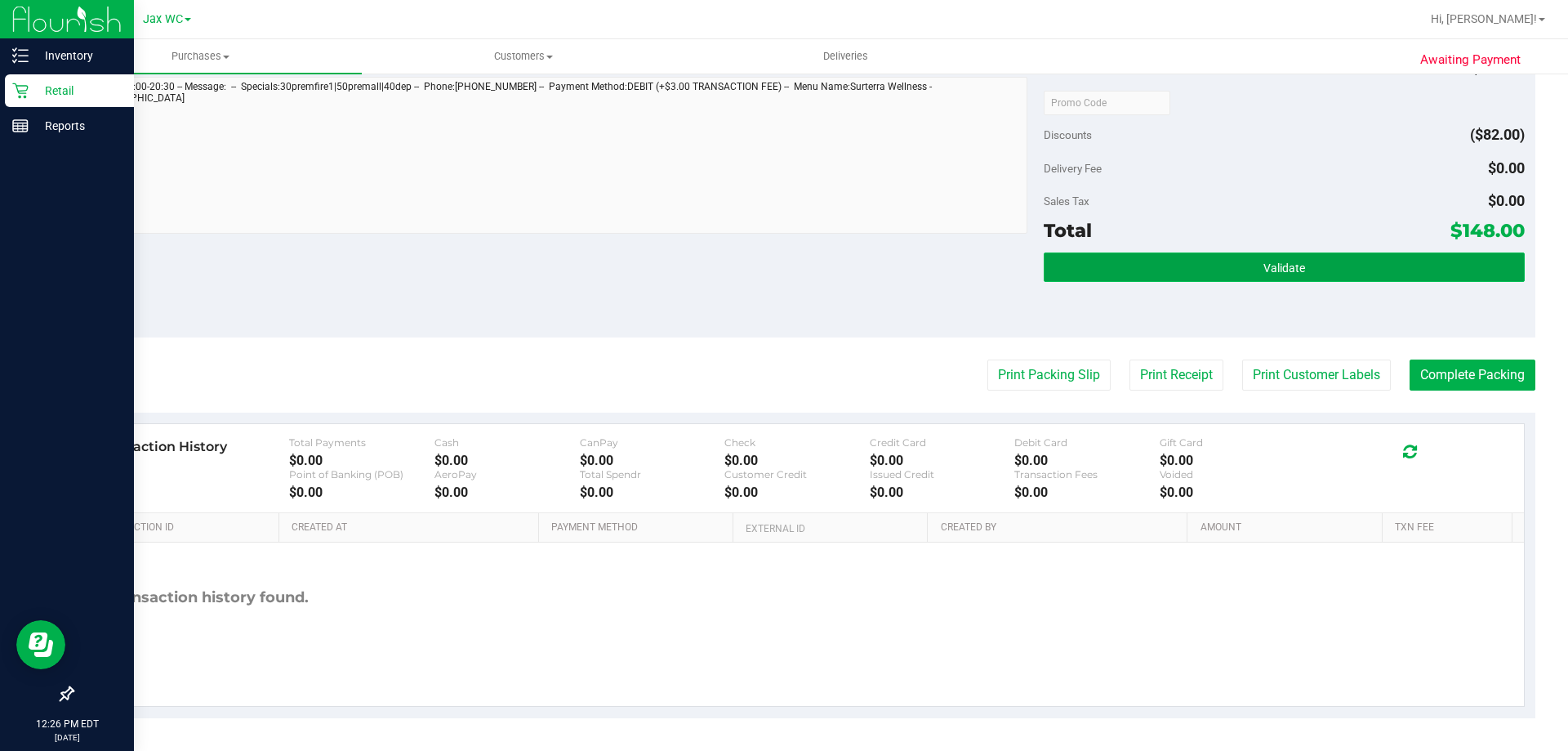
click at [1298, 268] on button "Validate" at bounding box center [1283, 266] width 480 height 29
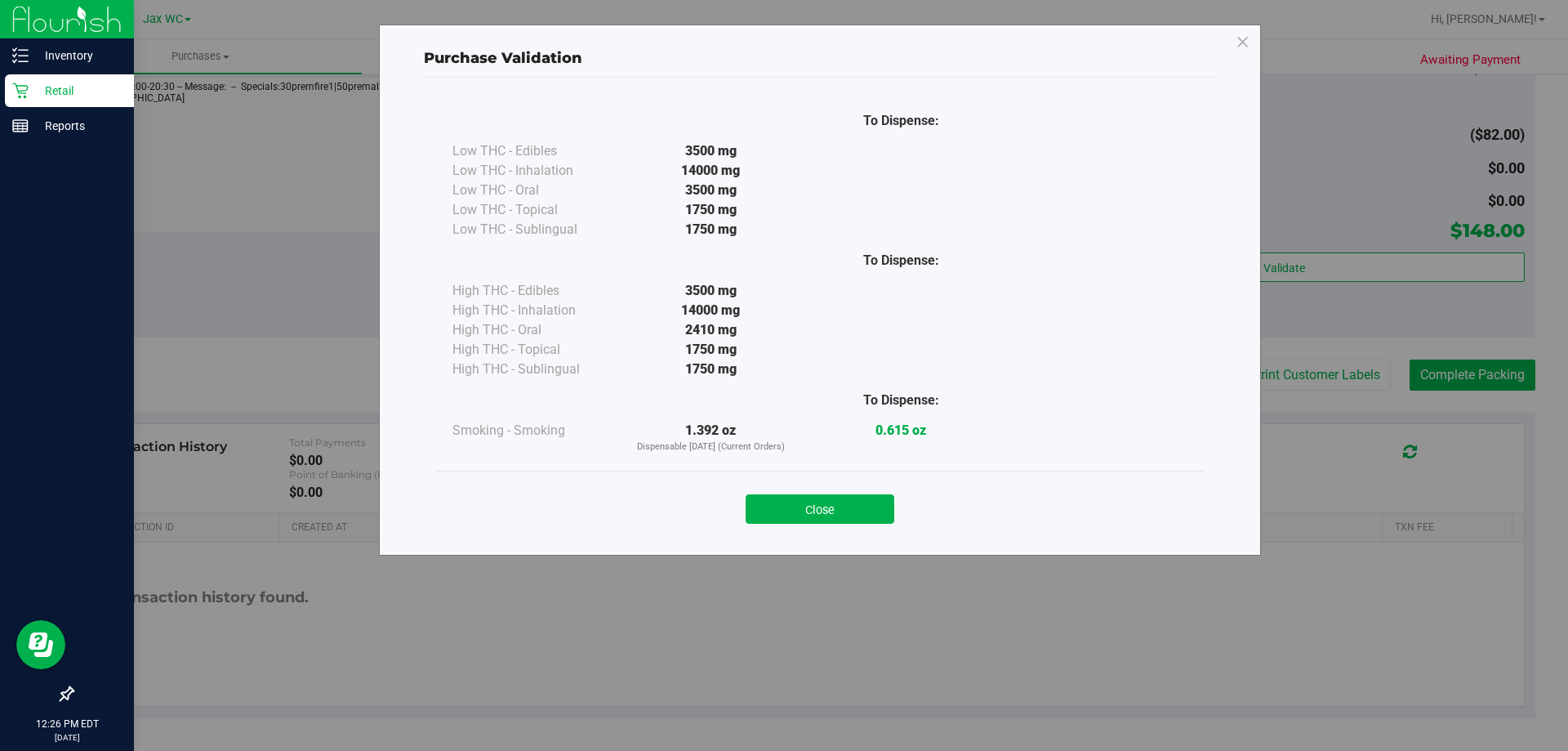
click at [801, 525] on div "Close" at bounding box center [820, 503] width 768 height 66
click at [801, 517] on button "Close" at bounding box center [819, 508] width 148 height 29
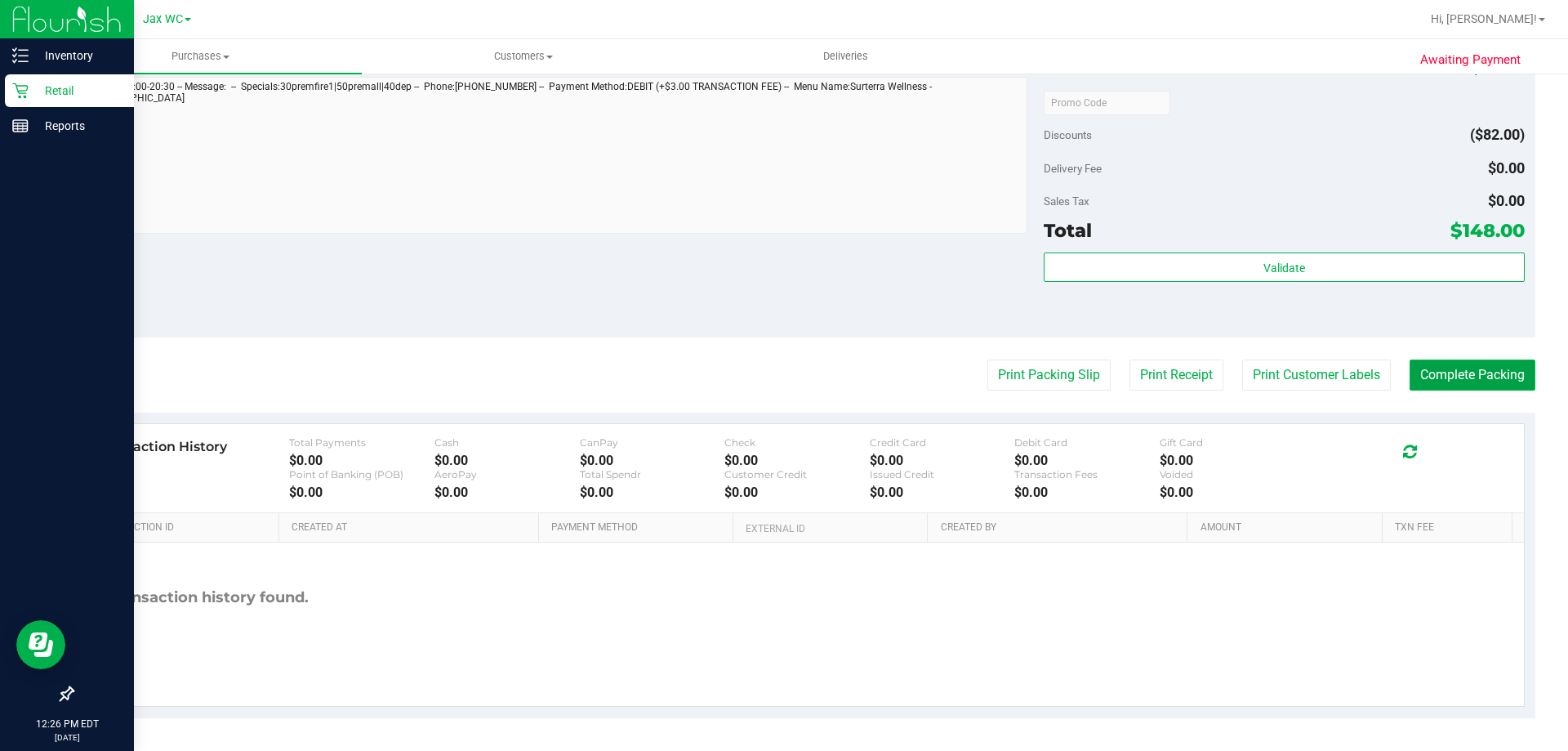
click at [1476, 386] on button "Complete Packing" at bounding box center [1472, 375] width 126 height 31
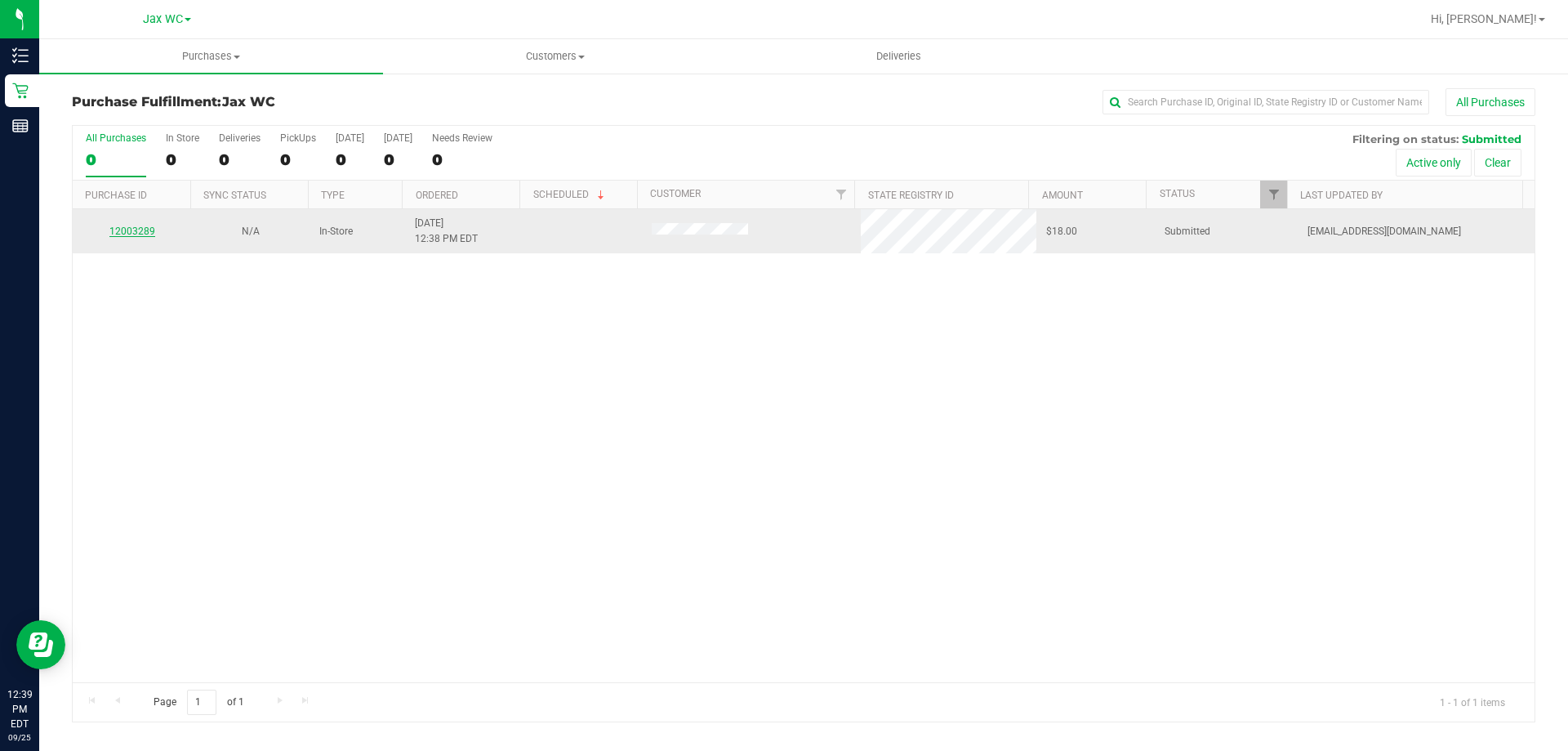
click at [141, 227] on link "12003289" at bounding box center [132, 231] width 46 height 11
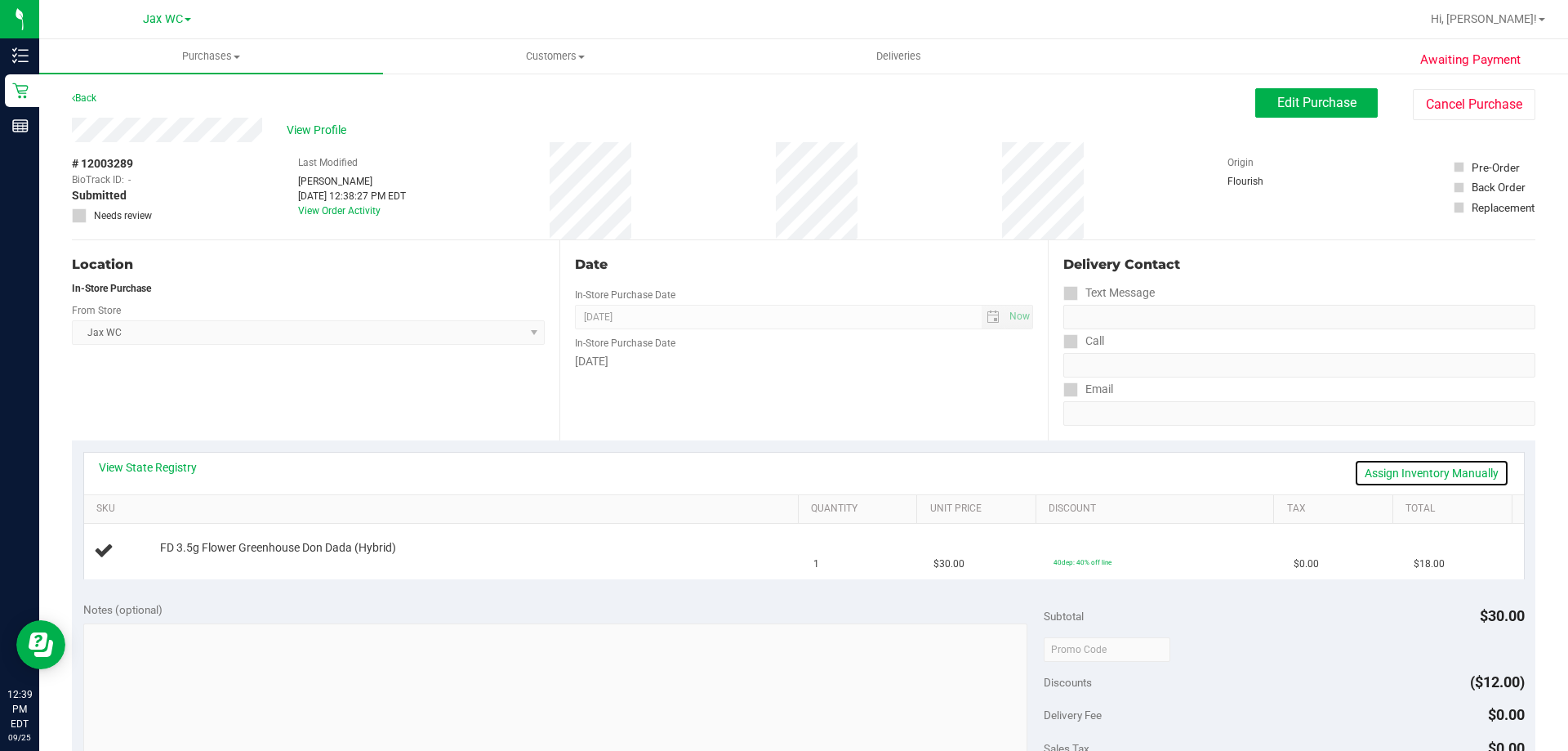
click at [1407, 467] on link "Assign Inventory Manually" at bounding box center [1432, 473] width 155 height 28
click at [1338, 102] on span "Edit Purchase" at bounding box center [1316, 102] width 79 height 16
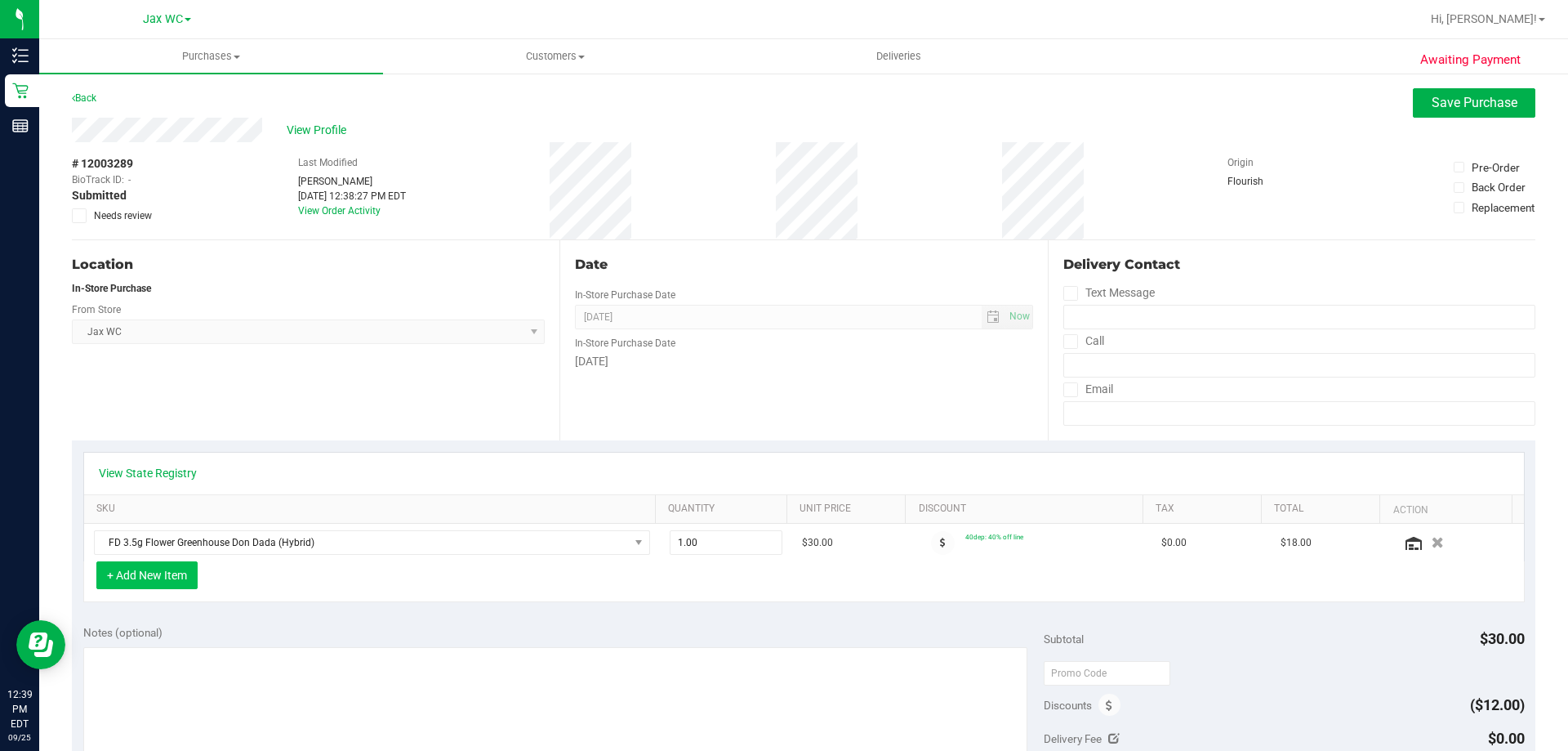
click at [143, 582] on button "+ Add New Item" at bounding box center [147, 575] width 101 height 28
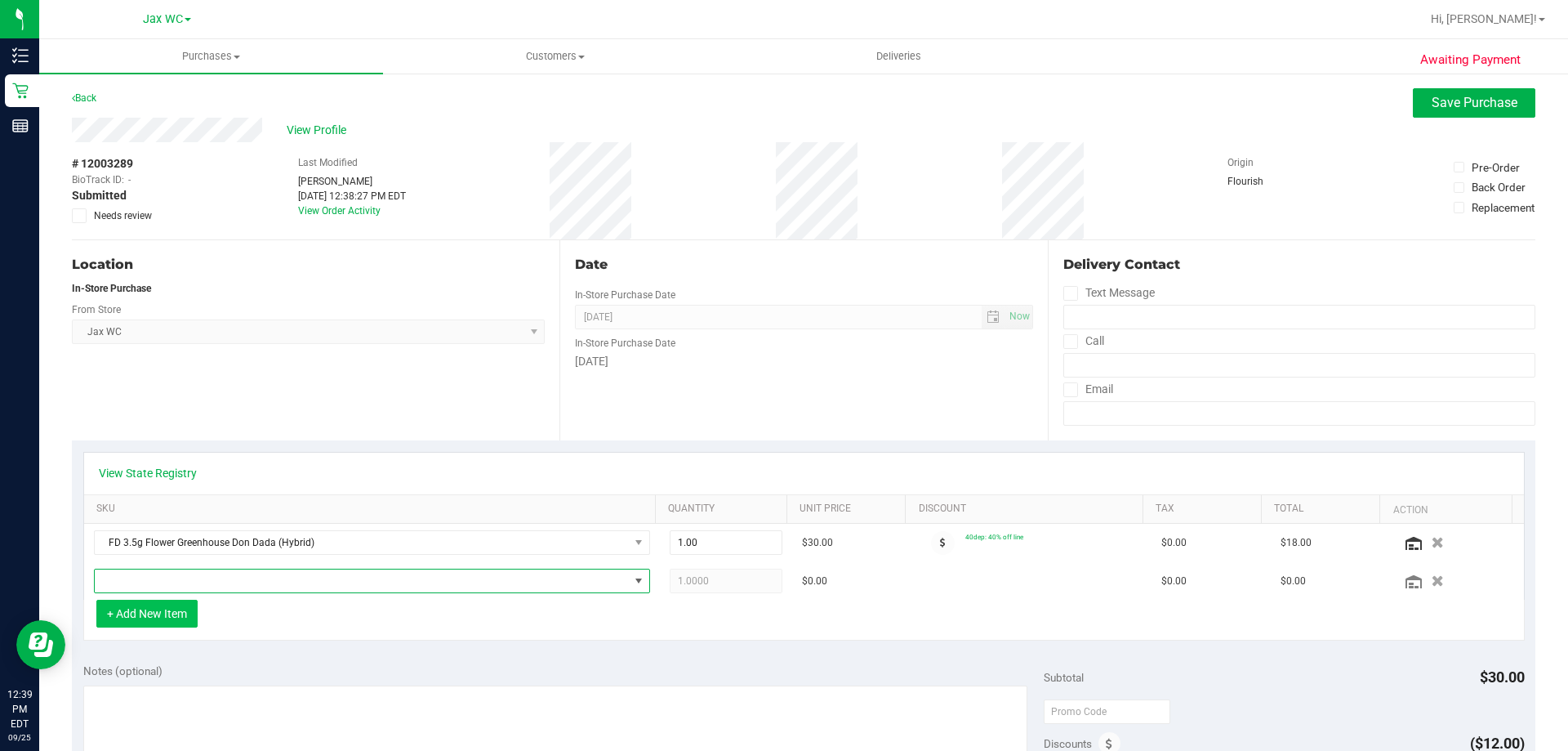
click at [143, 582] on span "NO DATA FOUND" at bounding box center [361, 580] width 534 height 22
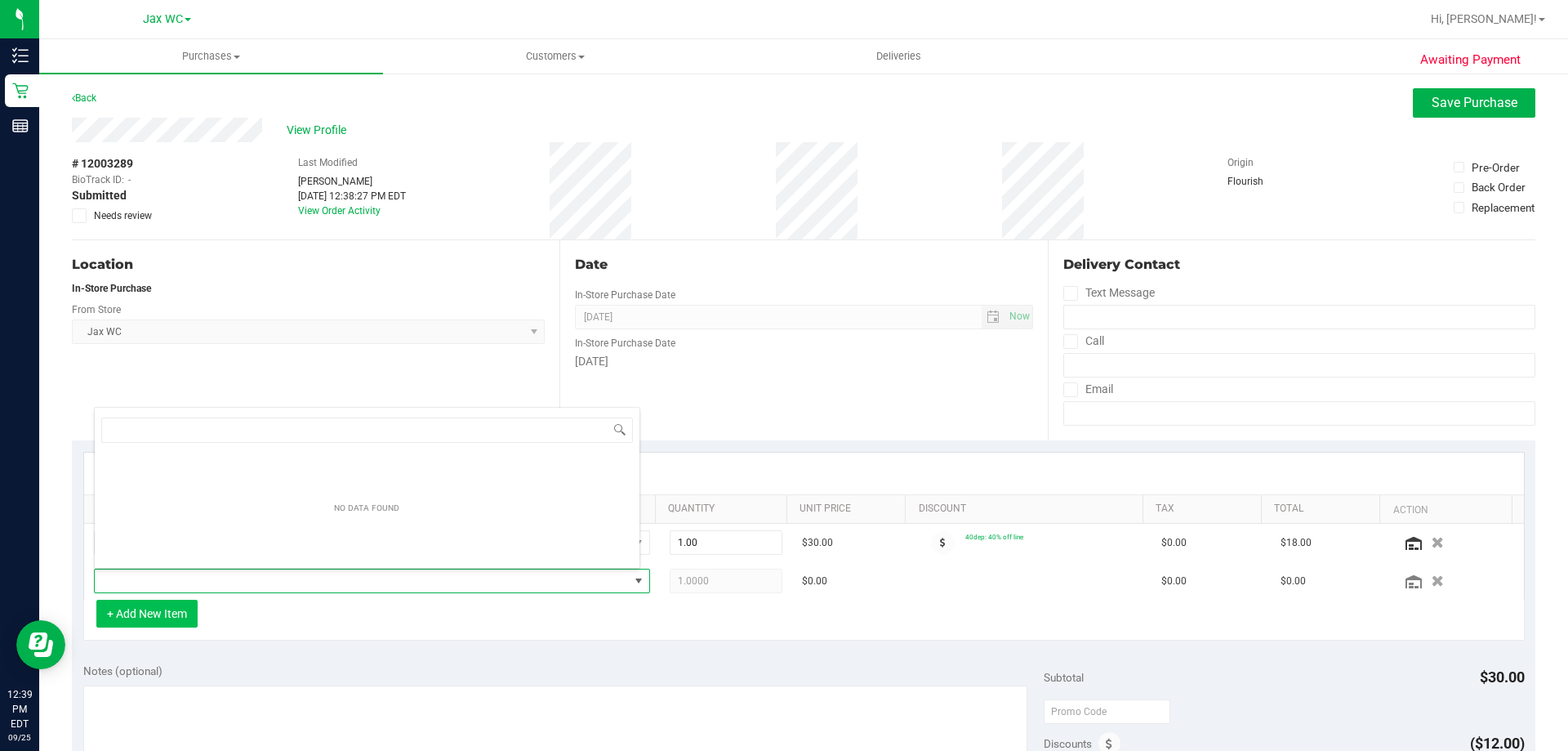
scroll to position [24, 542]
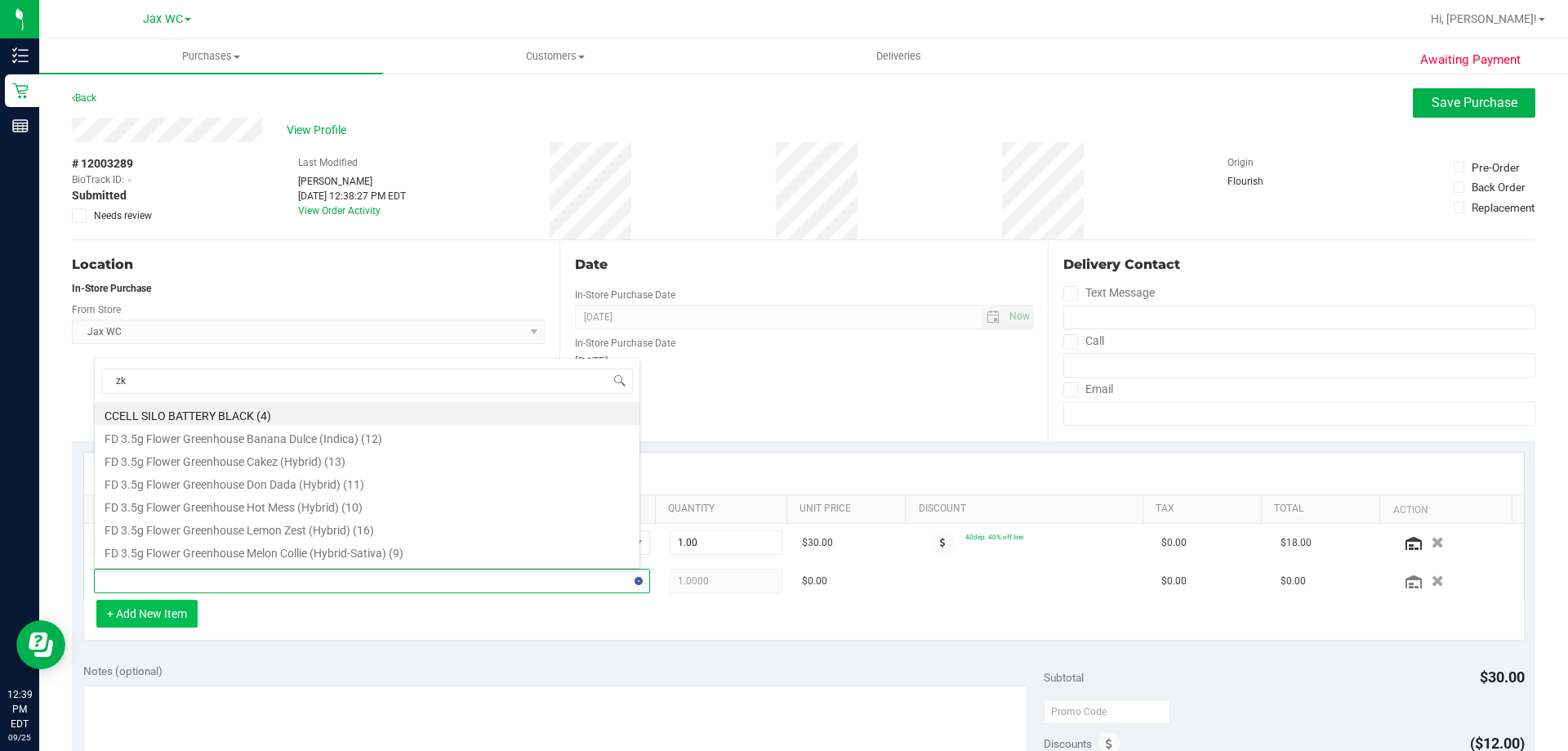
type input "zkr"
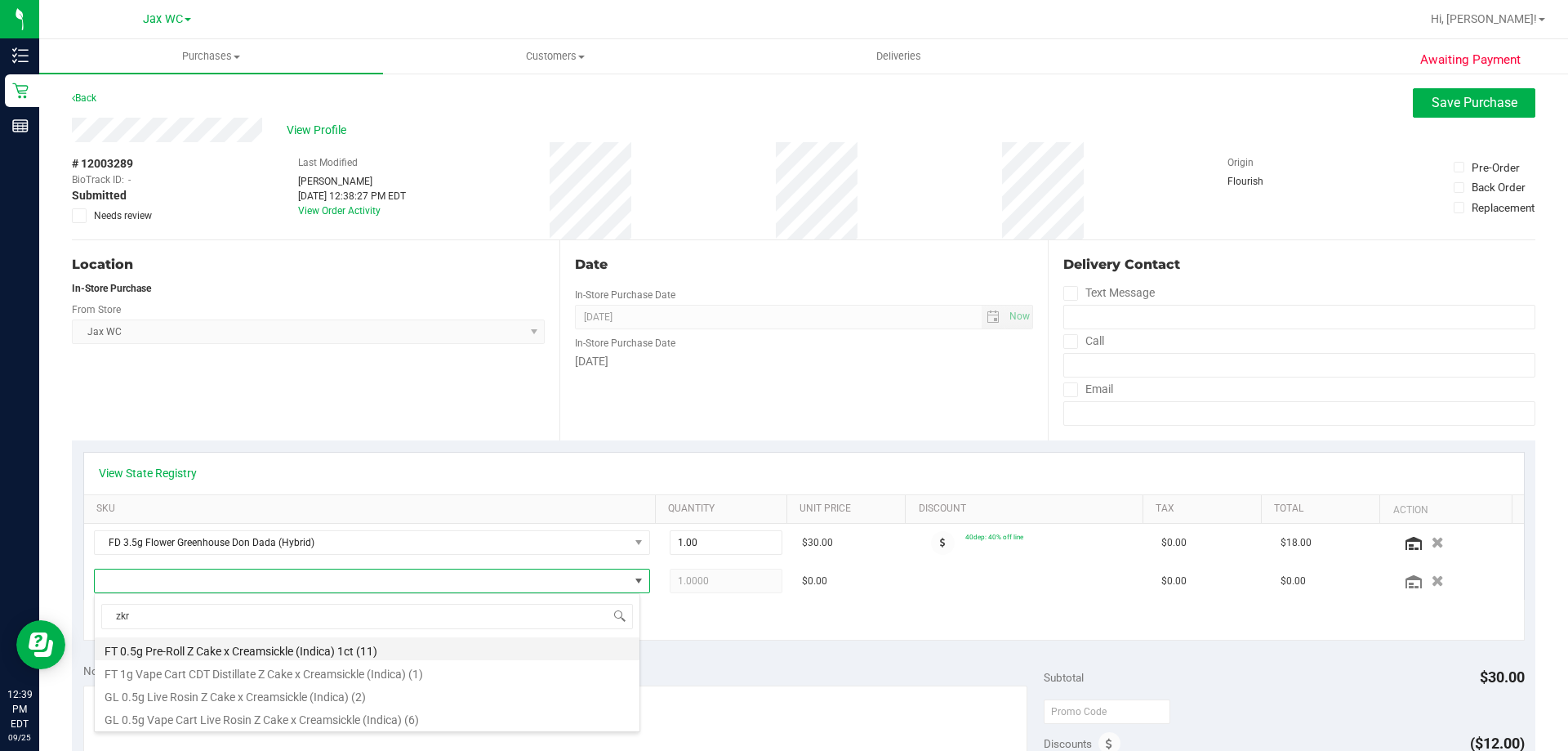
click at [276, 654] on li "FT 0.5g Pre-Roll Z Cake x Creamsickle (Indica) 1ct (11)" at bounding box center [366, 648] width 544 height 22
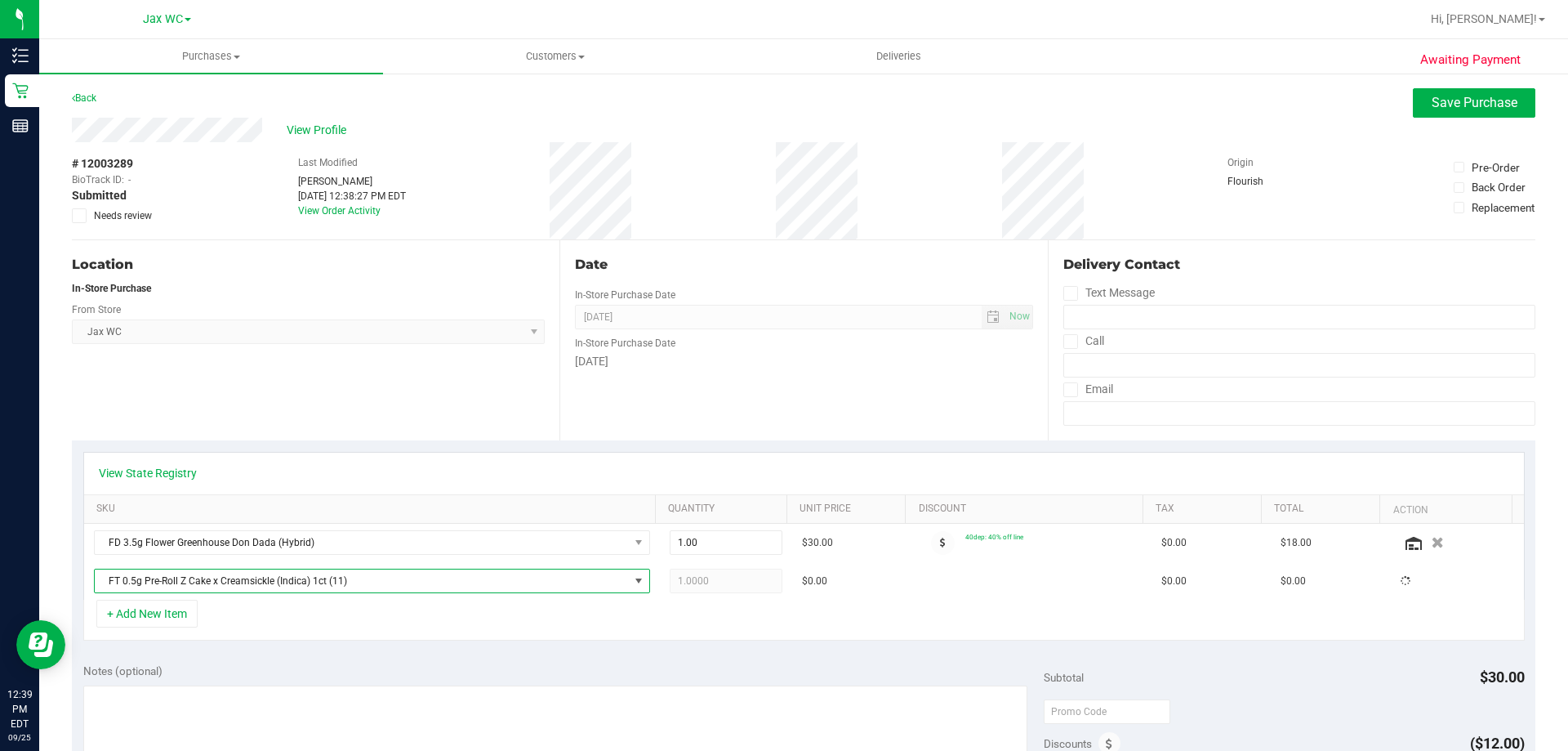
click at [426, 616] on div "+ Add New Item" at bounding box center [803, 620] width 1441 height 41
click at [1518, 115] on button "Save Purchase" at bounding box center [1474, 102] width 122 height 29
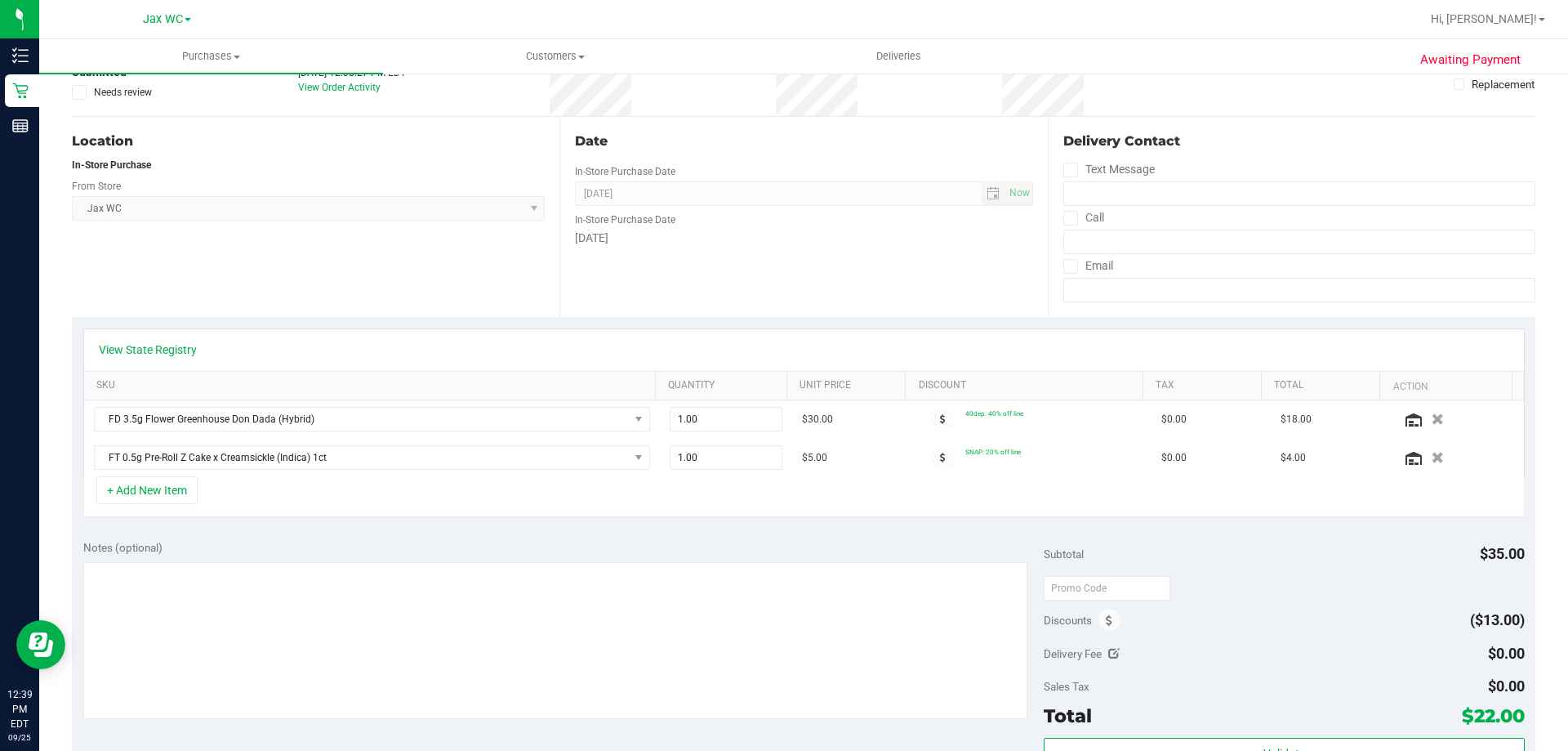
scroll to position [163, 0]
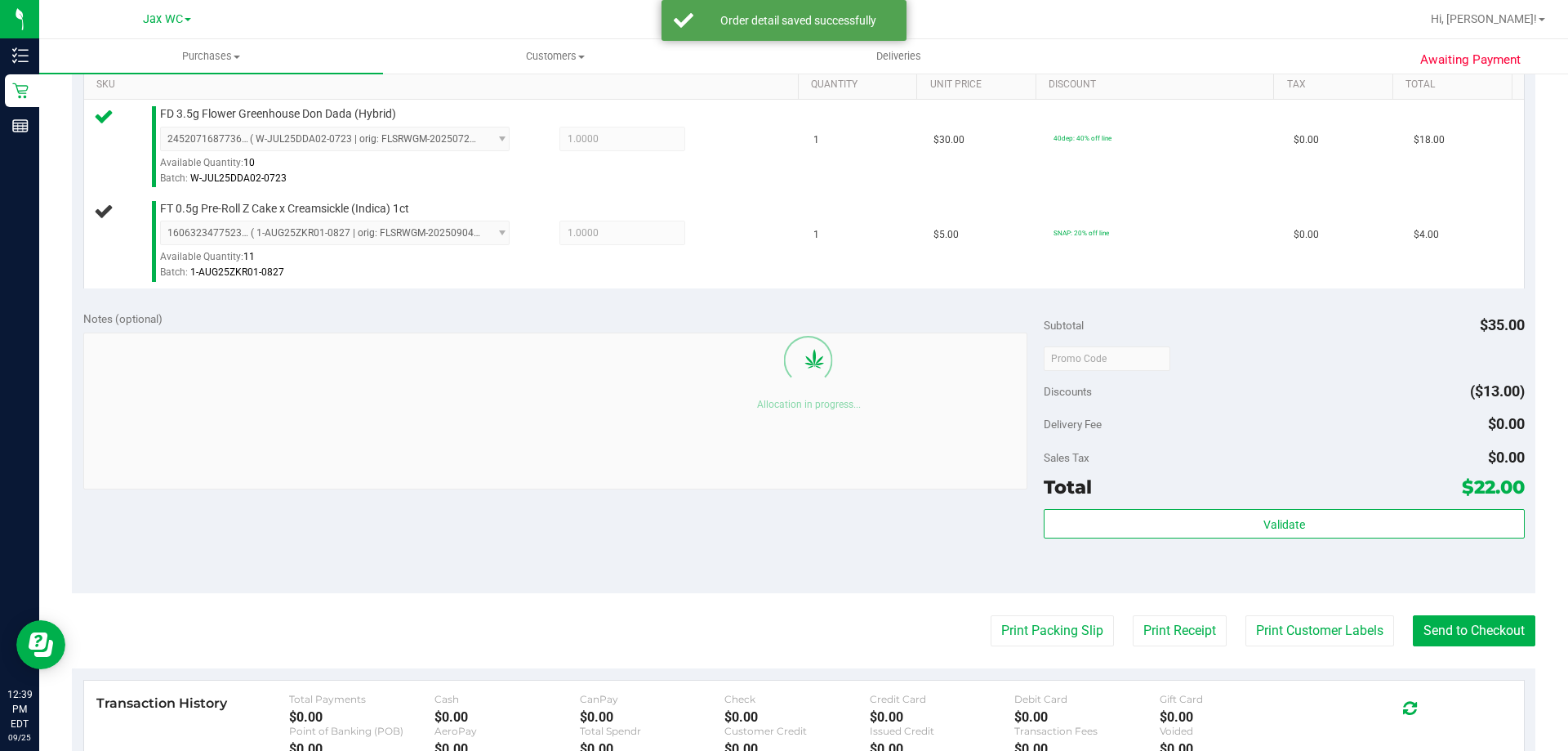
scroll to position [490, 0]
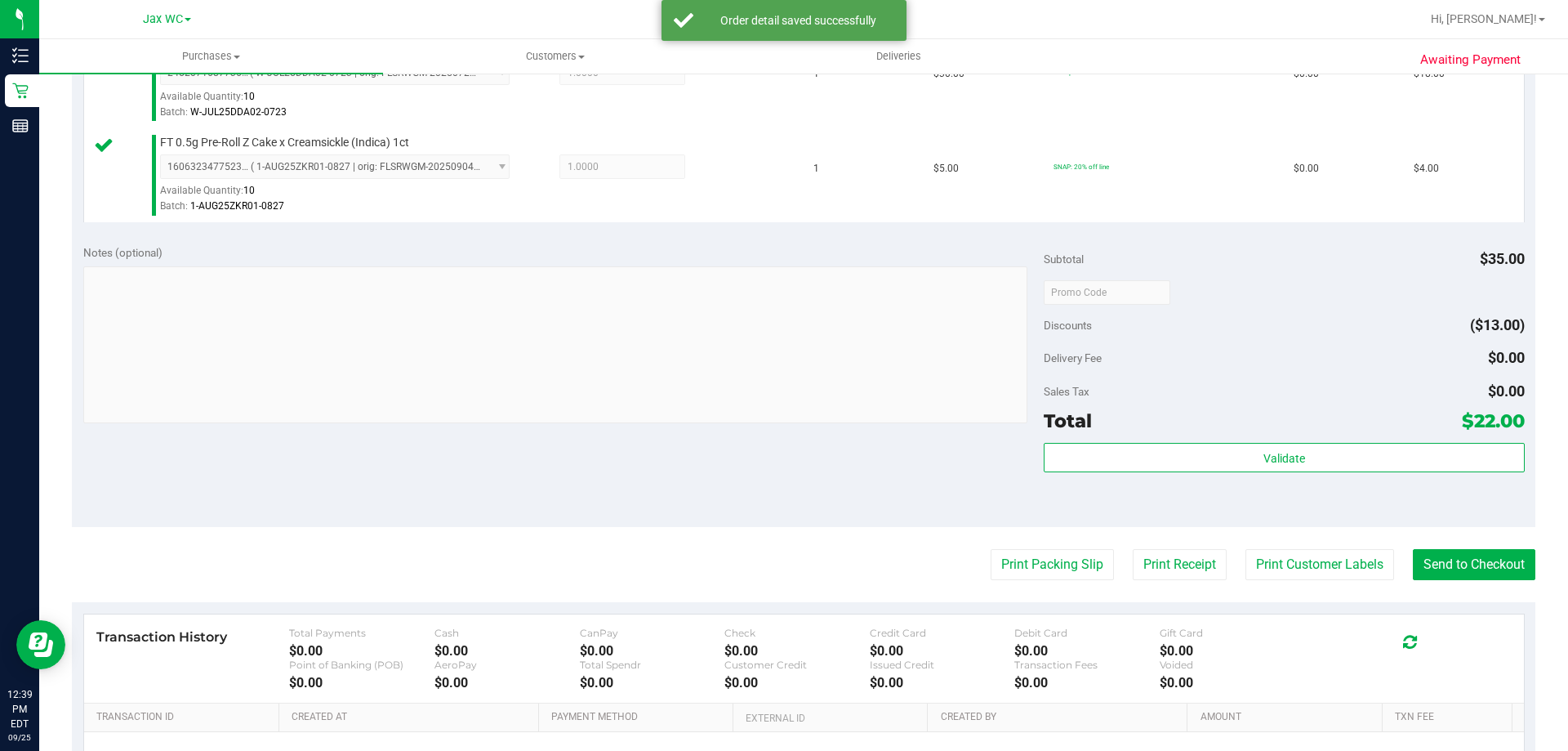
click at [1389, 587] on purchase-details "Back Edit Purchase Cancel Purchase View Profile # 12003289 BioTrack ID: - Submi…" at bounding box center [803, 253] width 1463 height 1310
click at [1312, 560] on button "Print Customer Labels" at bounding box center [1319, 564] width 148 height 31
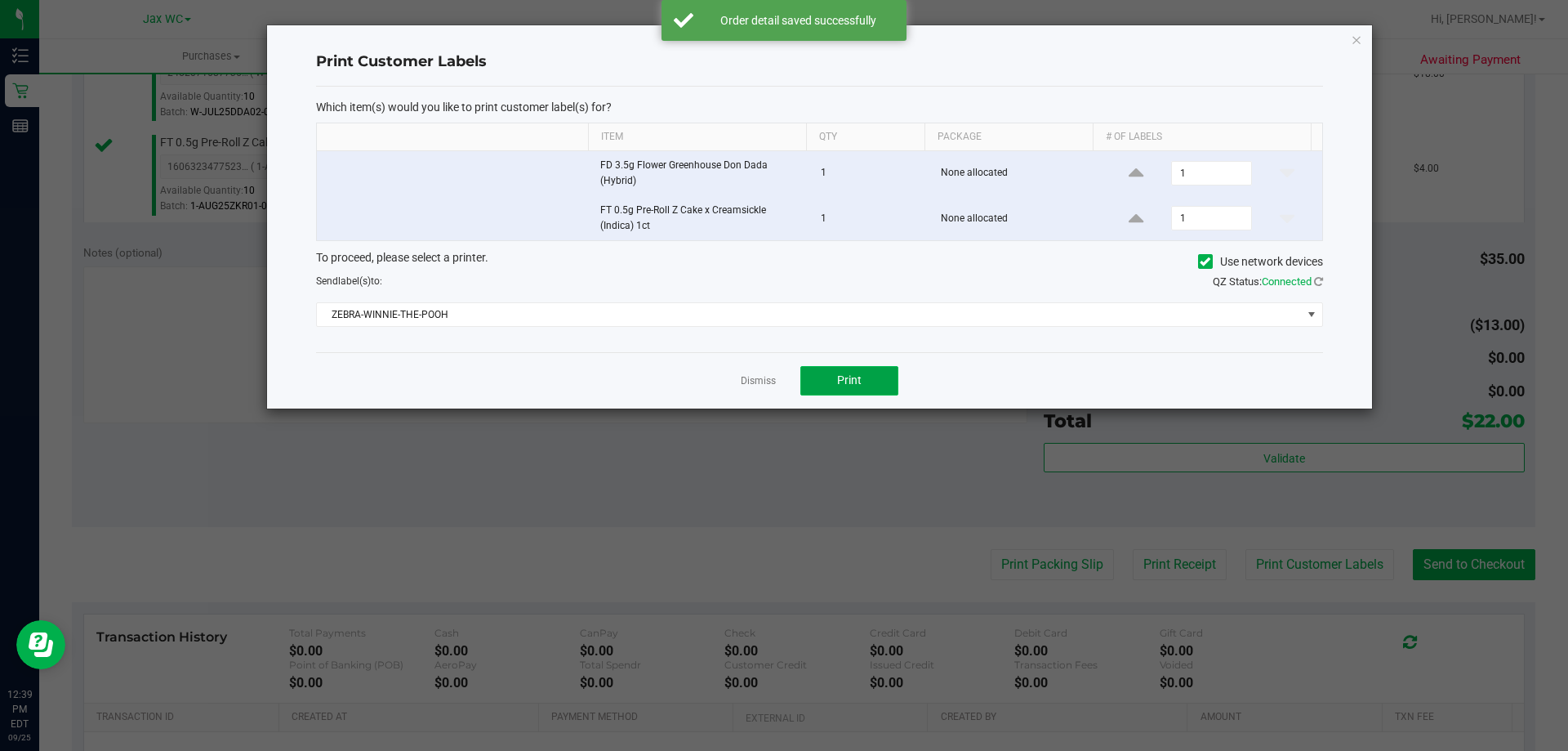
click at [857, 376] on span "Print" at bounding box center [849, 380] width 24 height 13
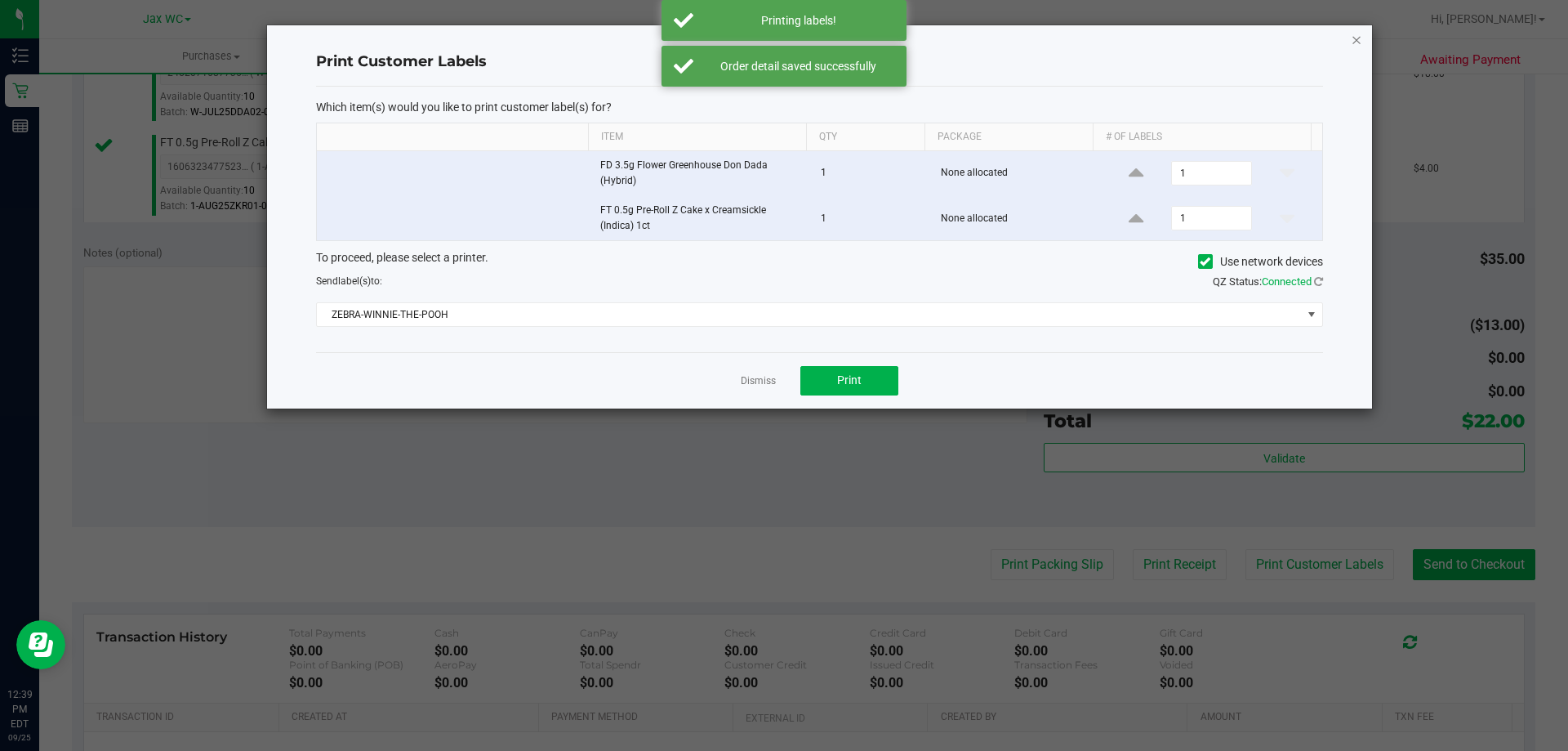
click at [1355, 39] on icon "button" at bounding box center [1356, 38] width 11 height 20
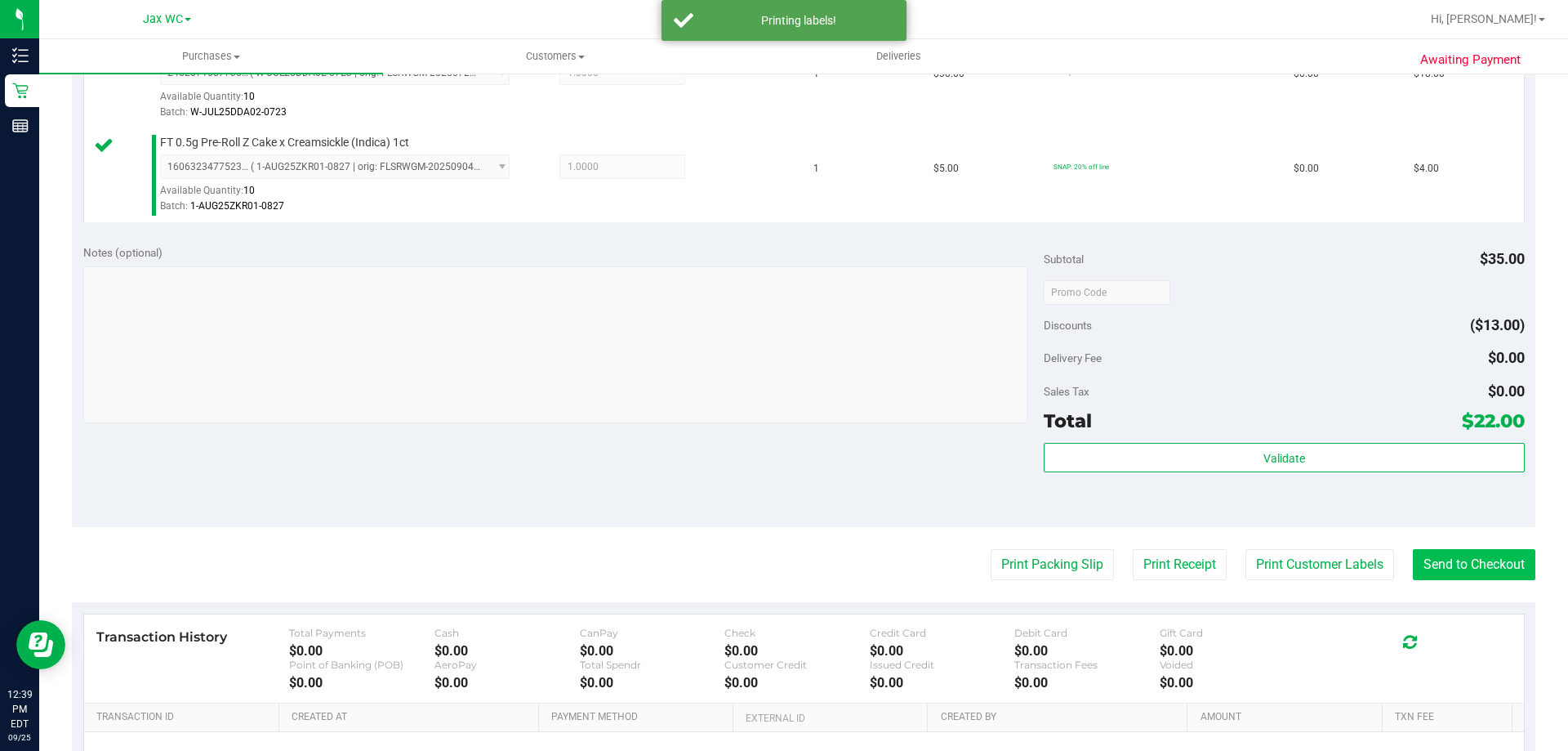
click at [1457, 545] on purchase-details "Back Edit Purchase Cancel Purchase View Profile # 12003289 BioTrack ID: - Submi…" at bounding box center [803, 253] width 1463 height 1310
click at [1457, 557] on button "Send to Checkout" at bounding box center [1474, 564] width 122 height 31
